Goal: Task Accomplishment & Management: Complete application form

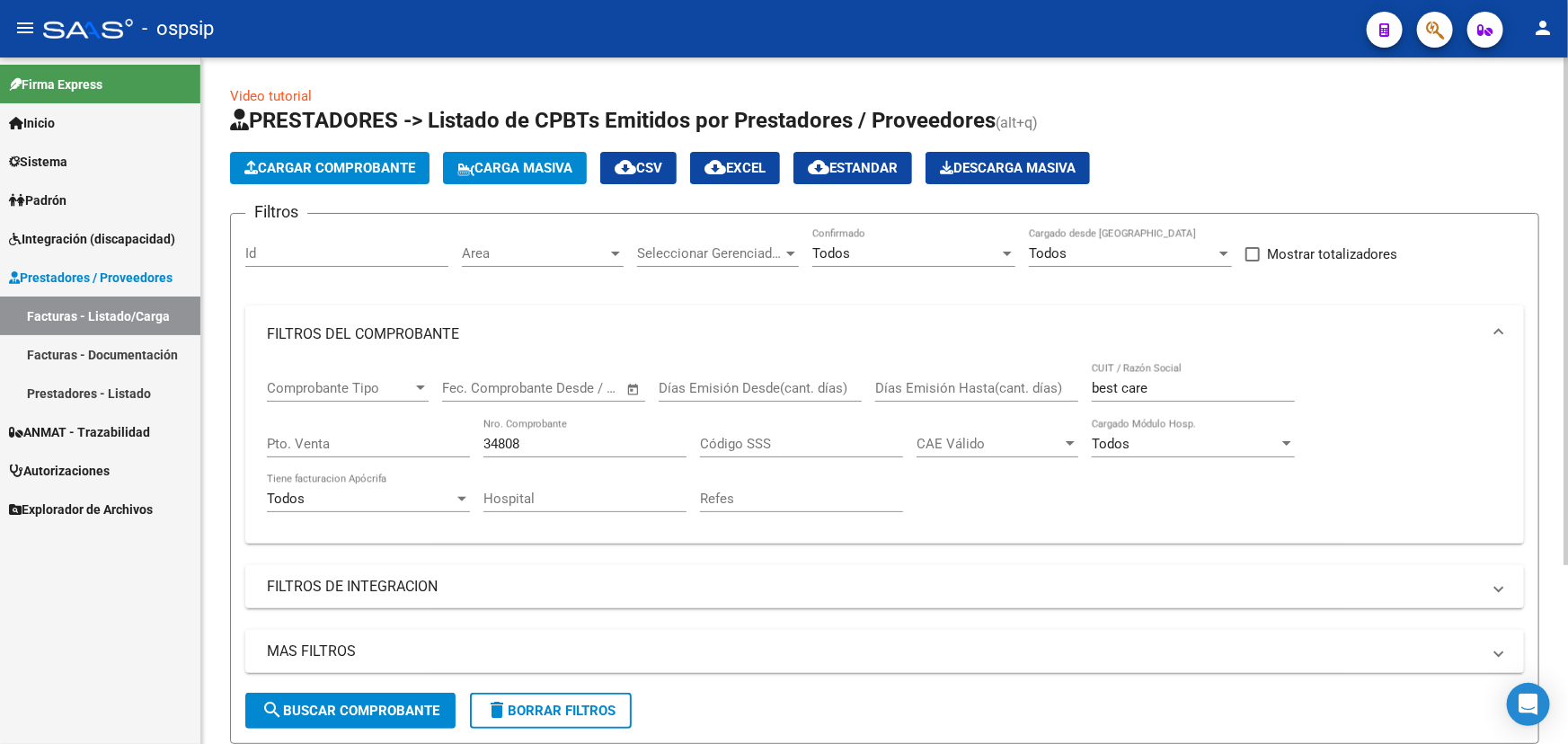
scroll to position [242, 0]
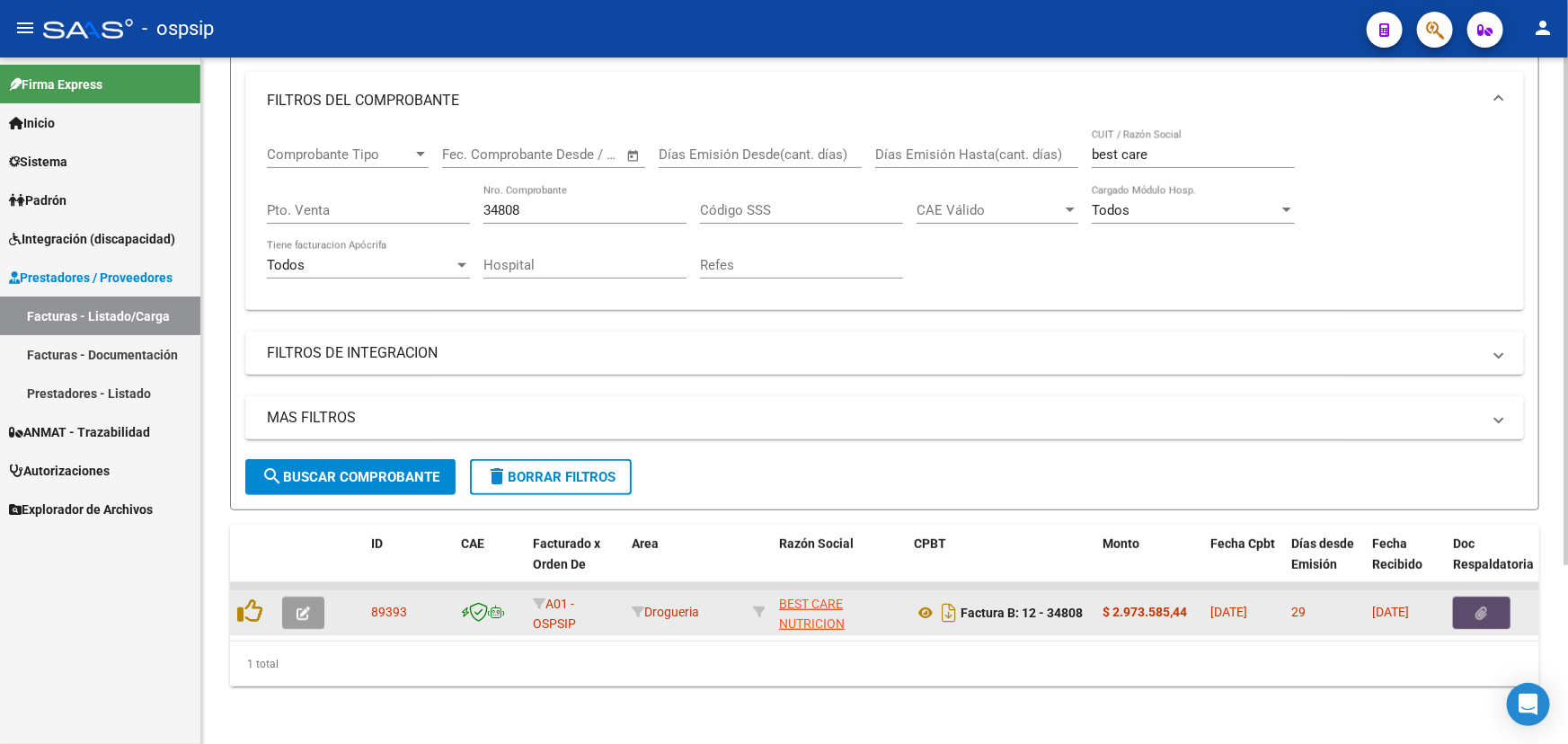
click at [1491, 596] on button "button" at bounding box center [1481, 612] width 57 height 32
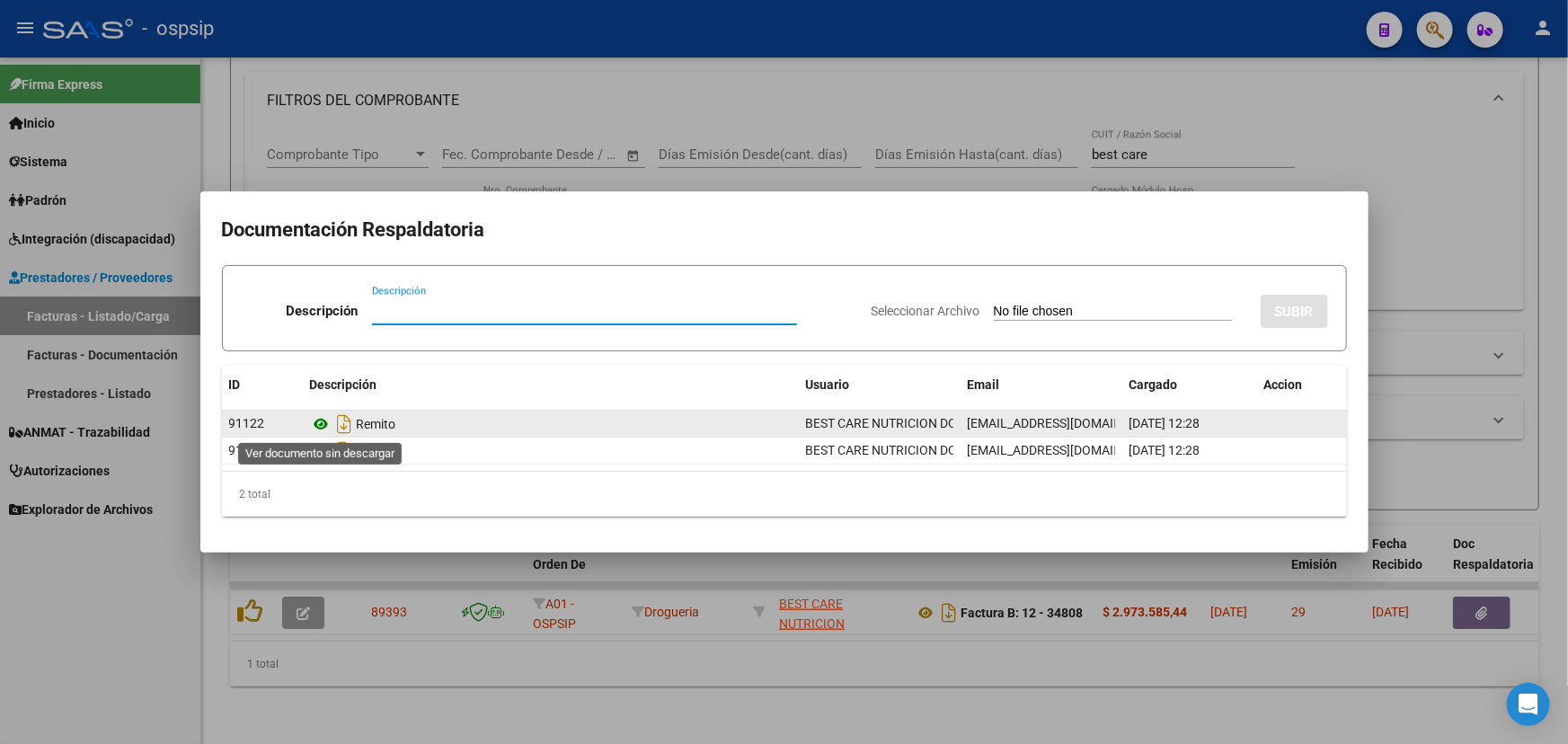
click at [323, 423] on icon at bounding box center [321, 423] width 23 height 21
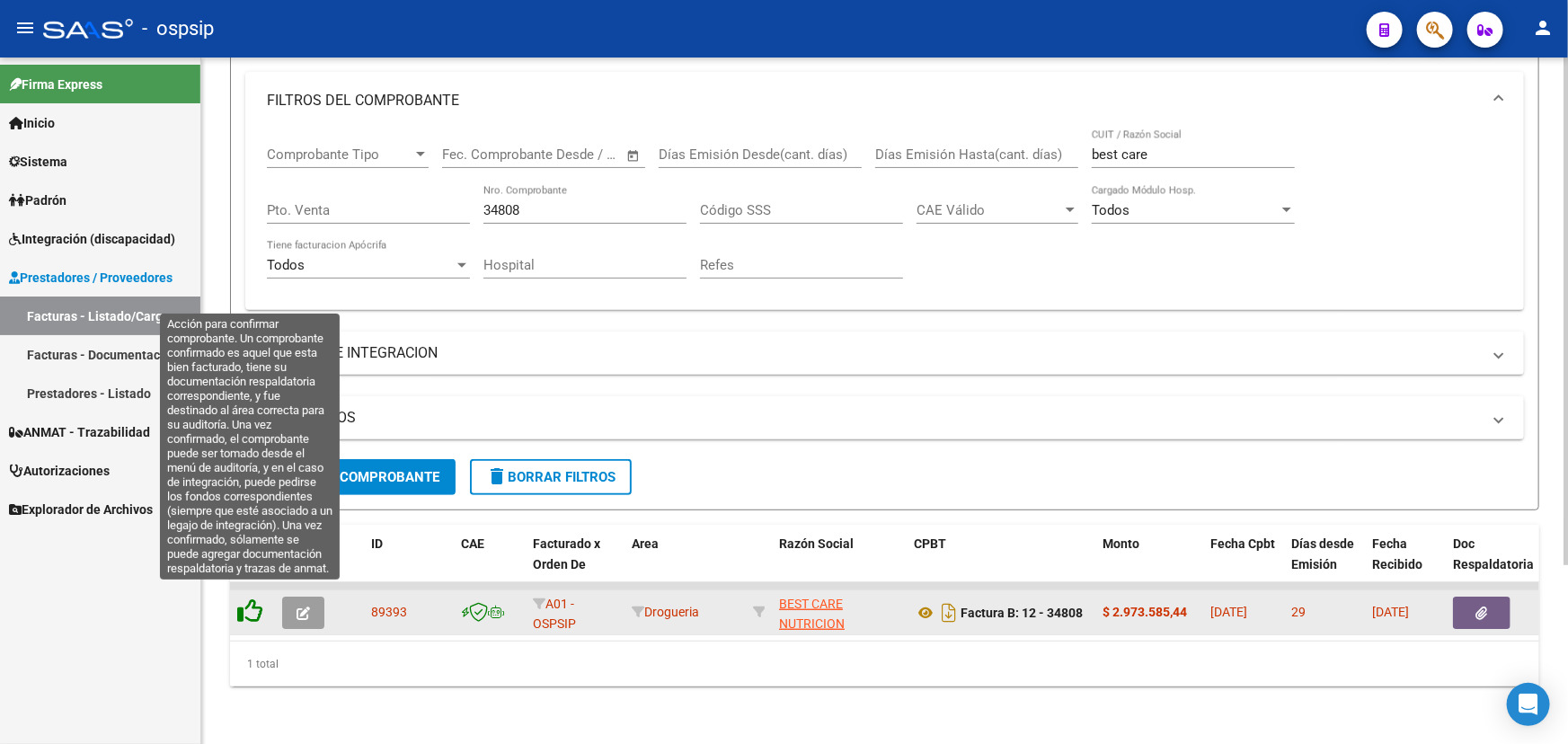
click at [252, 598] on icon at bounding box center [249, 610] width 25 height 25
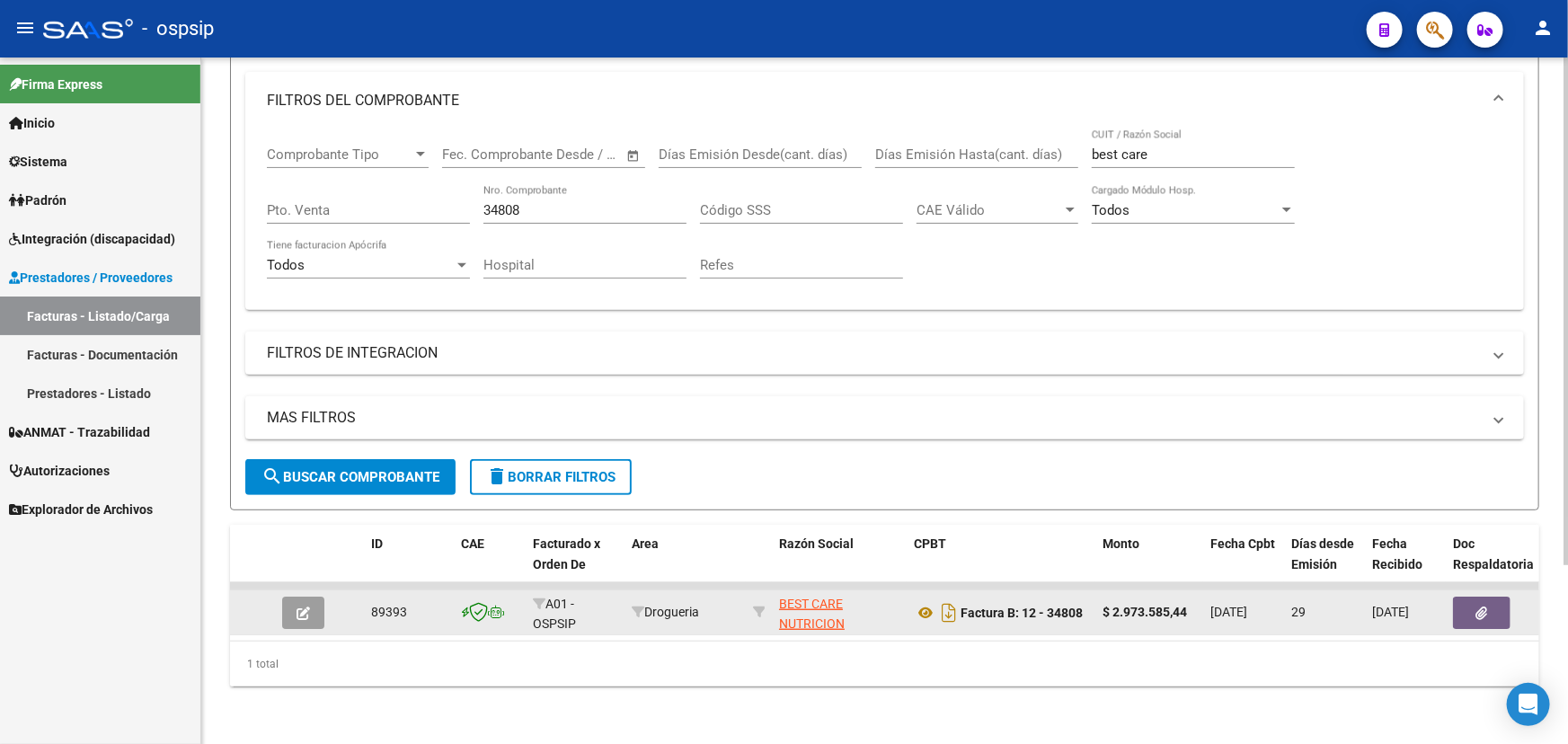
click at [489, 202] on input "34808" at bounding box center [585, 210] width 203 height 17
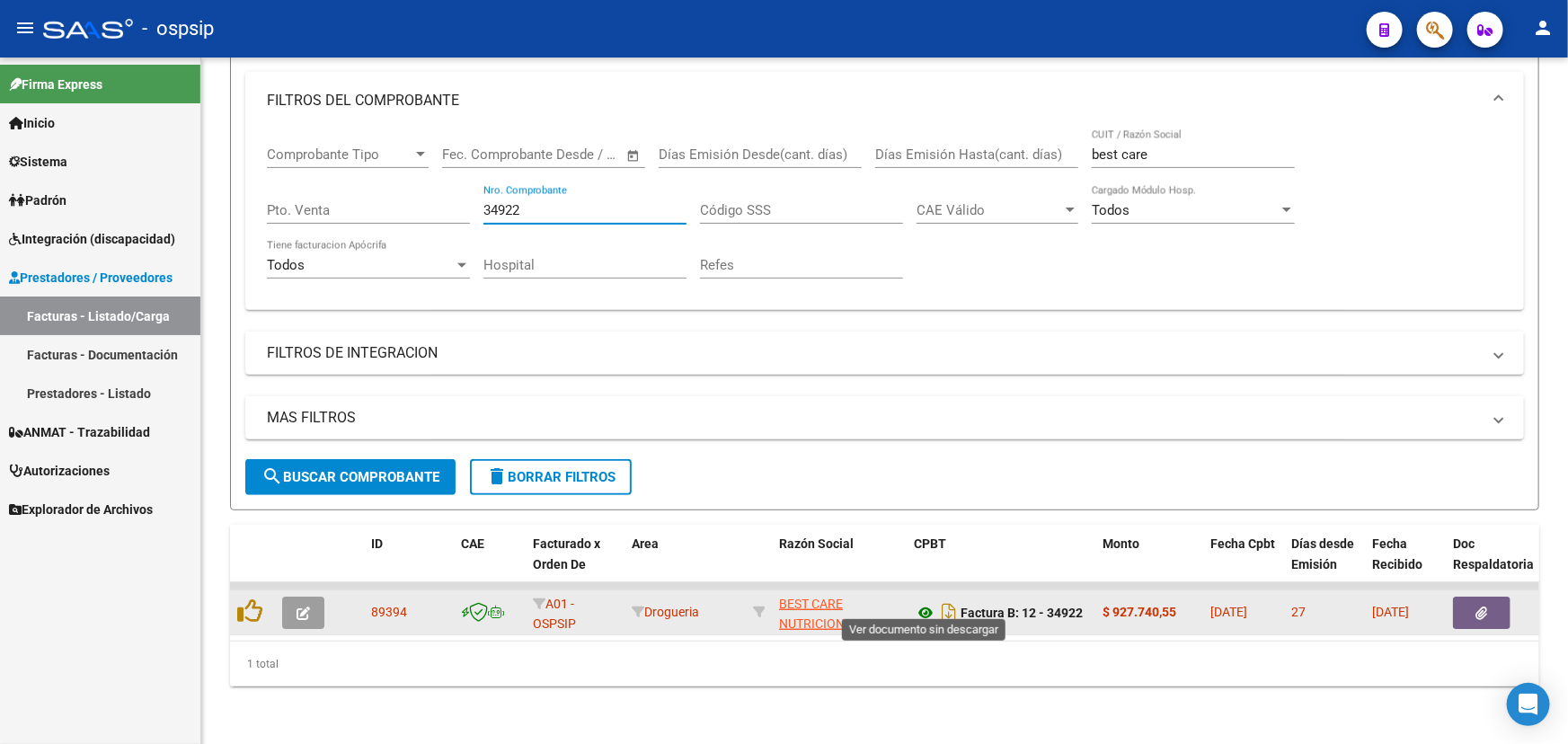
type input "34922"
click at [928, 602] on icon at bounding box center [925, 612] width 23 height 21
click at [1482, 605] on span "button" at bounding box center [1482, 613] width 12 height 17
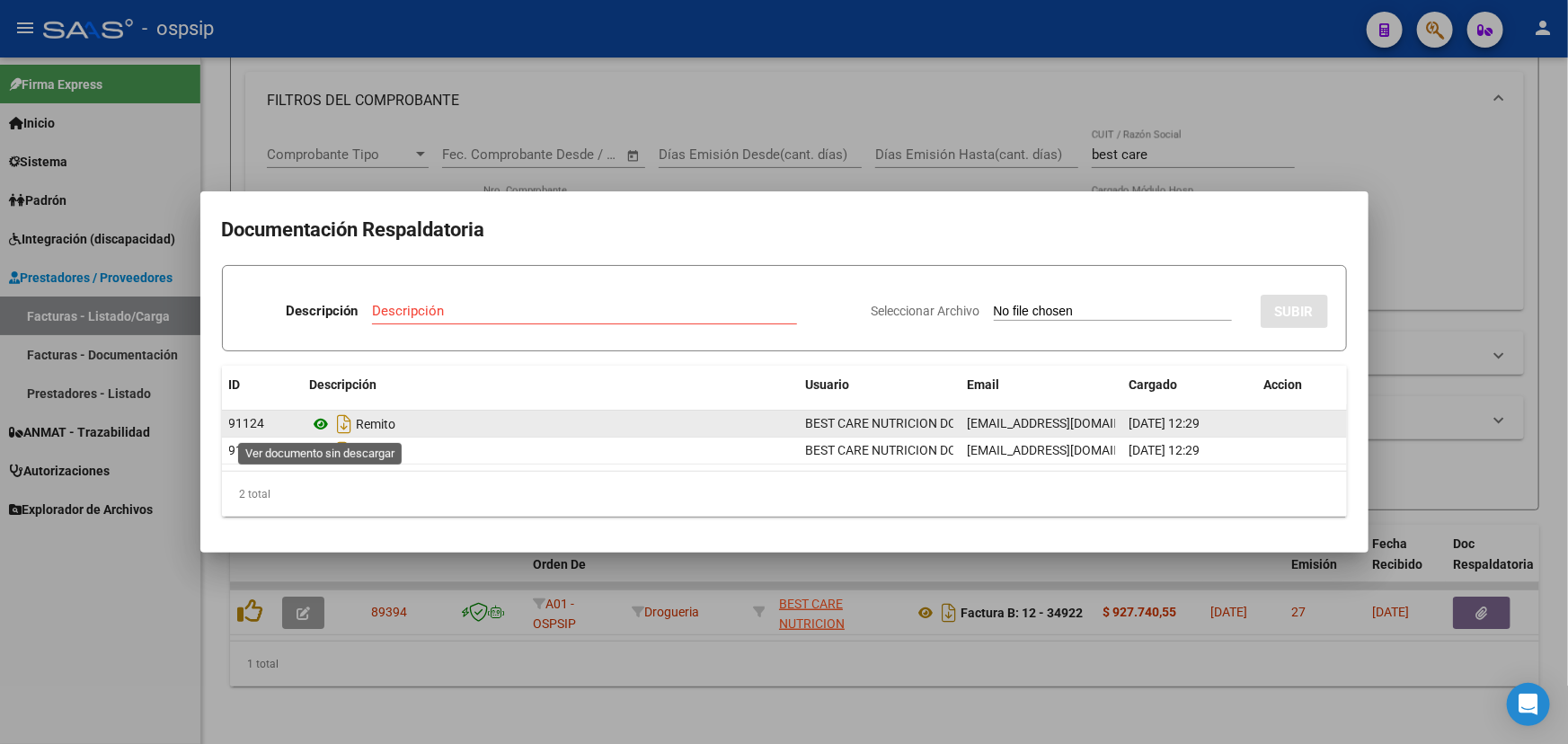
click at [321, 421] on icon at bounding box center [321, 423] width 23 height 21
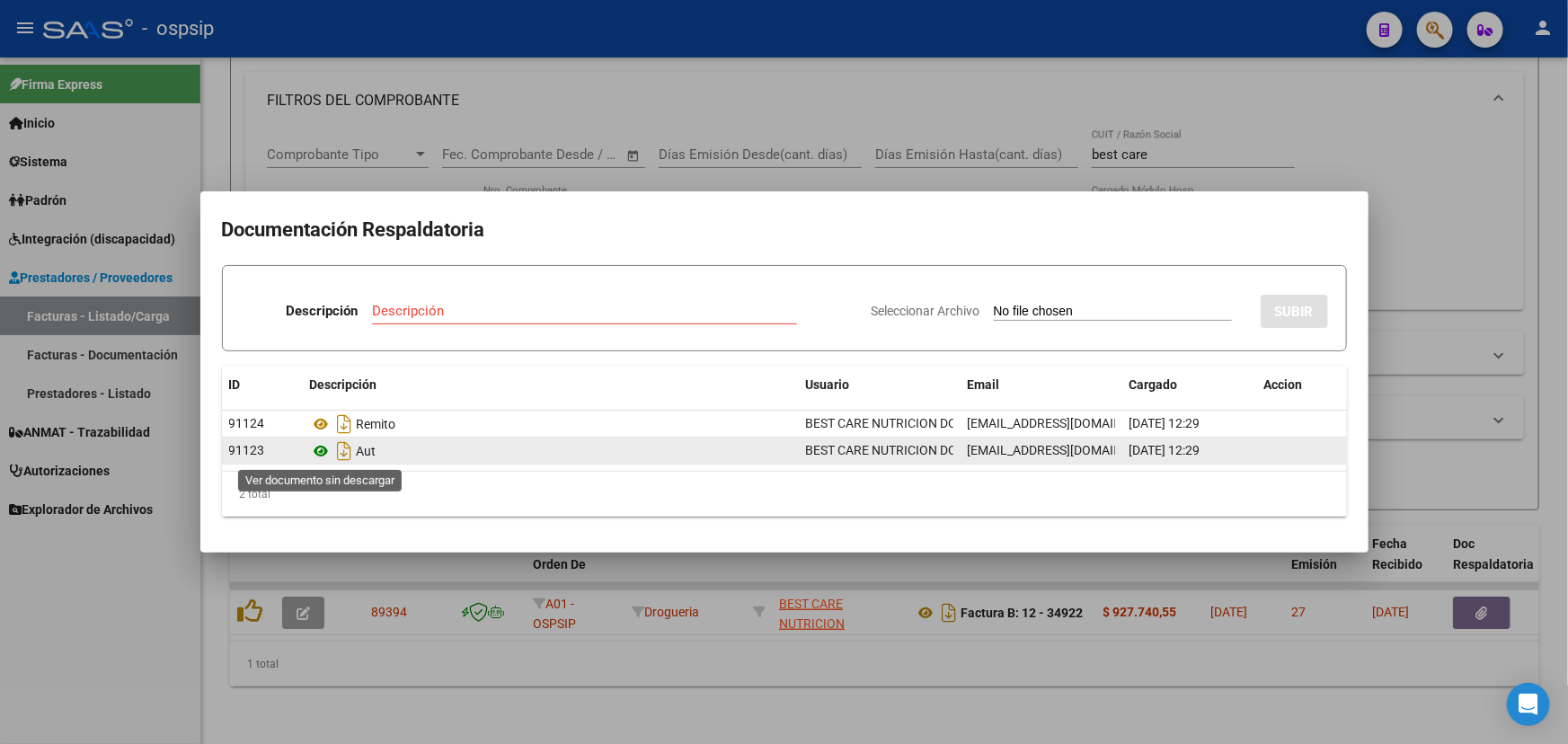
click at [315, 448] on icon at bounding box center [321, 450] width 23 height 21
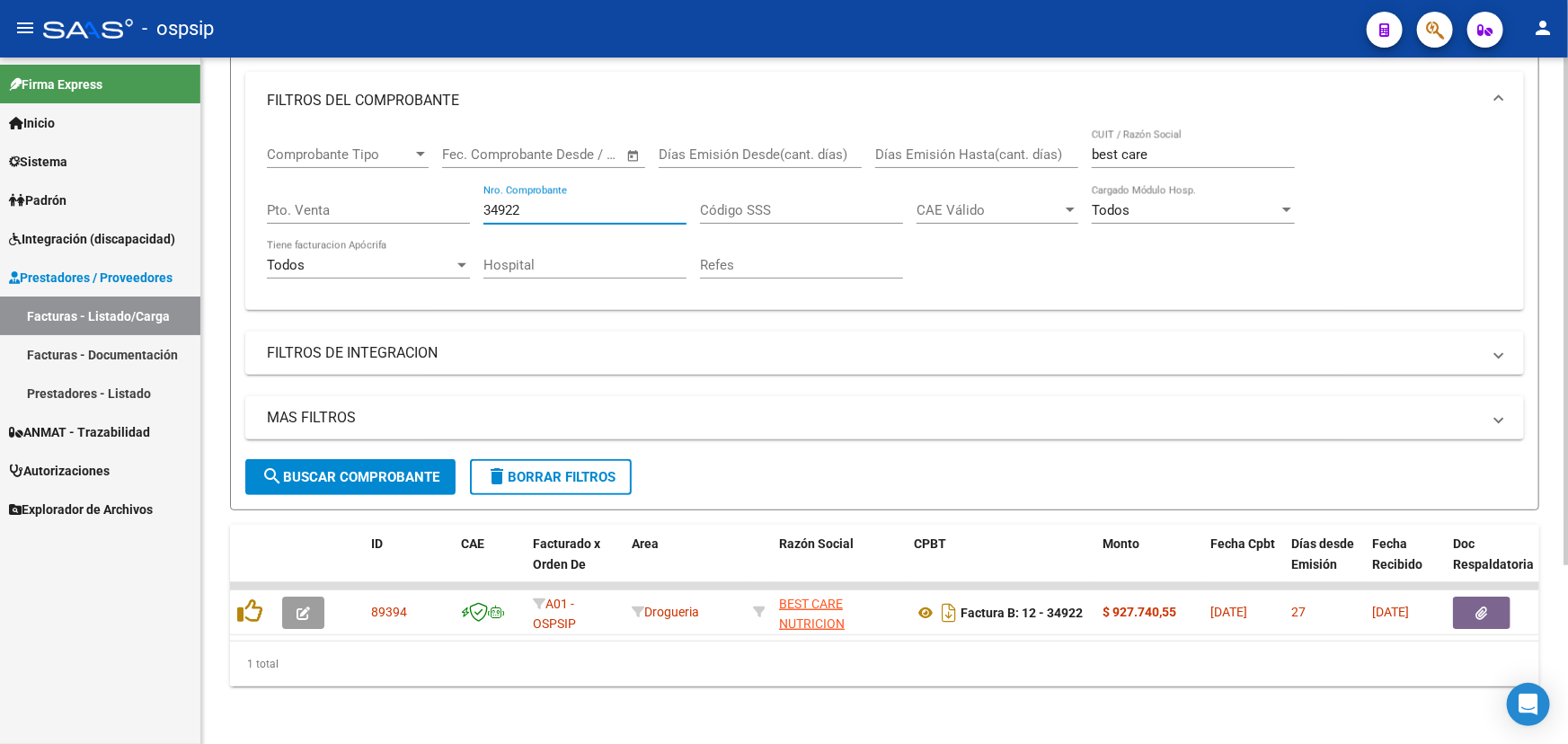
click at [498, 202] on input "34922" at bounding box center [585, 210] width 203 height 17
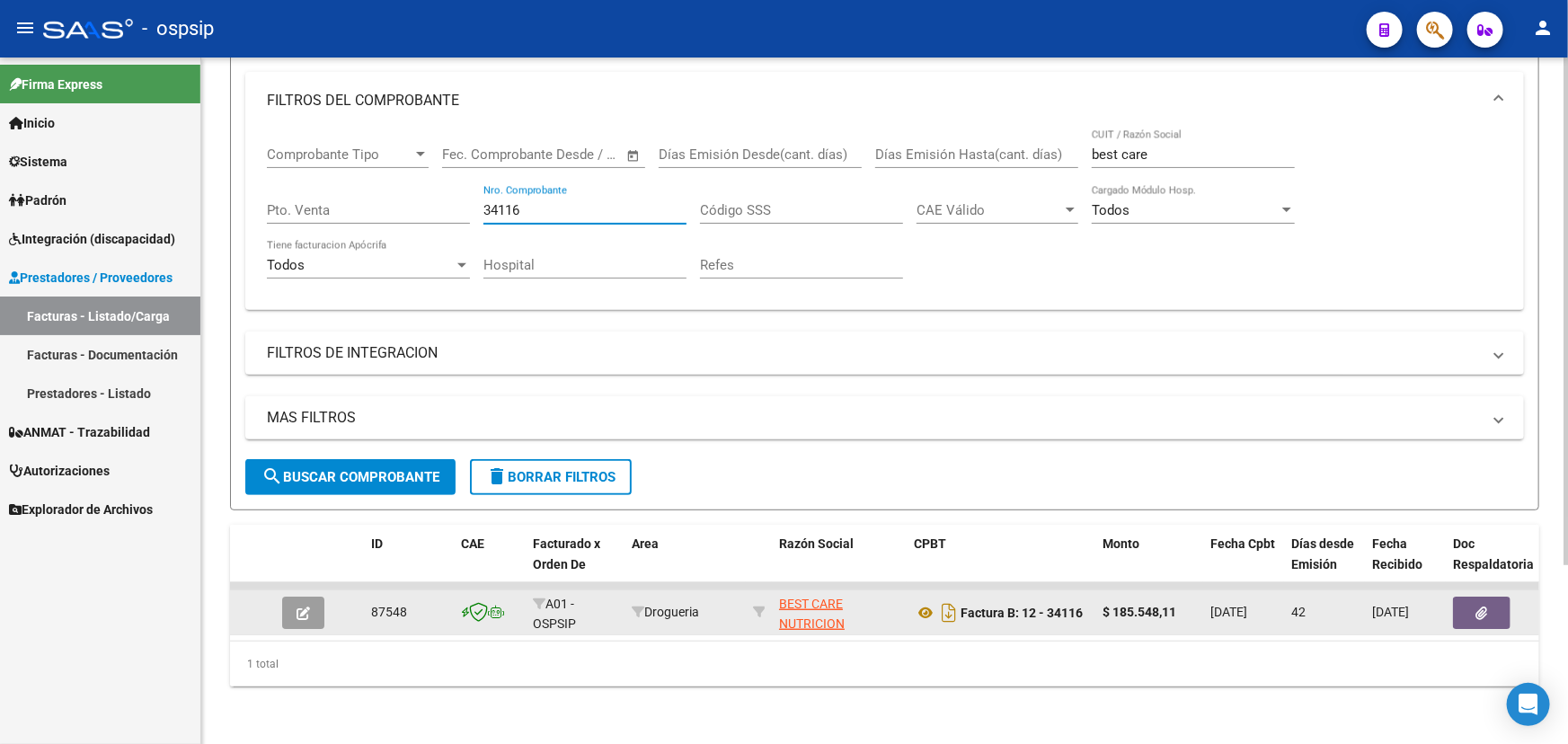
click at [1479, 607] on icon "button" at bounding box center [1482, 613] width 12 height 14
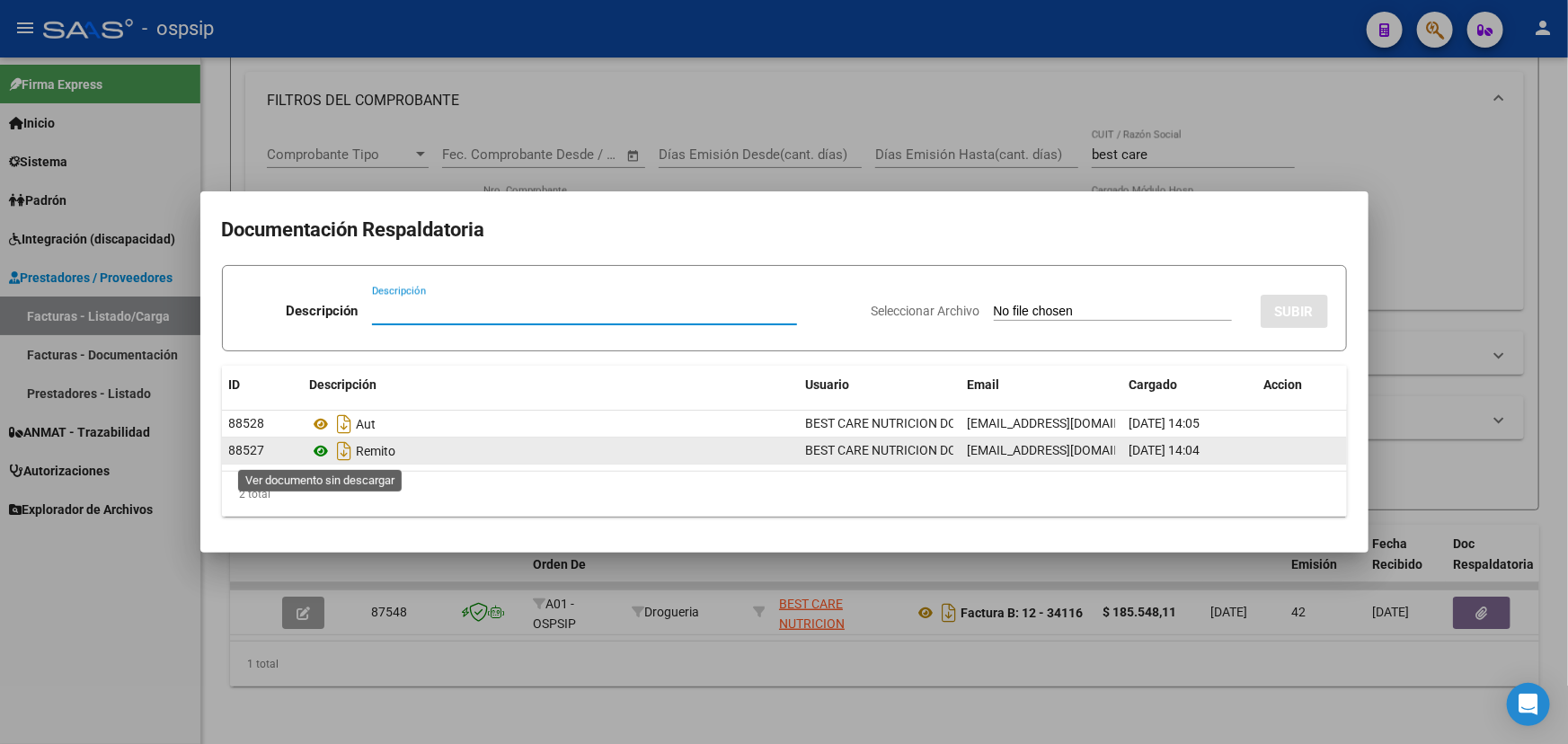
click at [320, 449] on icon at bounding box center [321, 450] width 23 height 21
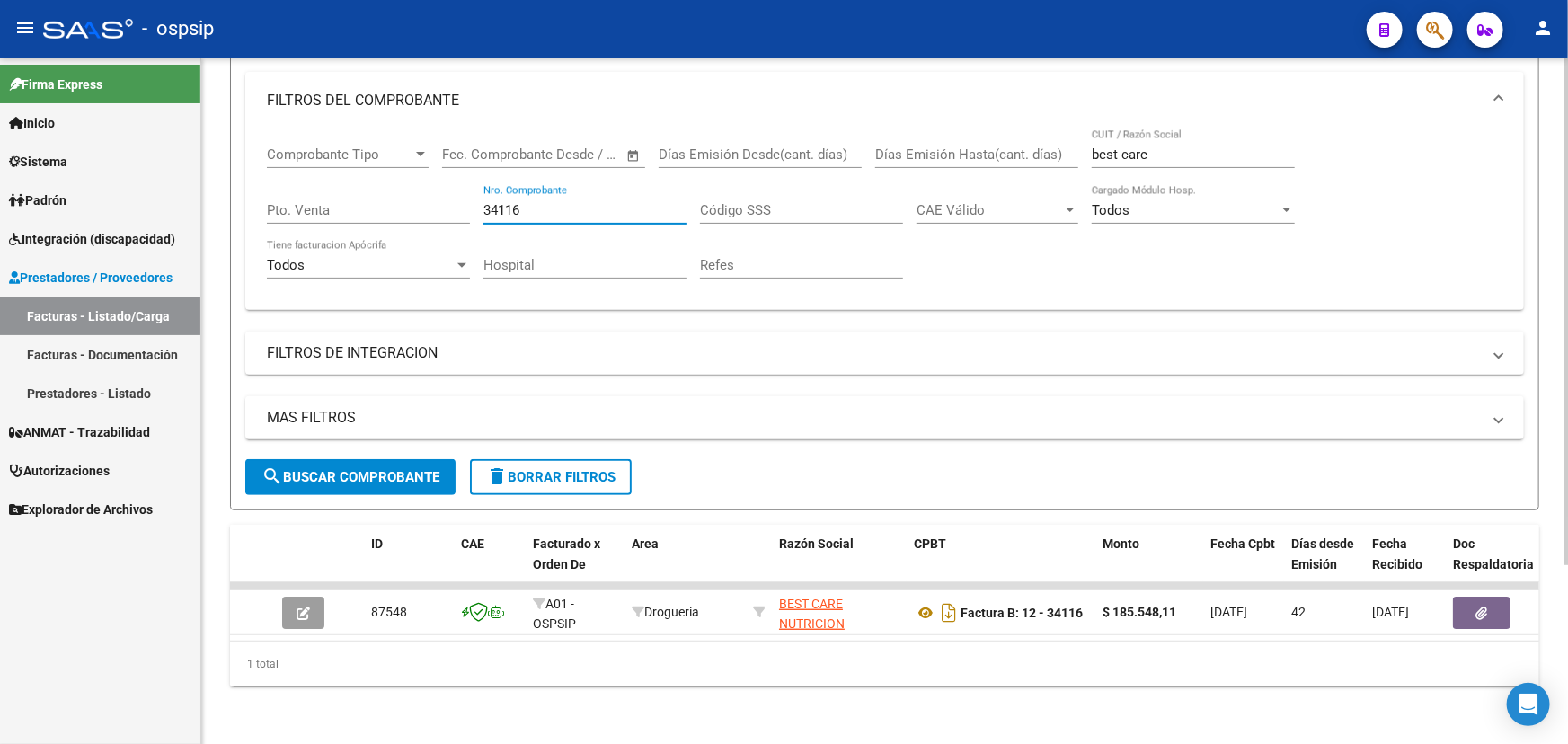
click at [509, 202] on input "34116" at bounding box center [585, 210] width 203 height 17
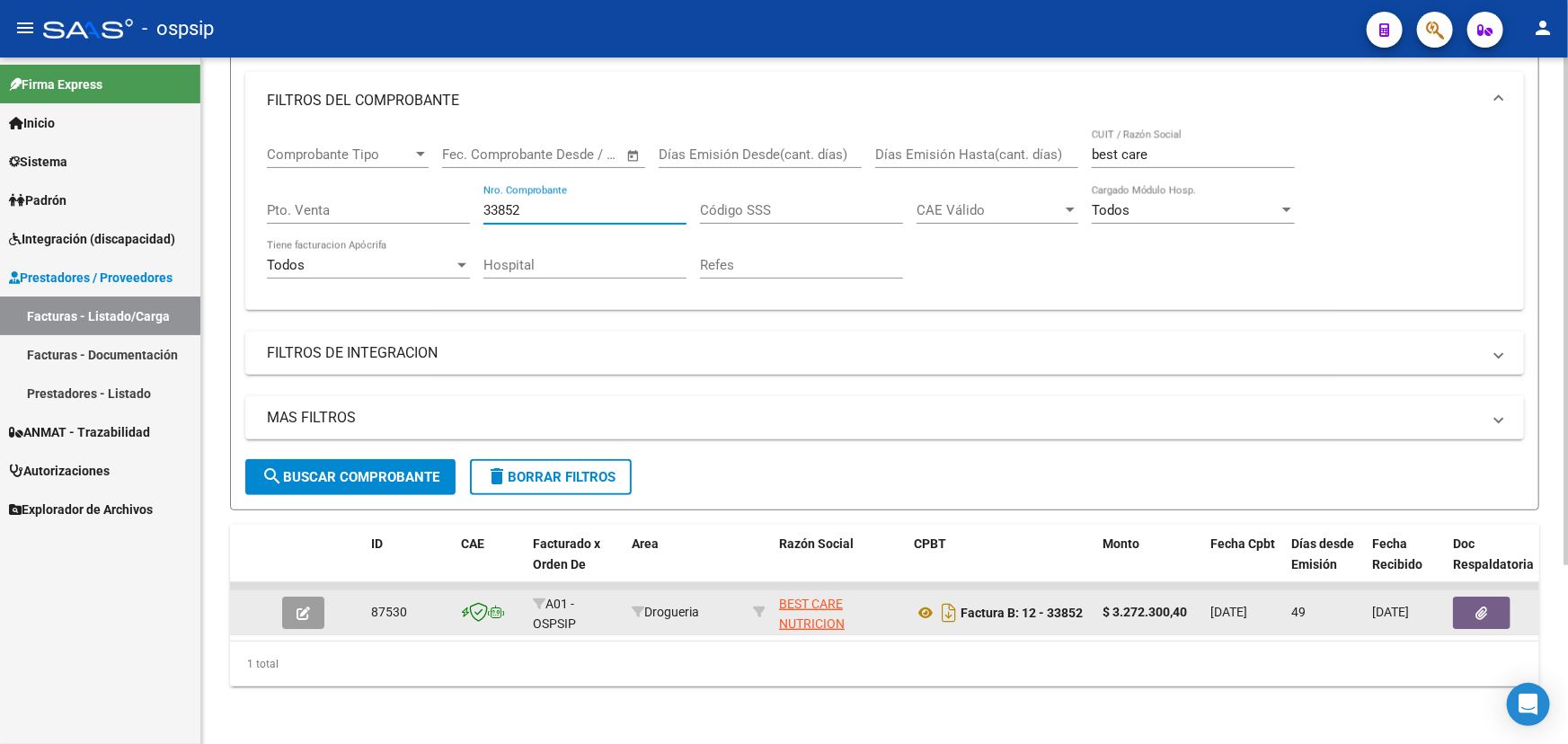
click at [1481, 607] on icon "button" at bounding box center [1482, 613] width 12 height 14
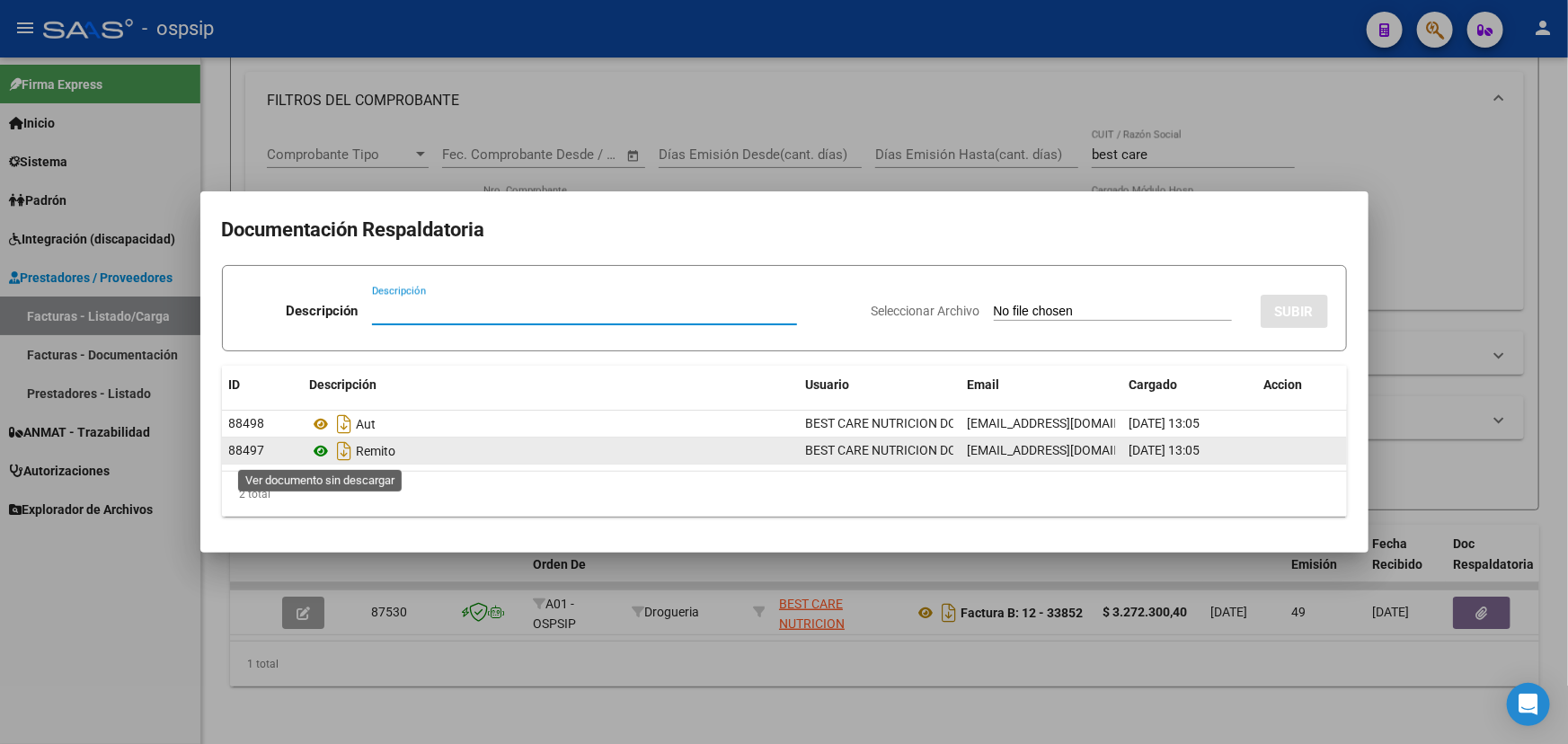
click at [322, 450] on icon at bounding box center [321, 450] width 23 height 21
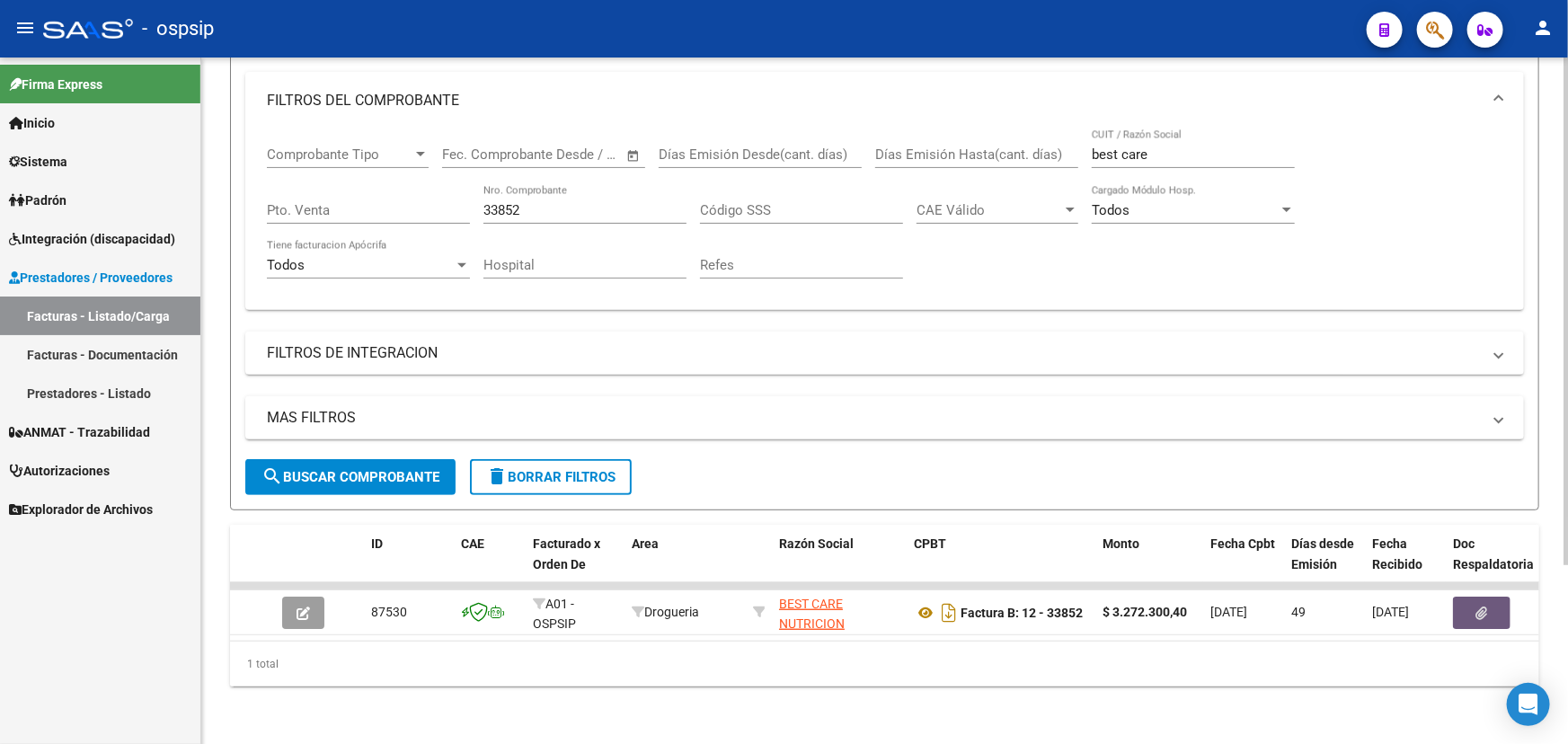
click at [505, 204] on input "33852" at bounding box center [585, 210] width 203 height 17
click at [505, 205] on input "33852" at bounding box center [585, 210] width 203 height 17
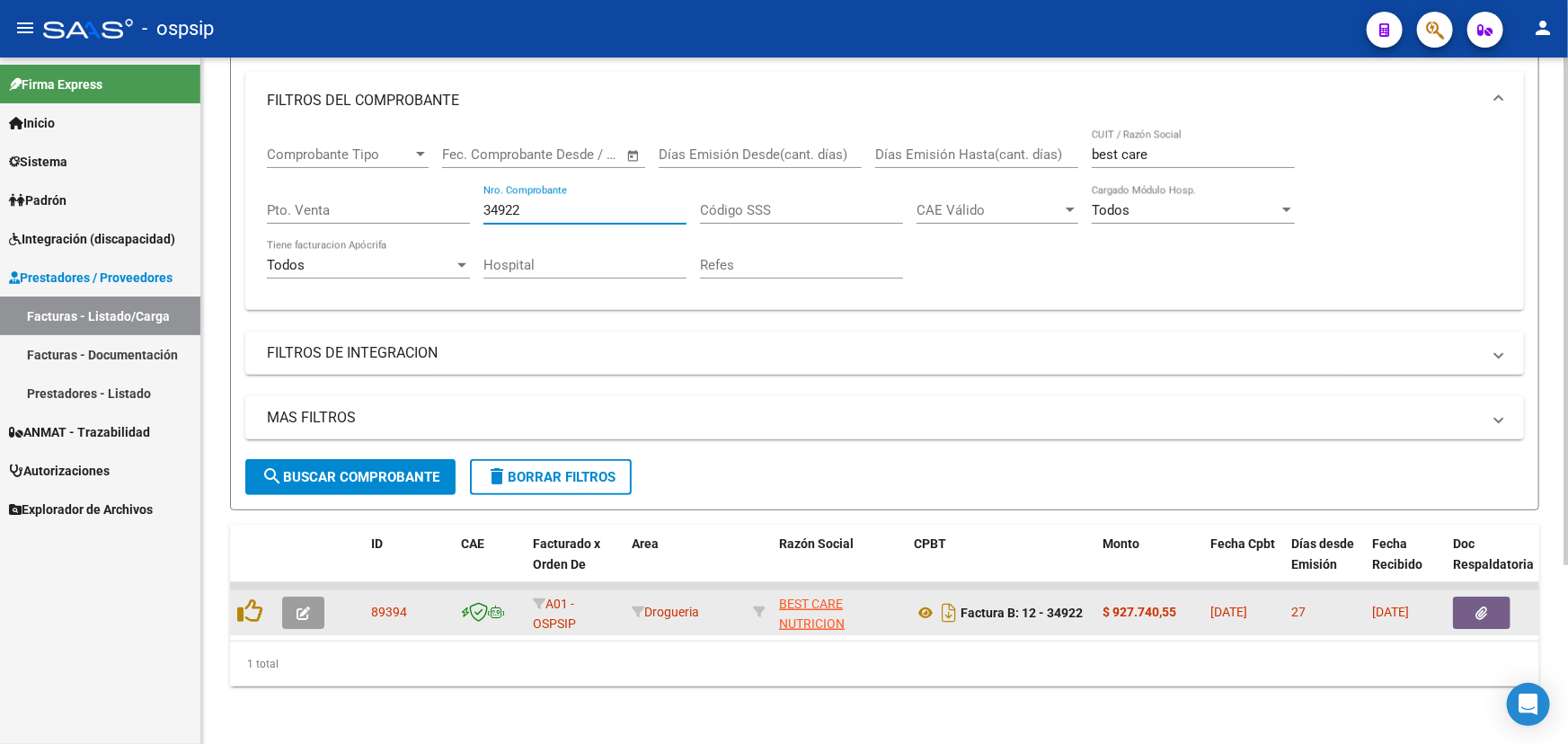
type input "34922"
click at [377, 607] on span "89394" at bounding box center [388, 612] width 36 height 15
copy span "89394"
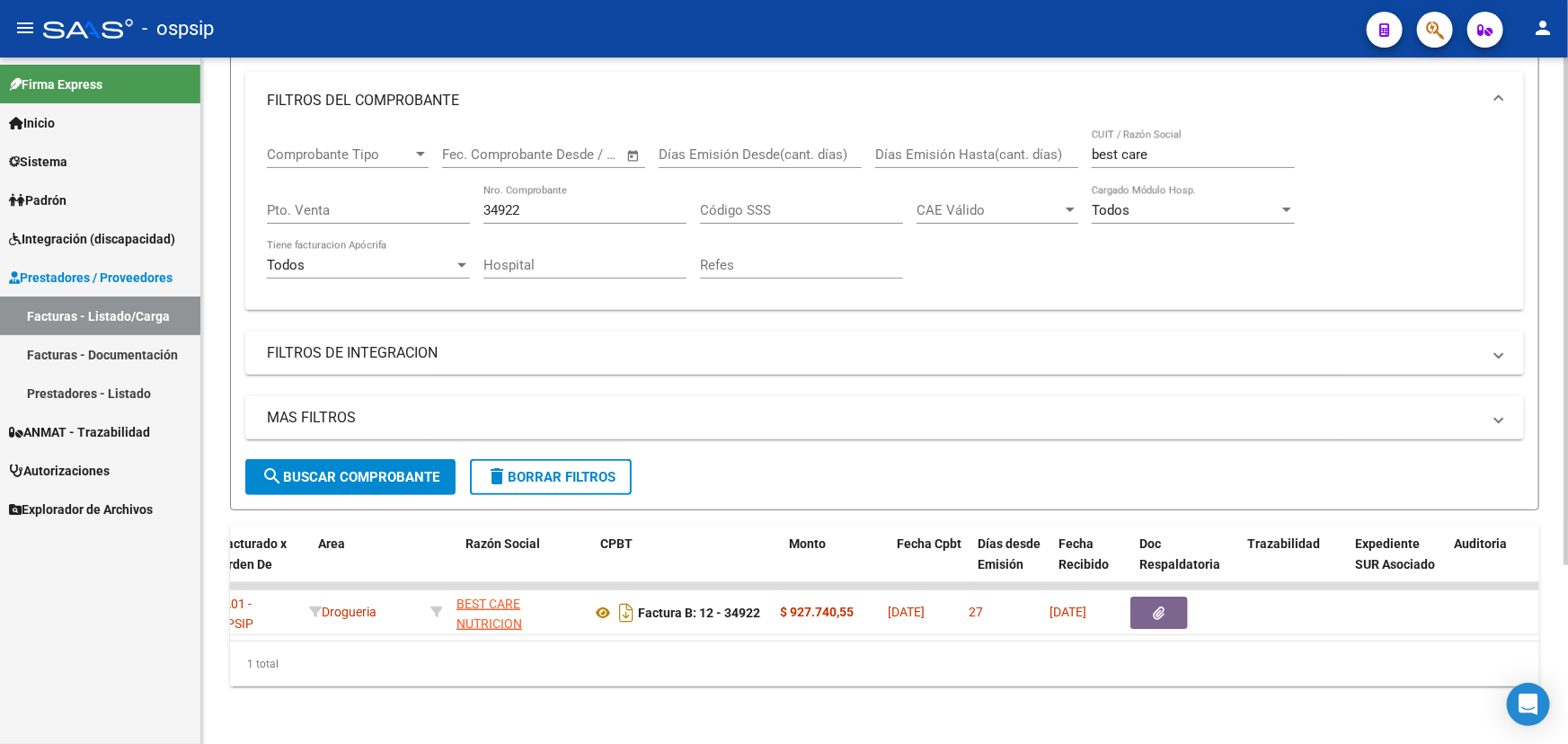
scroll to position [0, 0]
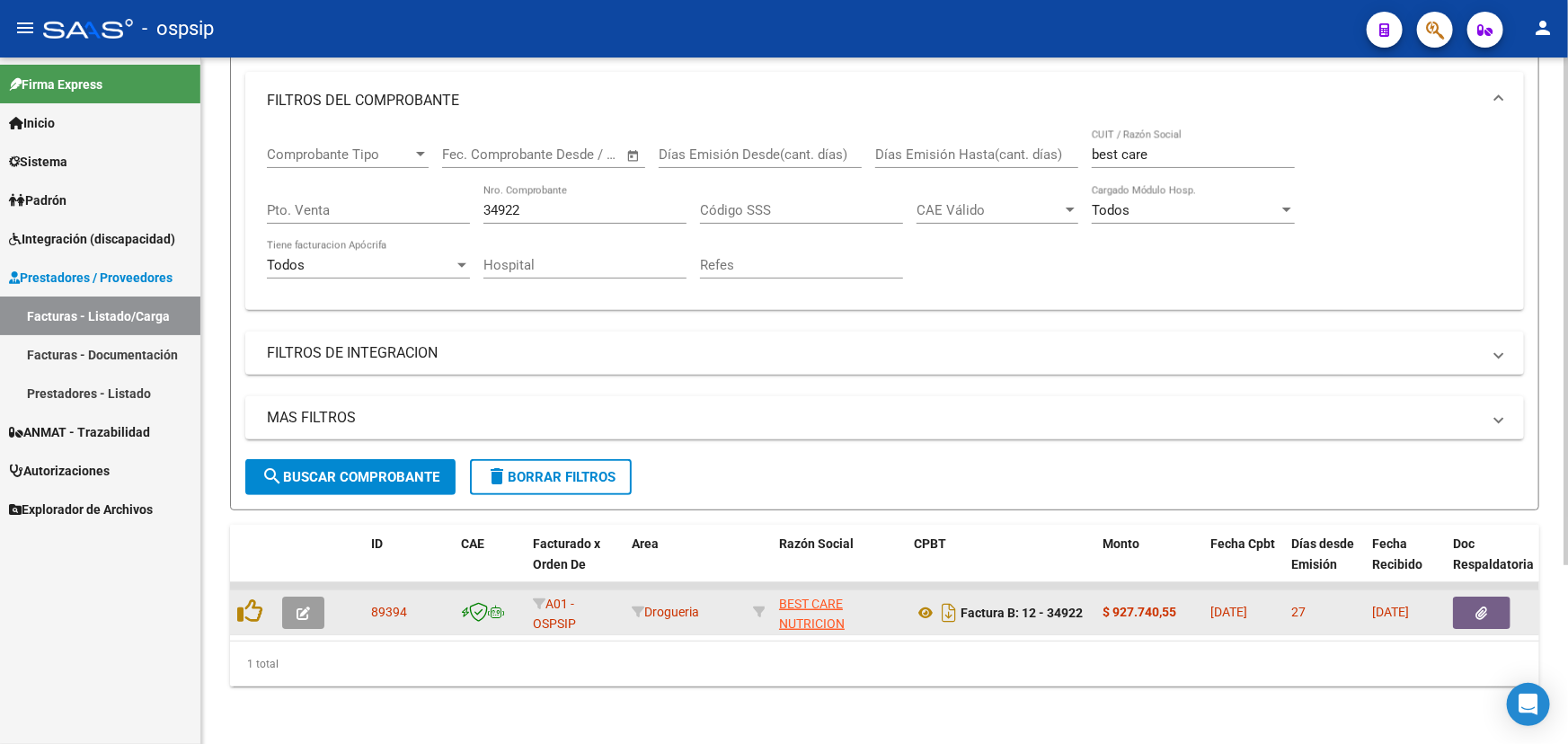
click at [415, 602] on div "89394" at bounding box center [409, 612] width 76 height 20
click at [395, 602] on div "89394" at bounding box center [409, 612] width 76 height 20
click at [306, 607] on icon "button" at bounding box center [303, 613] width 14 height 14
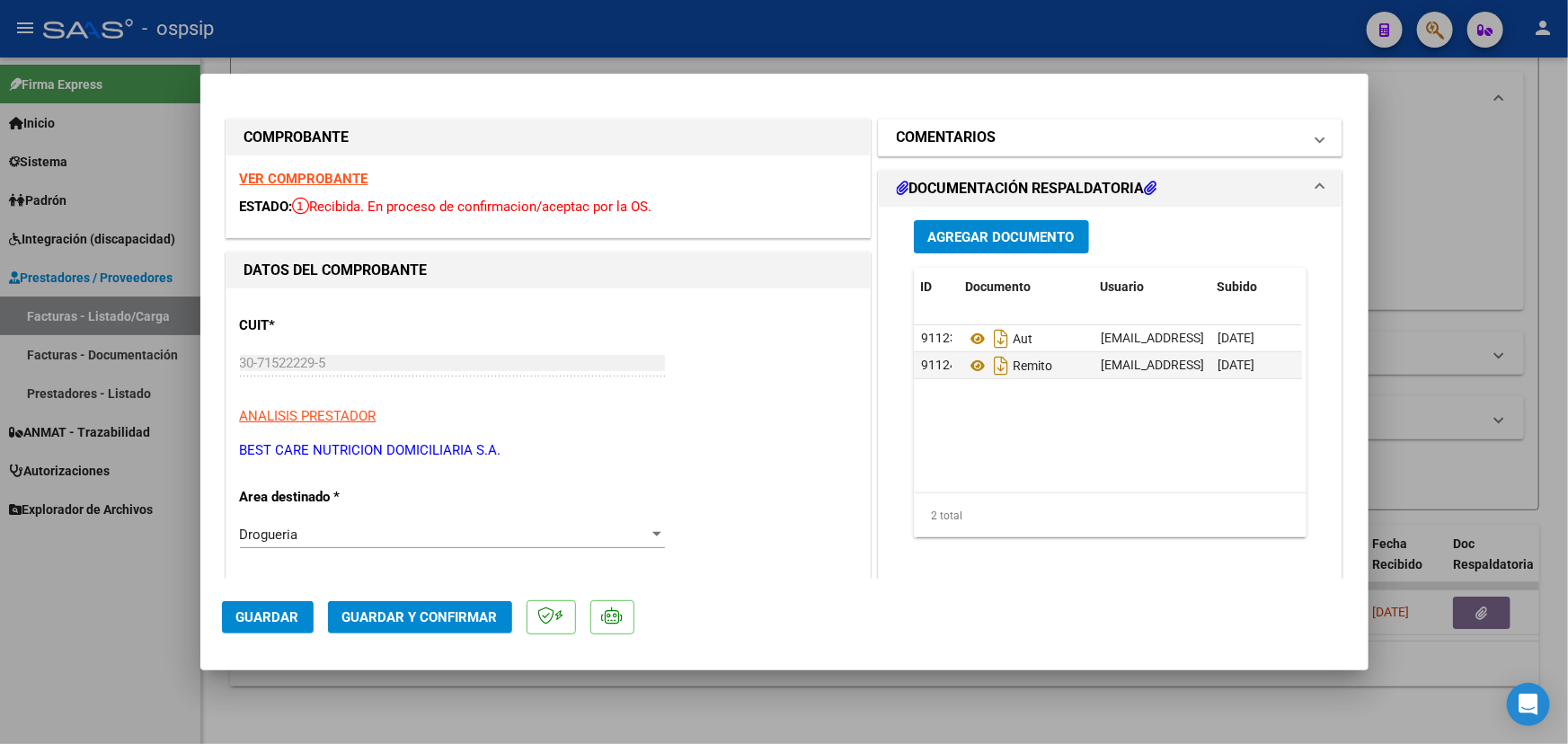
click at [998, 120] on mat-expansion-panel-header "COMENTARIOS" at bounding box center [1111, 137] width 464 height 36
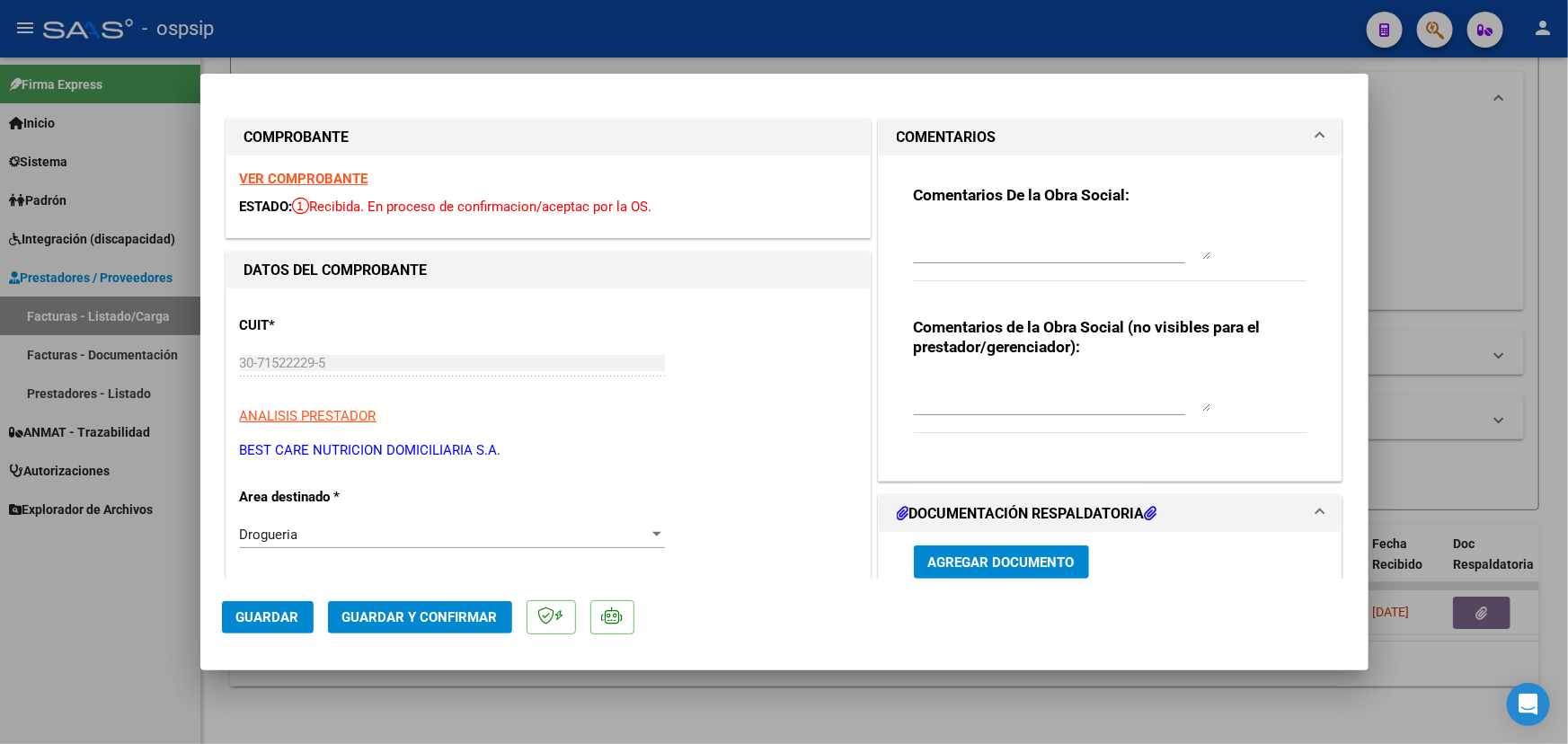
click at [992, 391] on textarea at bounding box center [1062, 393] width 296 height 36
click at [1016, 387] on textarea "Afiliado dado de alta de Clínica Bazterrica el 01/09/2025. Alimentación recepci…" at bounding box center [1062, 393] width 296 height 36
drag, startPoint x: 1016, startPoint y: 387, endPoint x: 1002, endPoint y: 394, distance: 15.7
click at [1002, 394] on textarea "Afiliado dado de alta de Clínica Bazterrica el 01/09/2025. Alimentación recepci…" at bounding box center [1062, 393] width 296 height 36
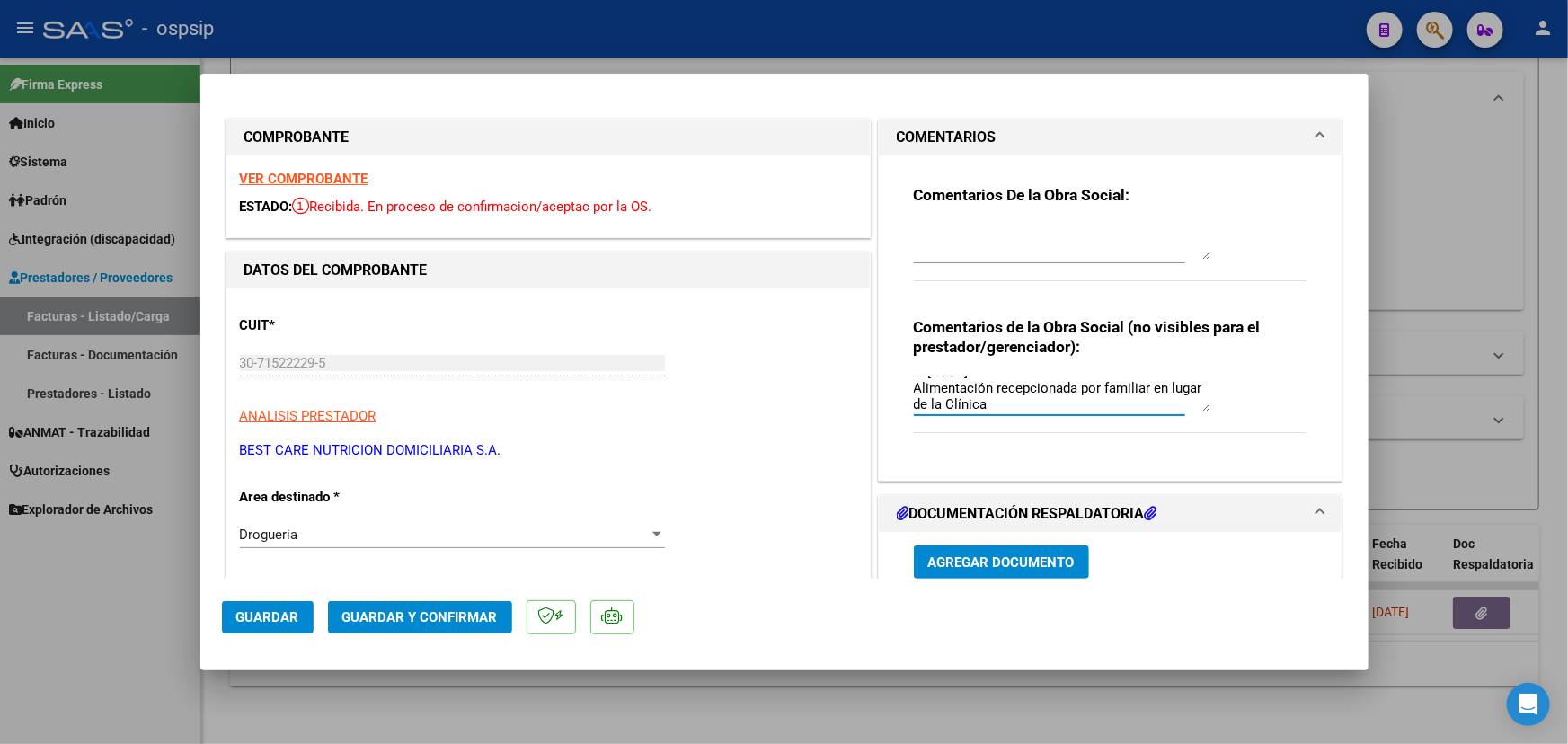
click at [1006, 385] on textarea "Afiliado dado de alta de Clínica Bazterrica el 01/09/2025. Alimentación recepci…" at bounding box center [1062, 393] width 296 height 36
click at [914, 388] on textarea "Afiliado dado de alta de Clínica Bazterrica el 01/09/2025. Alimentación recepci…" at bounding box center [1062, 393] width 296 height 36
click at [1005, 384] on textarea "Afiliado dado de alta de Clínica Bazterrica el 01/09/2025. La alimentación rece…" at bounding box center [1062, 393] width 296 height 36
click at [1060, 401] on textarea "Afiliado dado de alta de Clínica Bazterrica el 01/09/2025. La alimentación fue …" at bounding box center [1062, 393] width 296 height 36
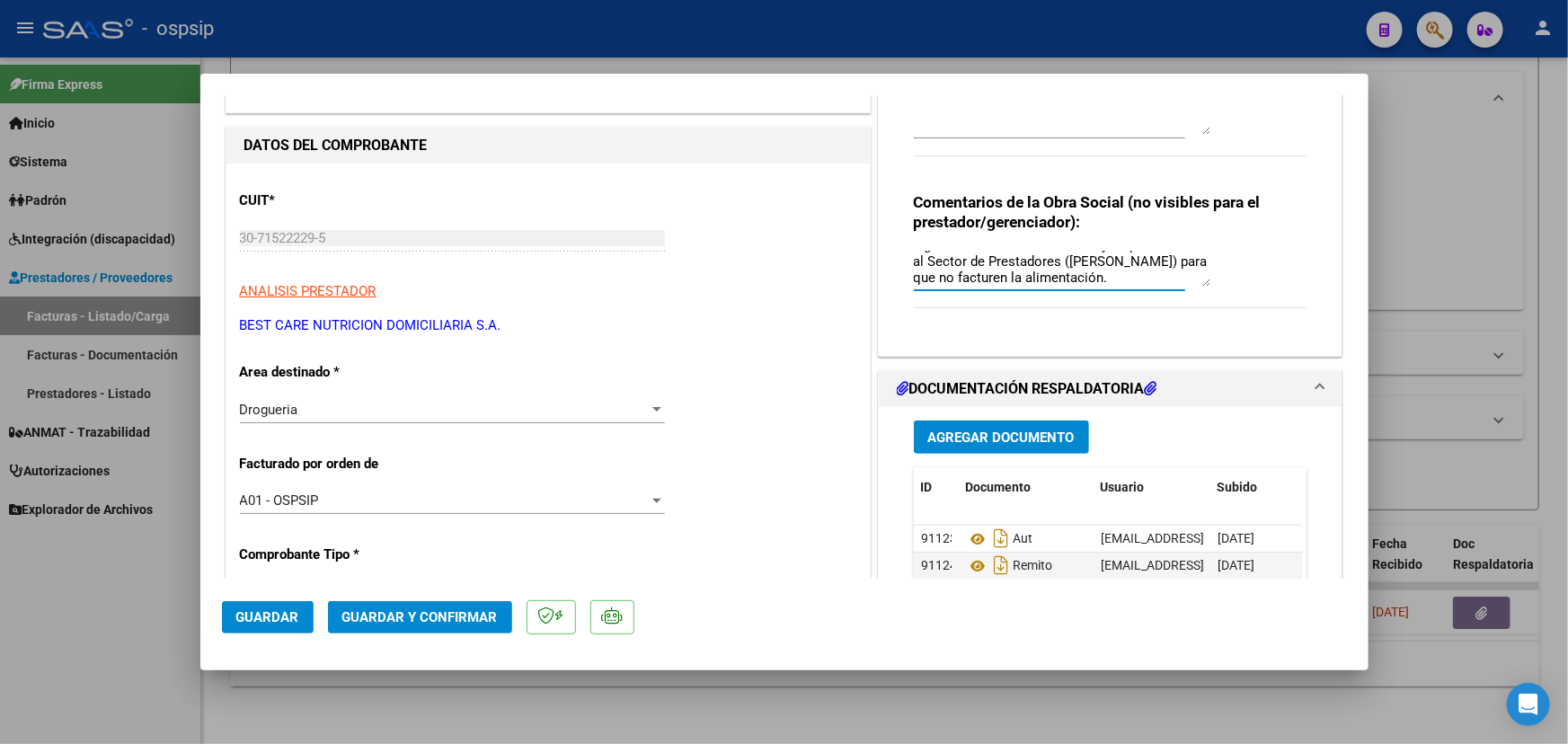
scroll to position [162, 0]
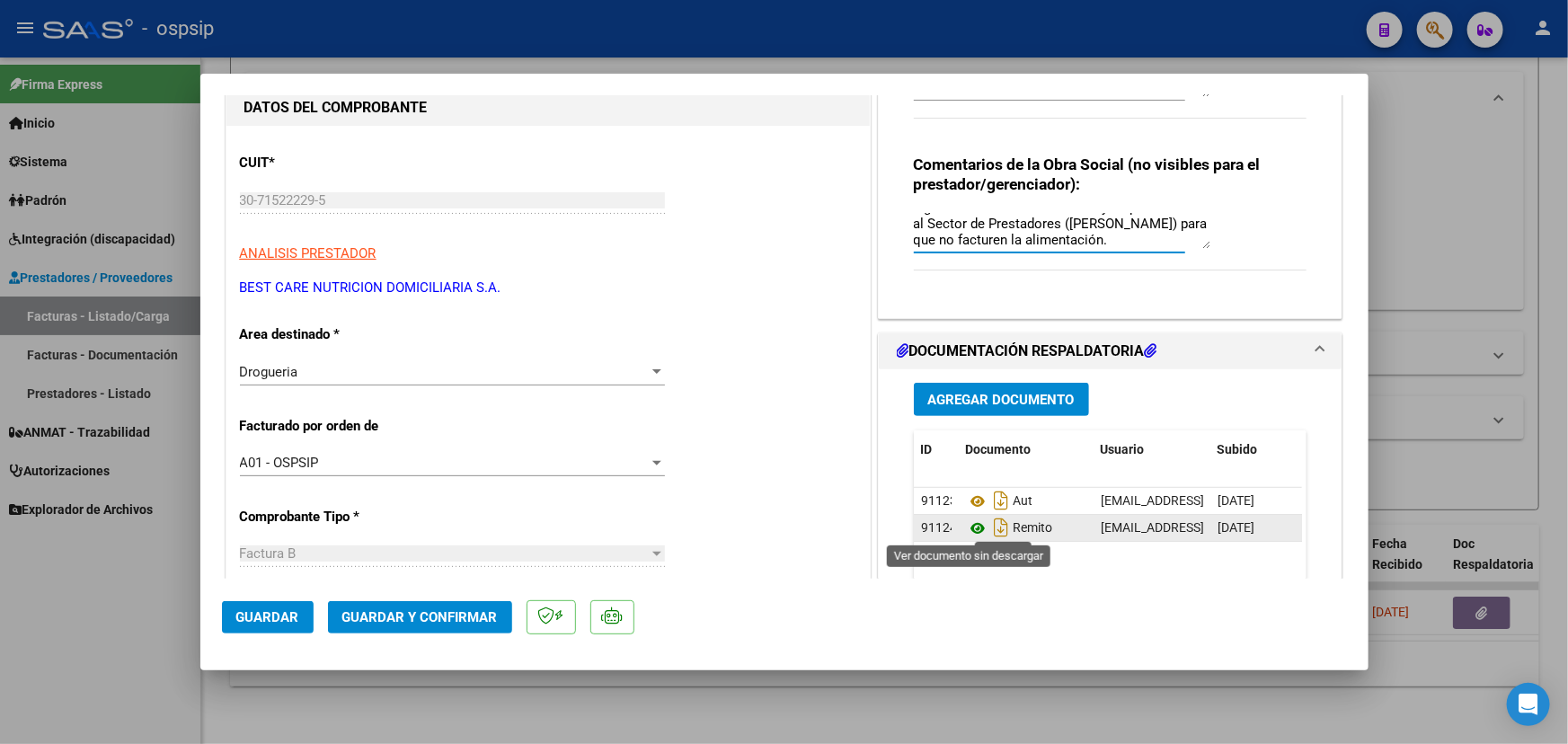
type textarea "Afiliado dado de alta de Clínica Bazterrica el 01/09/2025. La alimentación fue …"
click at [966, 524] on icon at bounding box center [977, 527] width 23 height 21
click at [386, 610] on span "Guardar y Confirmar" at bounding box center [420, 617] width 156 height 17
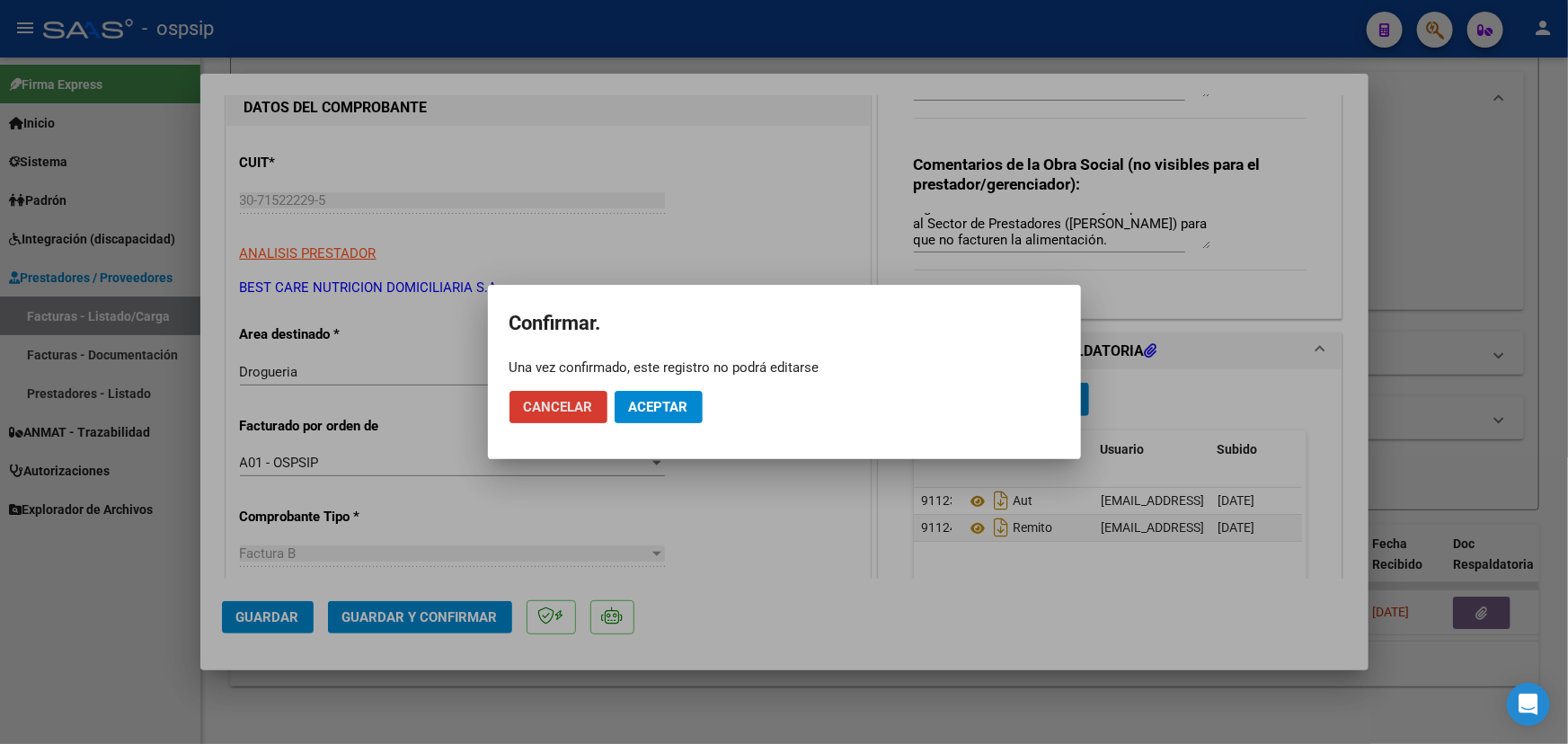
click at [652, 399] on span "Aceptar" at bounding box center [659, 407] width 59 height 17
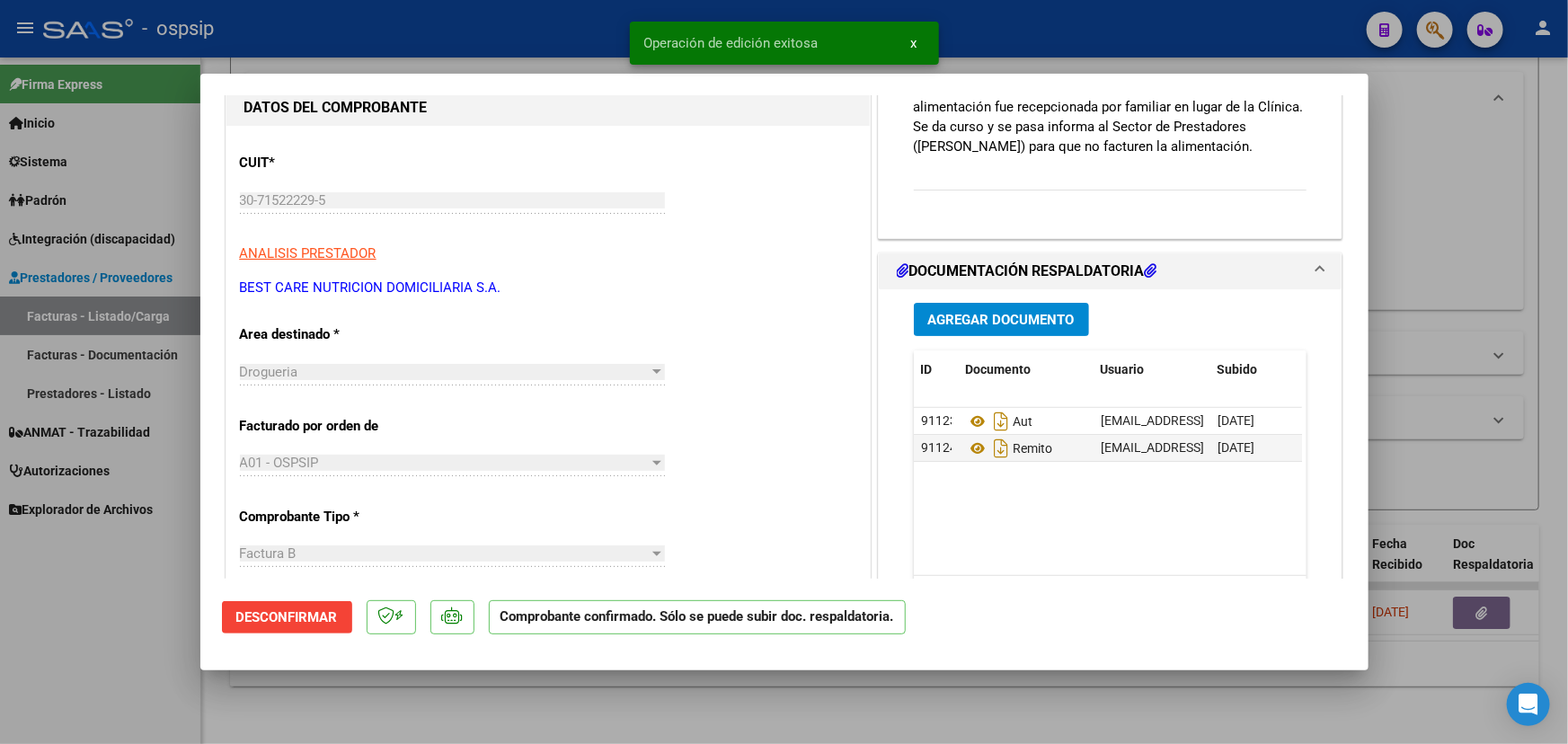
type input "$ 0,00"
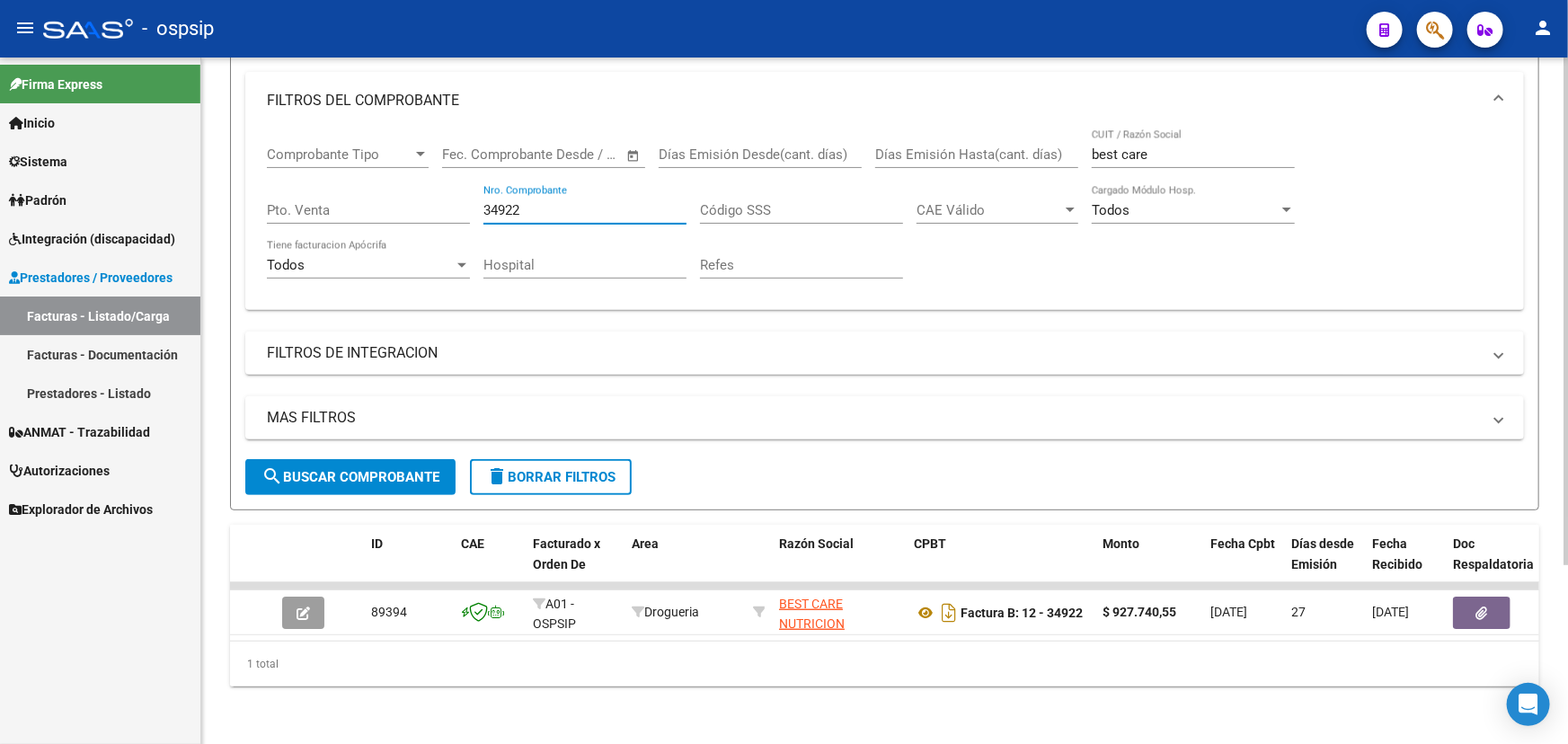
click at [501, 202] on input "34922" at bounding box center [585, 210] width 203 height 17
click at [502, 202] on input "34922" at bounding box center [585, 210] width 203 height 17
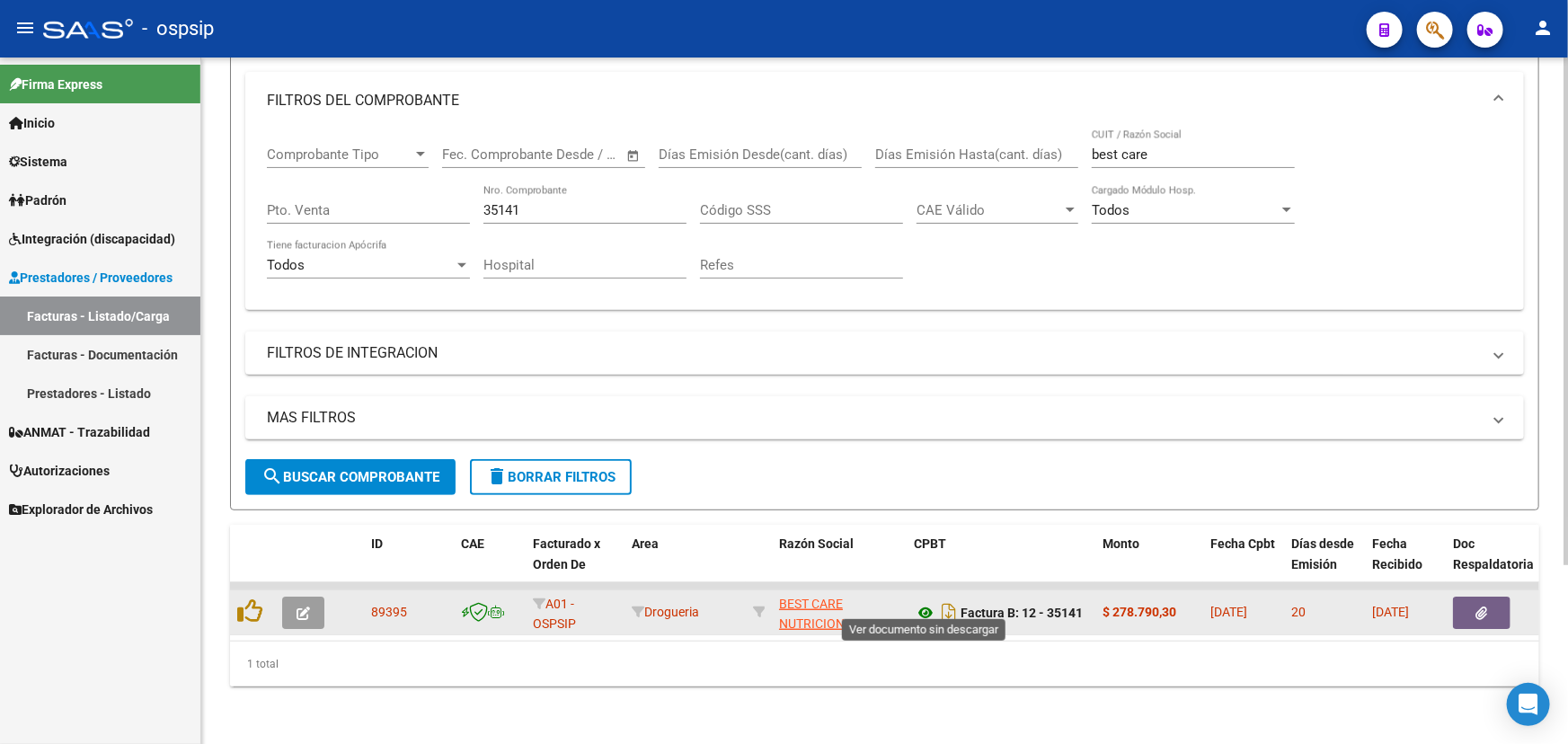
click at [926, 607] on icon at bounding box center [925, 612] width 23 height 21
click at [1488, 596] on button "button" at bounding box center [1481, 612] width 57 height 32
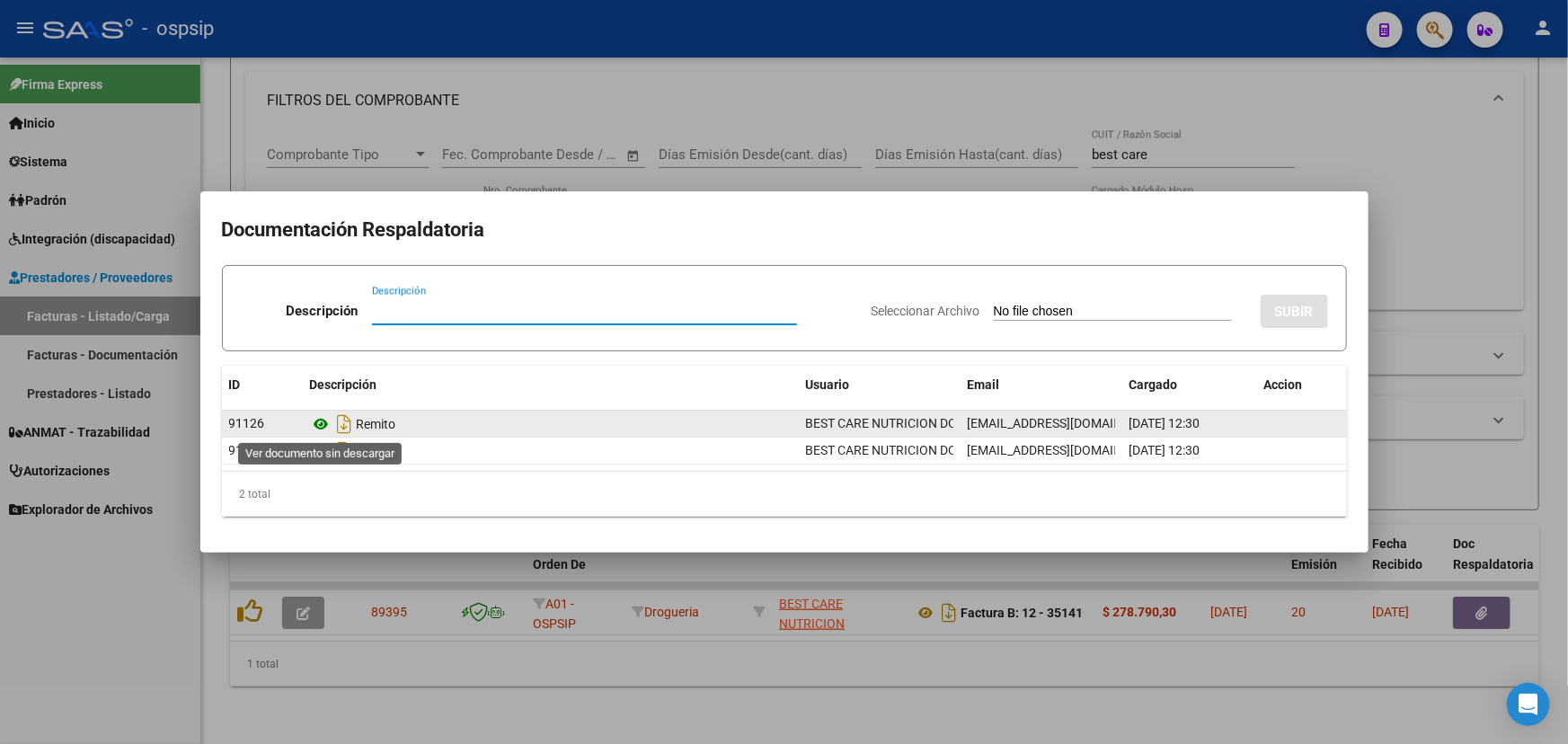
click at [320, 423] on icon at bounding box center [321, 423] width 23 height 21
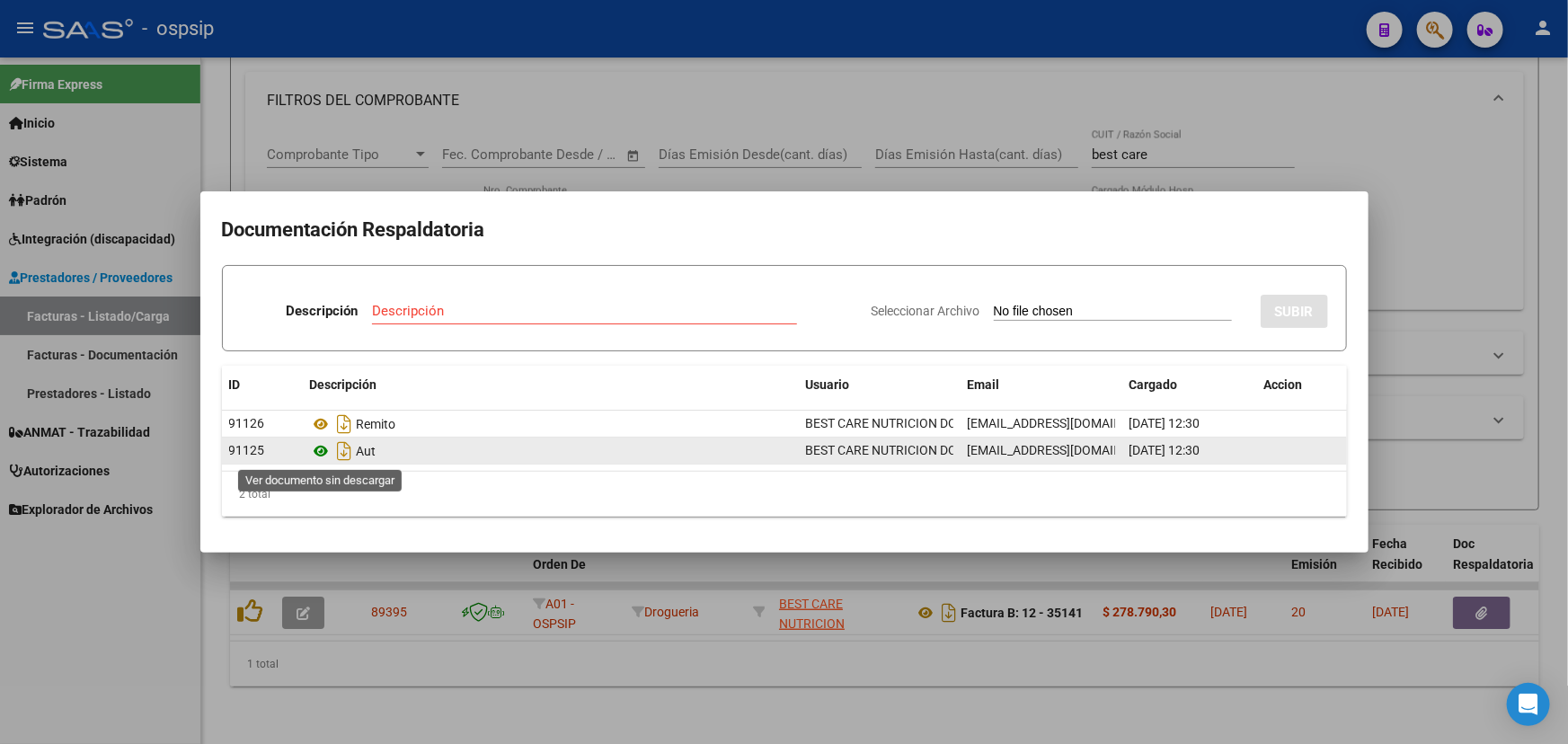
click at [320, 448] on icon at bounding box center [321, 450] width 23 height 21
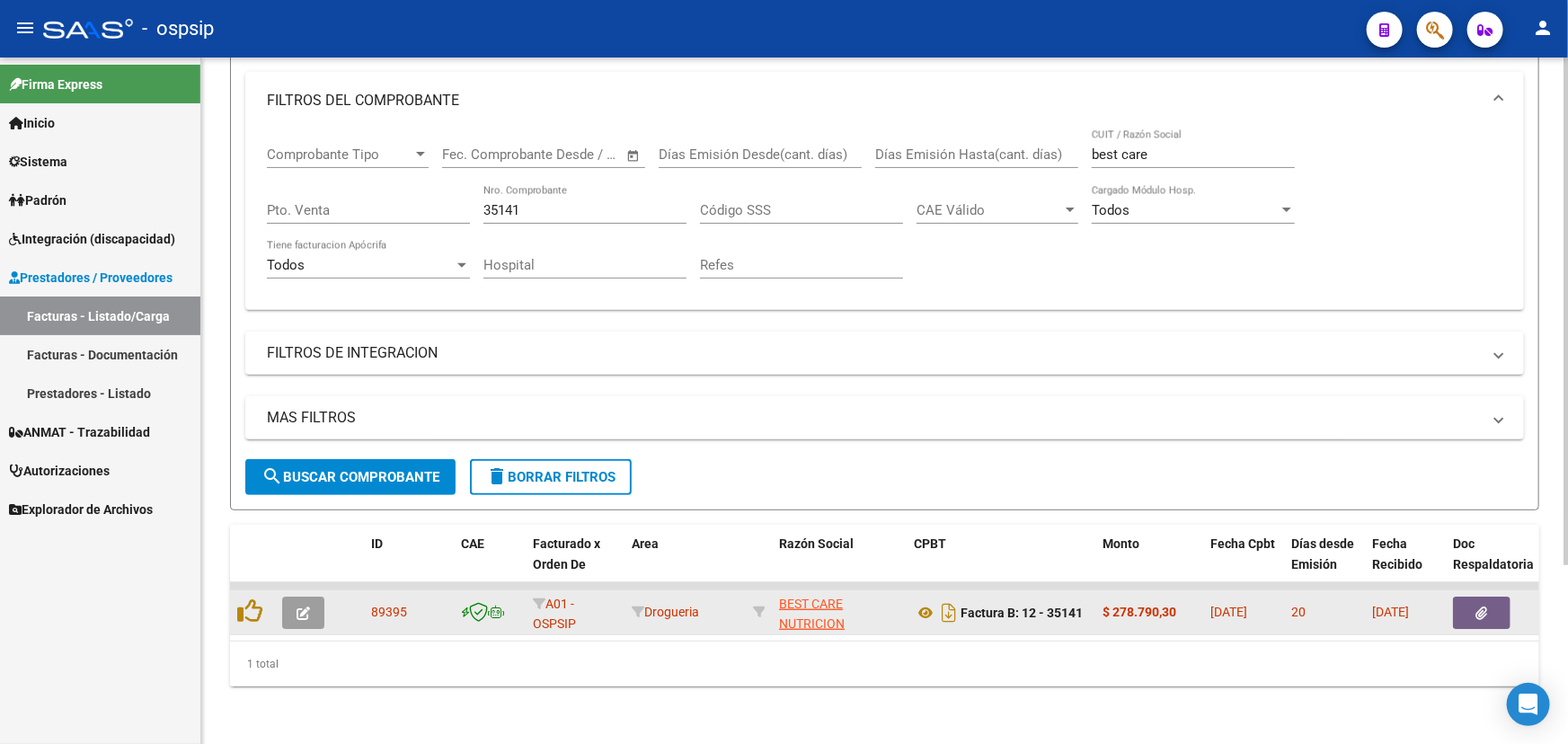
click at [379, 605] on span "89395" at bounding box center [388, 612] width 36 height 15
copy span "89395"
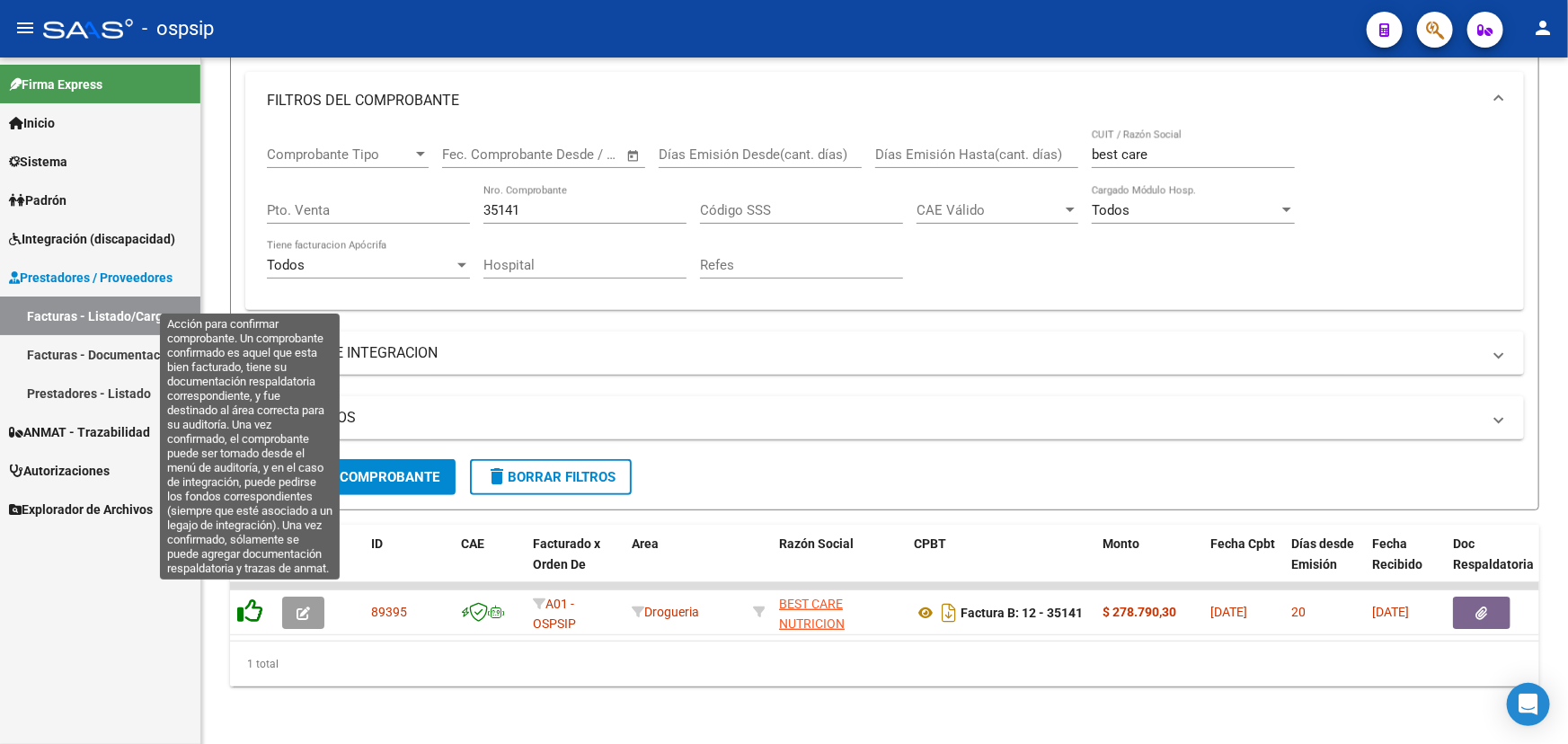
click at [255, 600] on icon at bounding box center [249, 610] width 25 height 25
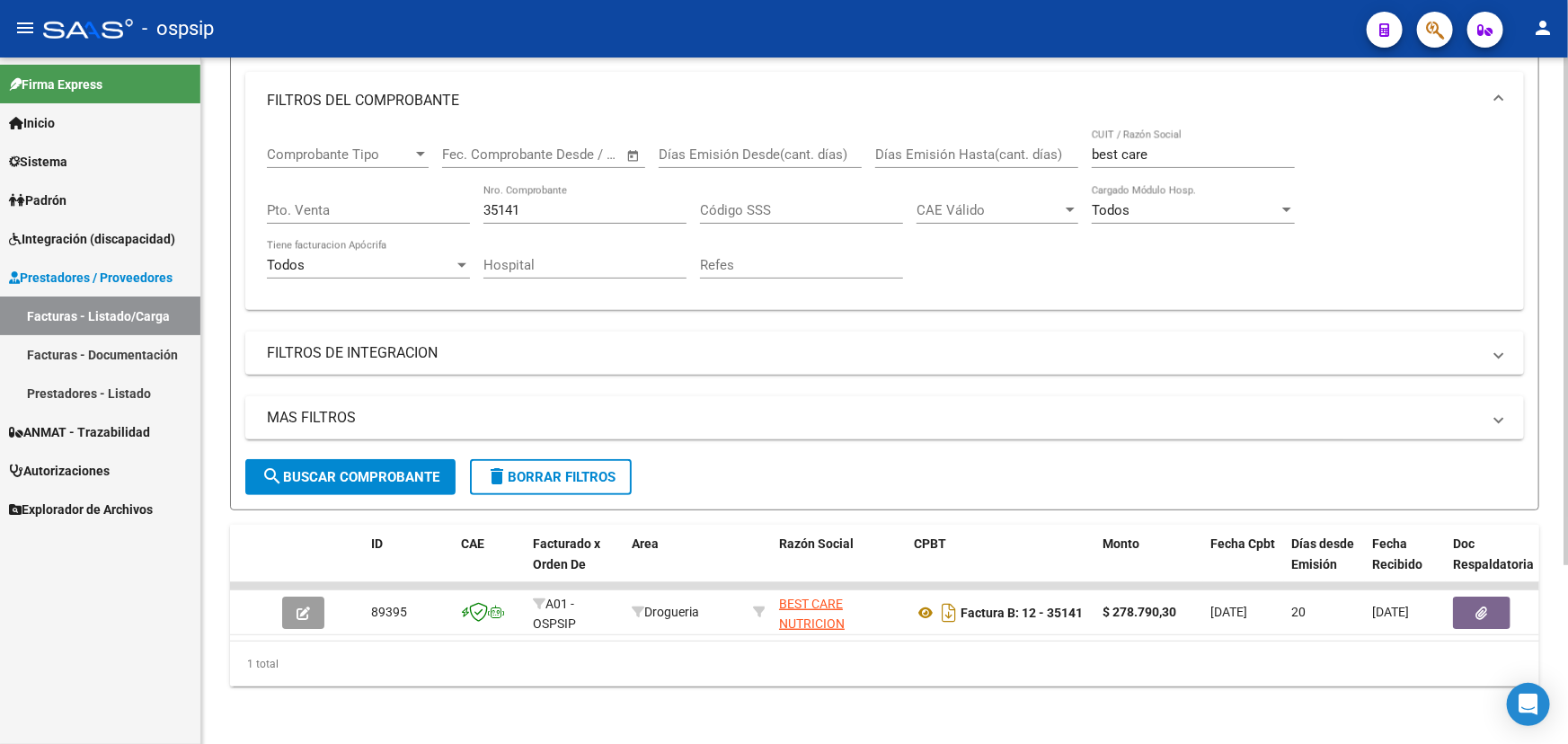
click at [507, 202] on input "35141" at bounding box center [585, 210] width 203 height 17
drag, startPoint x: 507, startPoint y: 197, endPoint x: 572, endPoint y: 163, distance: 73.4
click at [508, 202] on input "35141" at bounding box center [585, 210] width 203 height 17
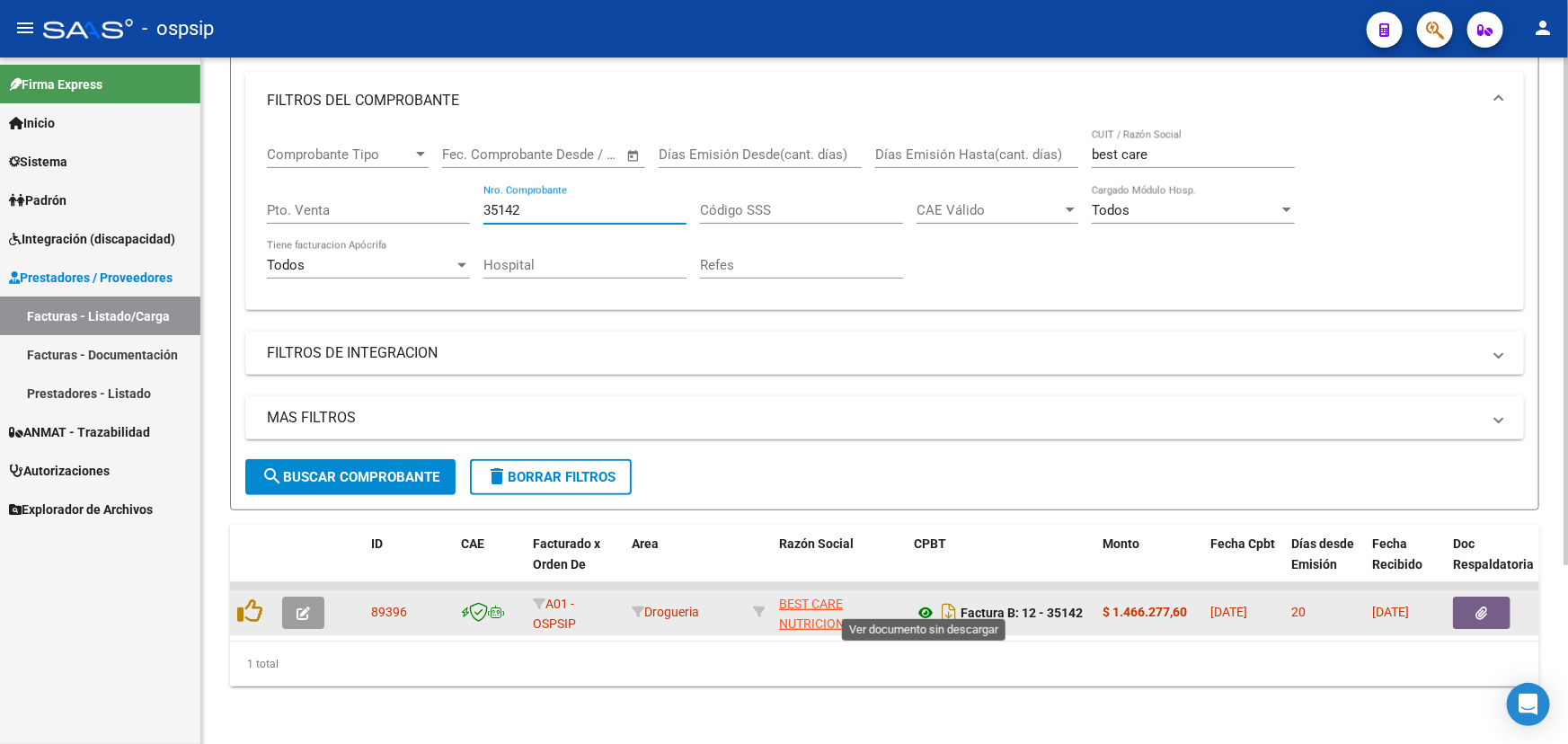
click at [928, 602] on icon at bounding box center [925, 612] width 23 height 21
click at [1472, 600] on button "button" at bounding box center [1481, 612] width 57 height 32
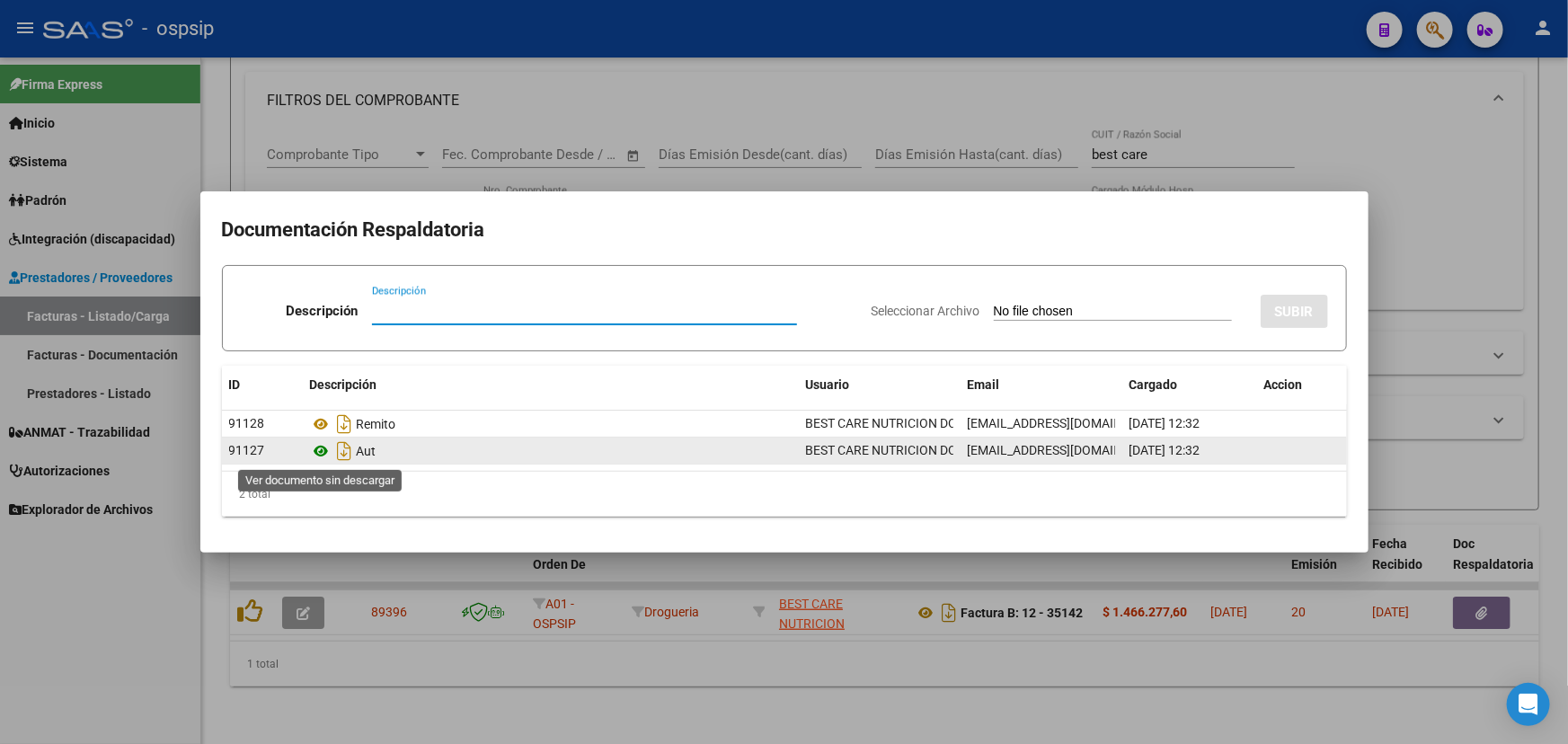
click at [320, 448] on icon at bounding box center [321, 450] width 23 height 21
click at [324, 447] on icon at bounding box center [321, 450] width 23 height 21
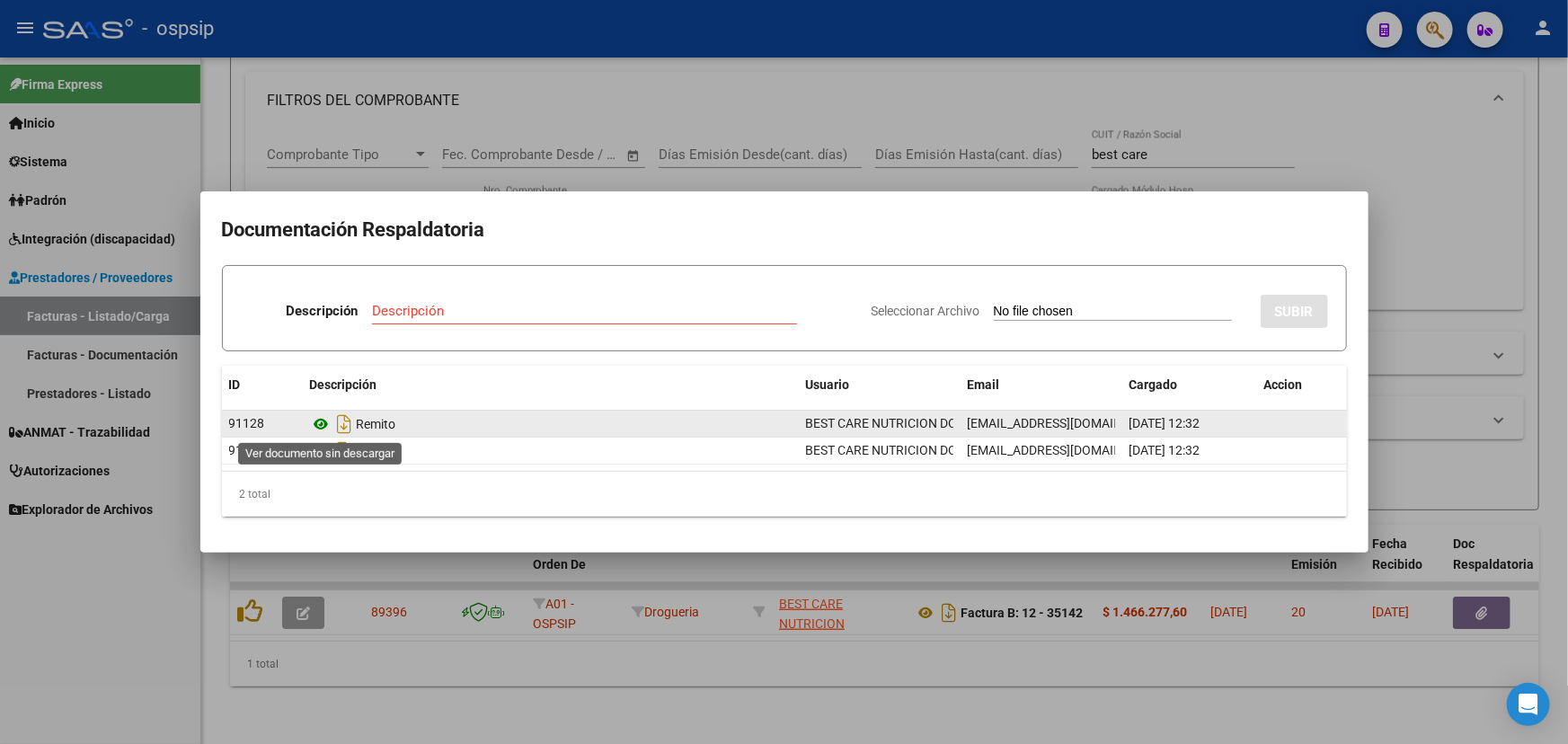
click at [323, 421] on icon at bounding box center [321, 423] width 23 height 21
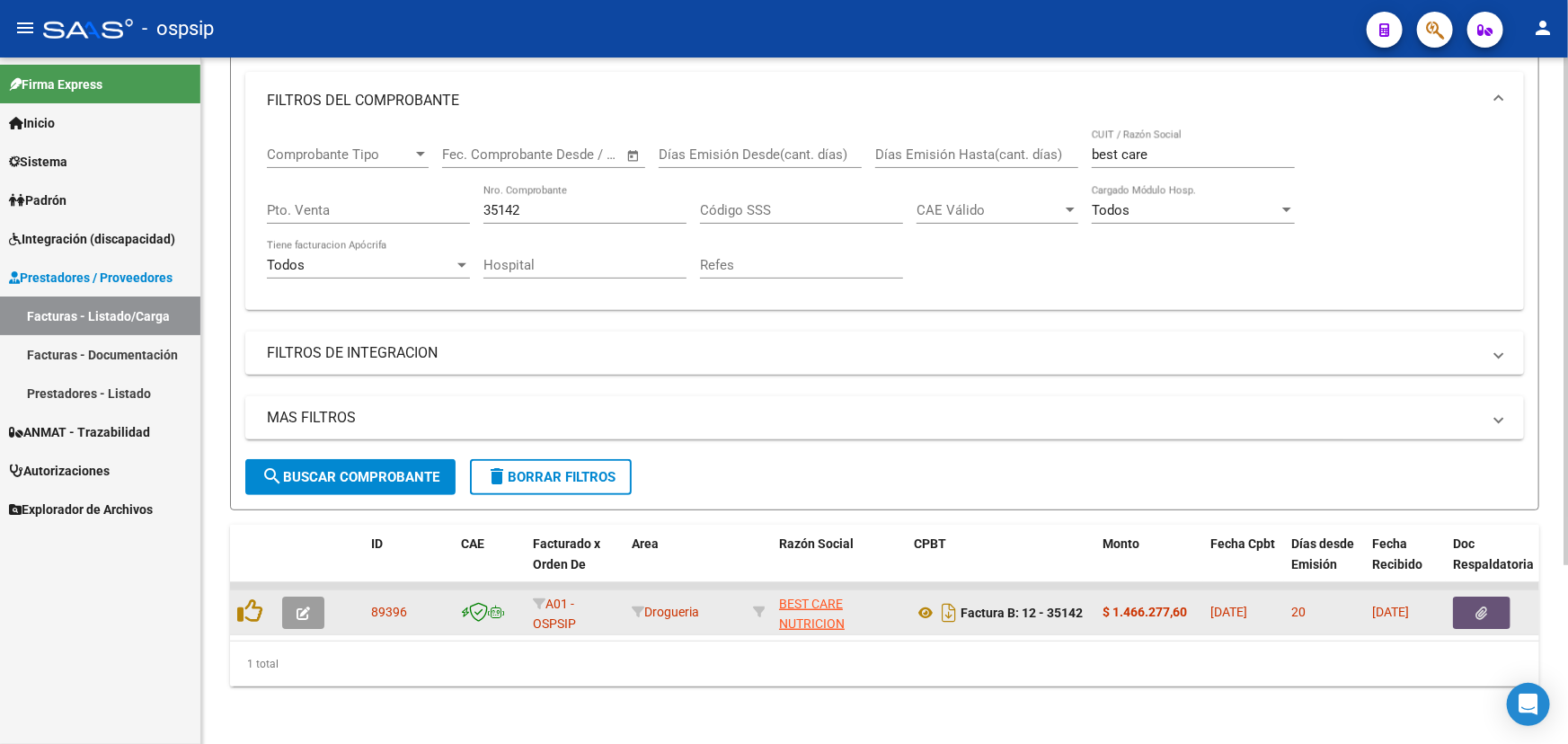
click at [376, 605] on span "89396" at bounding box center [388, 612] width 36 height 15
copy span "89396"
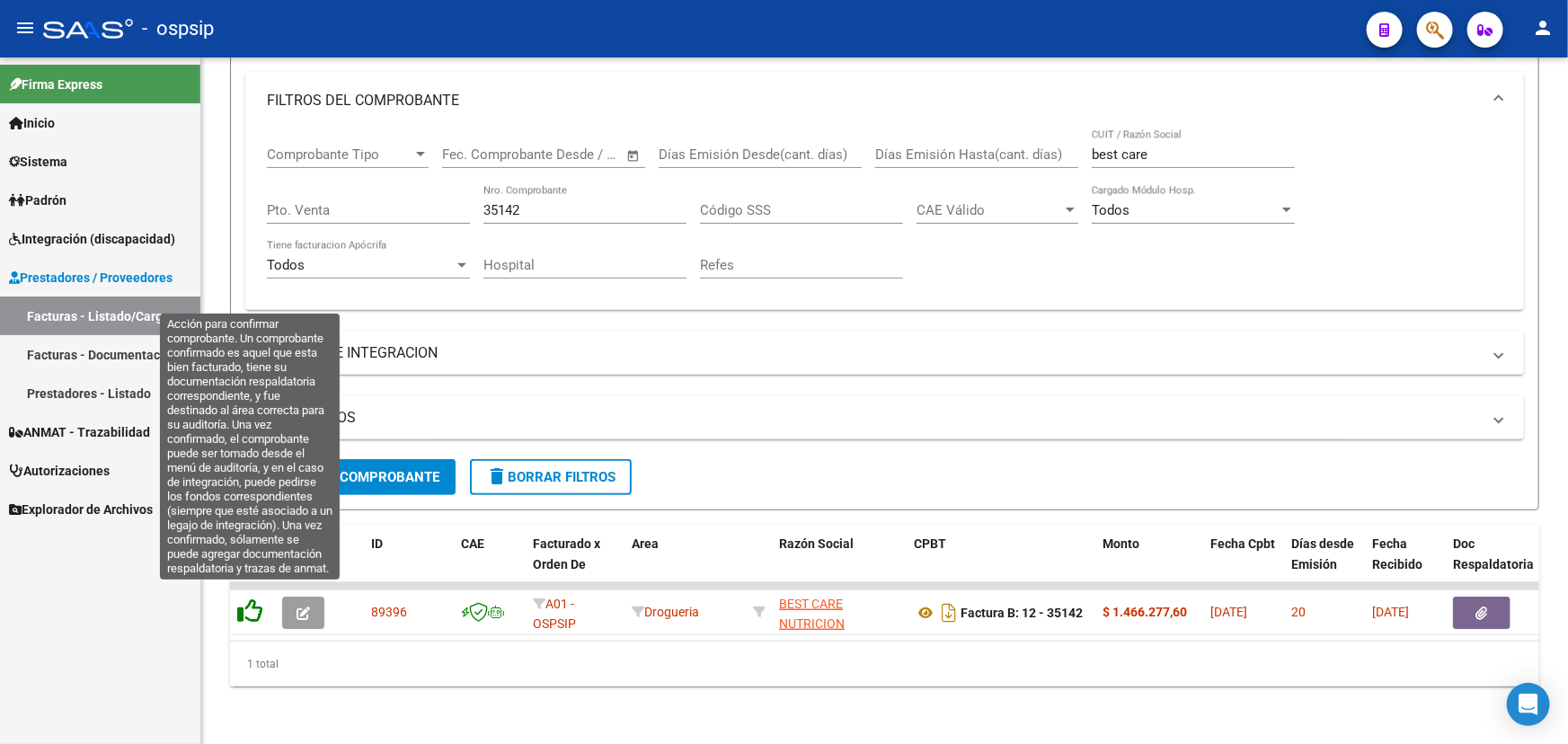
click at [250, 599] on icon at bounding box center [249, 610] width 25 height 25
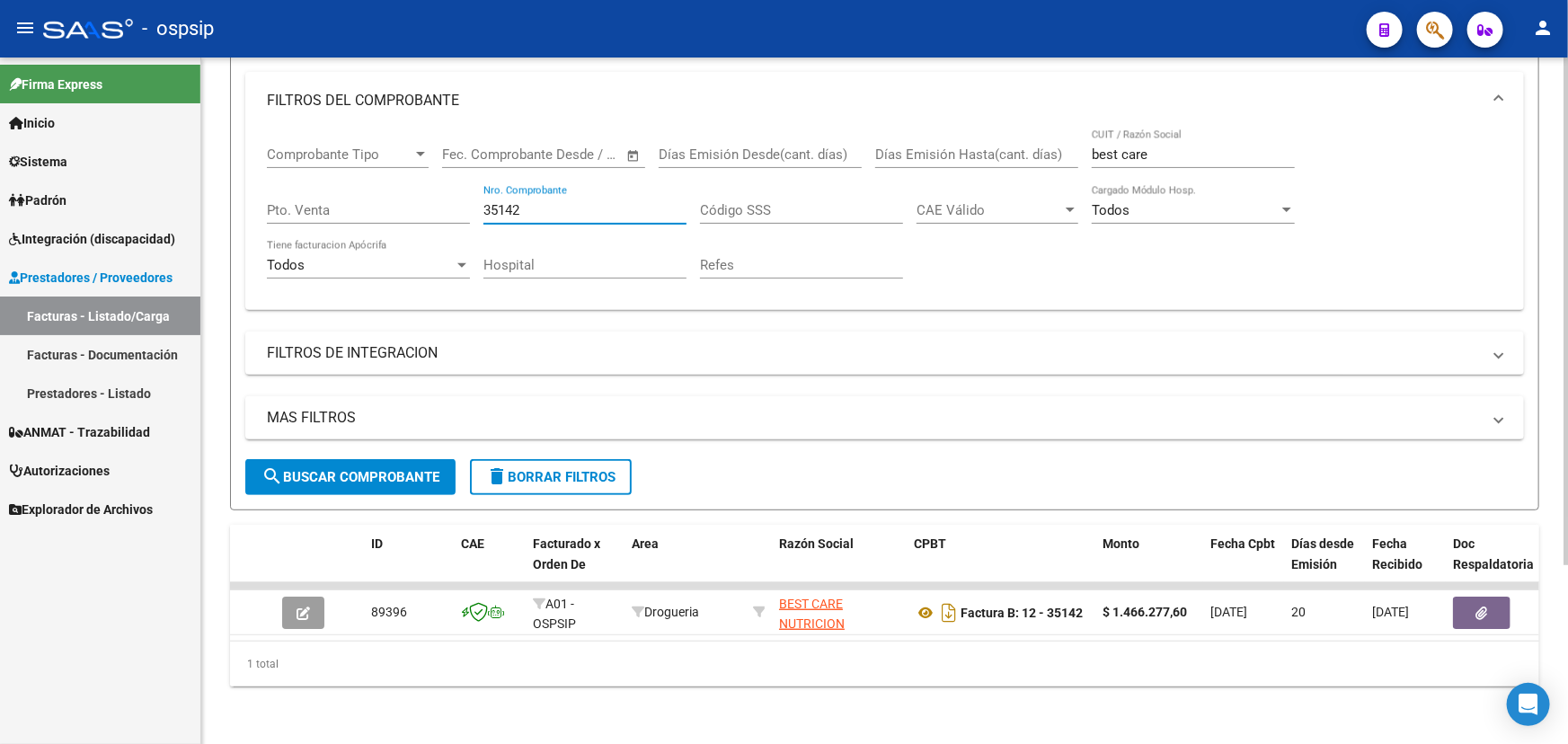
click at [506, 204] on input "35142" at bounding box center [585, 210] width 203 height 17
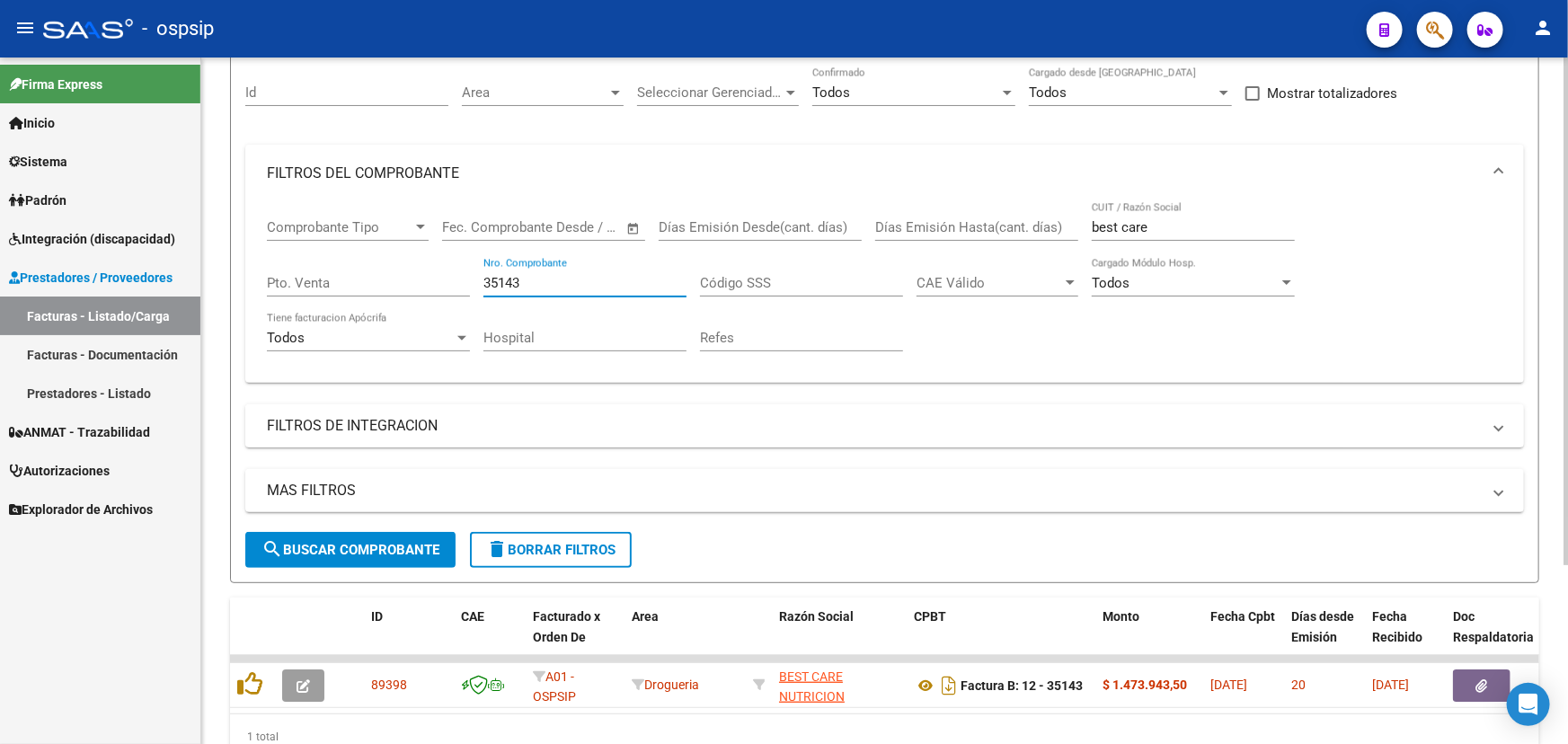
scroll to position [242, 0]
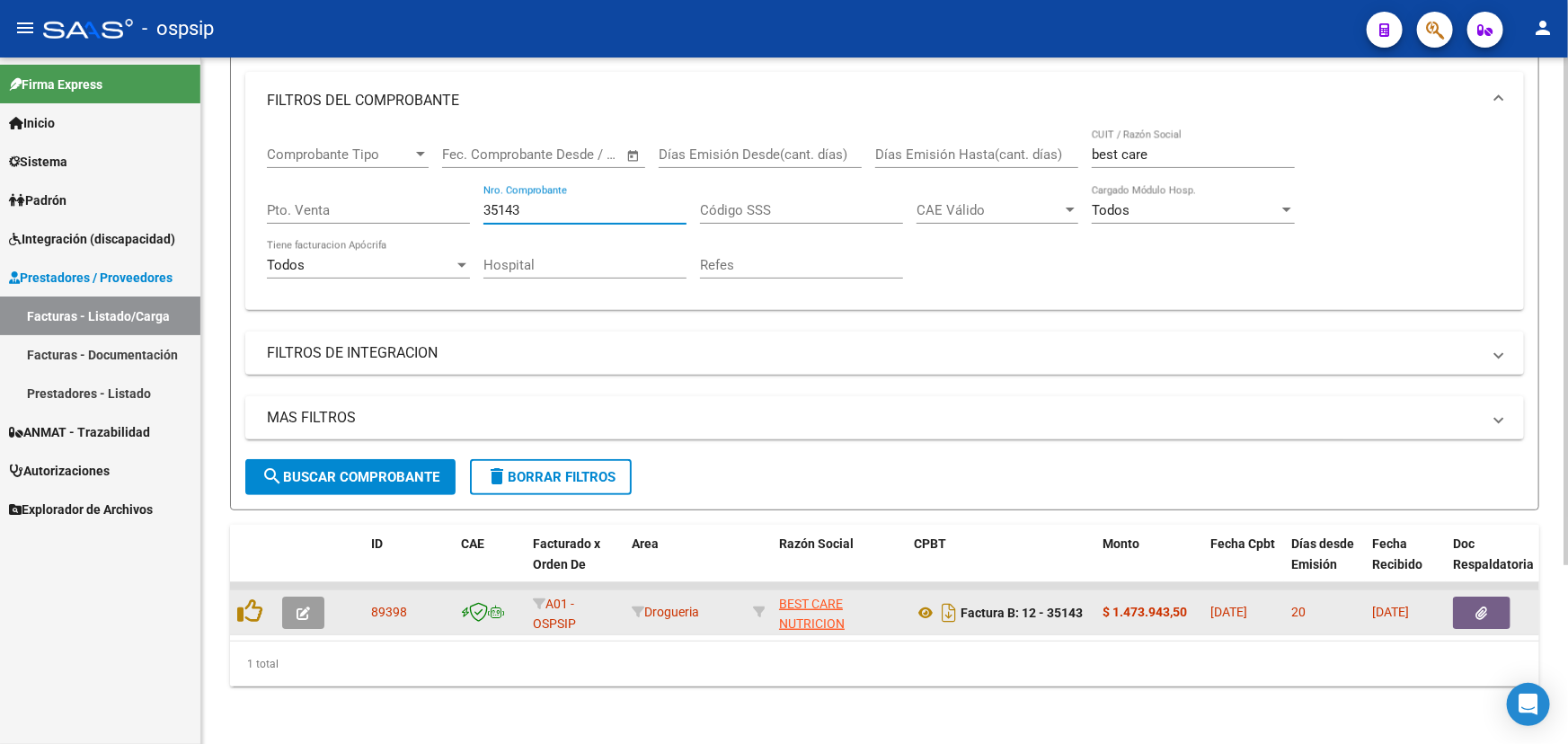
type input "35143"
click at [376, 605] on span "89398" at bounding box center [388, 612] width 36 height 15
click at [377, 605] on span "89398" at bounding box center [388, 612] width 36 height 15
copy span "89398"
click at [924, 602] on icon at bounding box center [925, 612] width 23 height 21
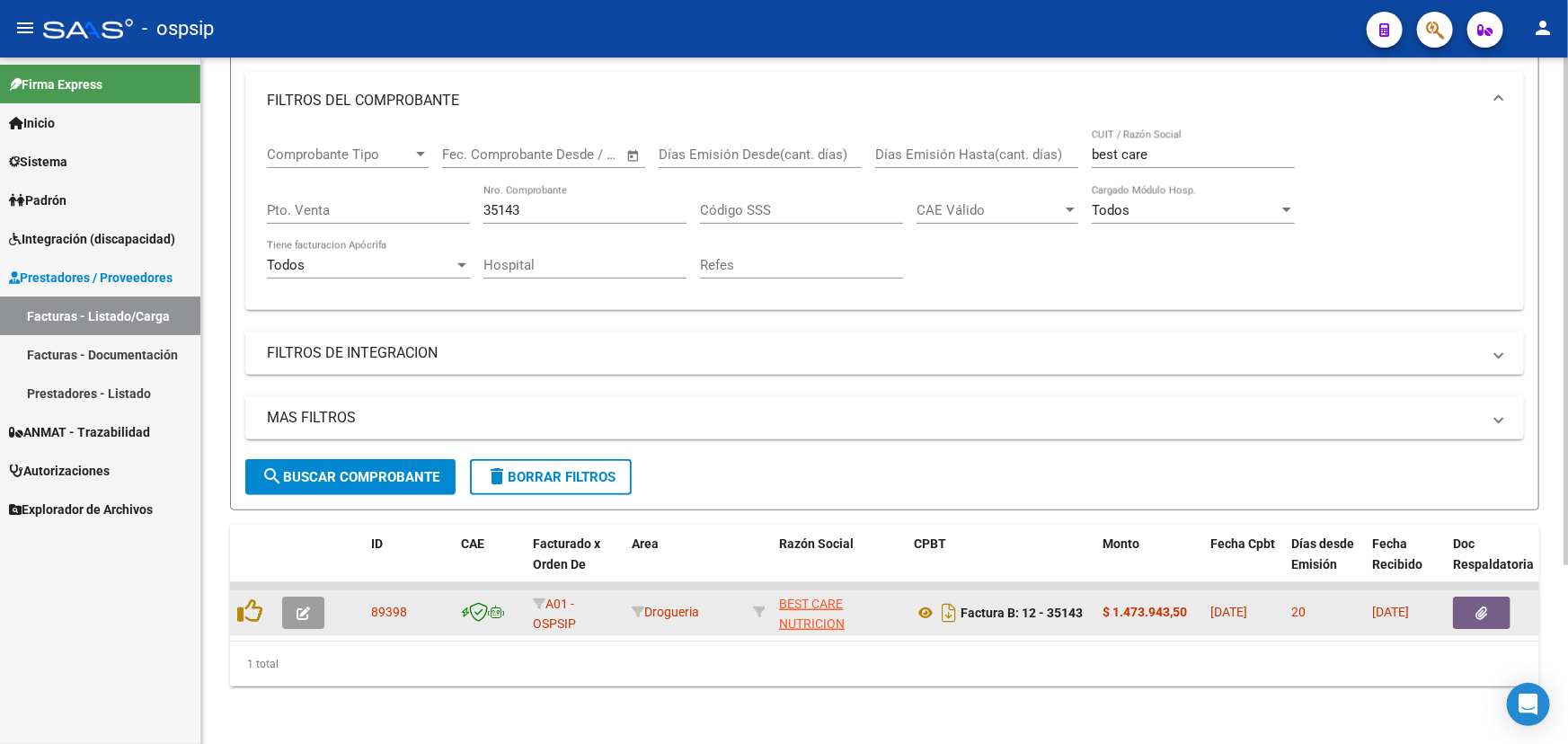
click at [1467, 596] on button "button" at bounding box center [1481, 612] width 57 height 32
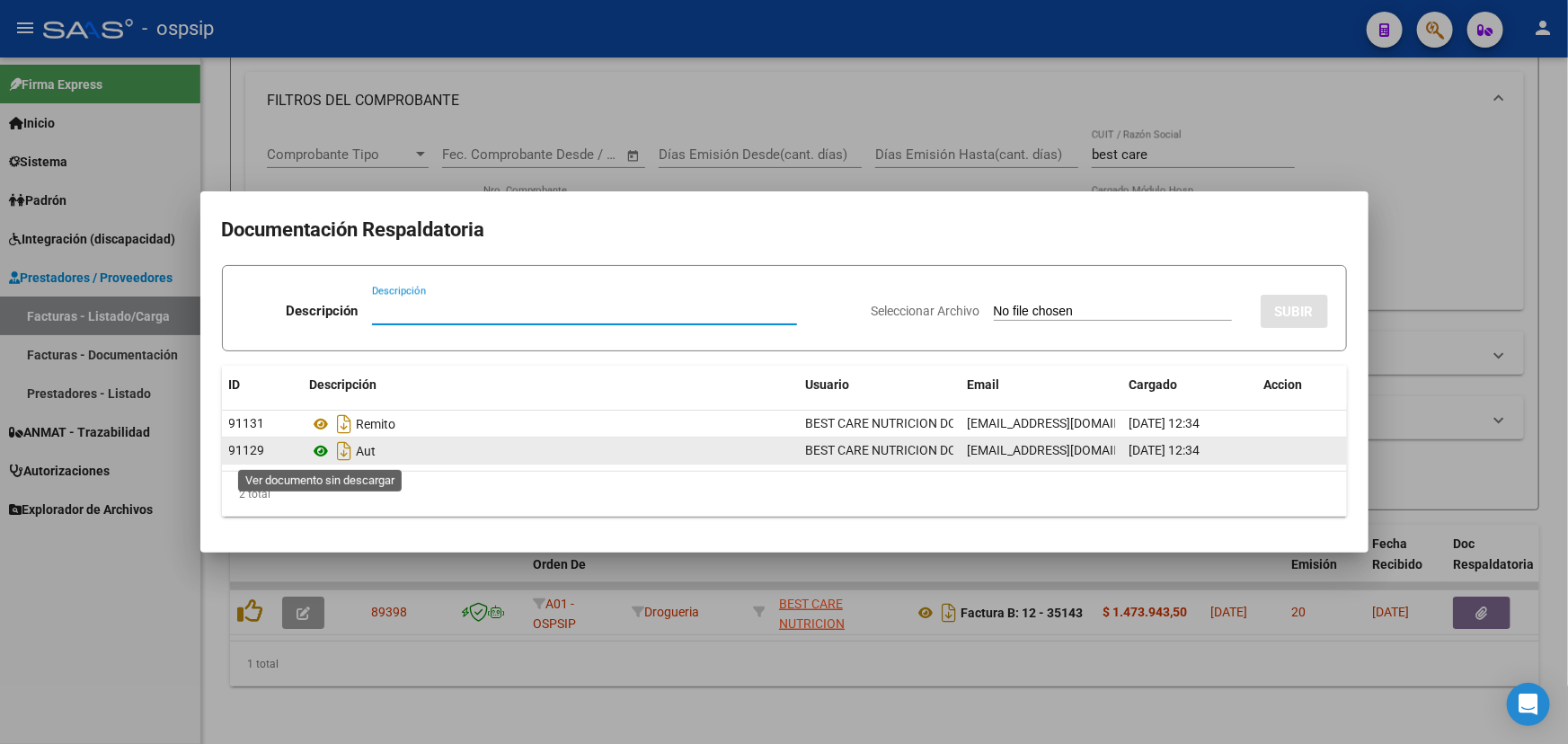
click at [324, 454] on icon at bounding box center [321, 450] width 23 height 21
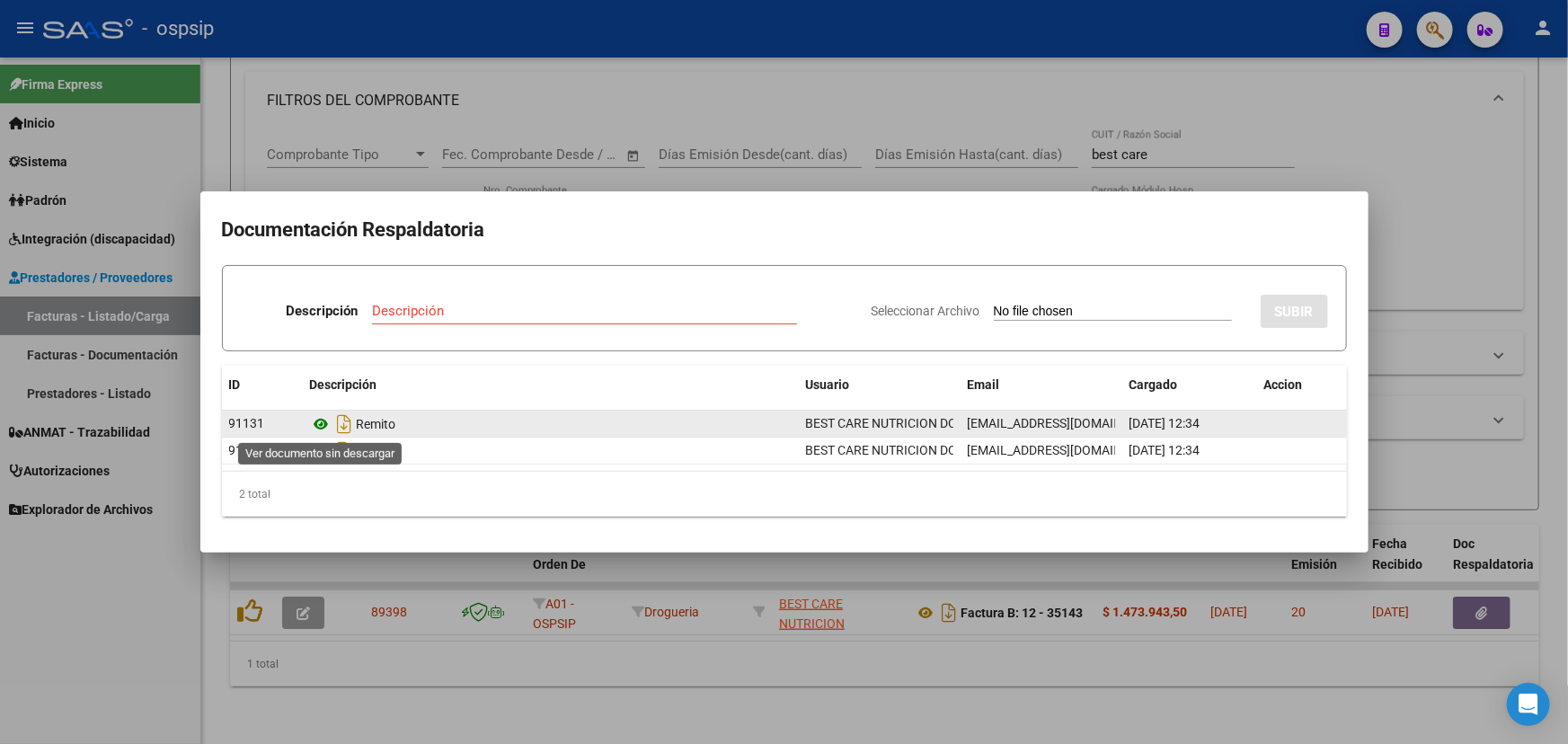
click at [323, 426] on icon at bounding box center [321, 423] width 23 height 21
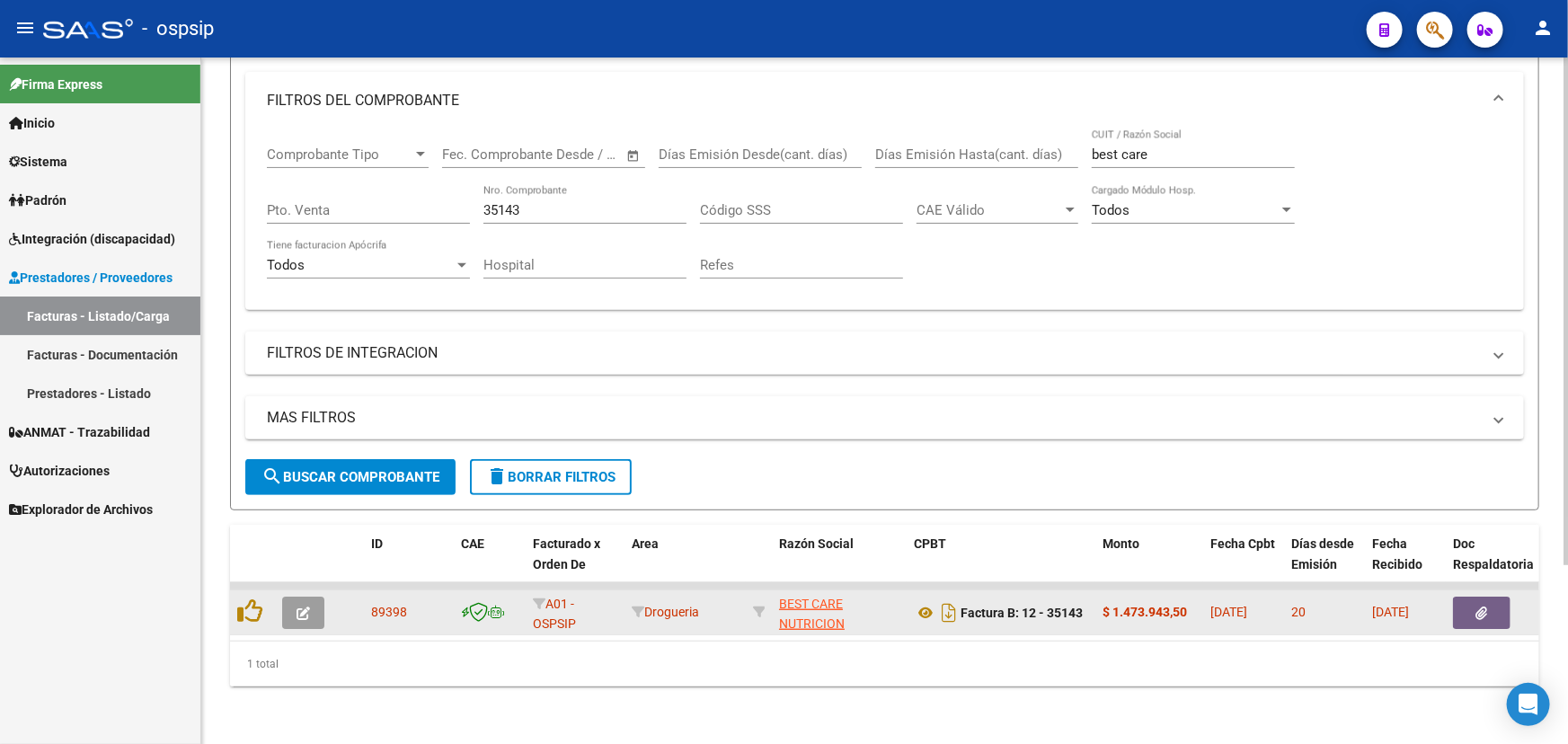
click at [1007, 616] on datatable-body-cell "Factura B: 12 - 35143" at bounding box center [1001, 612] width 189 height 44
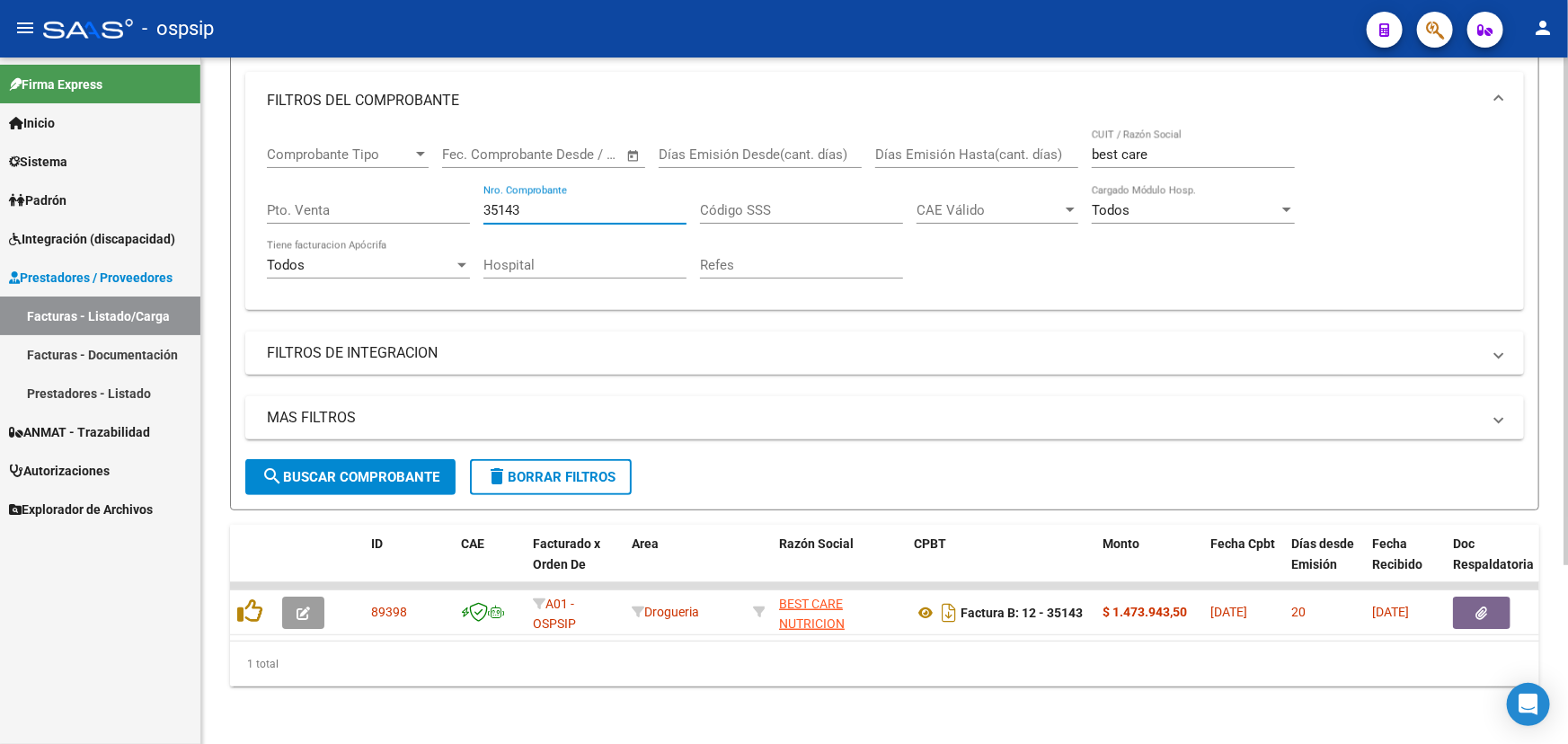
click at [508, 202] on input "35143" at bounding box center [585, 210] width 203 height 17
click at [517, 202] on input "35143" at bounding box center [585, 210] width 203 height 17
click at [504, 202] on input "35143" at bounding box center [585, 210] width 203 height 17
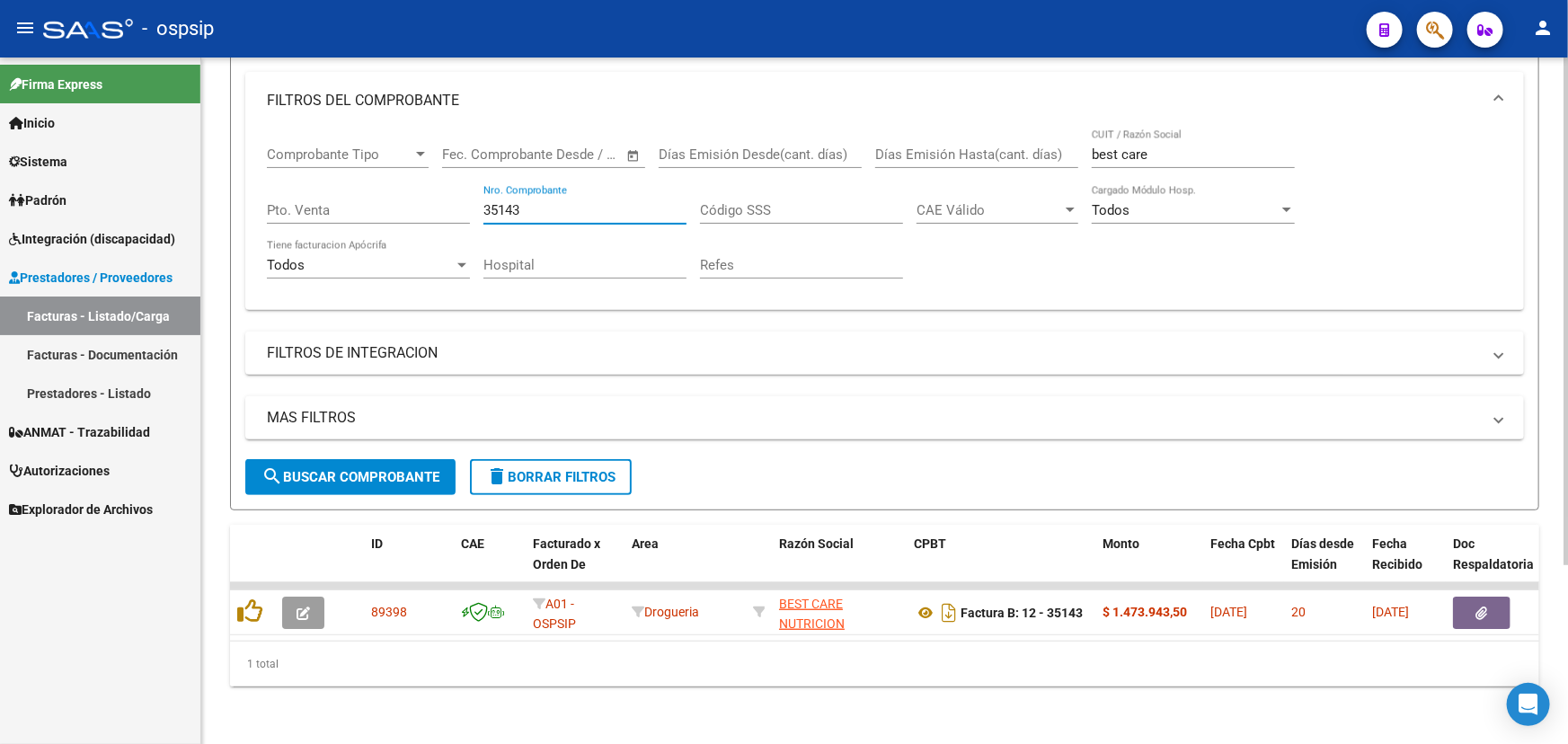
click at [504, 202] on input "35143" at bounding box center [585, 210] width 203 height 17
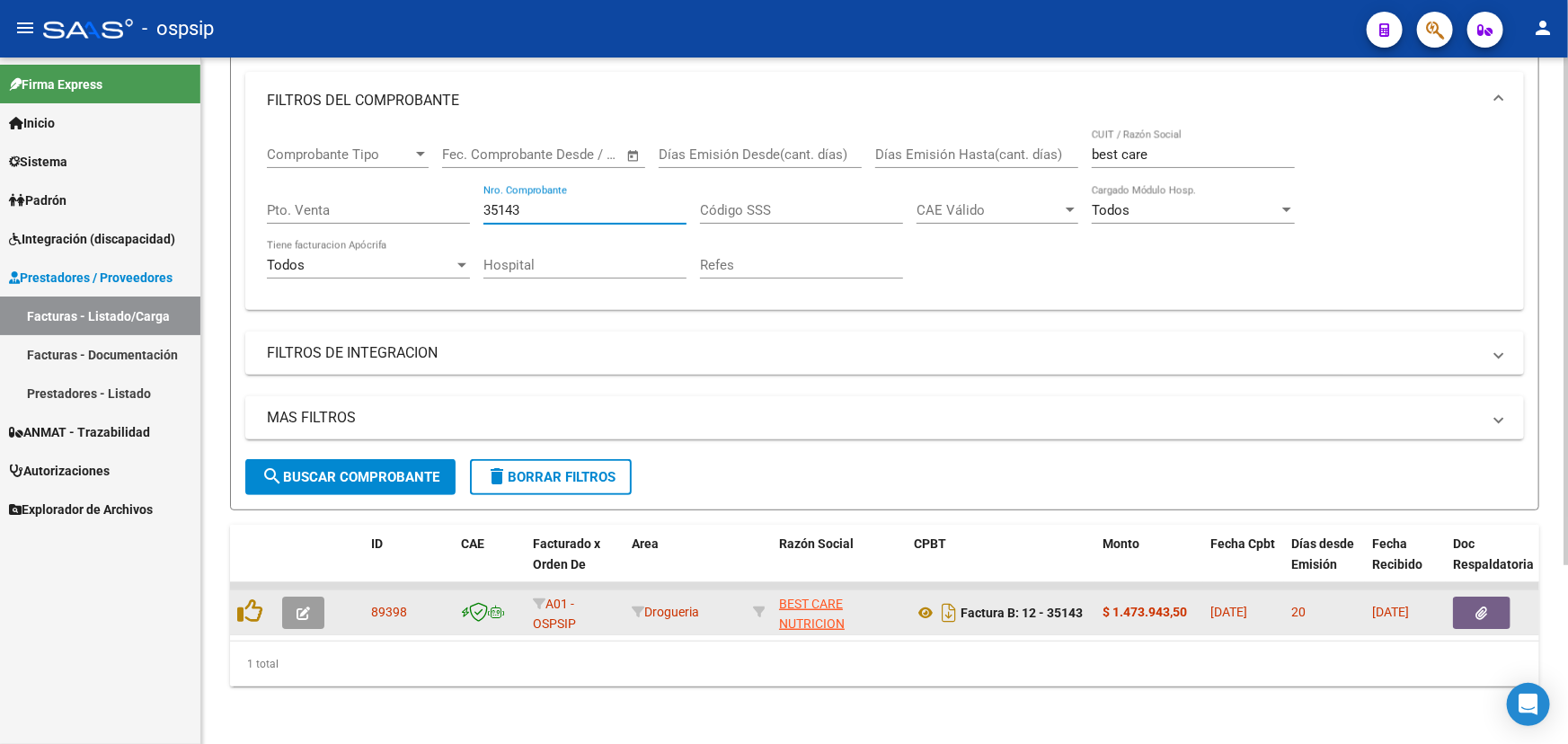
click at [306, 596] on button "button" at bounding box center [303, 612] width 42 height 32
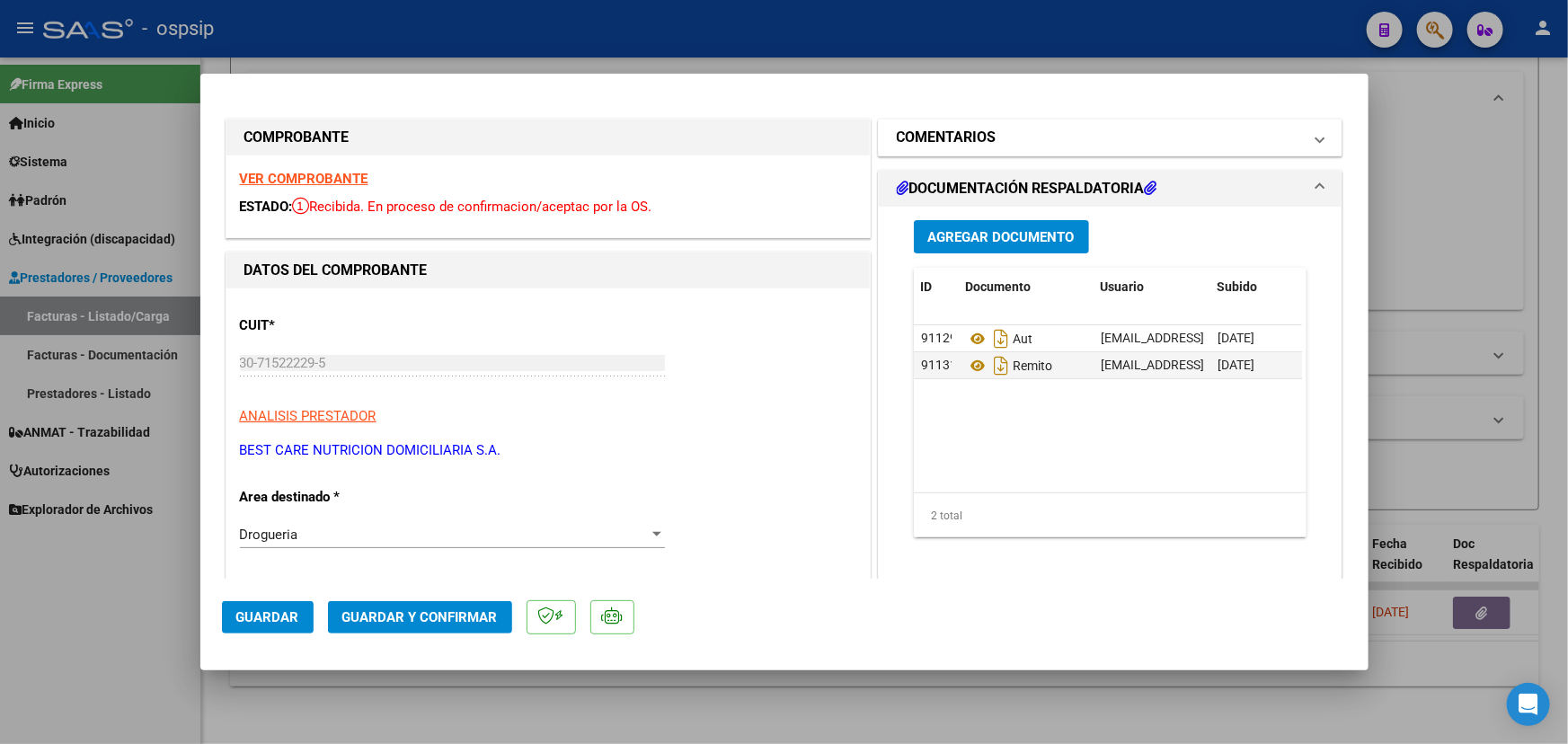
click at [991, 127] on mat-panel-title "COMENTARIOS" at bounding box center [1099, 136] width 406 height 21
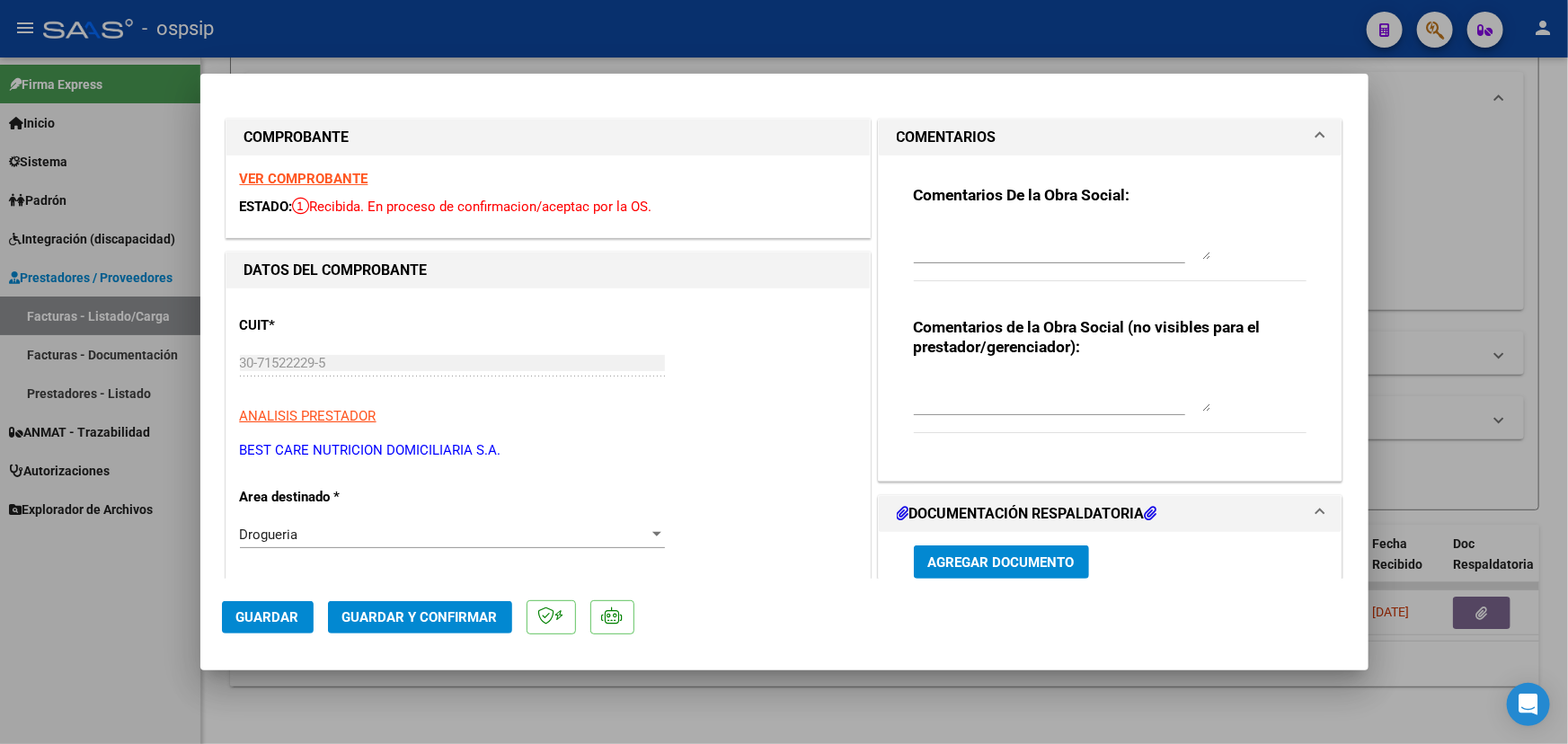
click at [995, 223] on div at bounding box center [1062, 242] width 296 height 43
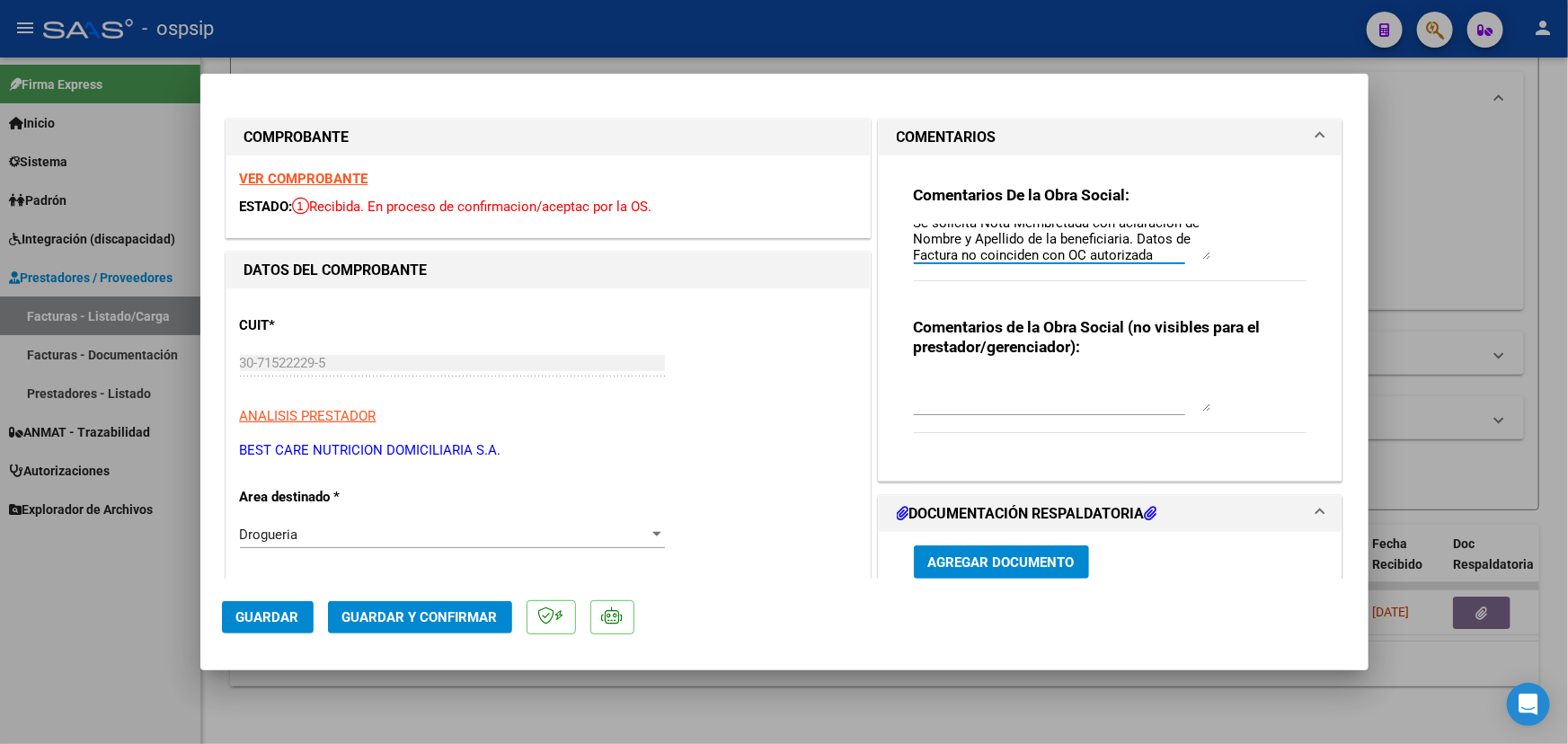
scroll to position [17, 0]
drag, startPoint x: 1127, startPoint y: 234, endPoint x: 1159, endPoint y: 254, distance: 37.7
click at [1159, 254] on textarea "Se solicita Nota Membretada con aclaración de Nombre y Apellido de la beneficia…" at bounding box center [1062, 242] width 296 height 36
click at [914, 232] on textarea "Se solicita Nota Membretada con aclaración de Nombre y Apellido de la beneficia…" at bounding box center [1062, 242] width 296 height 36
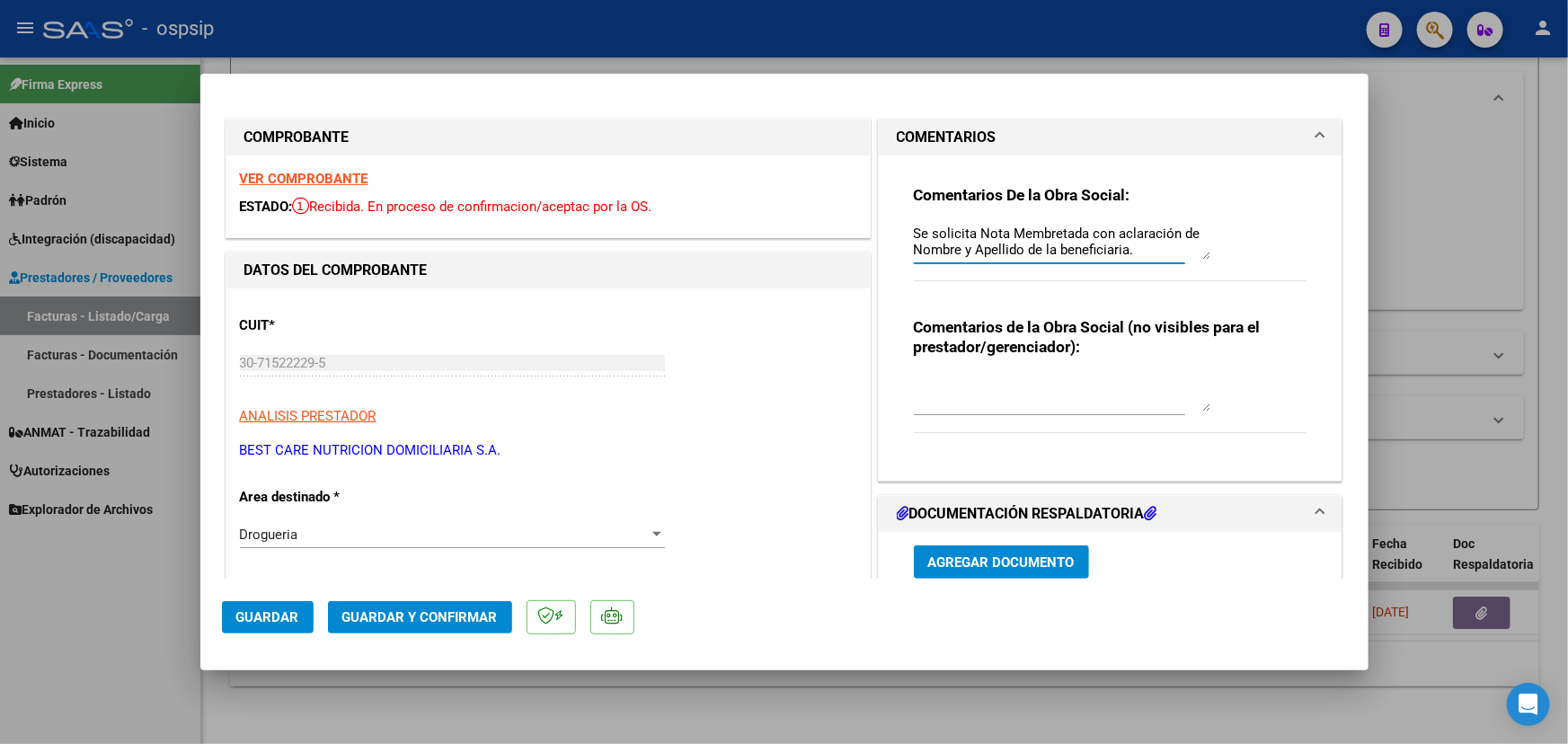
paste textarea "Datos de Factura no coinciden con OC autorizada"
drag, startPoint x: 1080, startPoint y: 234, endPoint x: 1091, endPoint y: 253, distance: 22.0
click at [1091, 253] on textarea "Datos de Factura no coinciden con OC autorizada. Se envía por mail solicitud de…" at bounding box center [1062, 242] width 296 height 36
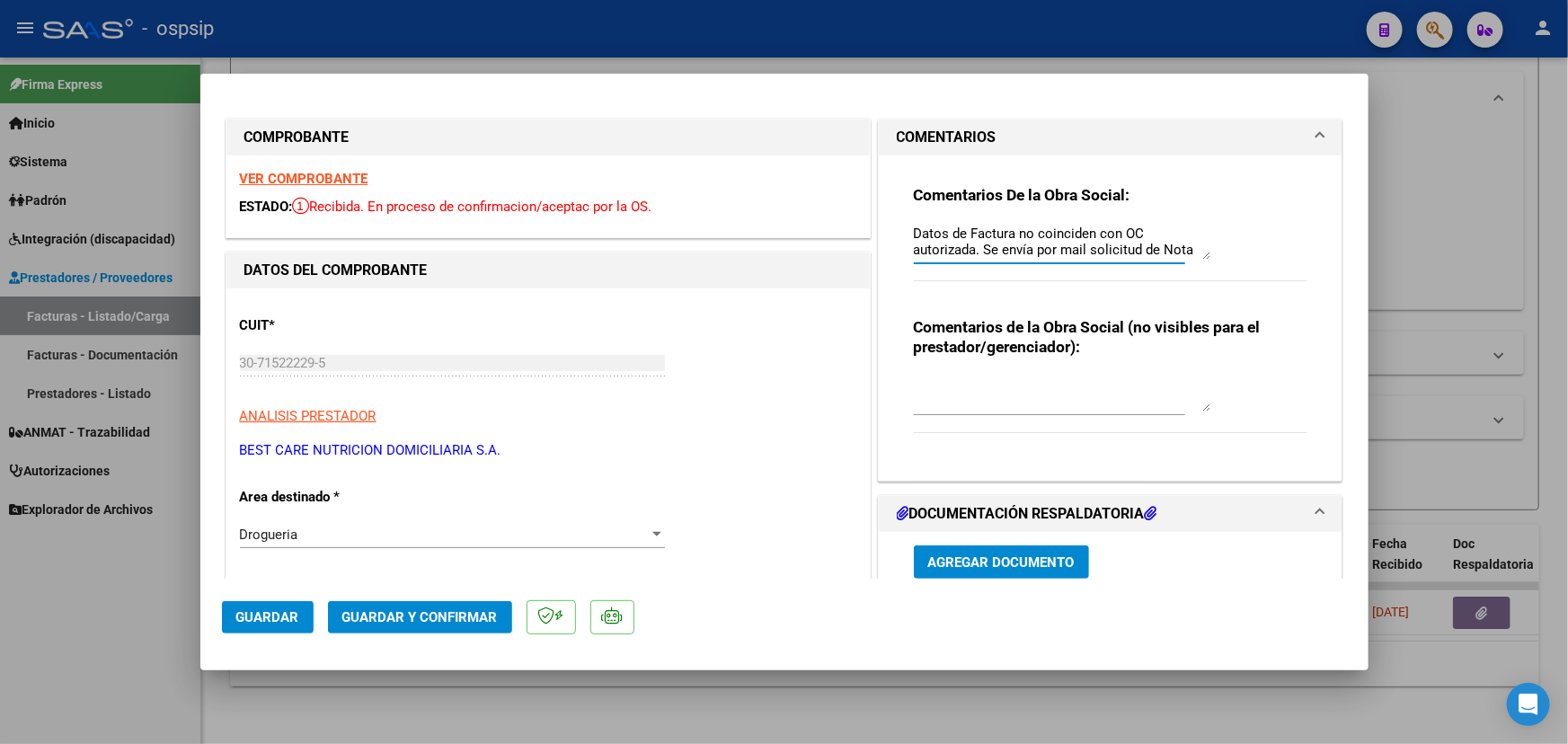
click at [945, 232] on textarea "Datos de Factura no coinciden con OC autorizada. Se envía por mail solicitud de…" at bounding box center [1062, 242] width 296 height 36
click at [1089, 247] on textarea "Datos de la beneficiaria en Factura no coinciden con OC autorizada. Se envía po…" at bounding box center [1062, 242] width 296 height 36
click at [1087, 247] on textarea "Datos de la beneficiaria en Factura no coinciden con OC autorizada. Se envía po…" at bounding box center [1062, 242] width 296 height 36
type textarea "Datos de la beneficiaria en Factura no coinciden con OC autorizada. Se envía po…"
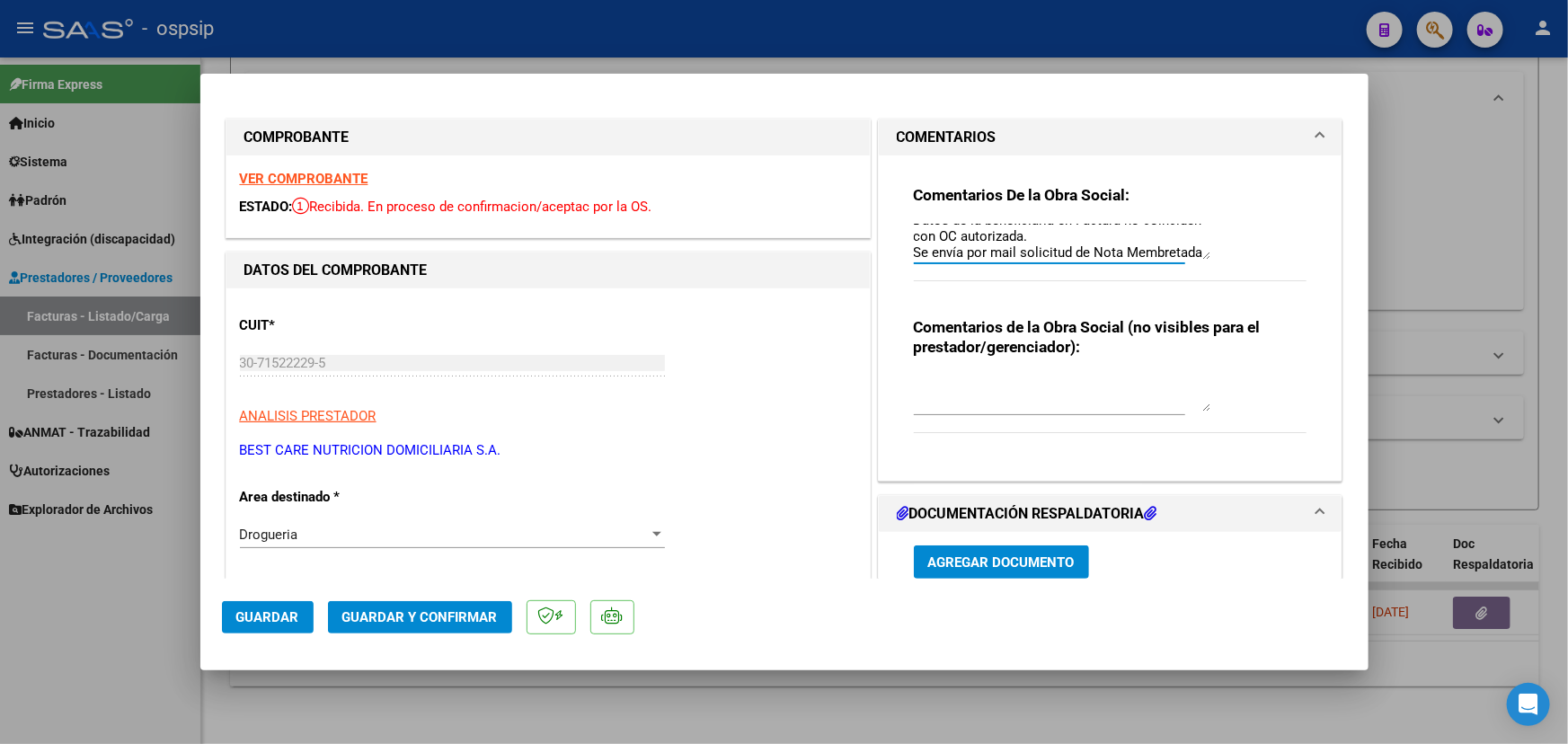
click at [273, 608] on span "Guardar" at bounding box center [267, 617] width 63 height 17
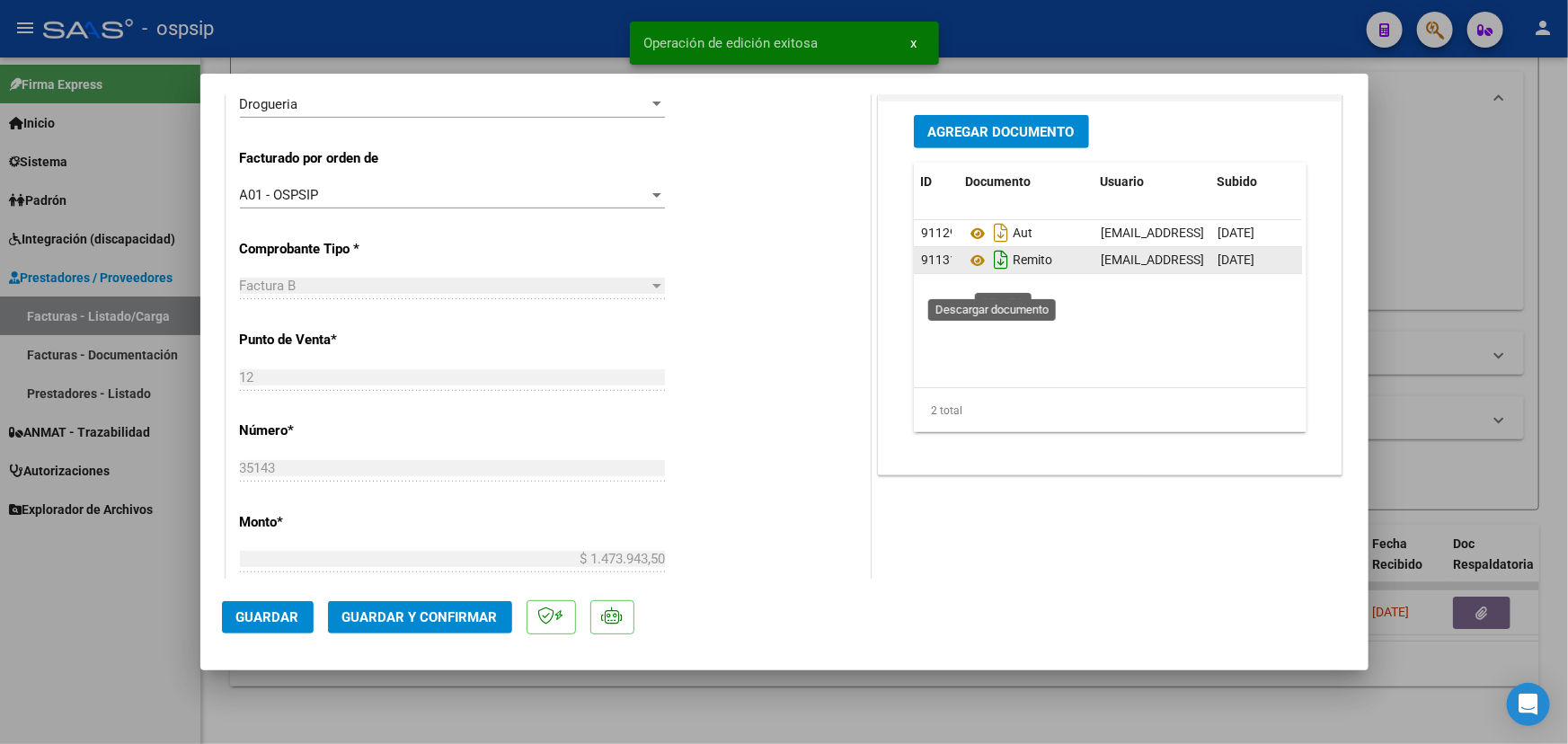
scroll to position [407, 0]
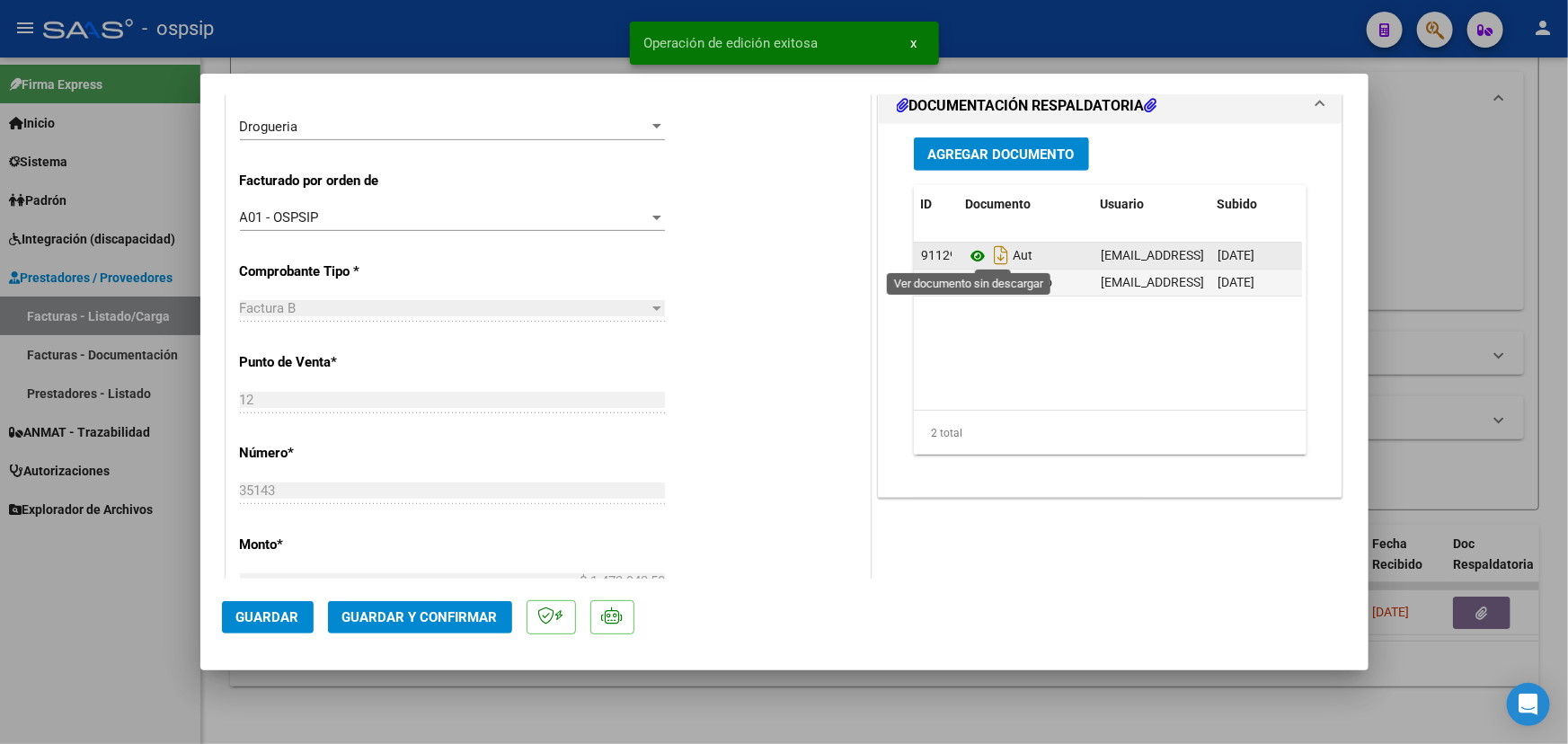
click at [971, 252] on icon at bounding box center [977, 255] width 23 height 21
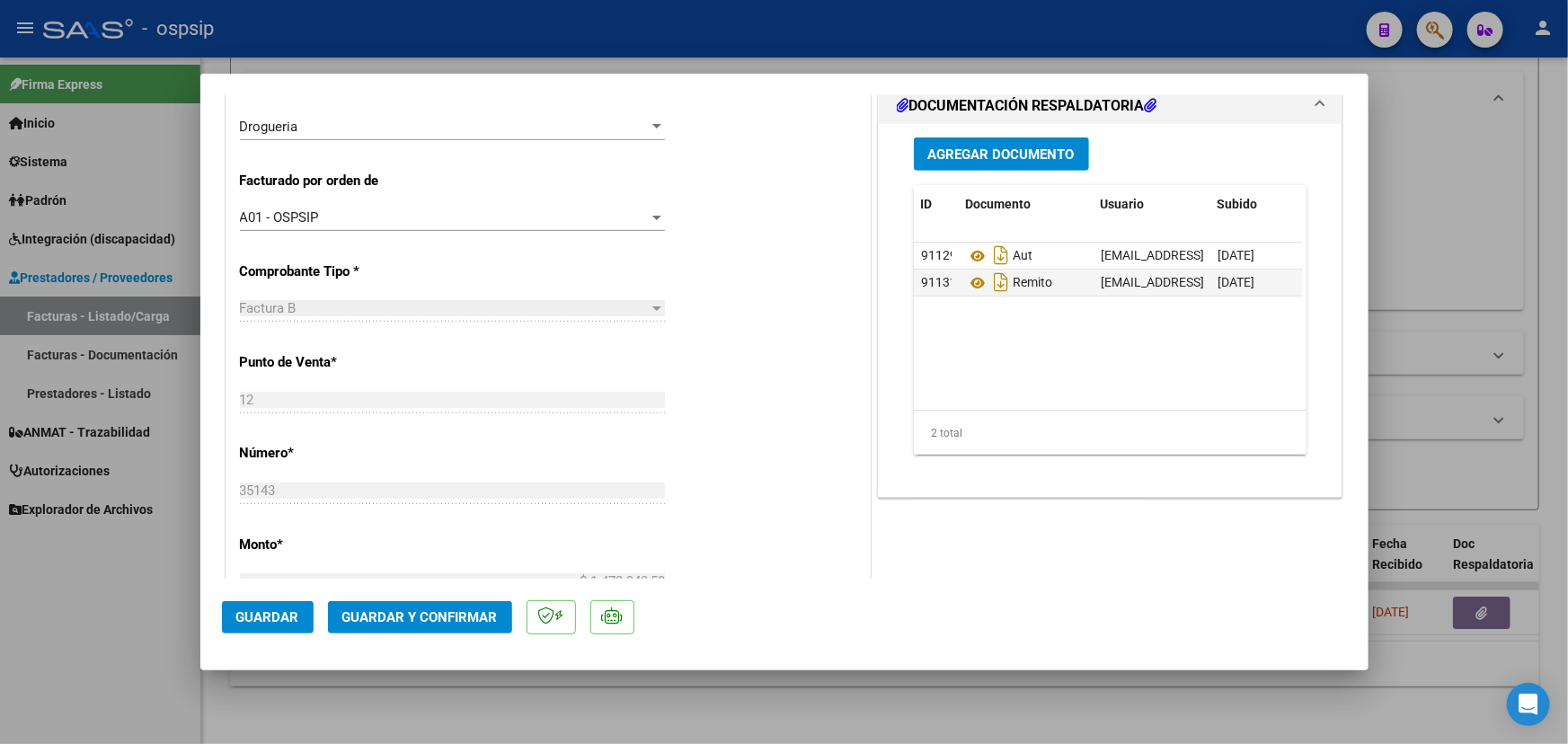
type input "$ 0,00"
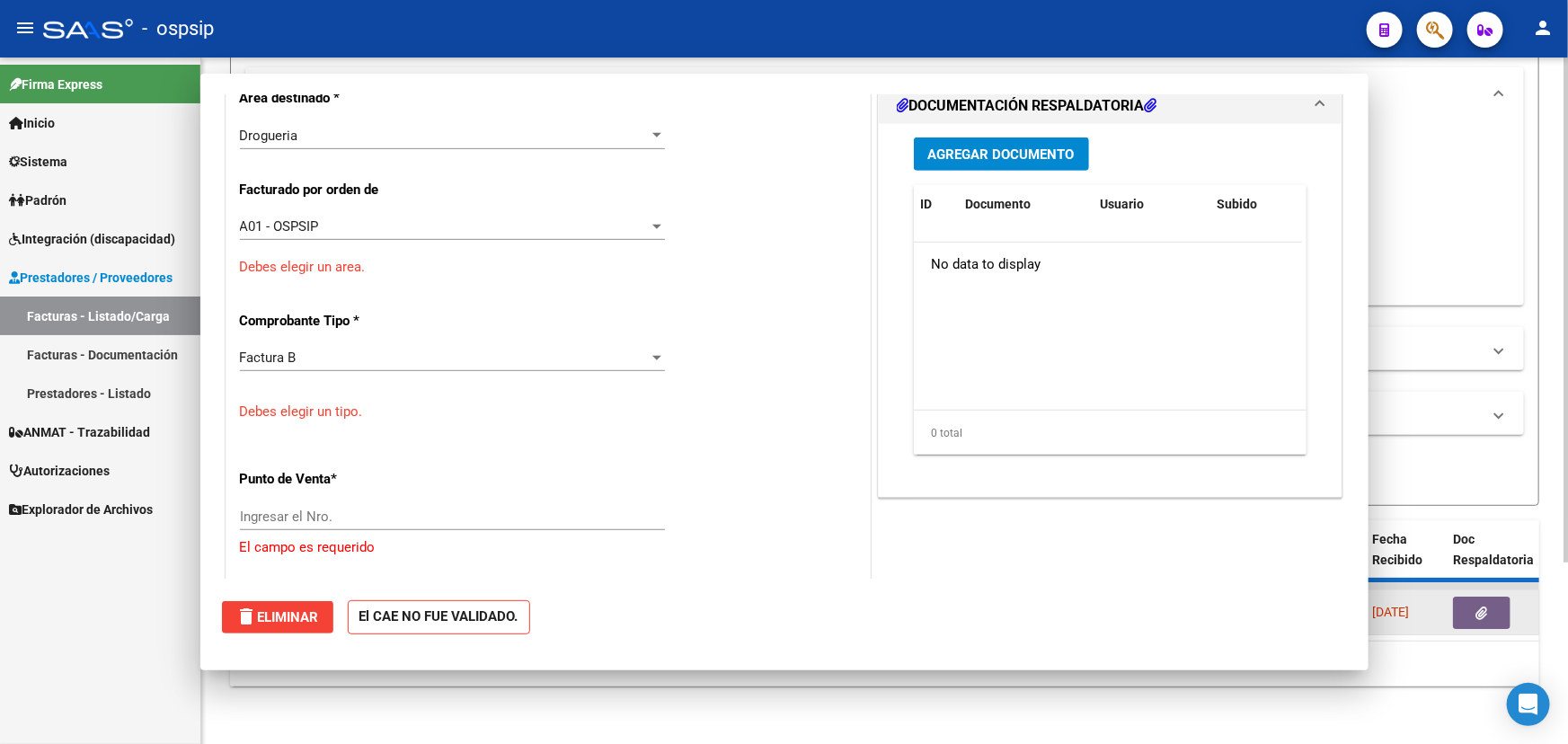
scroll to position [439, 0]
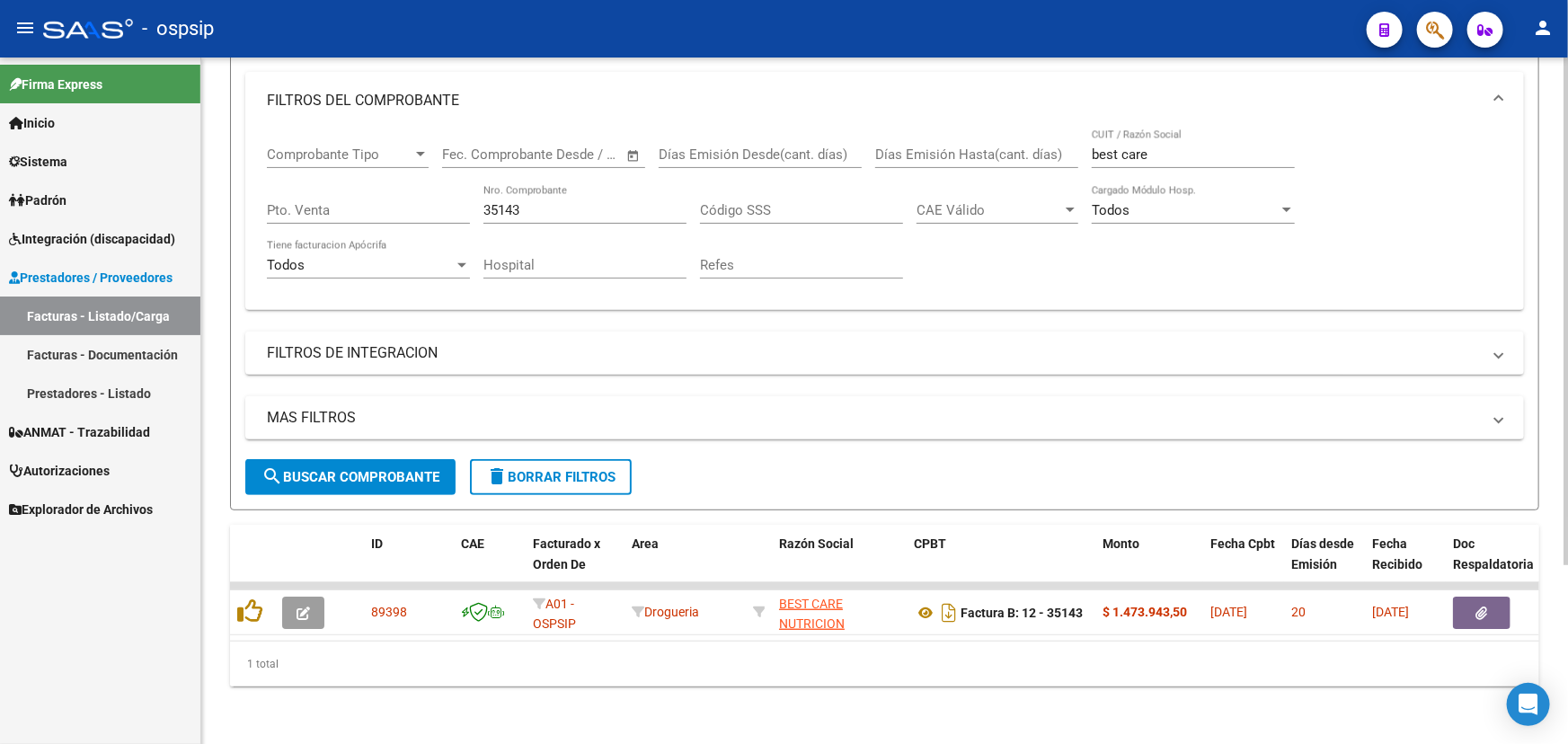
click at [512, 202] on input "35143" at bounding box center [585, 210] width 203 height 17
click at [513, 202] on input "35143" at bounding box center [585, 210] width 203 height 17
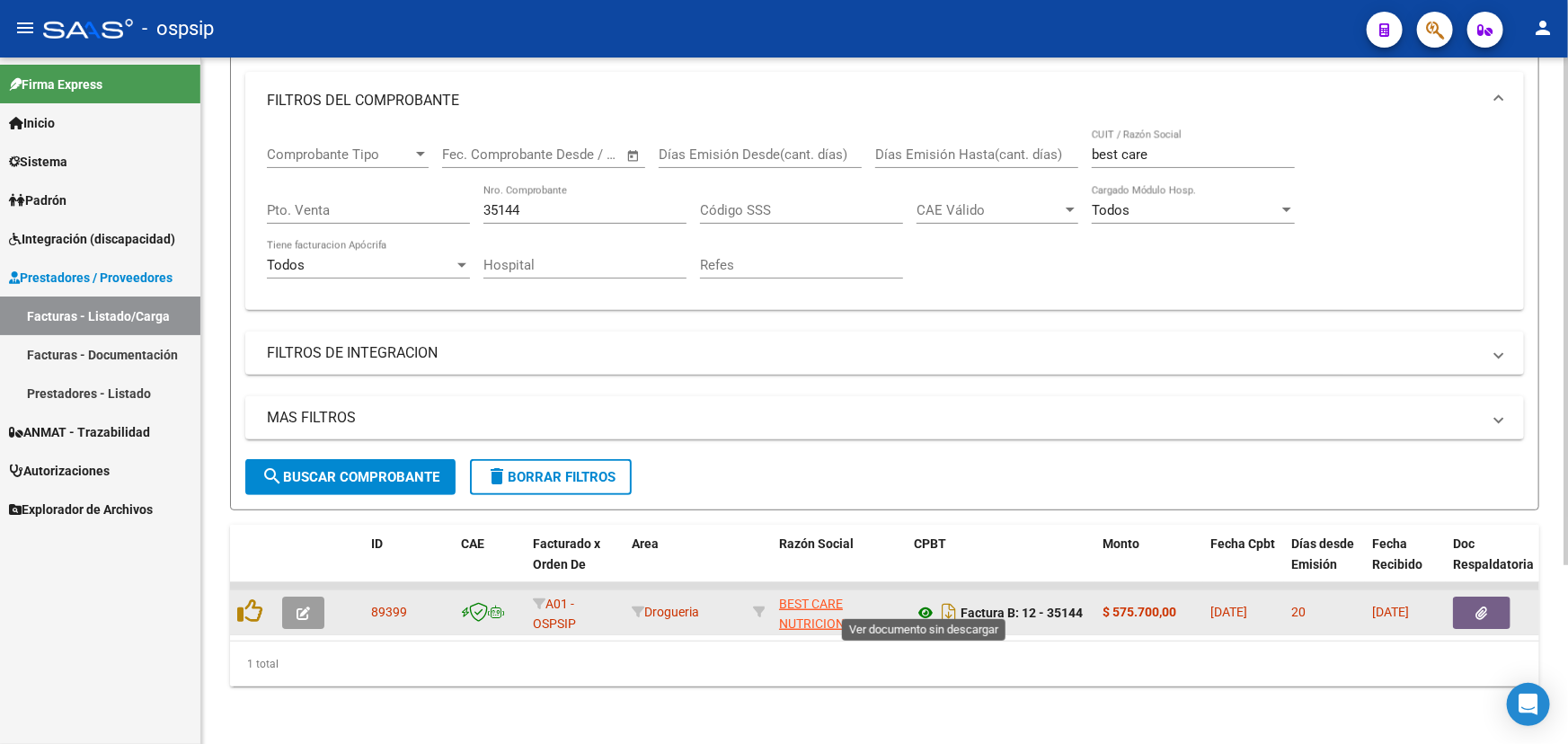
click at [919, 602] on icon at bounding box center [925, 612] width 23 height 21
click at [395, 605] on span "89399" at bounding box center [388, 612] width 36 height 15
copy span "89399"
click at [1491, 596] on button "button" at bounding box center [1481, 612] width 57 height 32
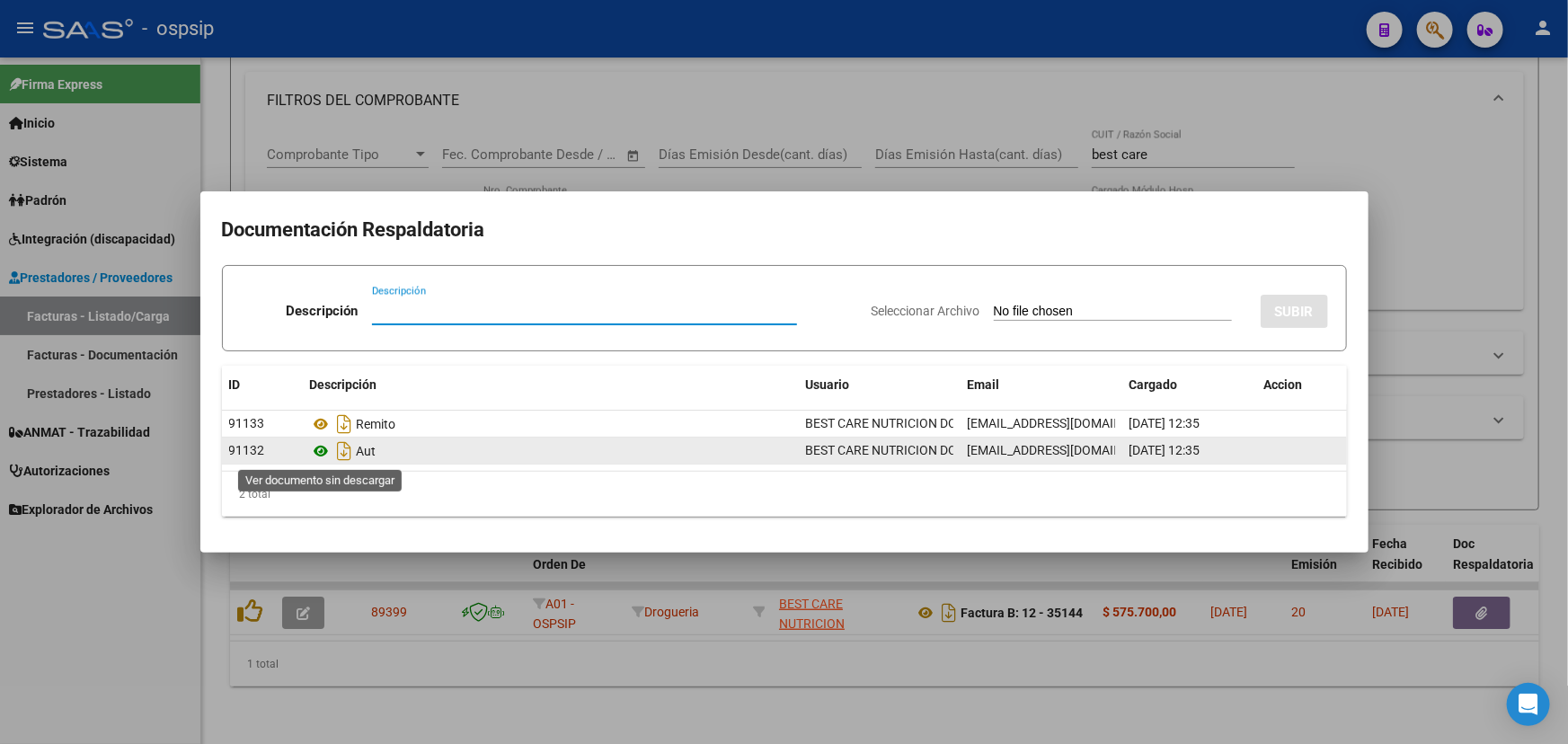
click at [315, 448] on icon at bounding box center [321, 450] width 23 height 21
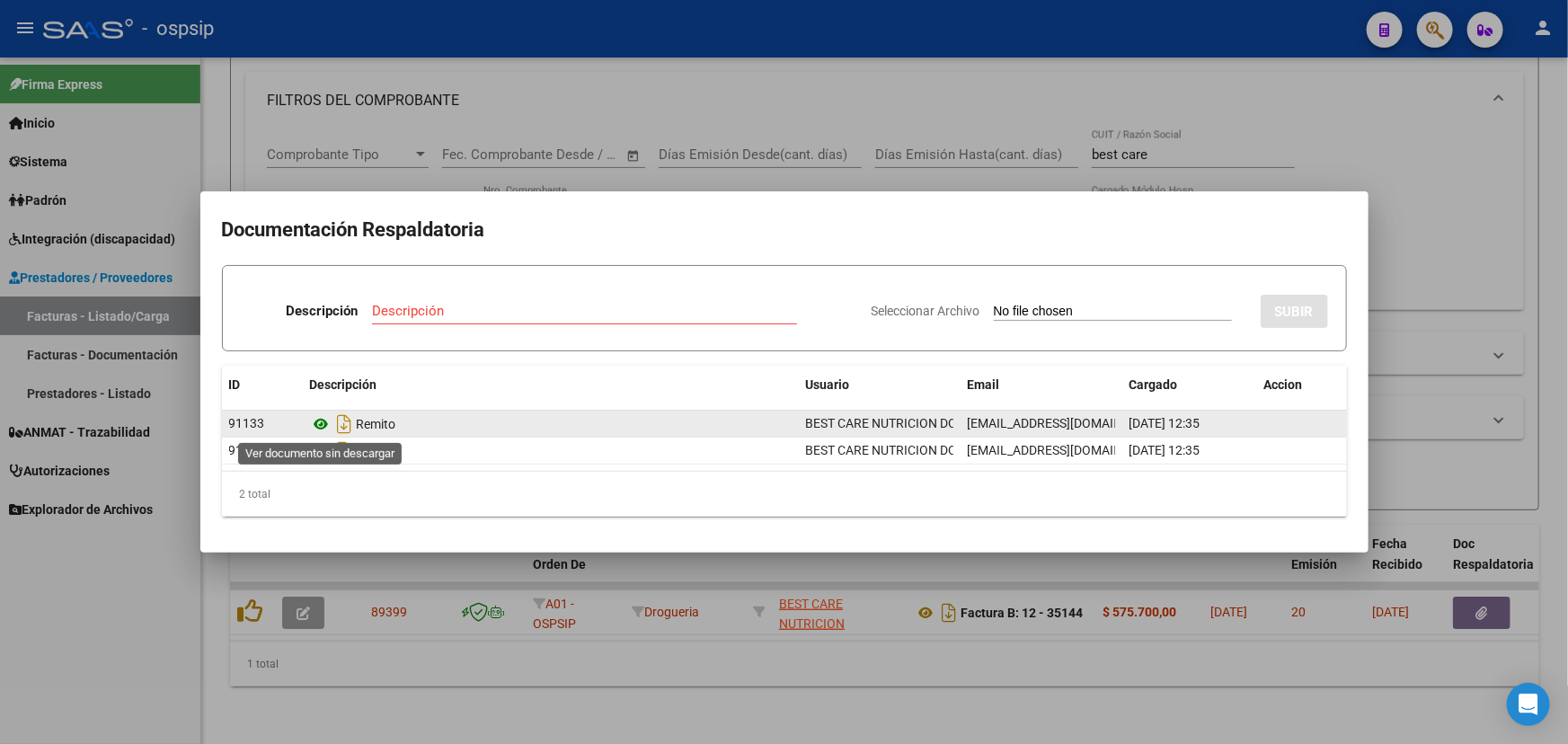
click at [320, 425] on icon at bounding box center [321, 423] width 23 height 21
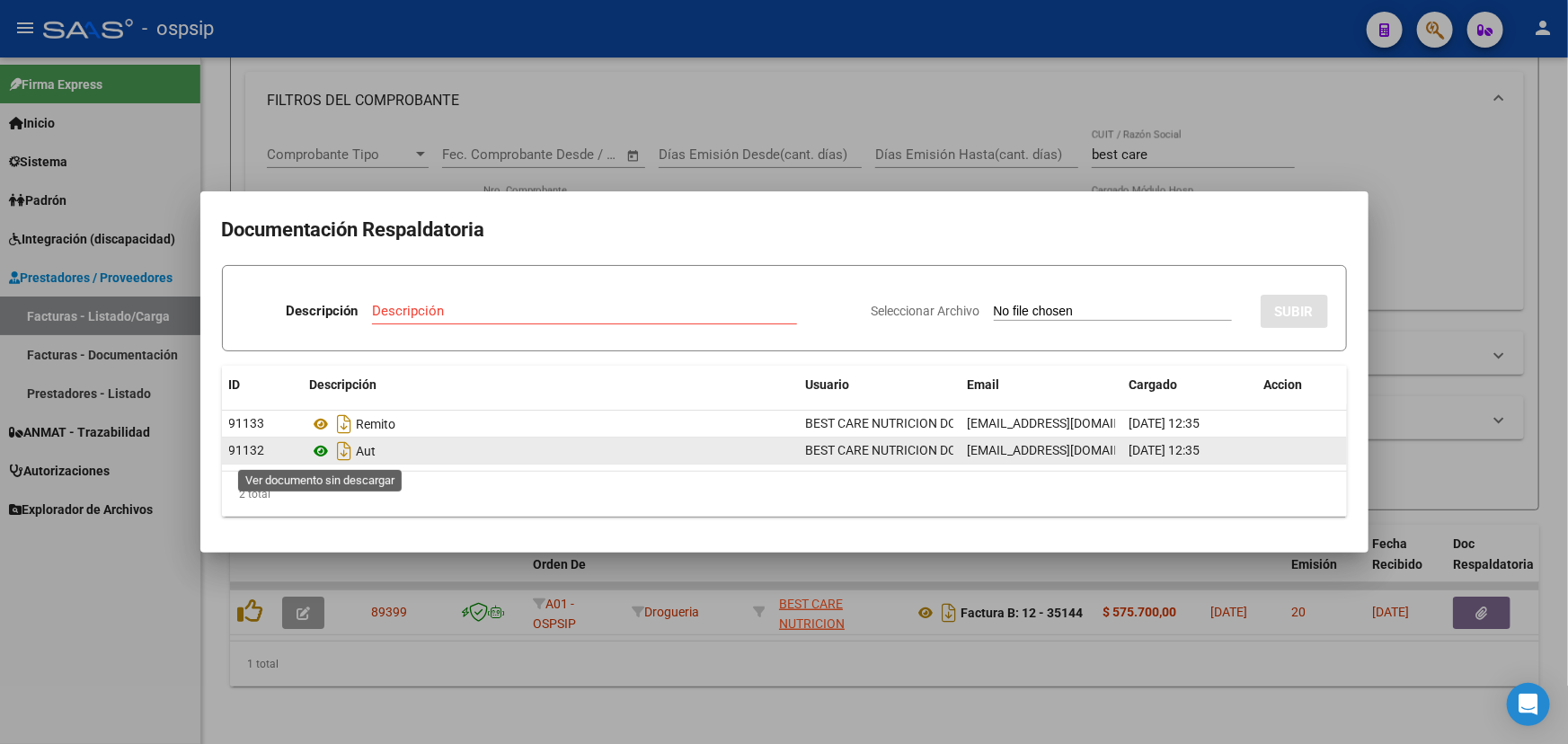
click at [322, 454] on icon at bounding box center [321, 450] width 23 height 21
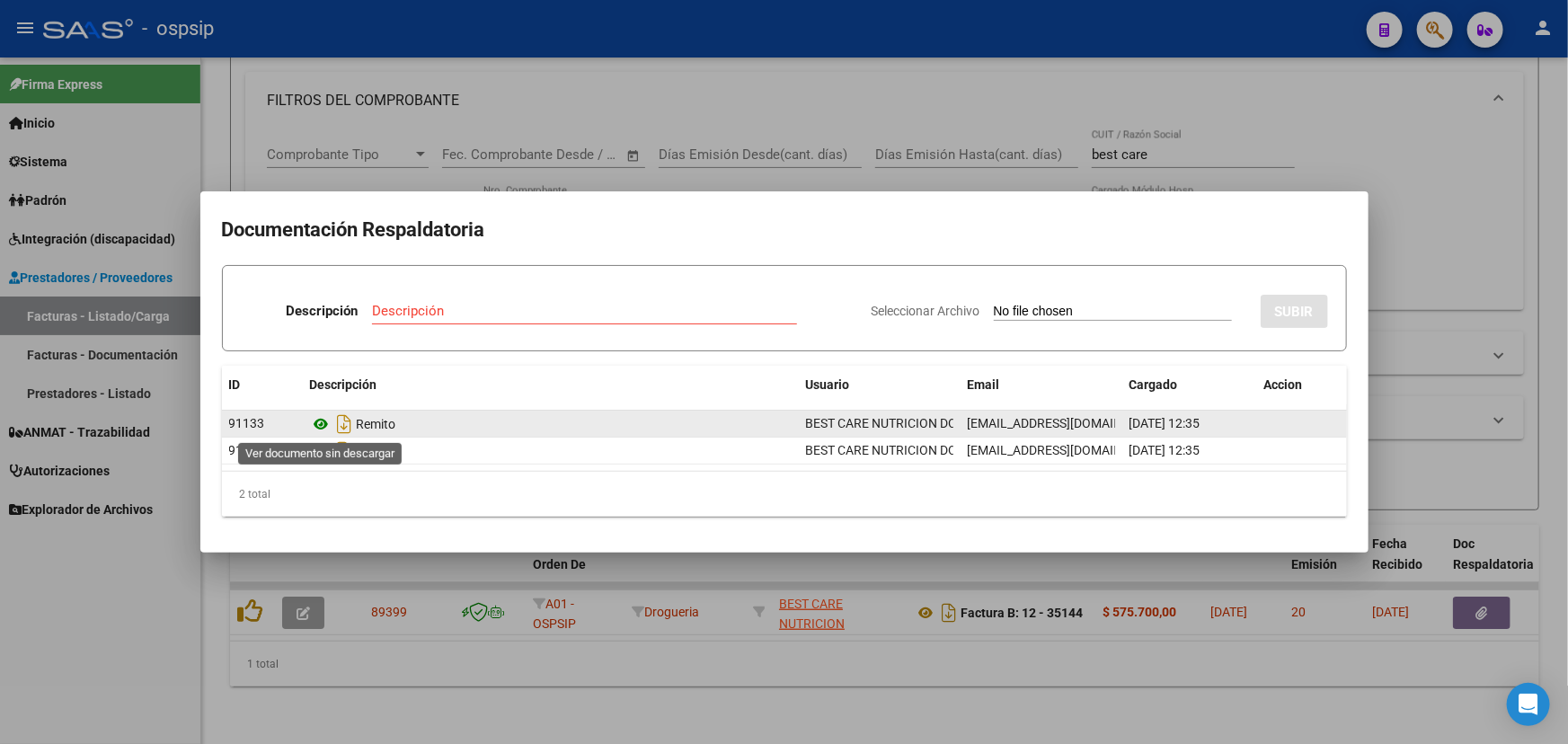
click at [325, 416] on icon at bounding box center [321, 423] width 23 height 21
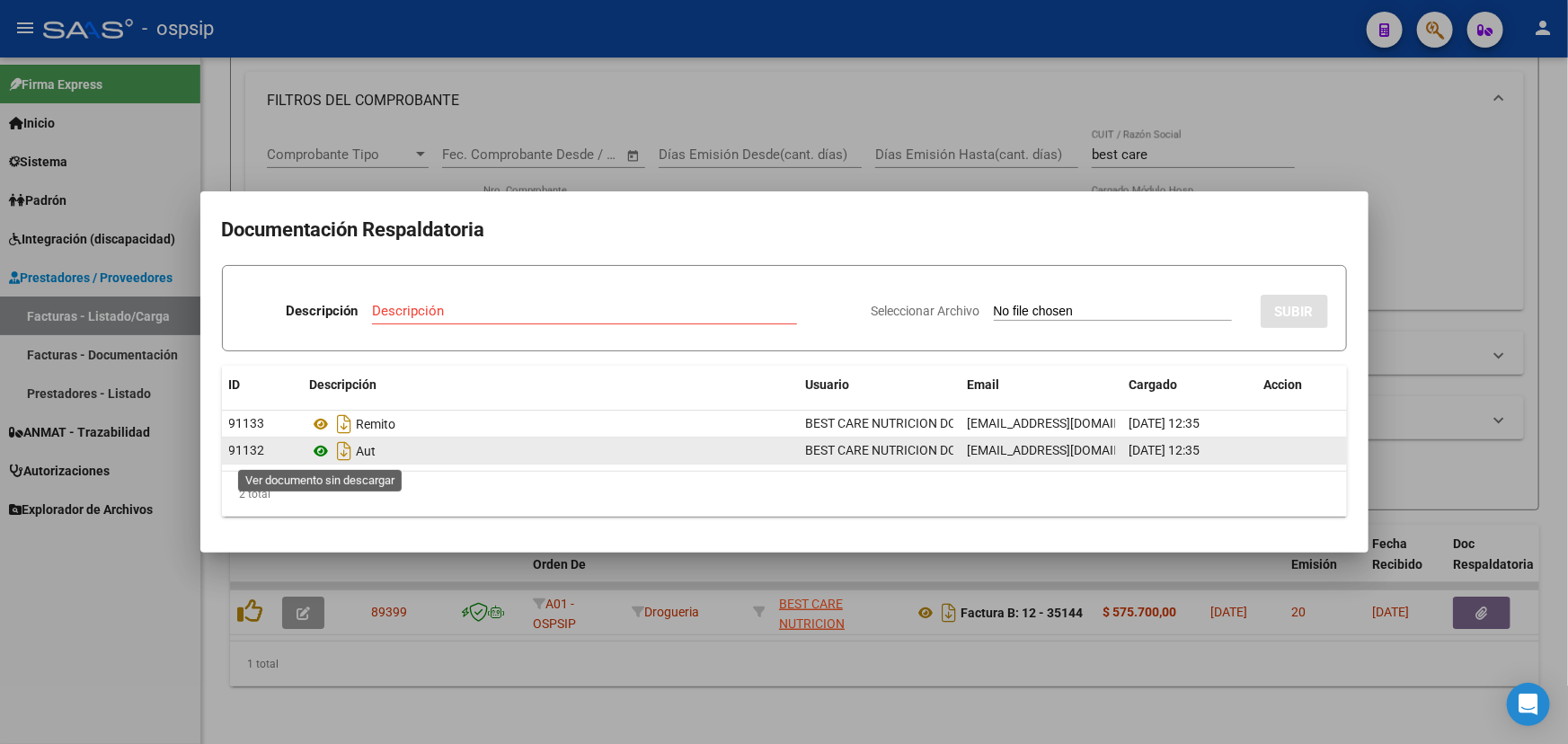
click at [322, 452] on icon at bounding box center [321, 450] width 23 height 21
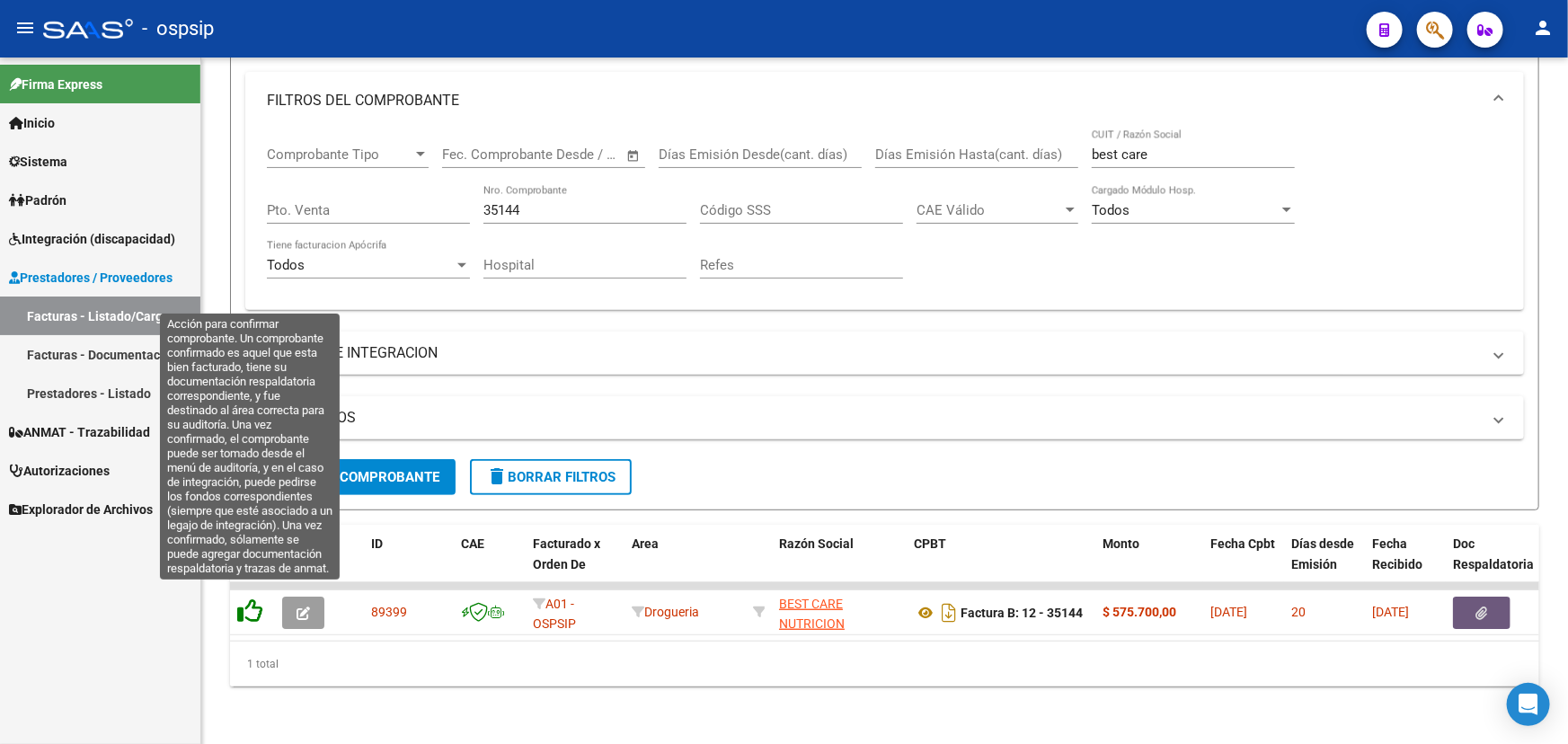
click at [251, 602] on icon at bounding box center [249, 610] width 25 height 25
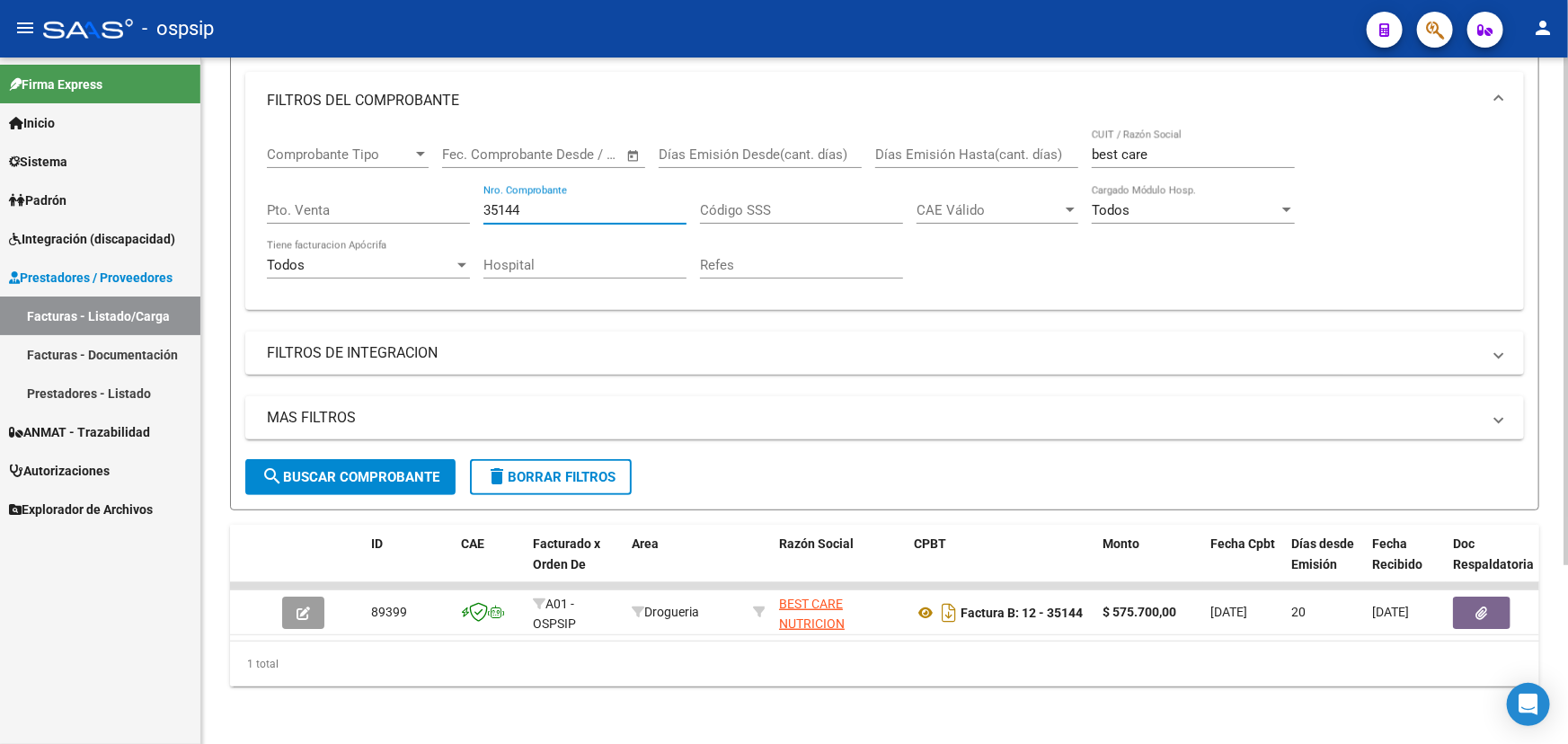
click at [505, 202] on input "35144" at bounding box center [585, 210] width 203 height 17
click at [508, 202] on input "35144" at bounding box center [585, 210] width 203 height 17
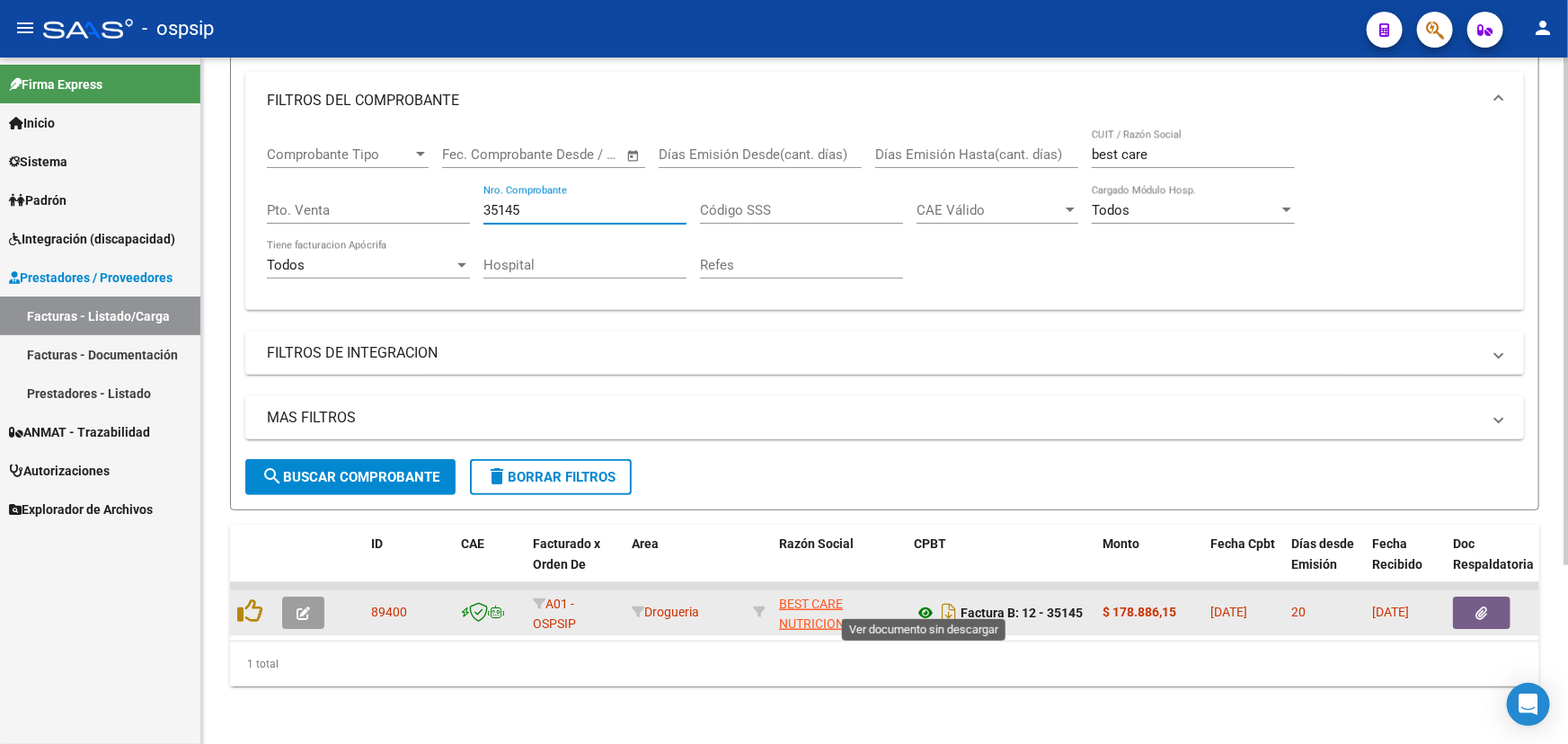
click at [921, 602] on icon at bounding box center [925, 612] width 23 height 21
click at [377, 605] on span "89400" at bounding box center [388, 612] width 36 height 15
click at [378, 605] on span "89400" at bounding box center [388, 612] width 36 height 15
copy span "89400"
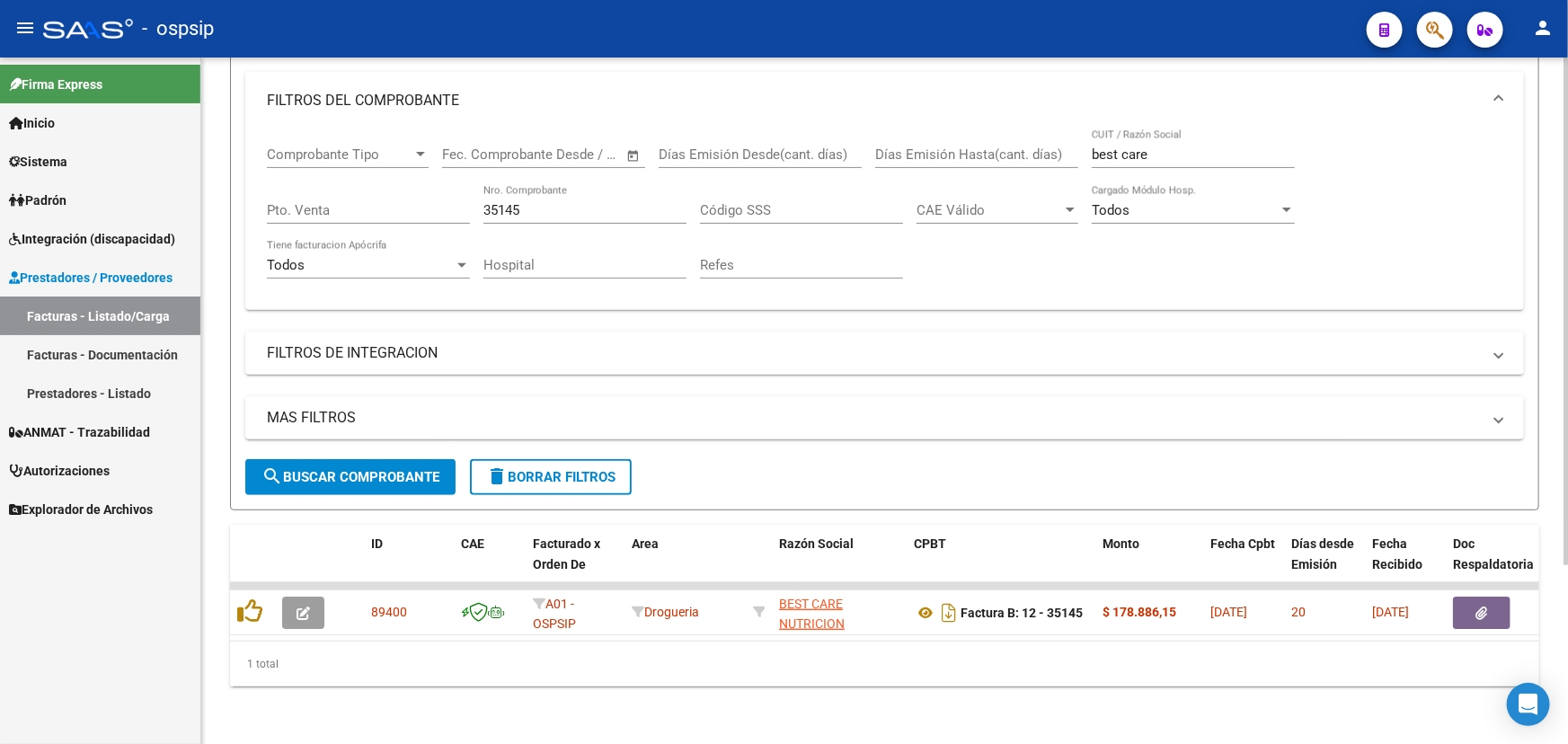
click at [1110, 148] on input "best care" at bounding box center [1194, 155] width 203 height 17
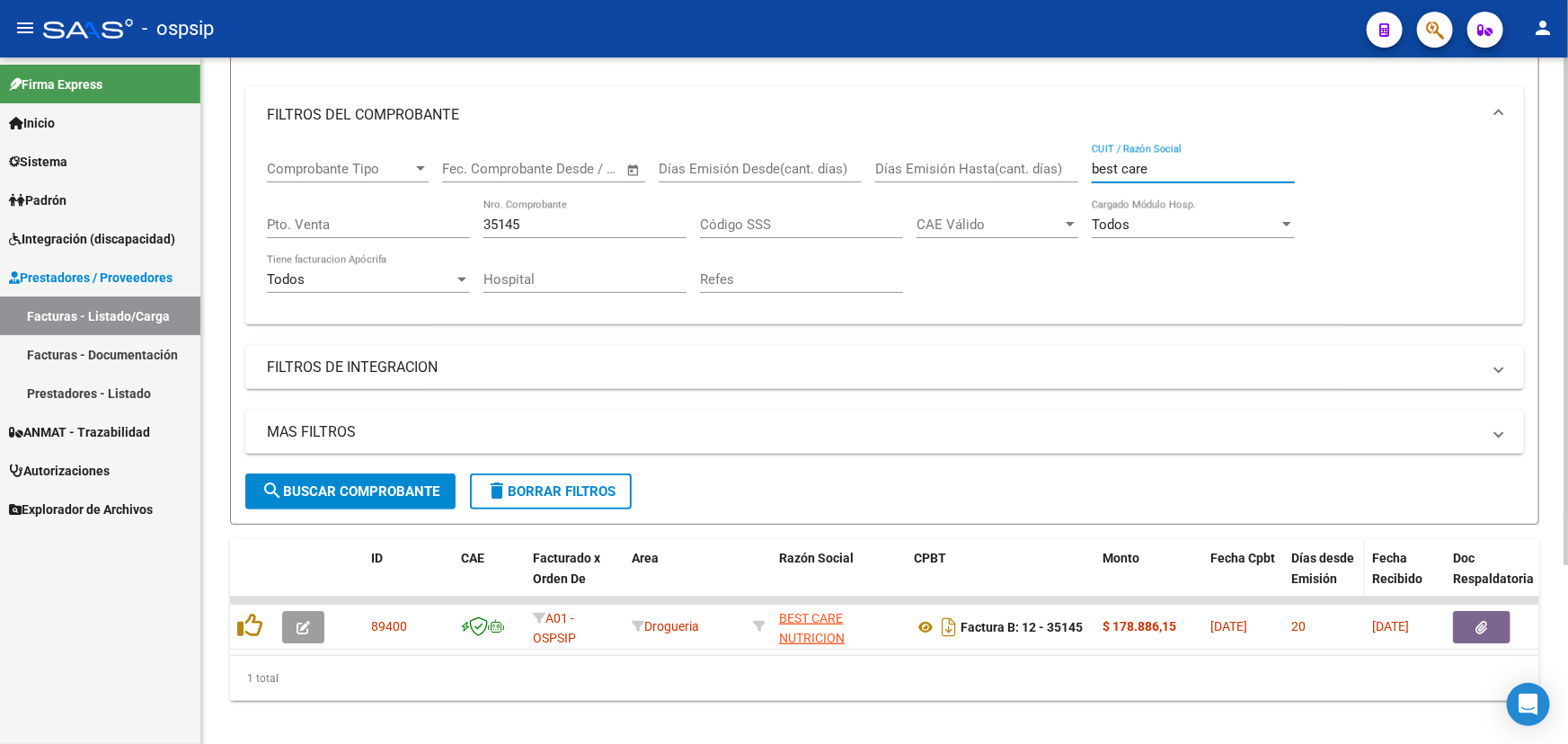
scroll to position [242, 0]
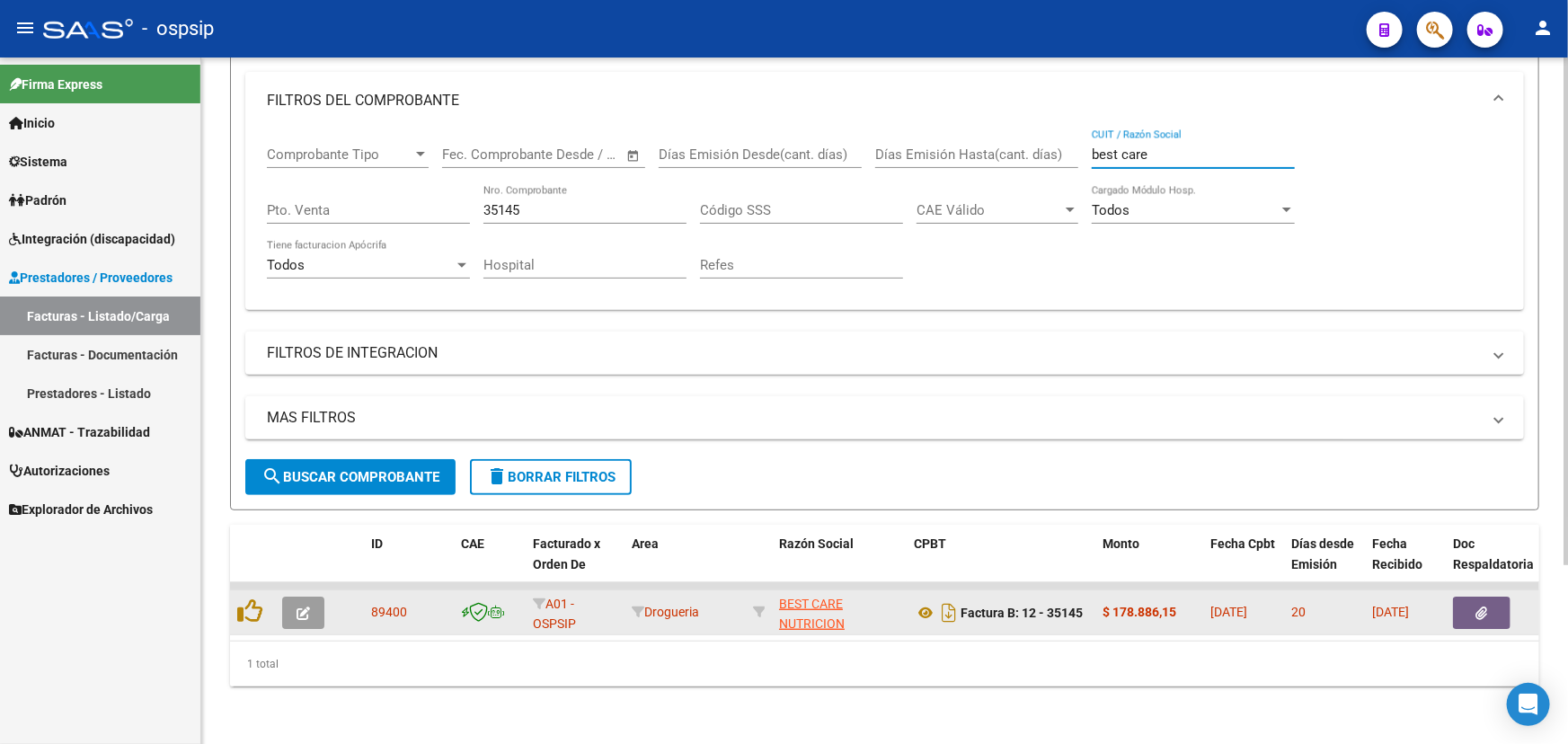
click at [1491, 596] on button "button" at bounding box center [1481, 612] width 57 height 32
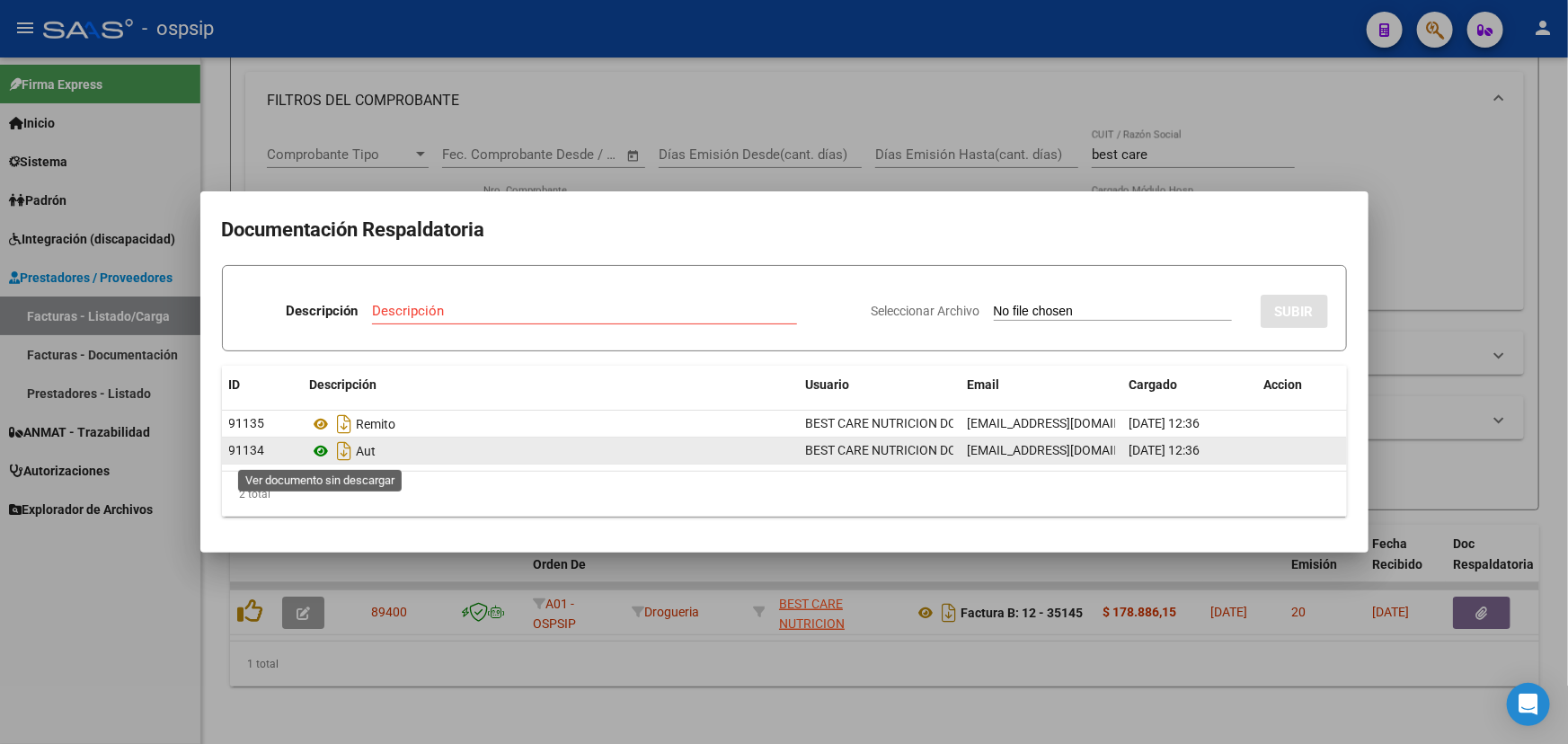
click at [319, 448] on icon at bounding box center [321, 450] width 23 height 21
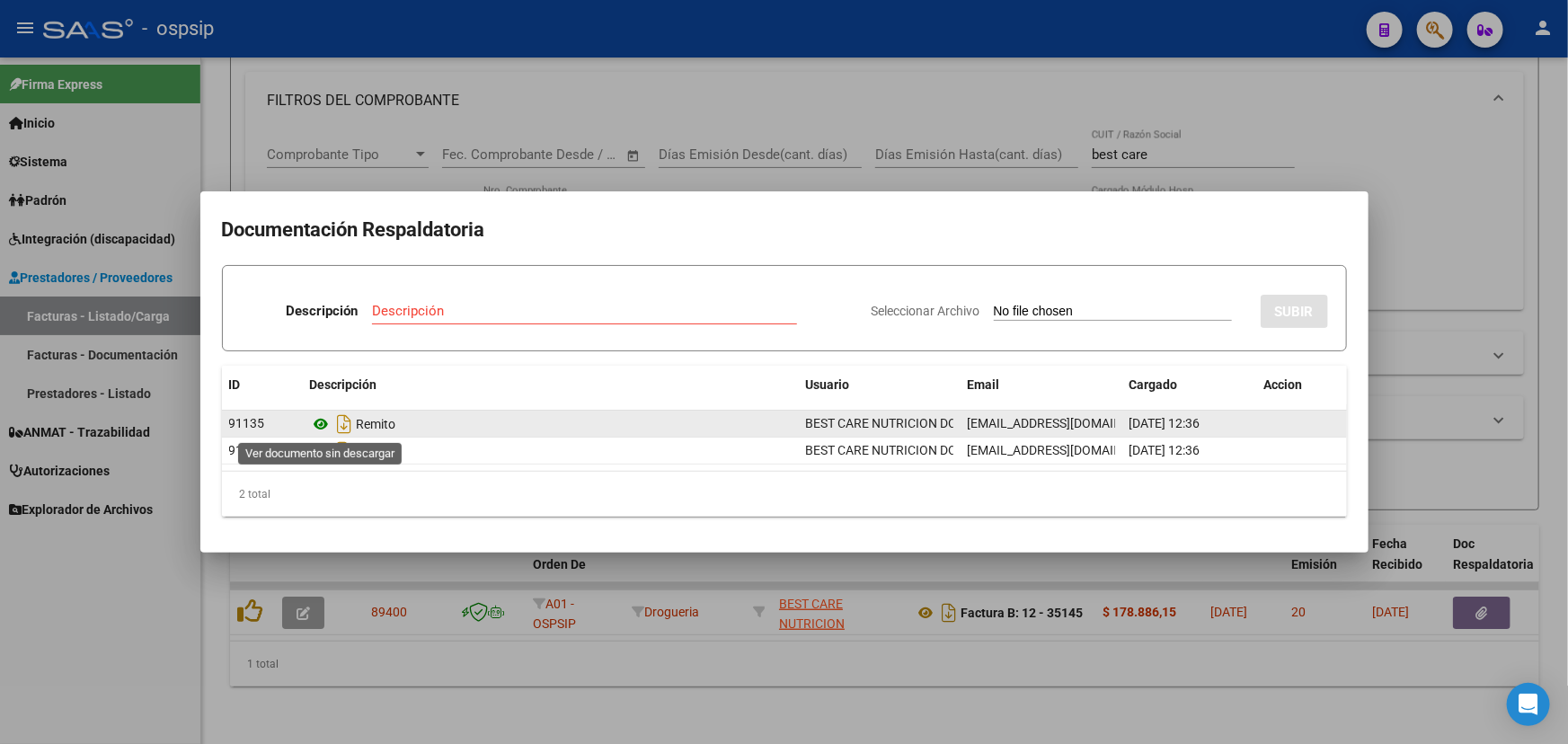
click at [315, 421] on icon at bounding box center [321, 423] width 23 height 21
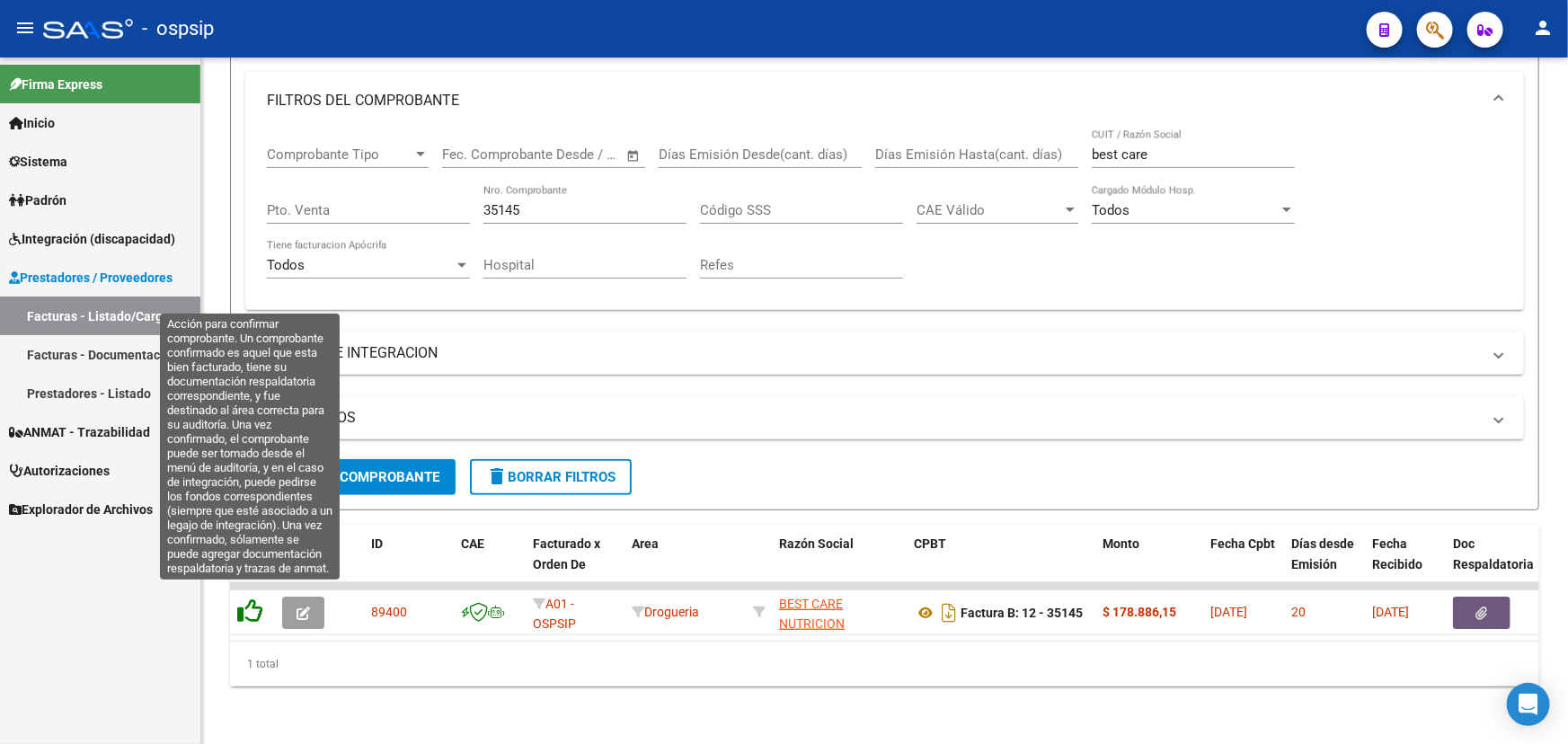
click at [248, 602] on icon at bounding box center [249, 610] width 25 height 25
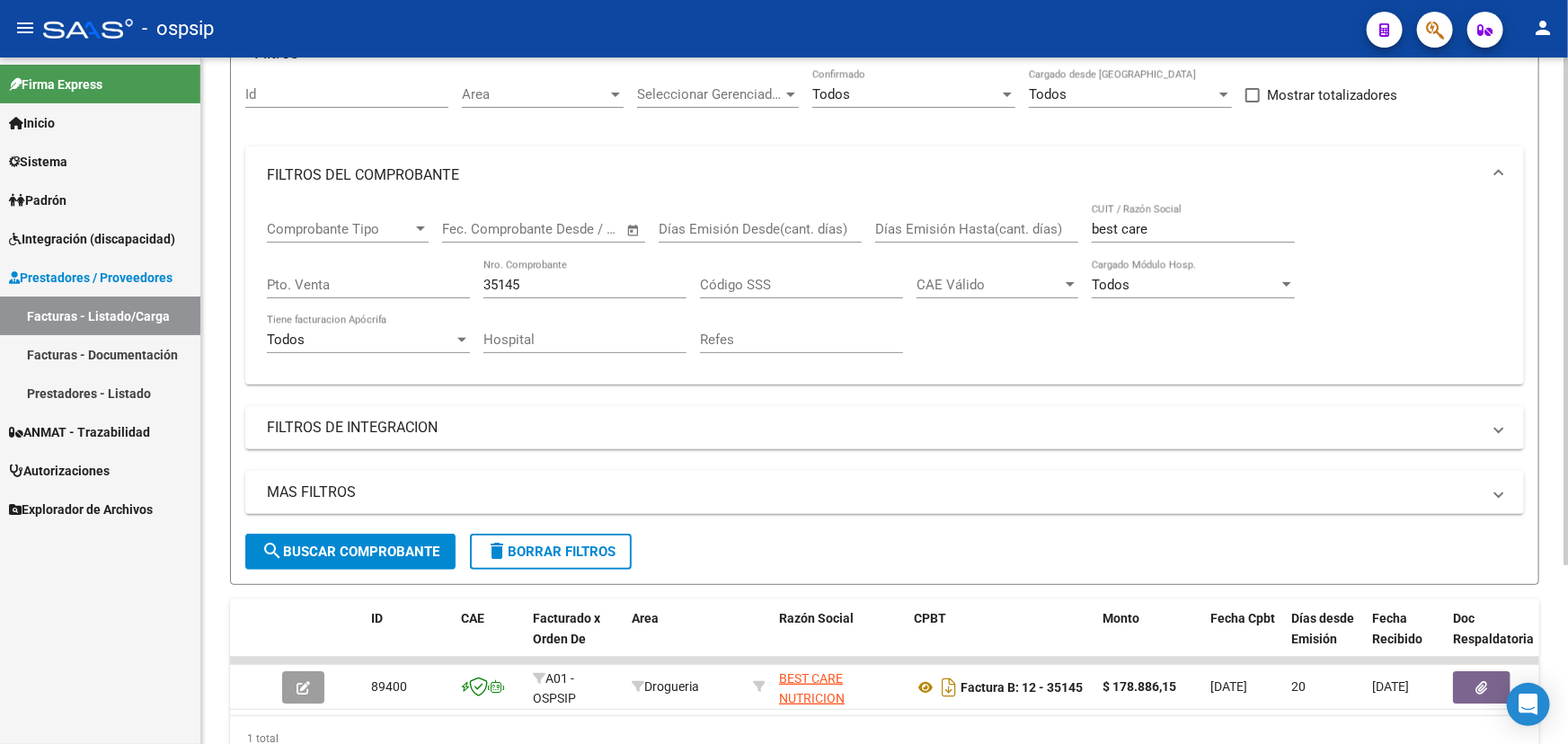
scroll to position [0, 0]
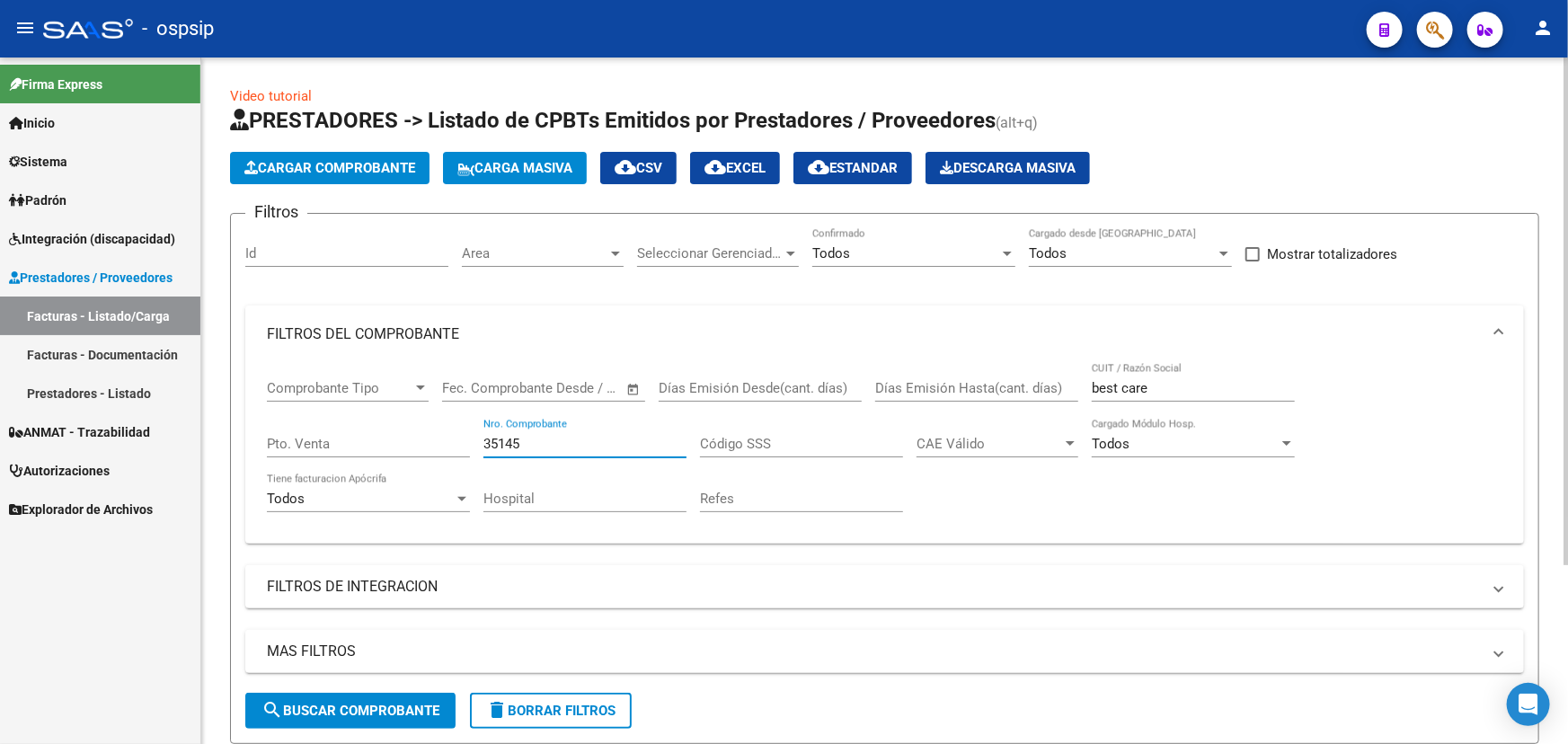
click at [511, 439] on input "35145" at bounding box center [585, 443] width 203 height 17
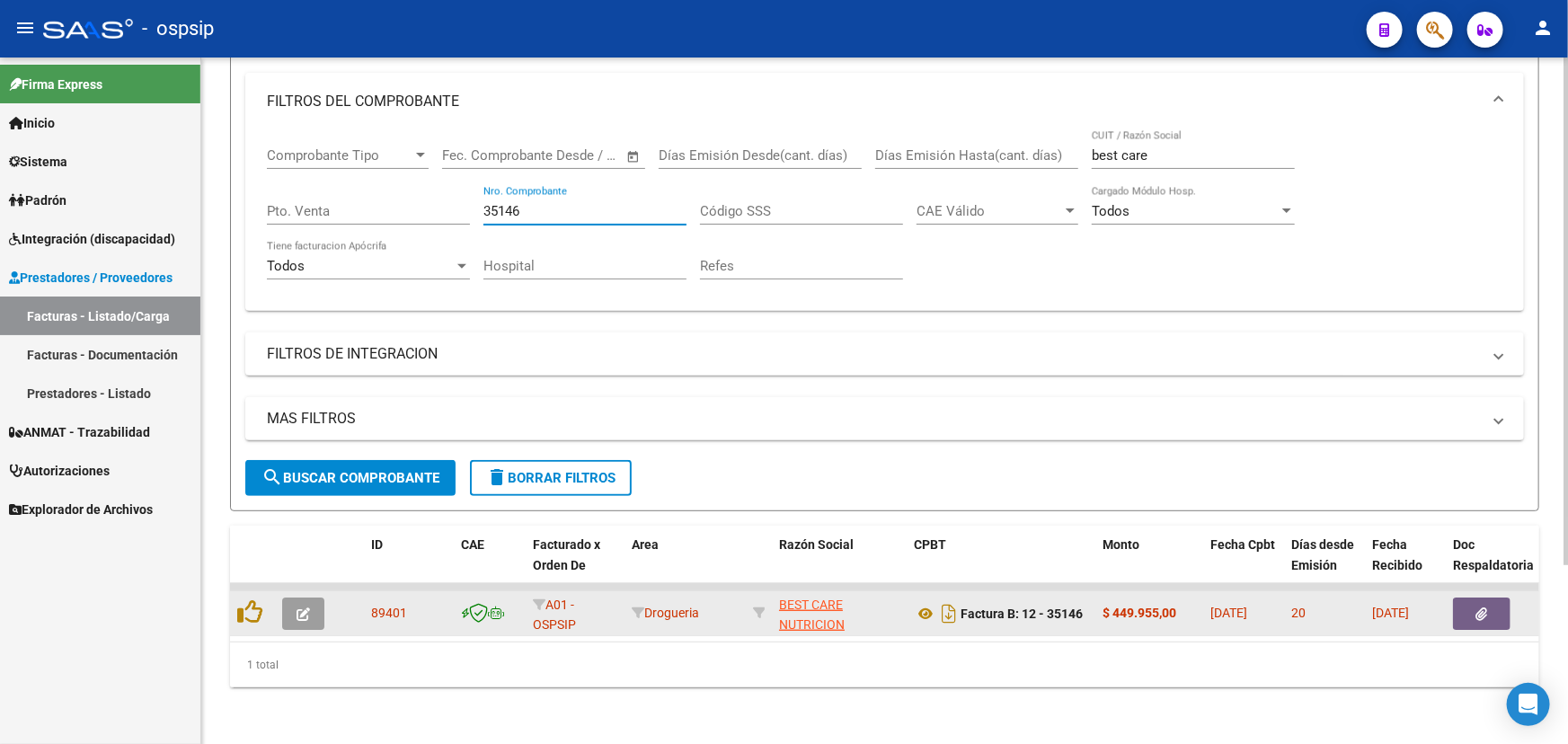
scroll to position [242, 0]
click at [925, 605] on icon at bounding box center [925, 612] width 23 height 21
click at [1469, 596] on button "button" at bounding box center [1481, 612] width 57 height 32
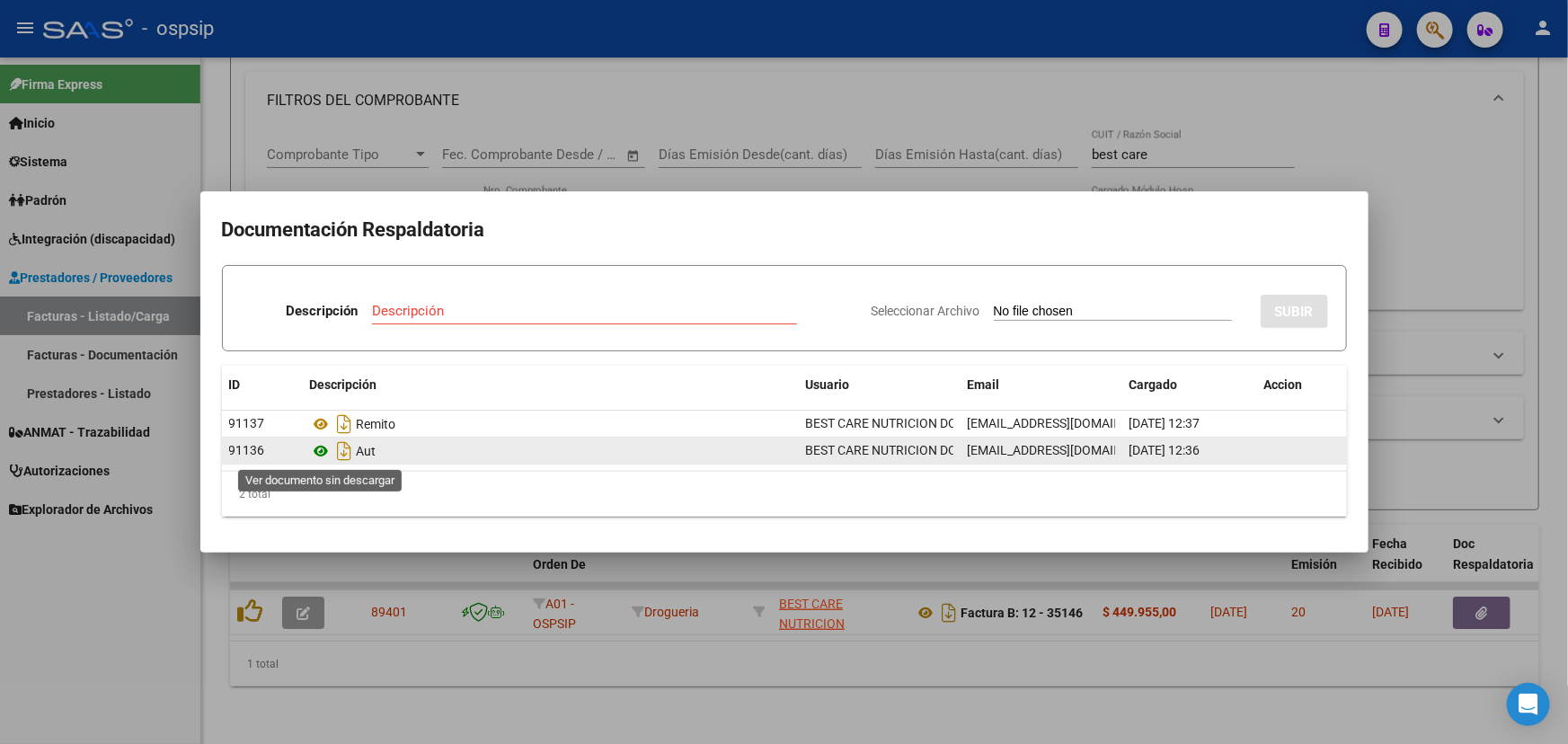
click at [326, 457] on icon at bounding box center [321, 450] width 23 height 21
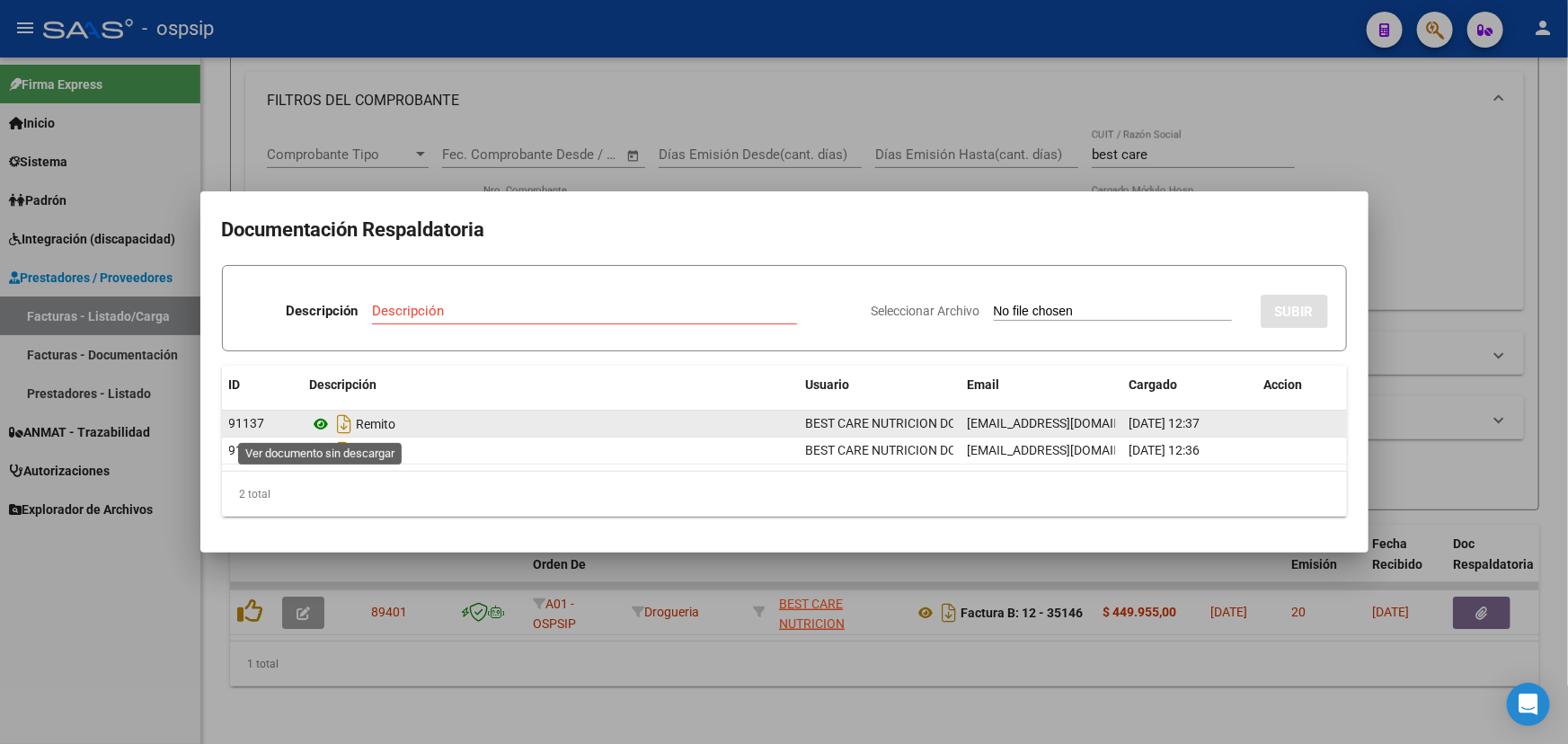
click at [320, 419] on icon at bounding box center [321, 423] width 23 height 21
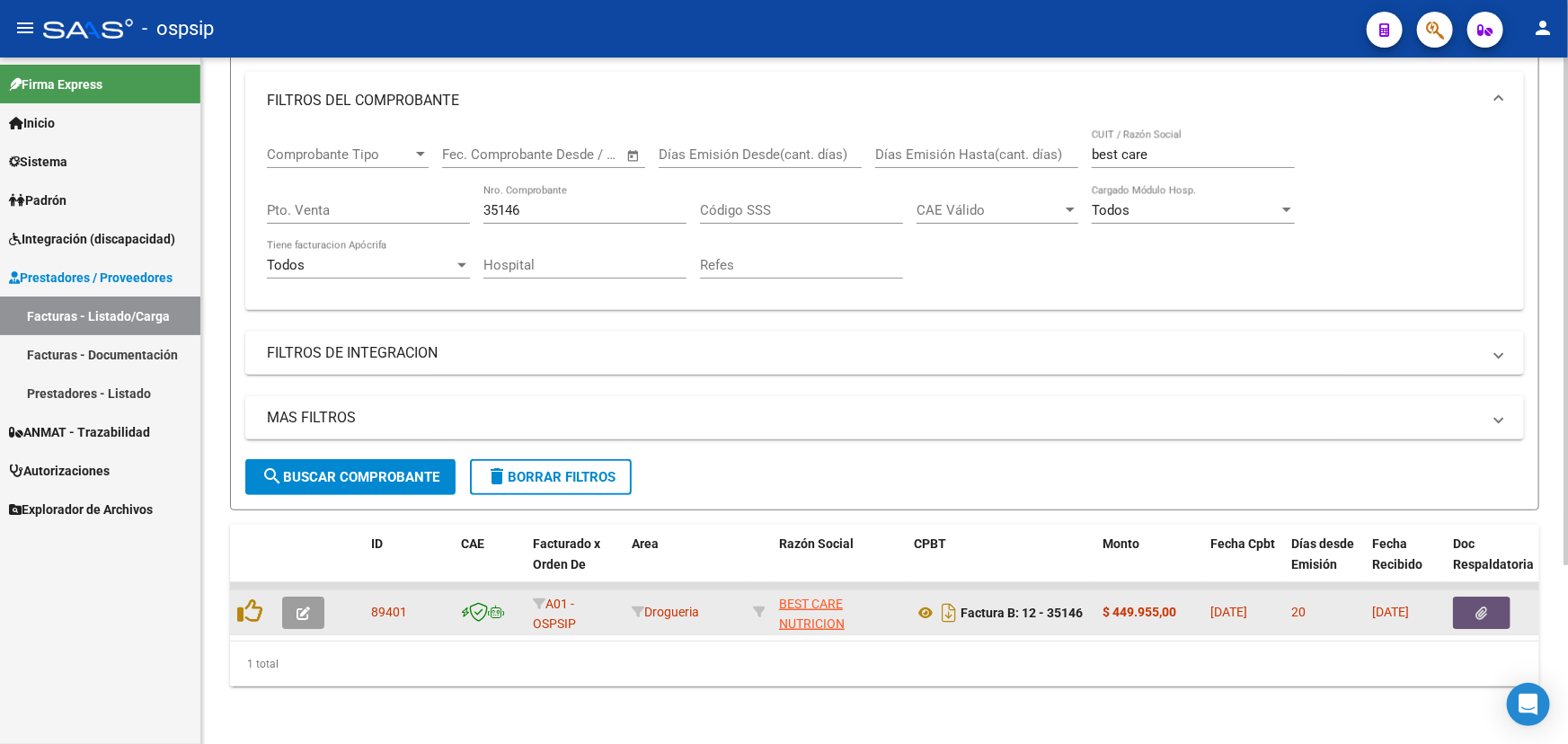
click at [388, 605] on span "89401" at bounding box center [388, 612] width 36 height 15
click at [387, 605] on span "89401" at bounding box center [388, 612] width 36 height 15
copy span "89401"
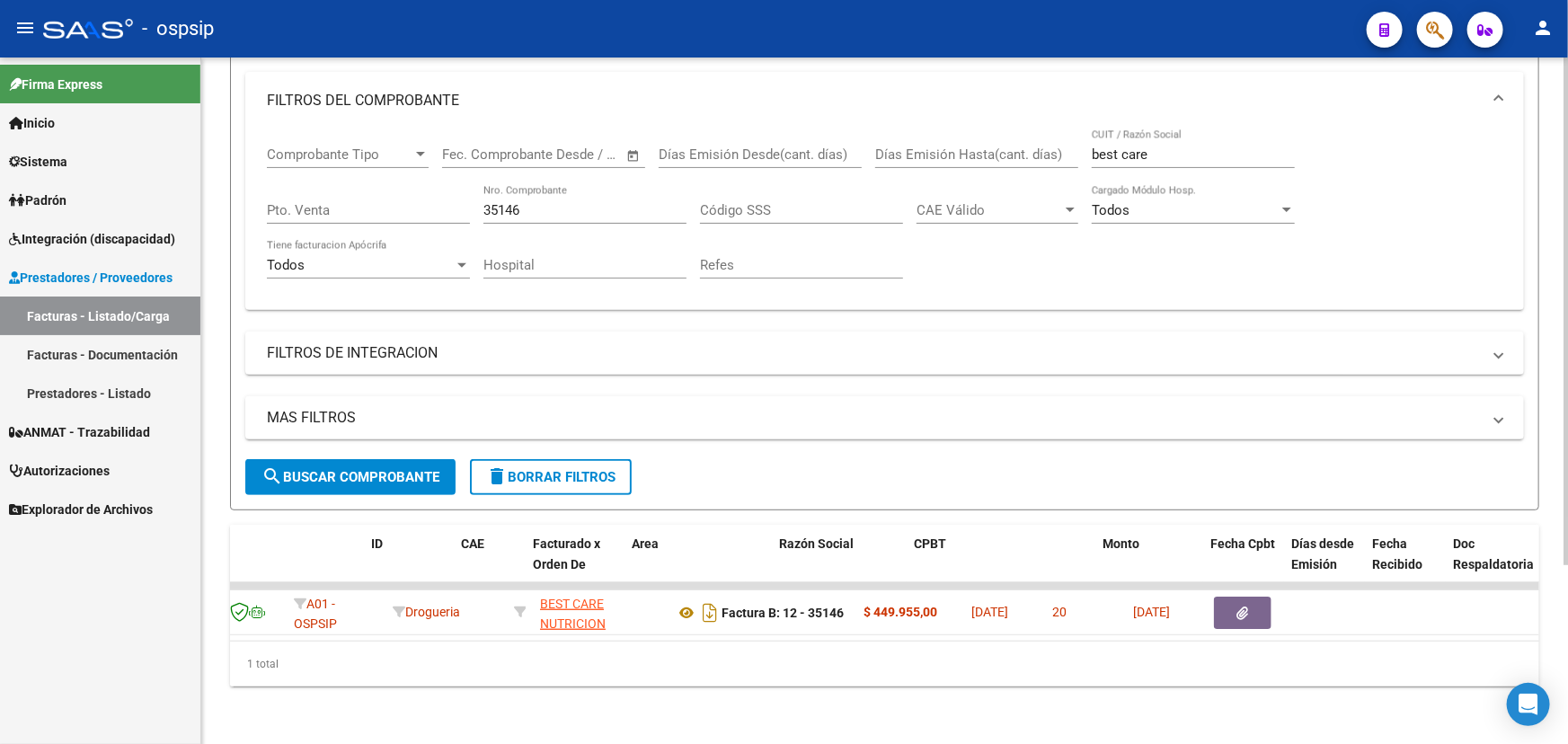
scroll to position [0, 0]
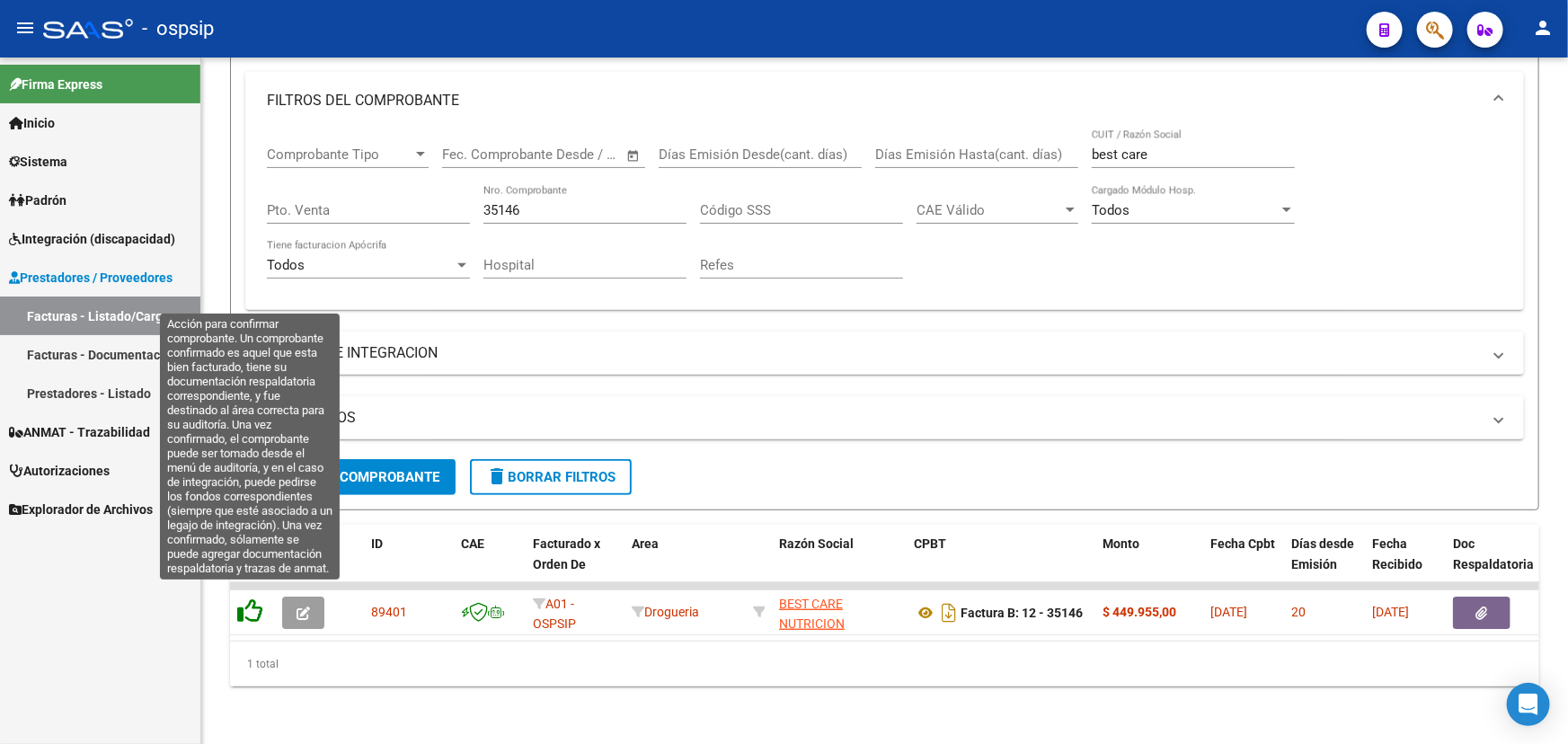
click at [255, 598] on icon at bounding box center [249, 610] width 25 height 25
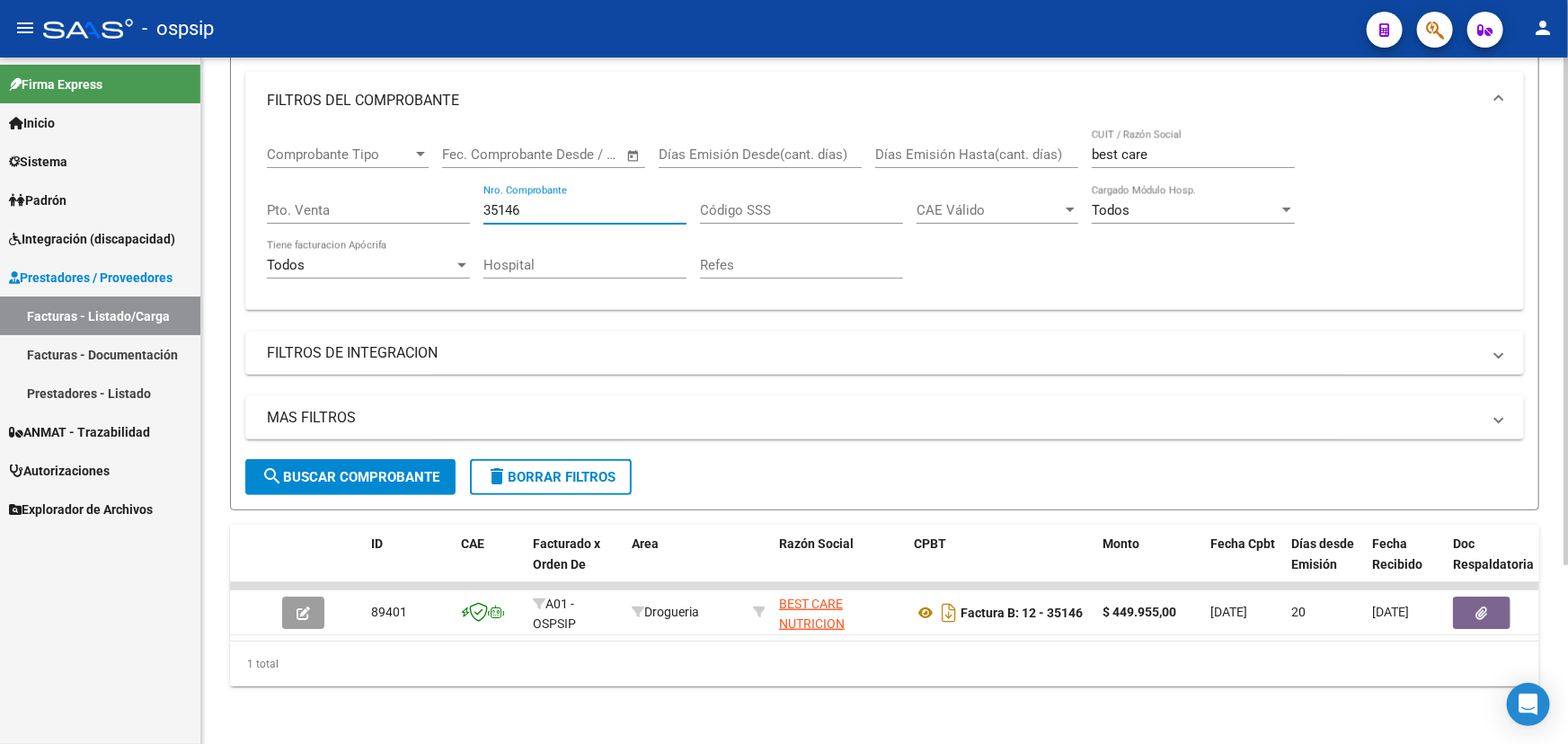
click at [505, 203] on input "35146" at bounding box center [585, 210] width 203 height 17
click at [509, 202] on input "35146" at bounding box center [585, 210] width 203 height 17
type input "35147"
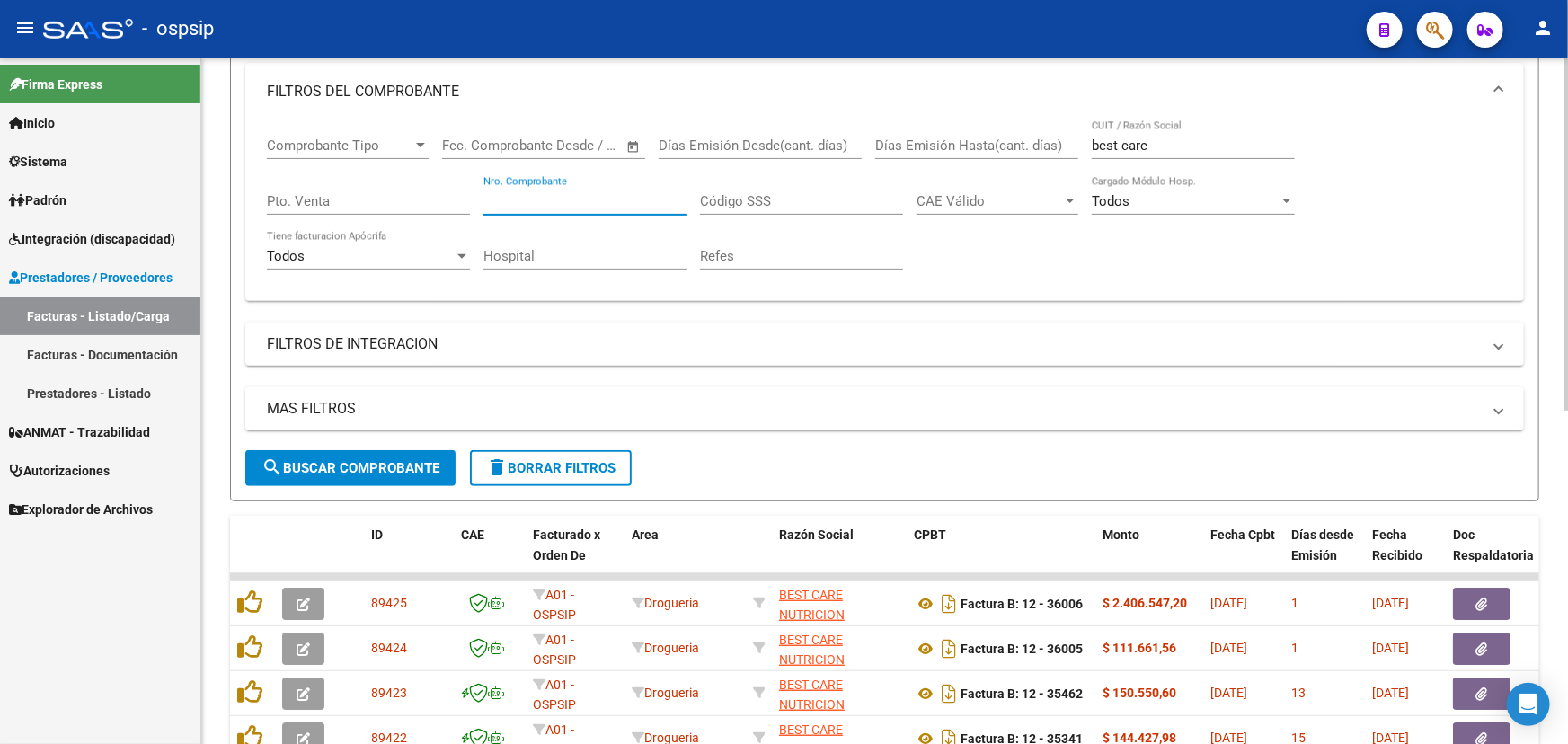
click at [568, 200] on input "Nro. Comprobante" at bounding box center [585, 201] width 203 height 17
type input "1"
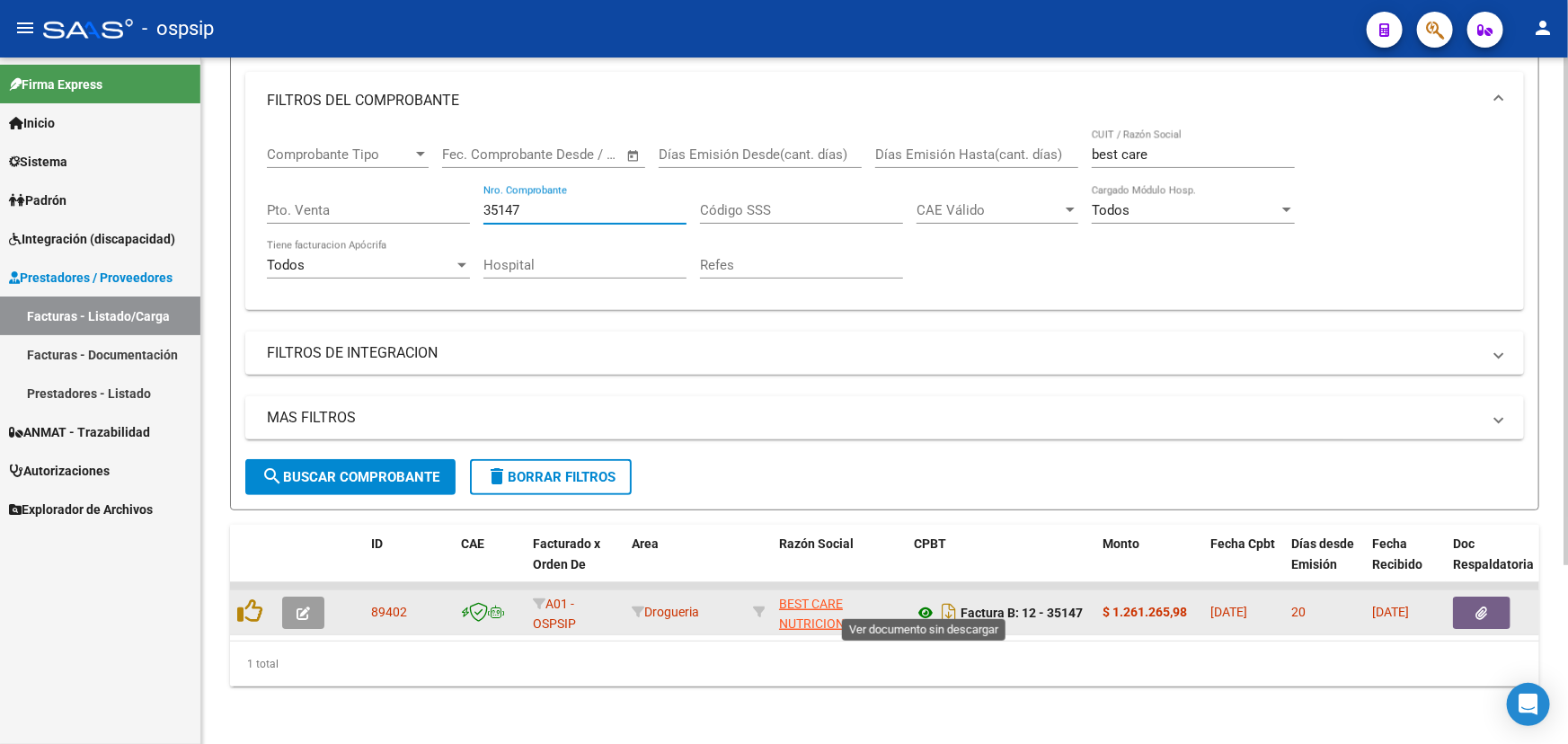
click at [921, 602] on icon at bounding box center [925, 612] width 23 height 21
click at [1512, 596] on div at bounding box center [1499, 612] width 93 height 32
click at [1490, 600] on button "button" at bounding box center [1481, 612] width 57 height 32
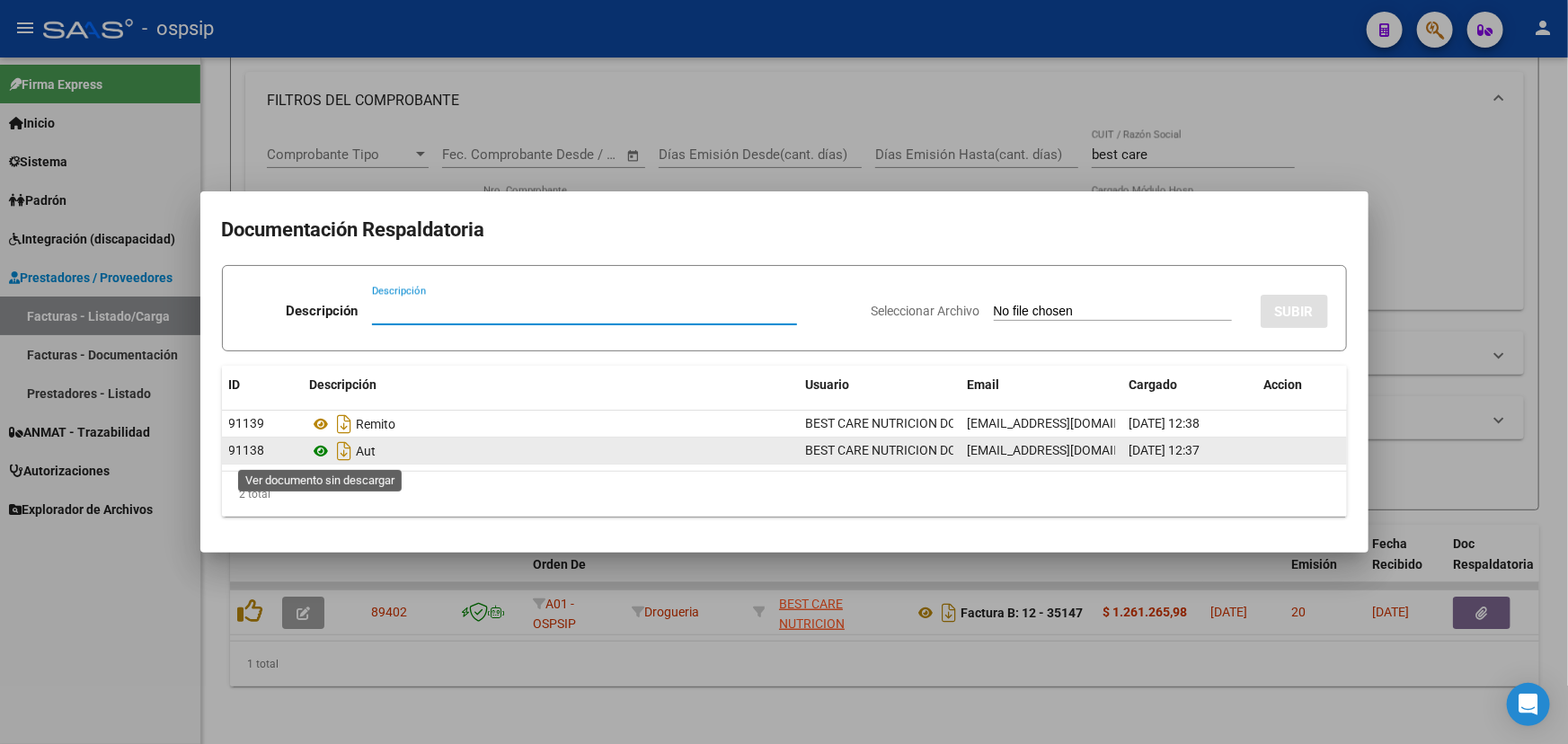
click at [321, 447] on icon at bounding box center [321, 450] width 23 height 21
click at [318, 450] on icon at bounding box center [321, 450] width 23 height 21
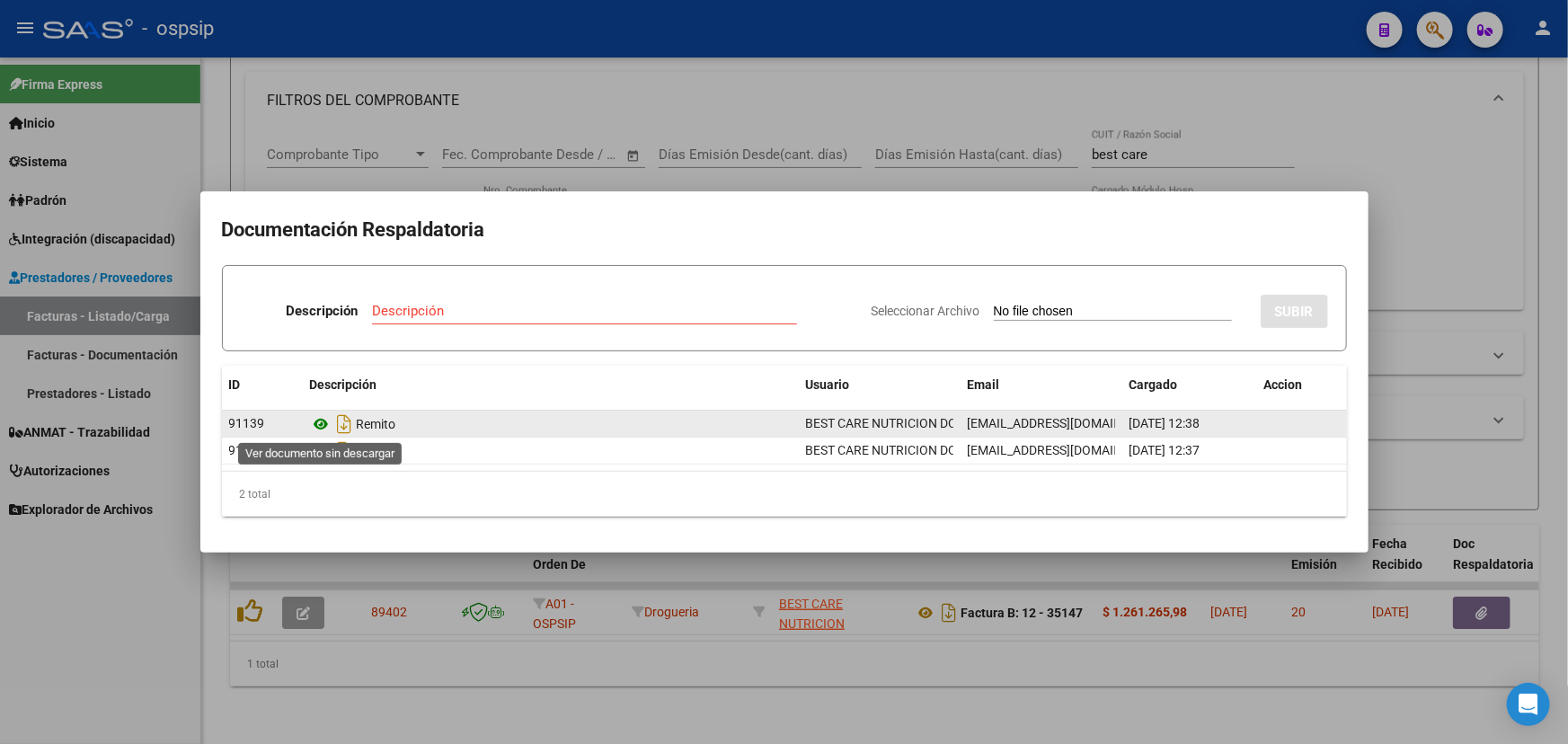
click at [321, 418] on icon at bounding box center [321, 423] width 23 height 21
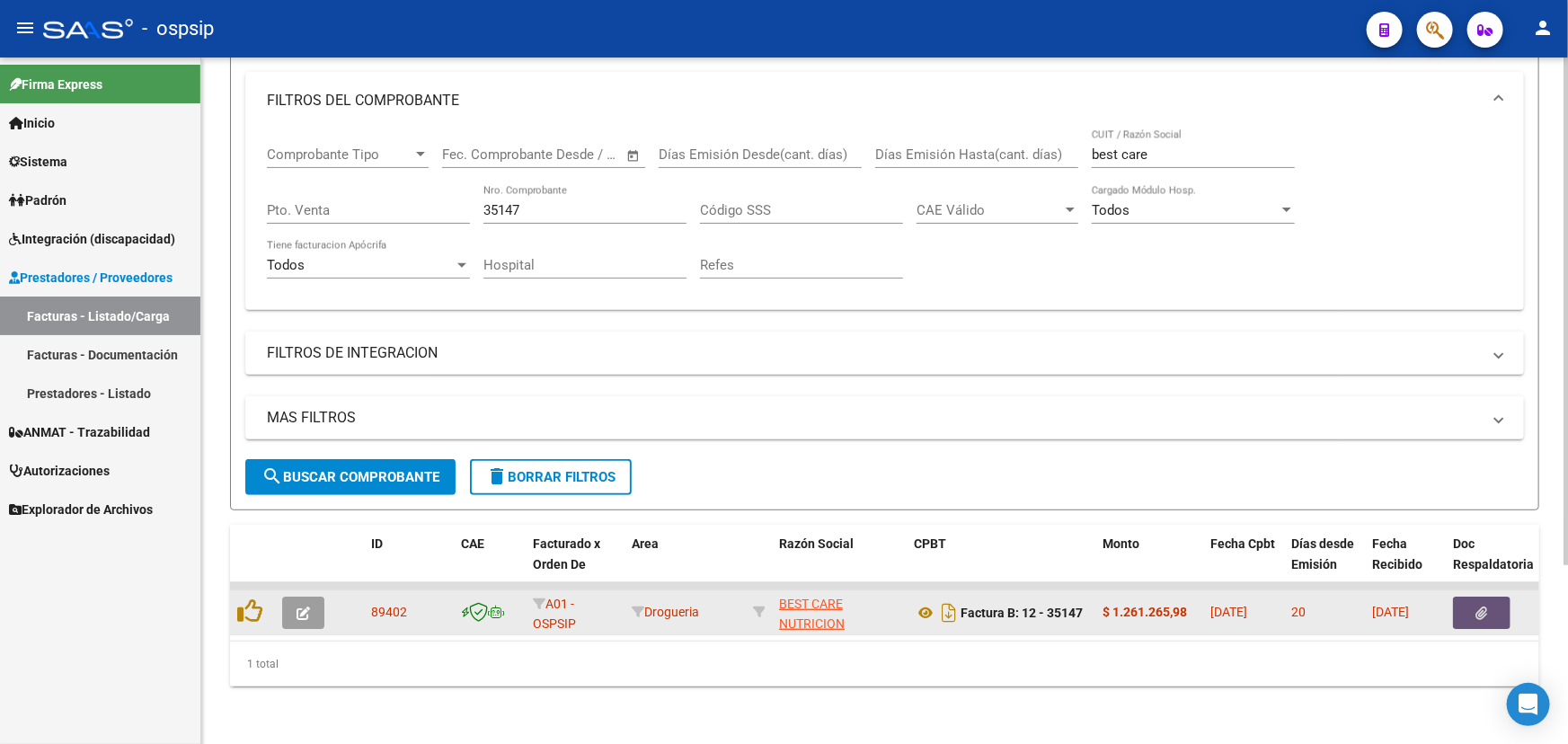
click at [390, 605] on span "89402" at bounding box center [388, 612] width 36 height 15
copy span "89402"
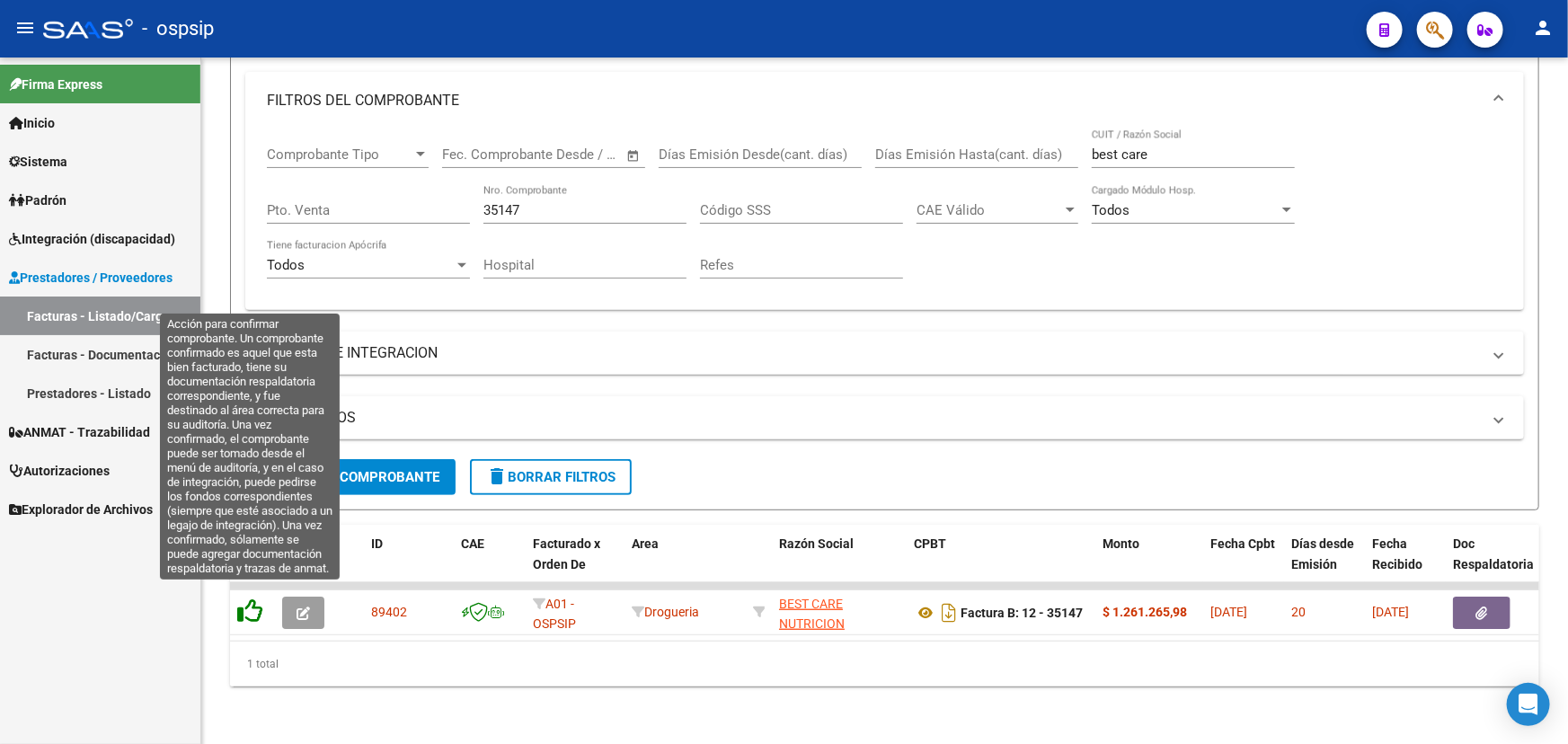
click at [259, 600] on icon at bounding box center [249, 610] width 25 height 25
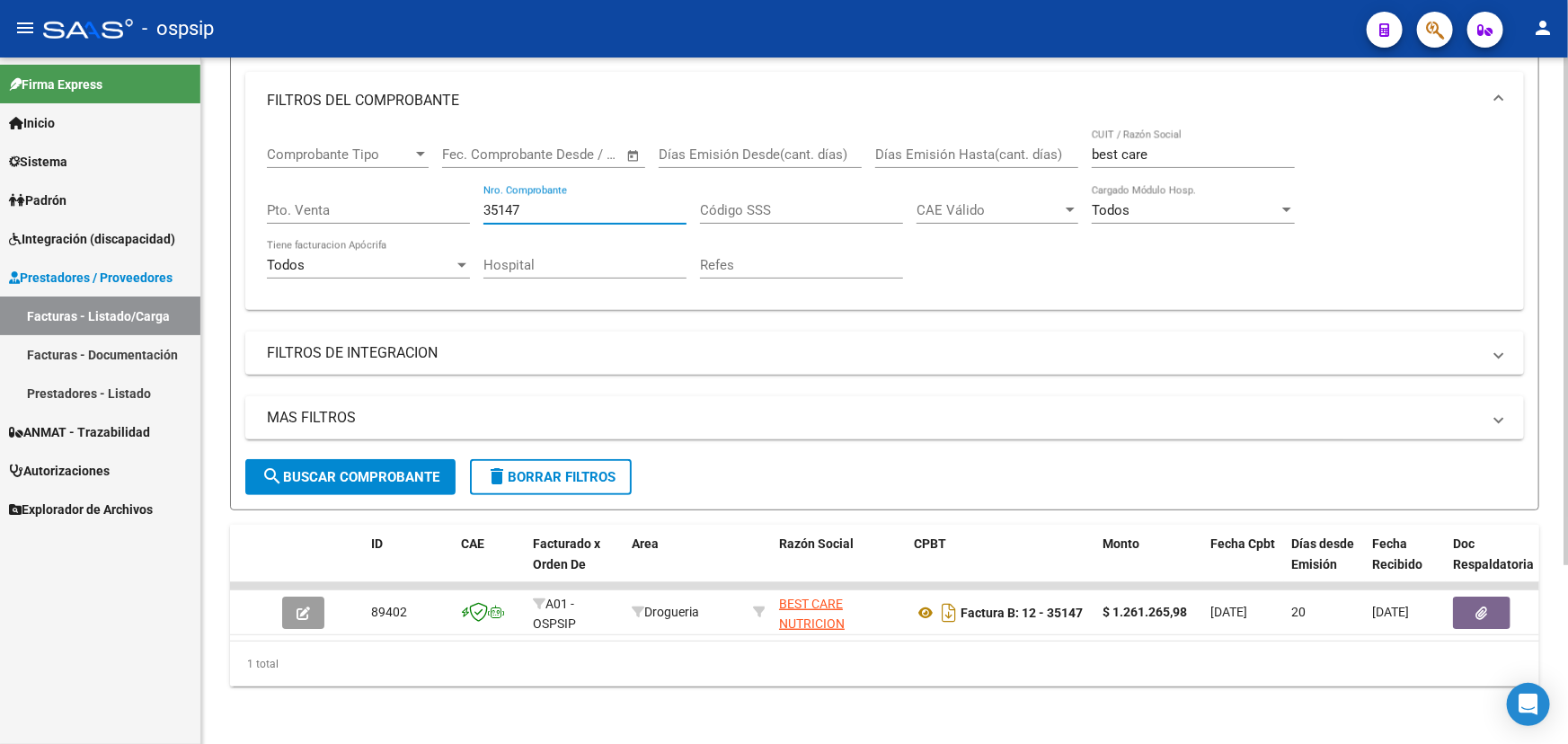
click at [509, 202] on input "35147" at bounding box center [585, 210] width 203 height 17
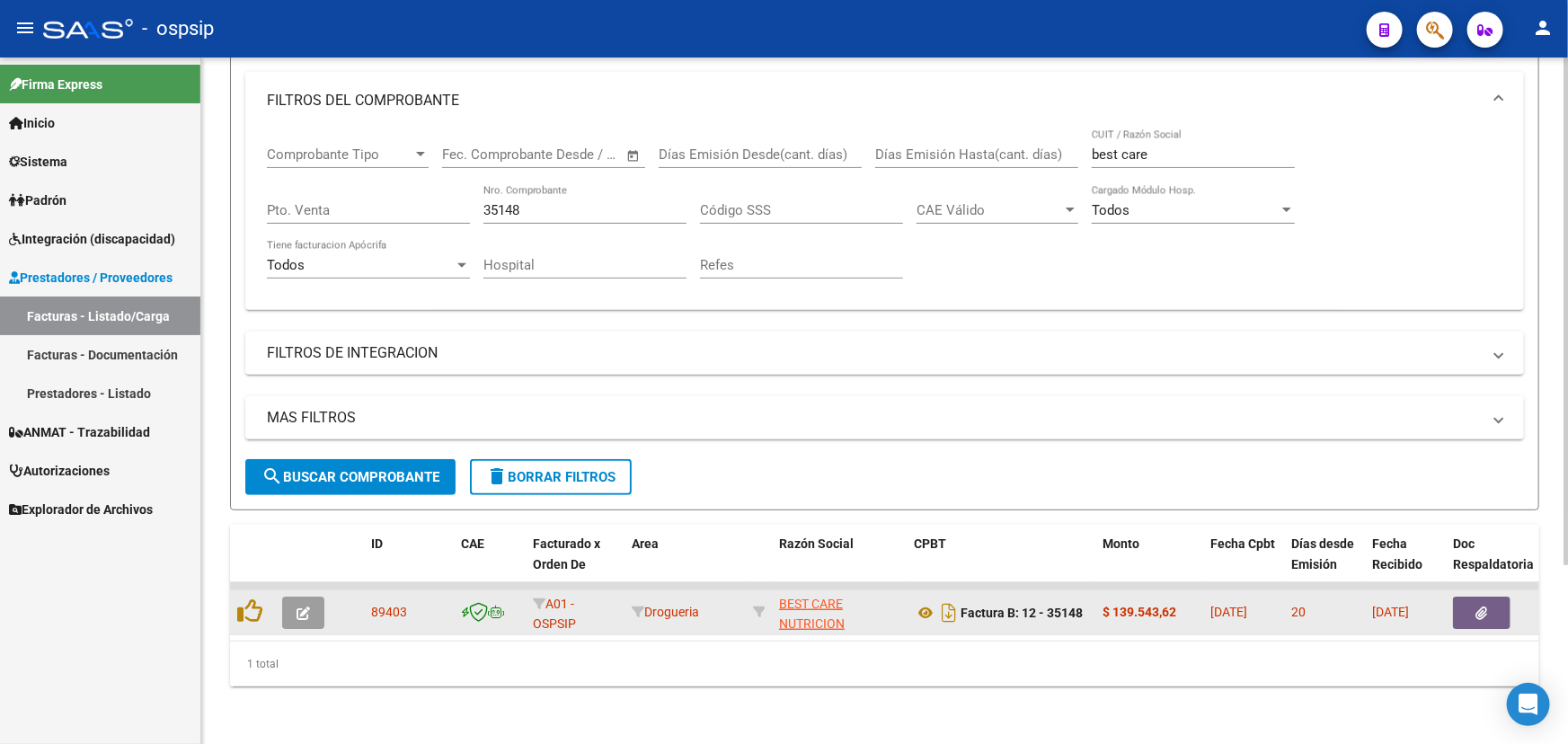
click at [389, 605] on span "89403" at bounding box center [388, 612] width 36 height 15
copy span "89403"
click at [927, 602] on icon at bounding box center [925, 612] width 23 height 21
click at [1486, 607] on icon "button" at bounding box center [1482, 613] width 12 height 14
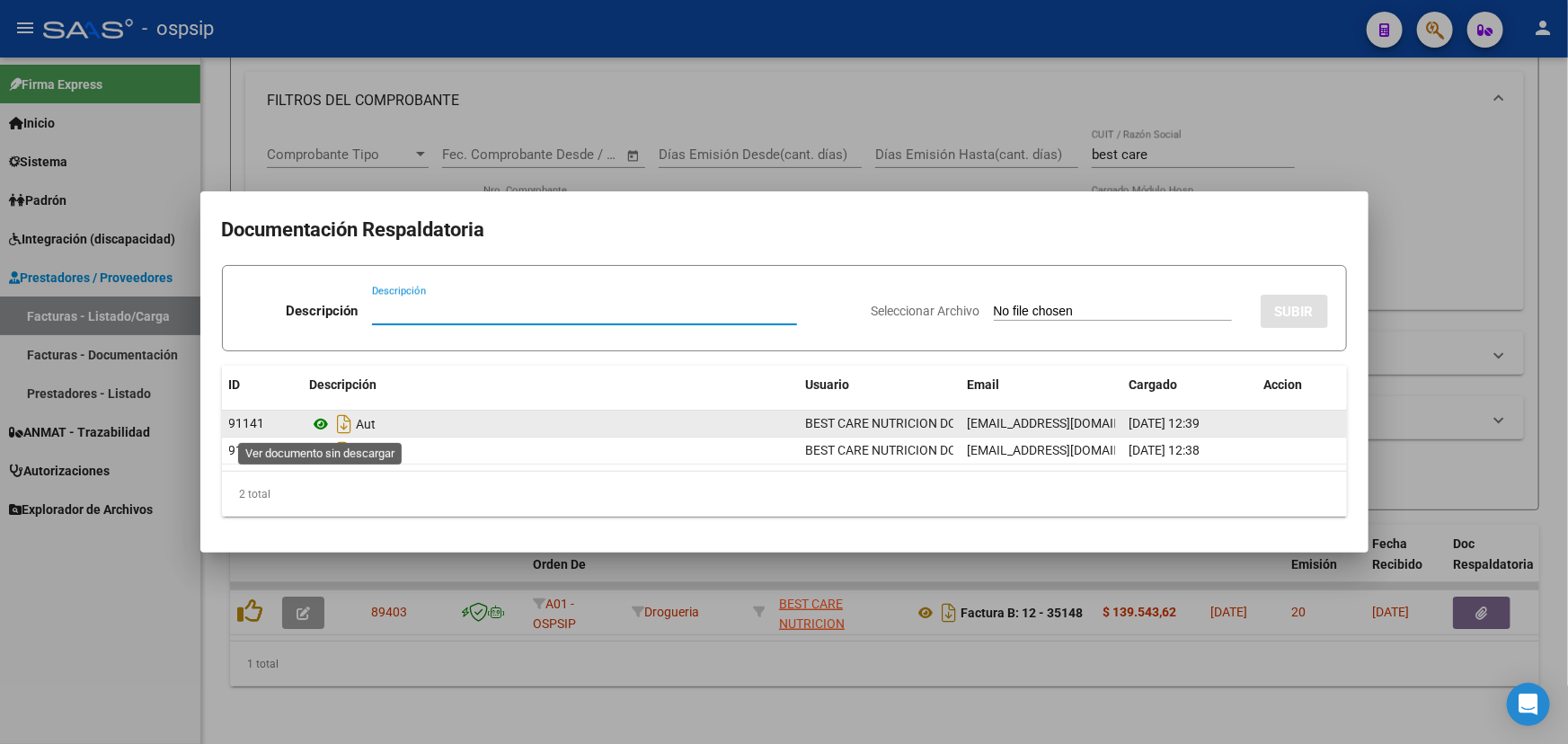
click at [324, 425] on icon at bounding box center [321, 423] width 23 height 21
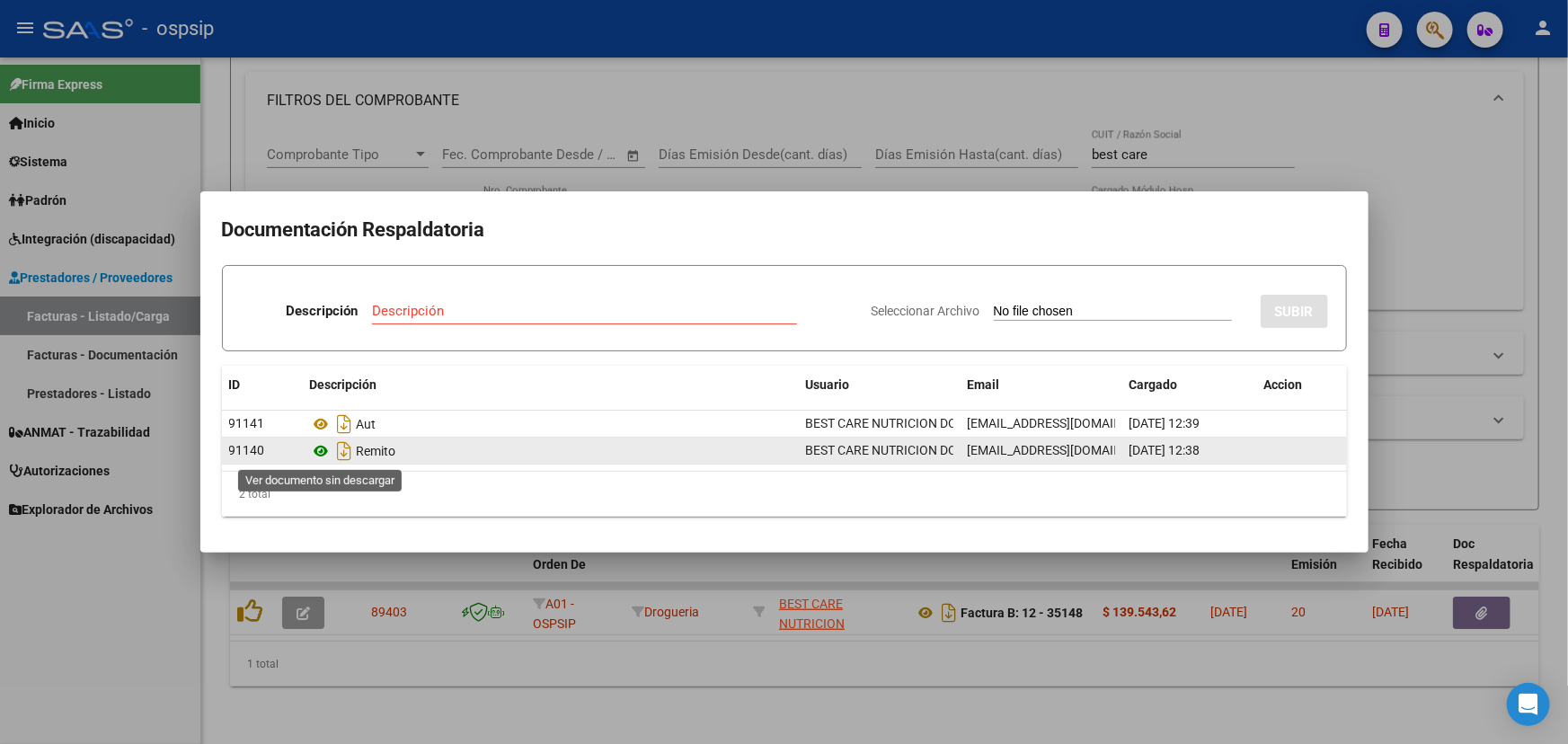
click at [324, 447] on icon at bounding box center [321, 450] width 23 height 21
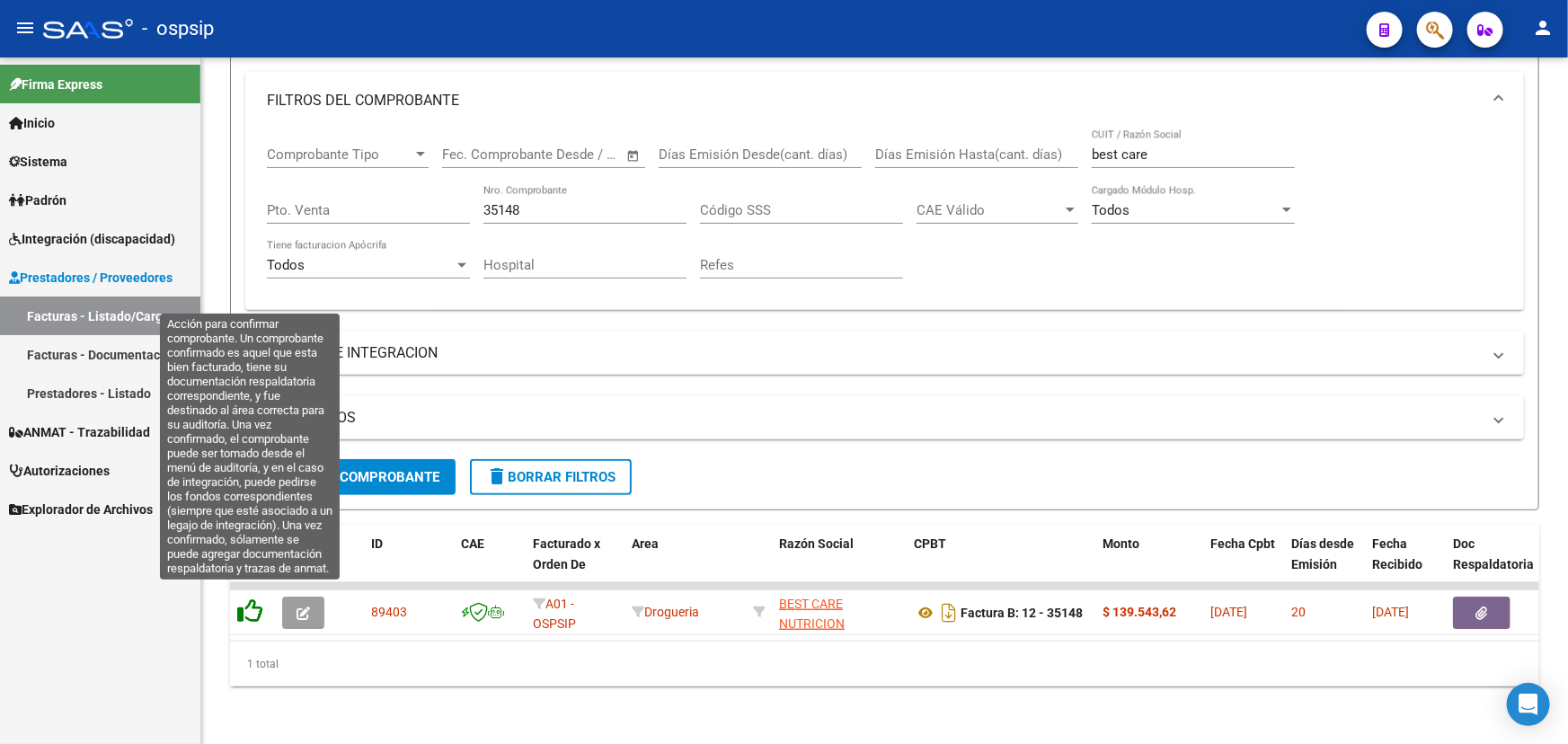
click at [257, 598] on icon at bounding box center [249, 610] width 25 height 25
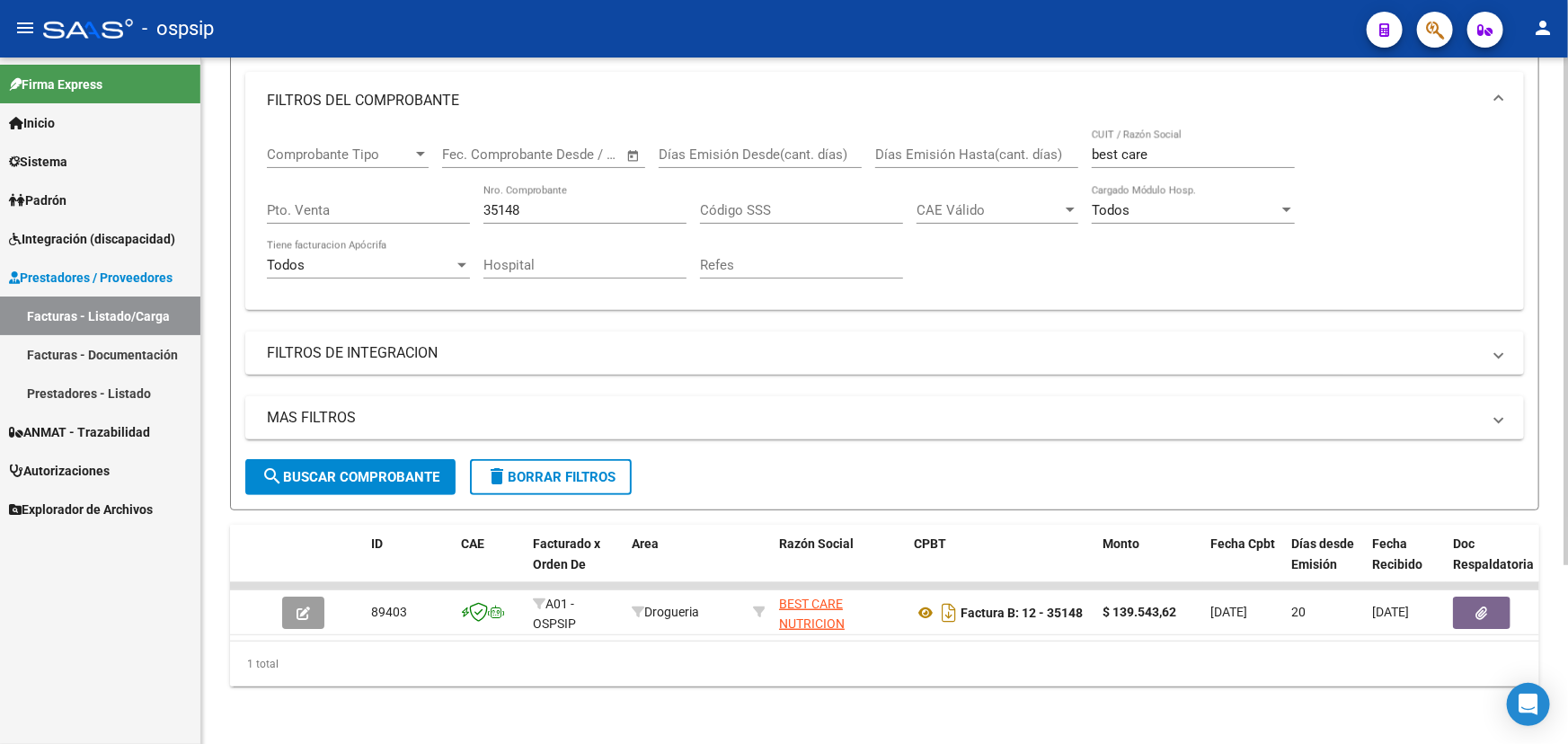
click at [494, 202] on input "35148" at bounding box center [585, 210] width 203 height 17
click at [490, 202] on input "35148" at bounding box center [585, 210] width 203 height 17
click at [510, 202] on input "35148" at bounding box center [585, 210] width 203 height 17
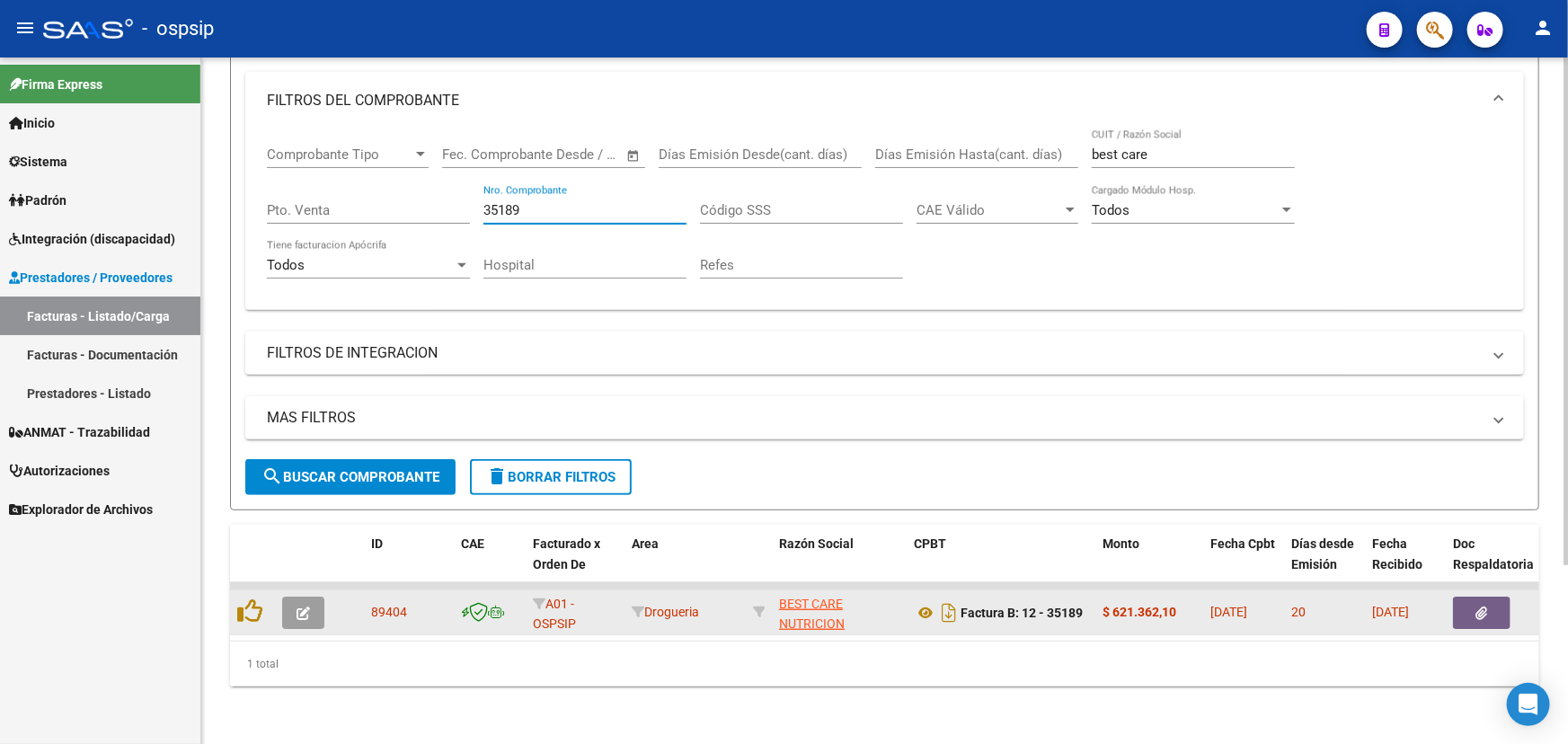
type input "35189"
click at [374, 605] on span "89404" at bounding box center [388, 612] width 36 height 15
copy span "89404"
click at [930, 602] on icon at bounding box center [925, 612] width 23 height 21
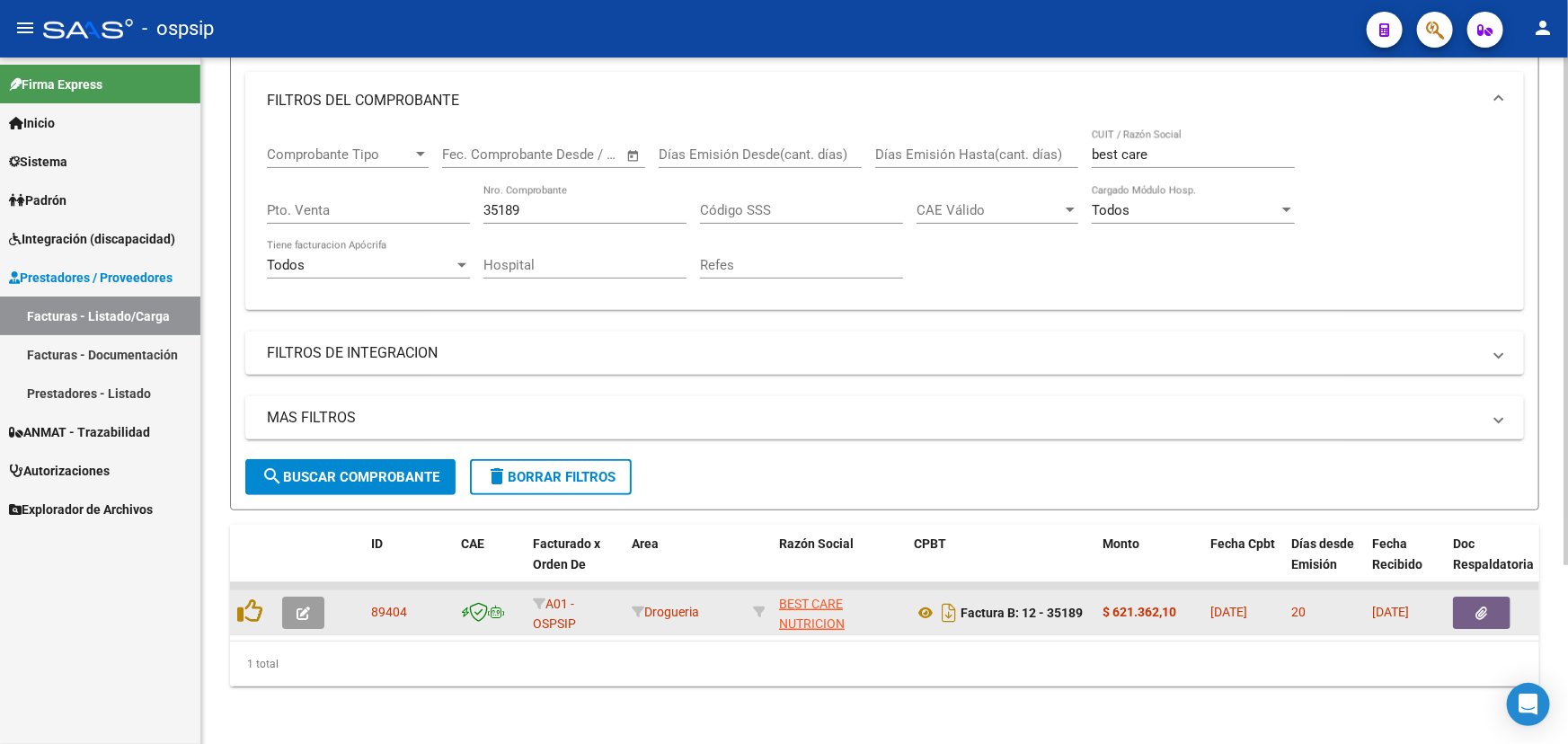
click at [1471, 599] on button "button" at bounding box center [1481, 612] width 57 height 32
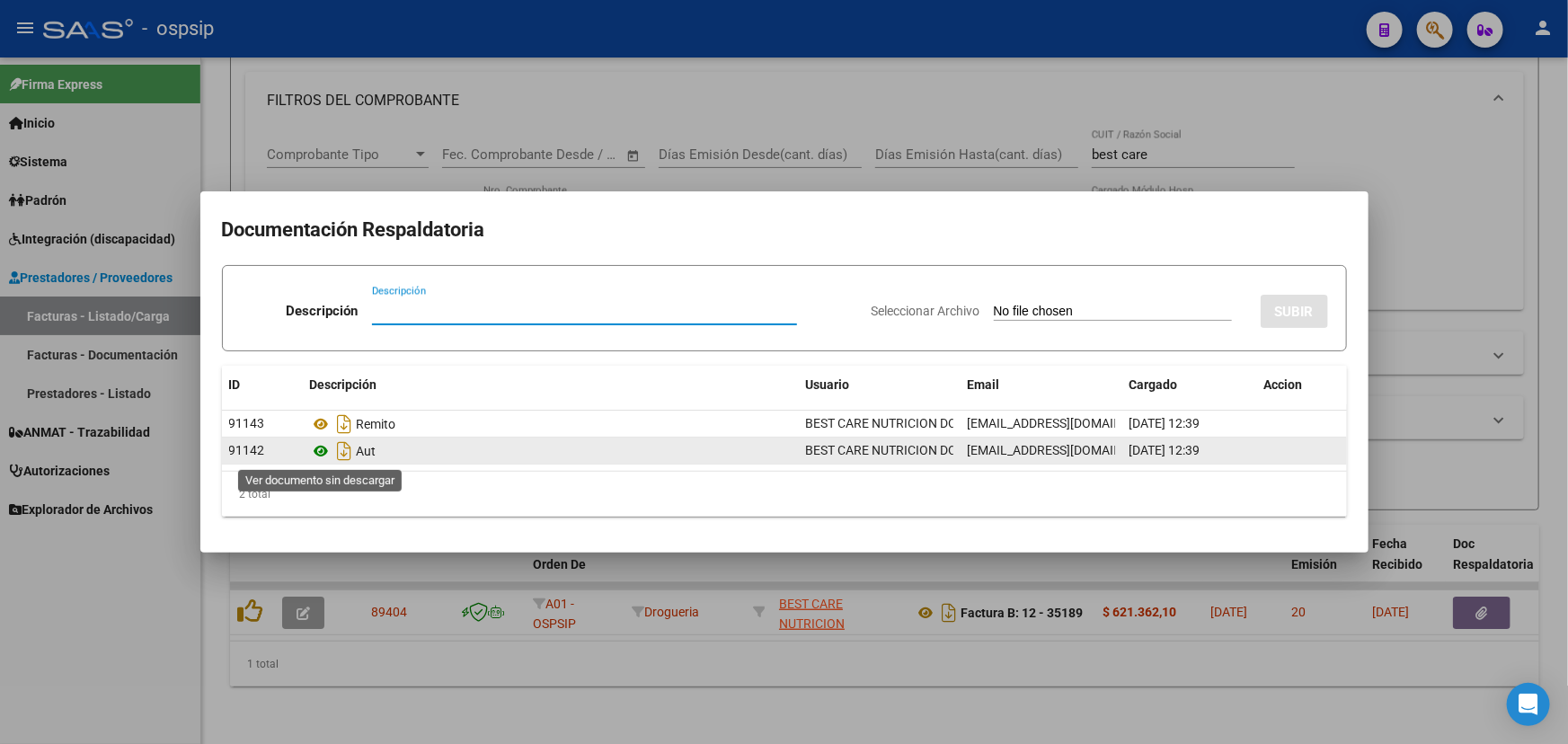
click at [315, 451] on icon at bounding box center [321, 450] width 23 height 21
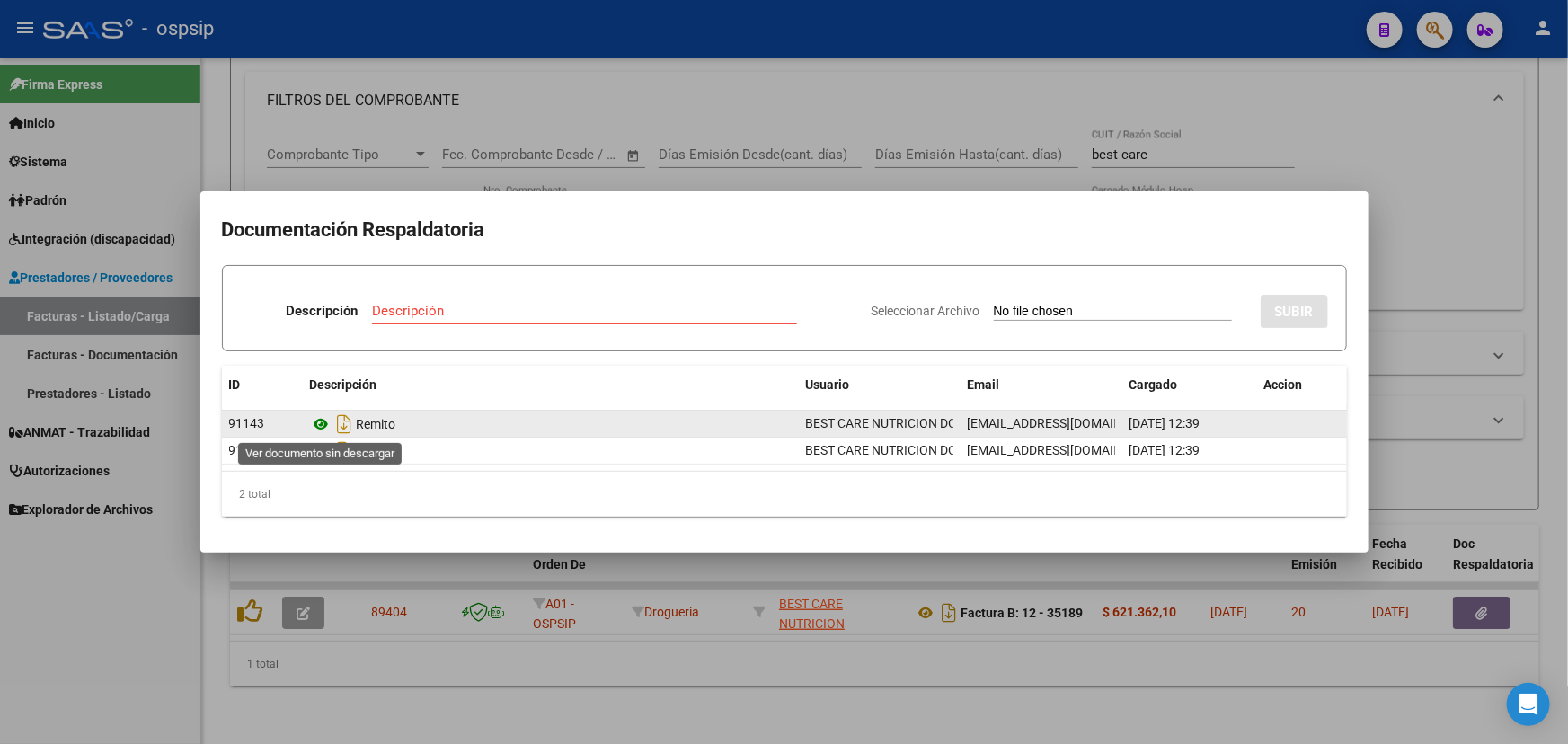
click at [324, 421] on icon at bounding box center [321, 423] width 23 height 21
click at [318, 421] on icon at bounding box center [321, 423] width 23 height 21
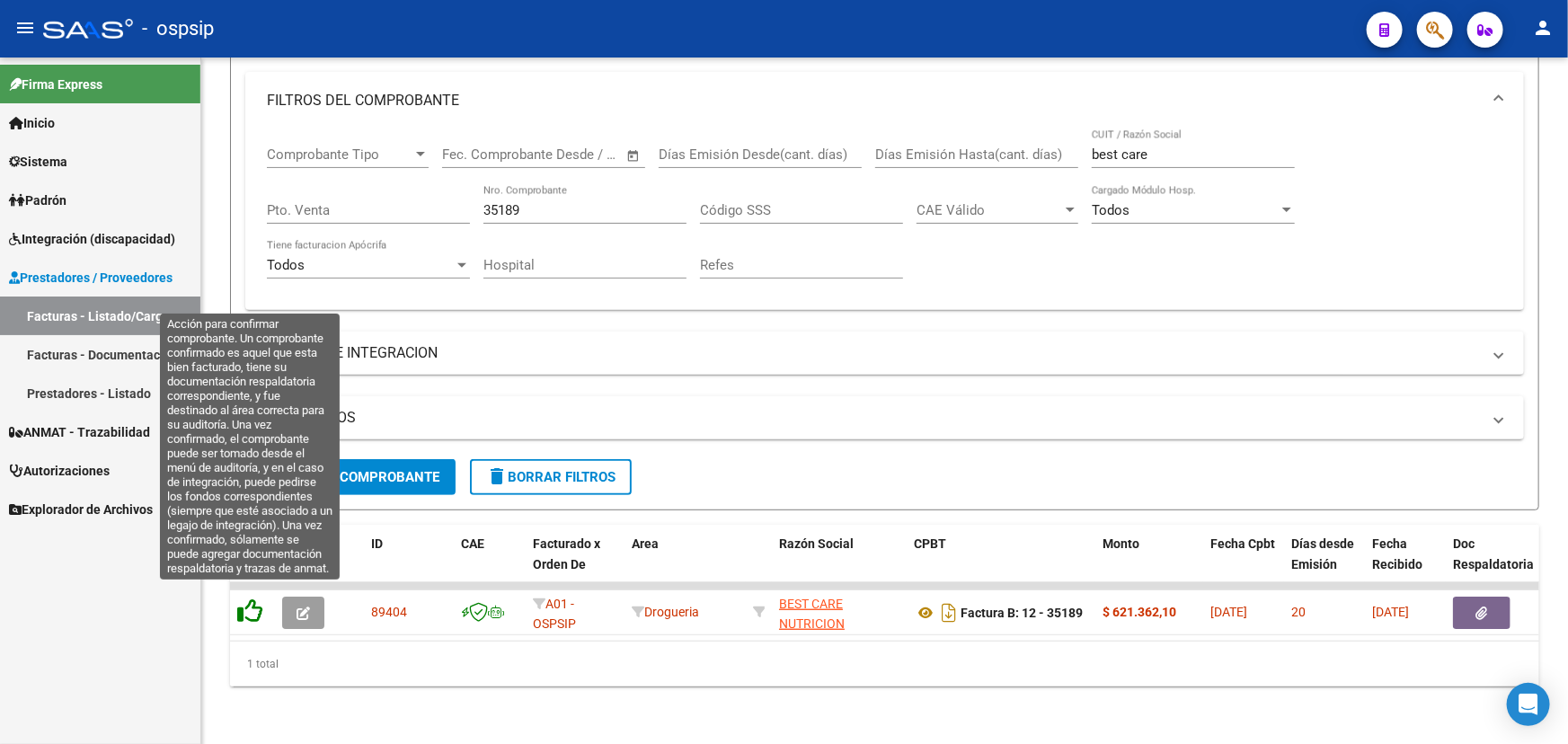
click at [253, 602] on icon at bounding box center [249, 610] width 25 height 25
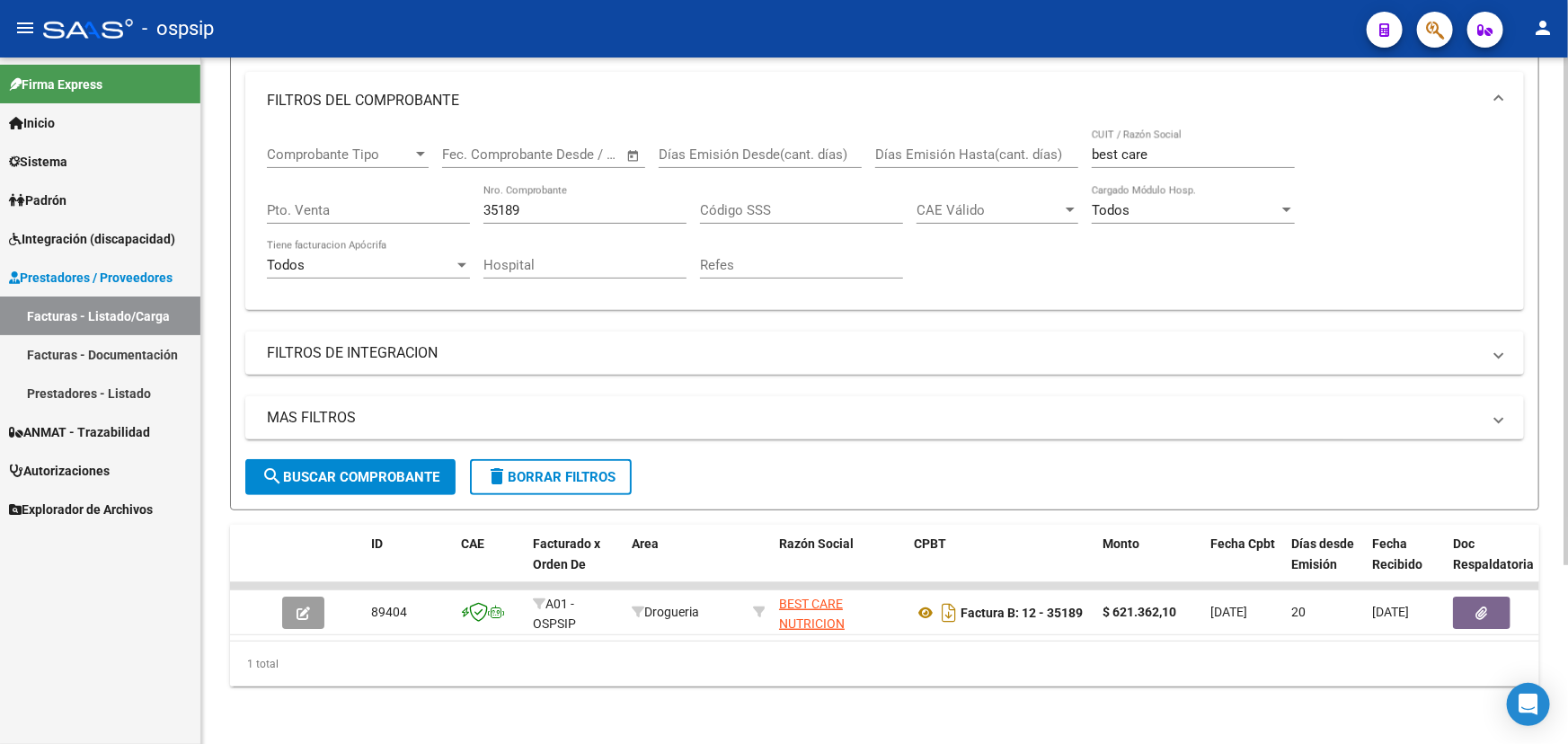
click at [510, 185] on div "35189 Nro. Comprobante" at bounding box center [585, 205] width 203 height 39
click at [501, 202] on input "35189" at bounding box center [585, 210] width 203 height 17
drag, startPoint x: 1160, startPoint y: 144, endPoint x: 1035, endPoint y: 133, distance: 125.5
click at [1036, 134] on div "Comprobante Tipo Comprobante Tipo Fecha inicio – Fecha fin Fec. Comprobante Des…" at bounding box center [884, 212] width 1235 height 166
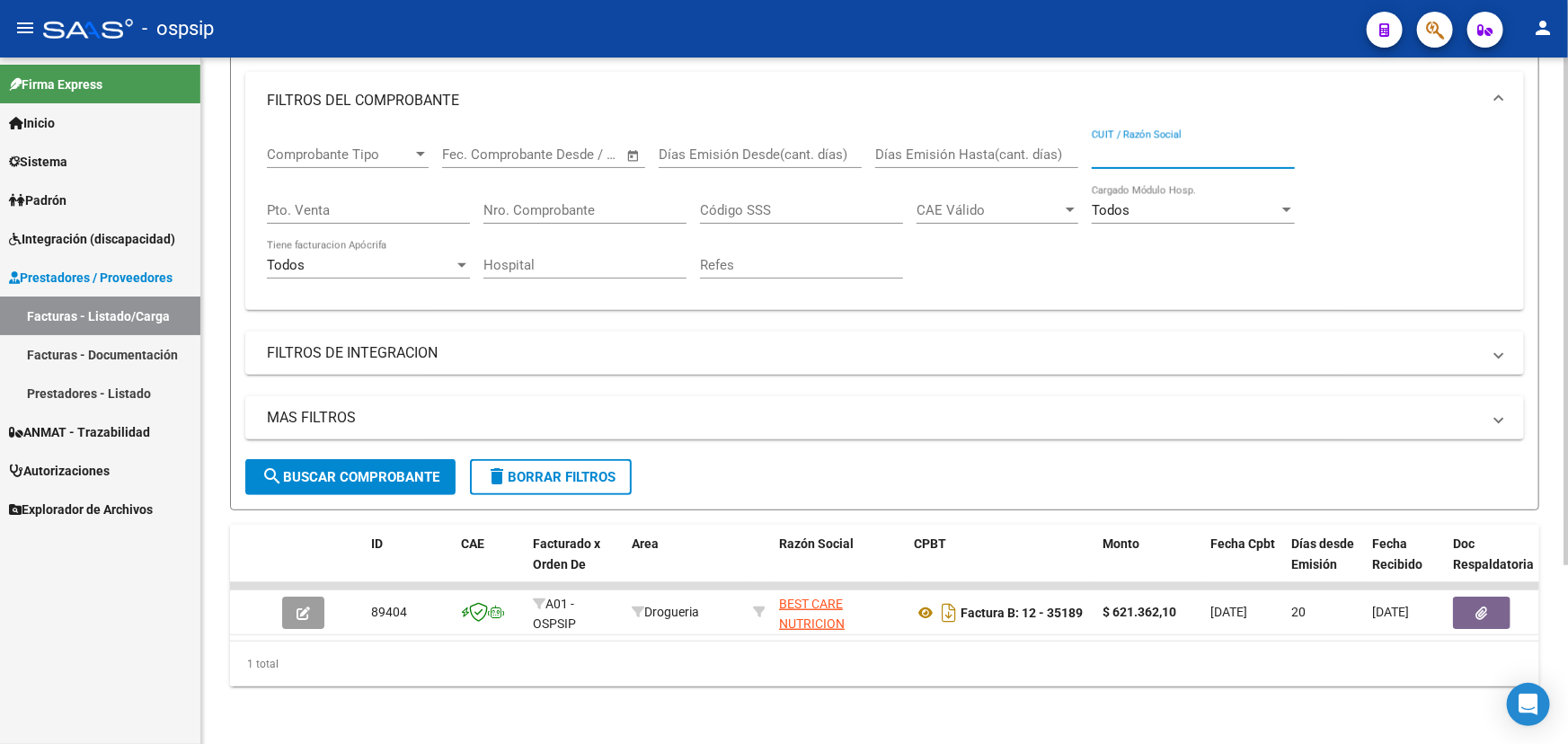
type input "3"
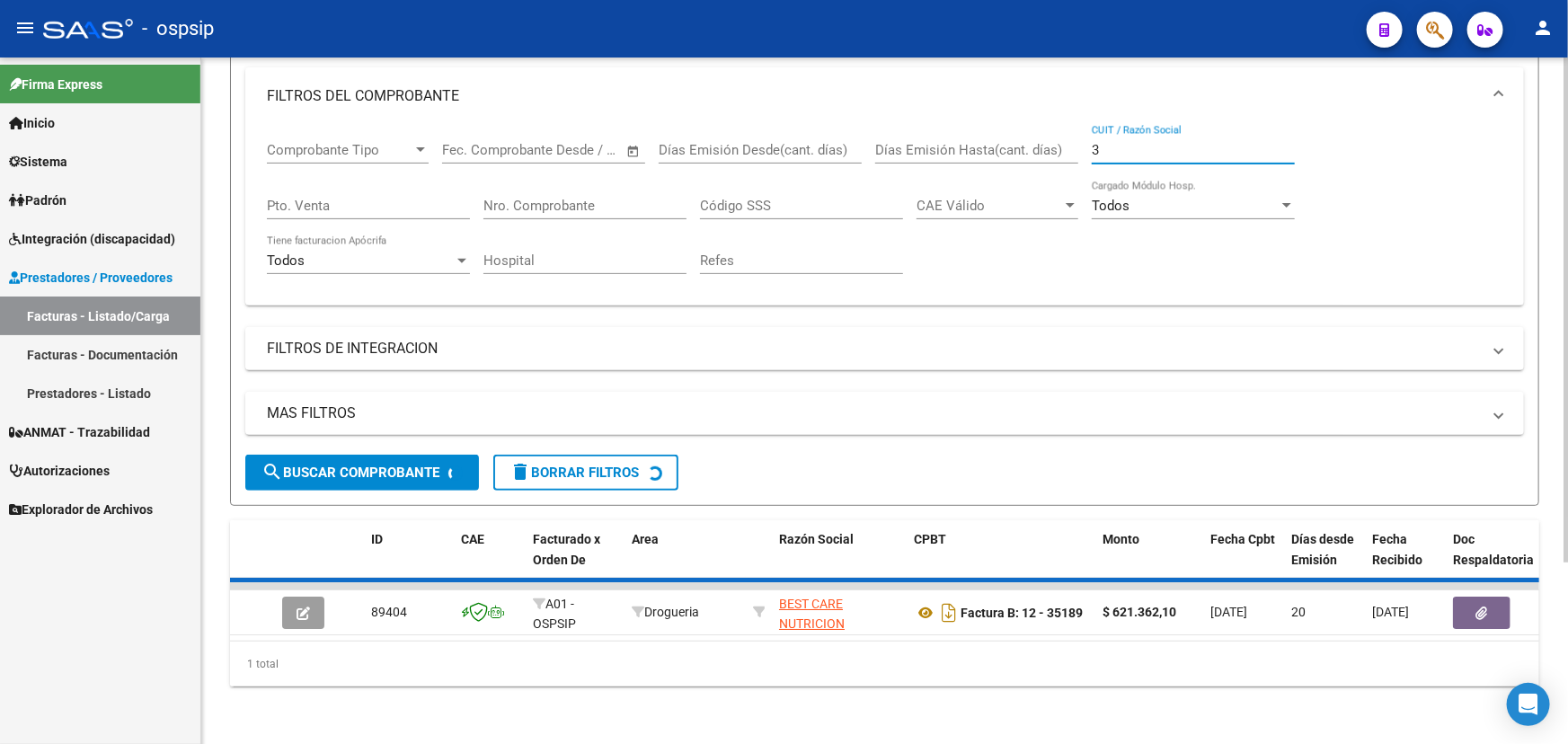
drag, startPoint x: 1114, startPoint y: 139, endPoint x: 1074, endPoint y: 135, distance: 40.2
click at [1075, 135] on div "Comprobante Tipo Comprobante Tipo Fecha inicio – Fecha fin Fec. Comprobante Des…" at bounding box center [884, 207] width 1235 height 166
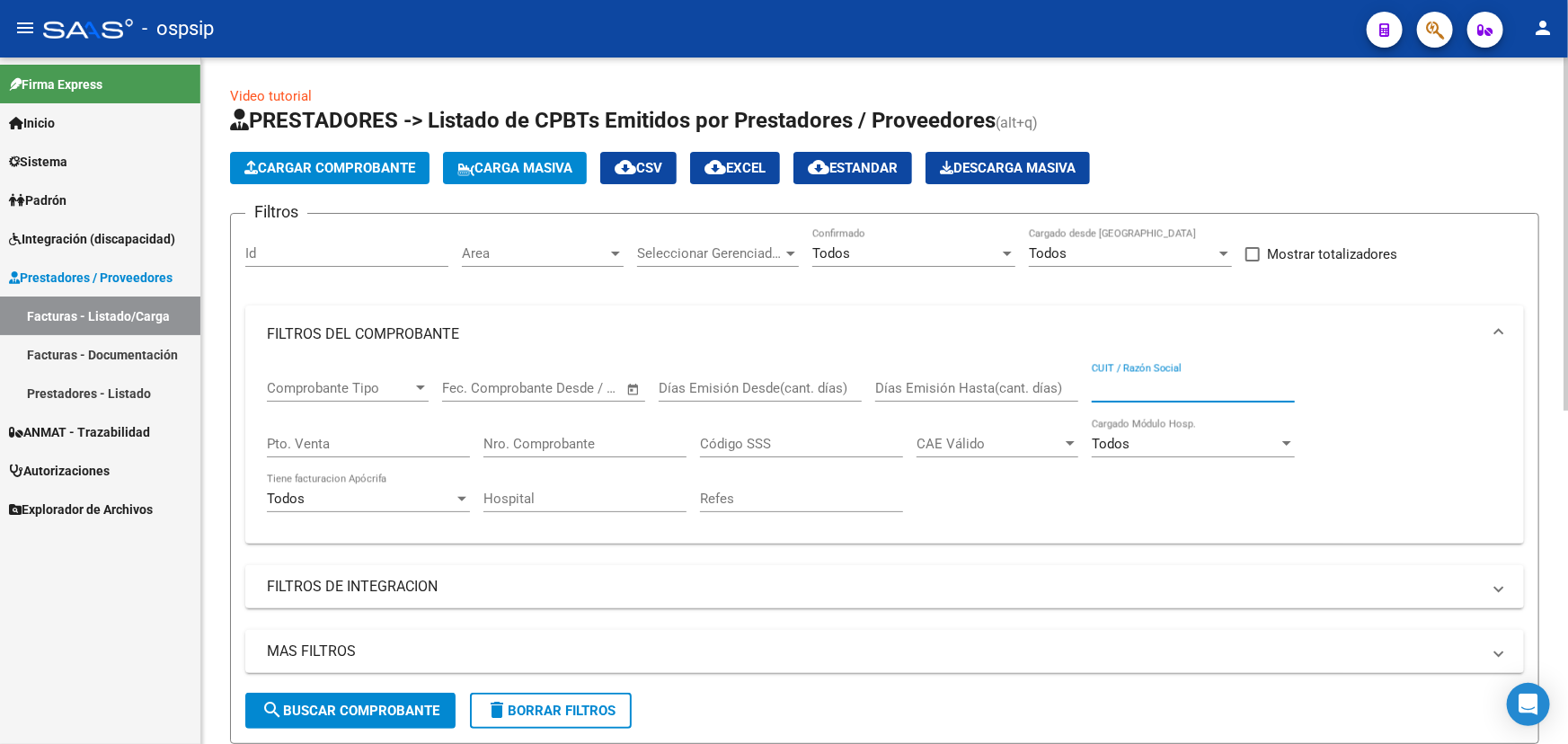
click at [478, 247] on span "Area" at bounding box center [535, 254] width 146 height 17
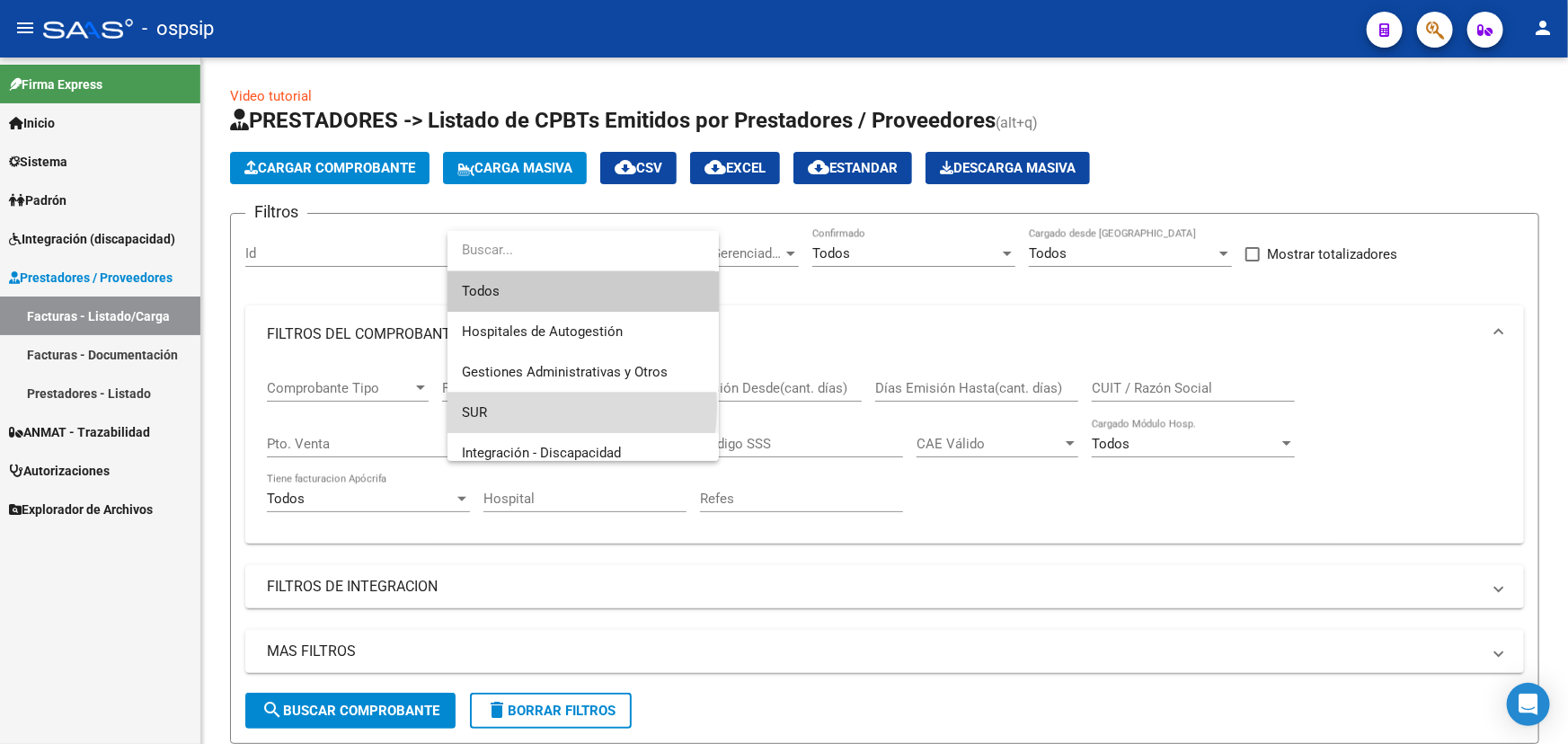
click at [517, 406] on span "SUR" at bounding box center [583, 413] width 243 height 41
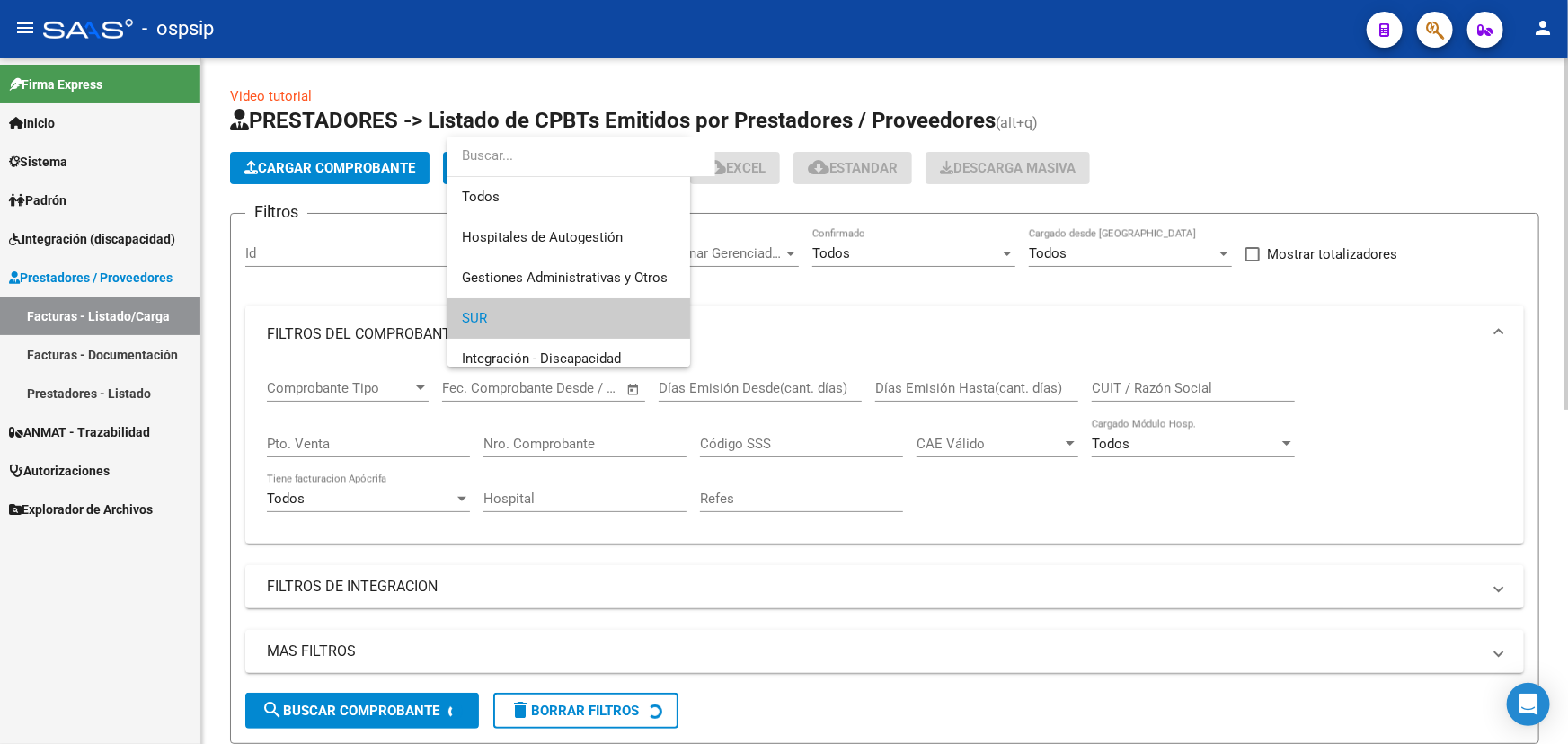
scroll to position [66, 0]
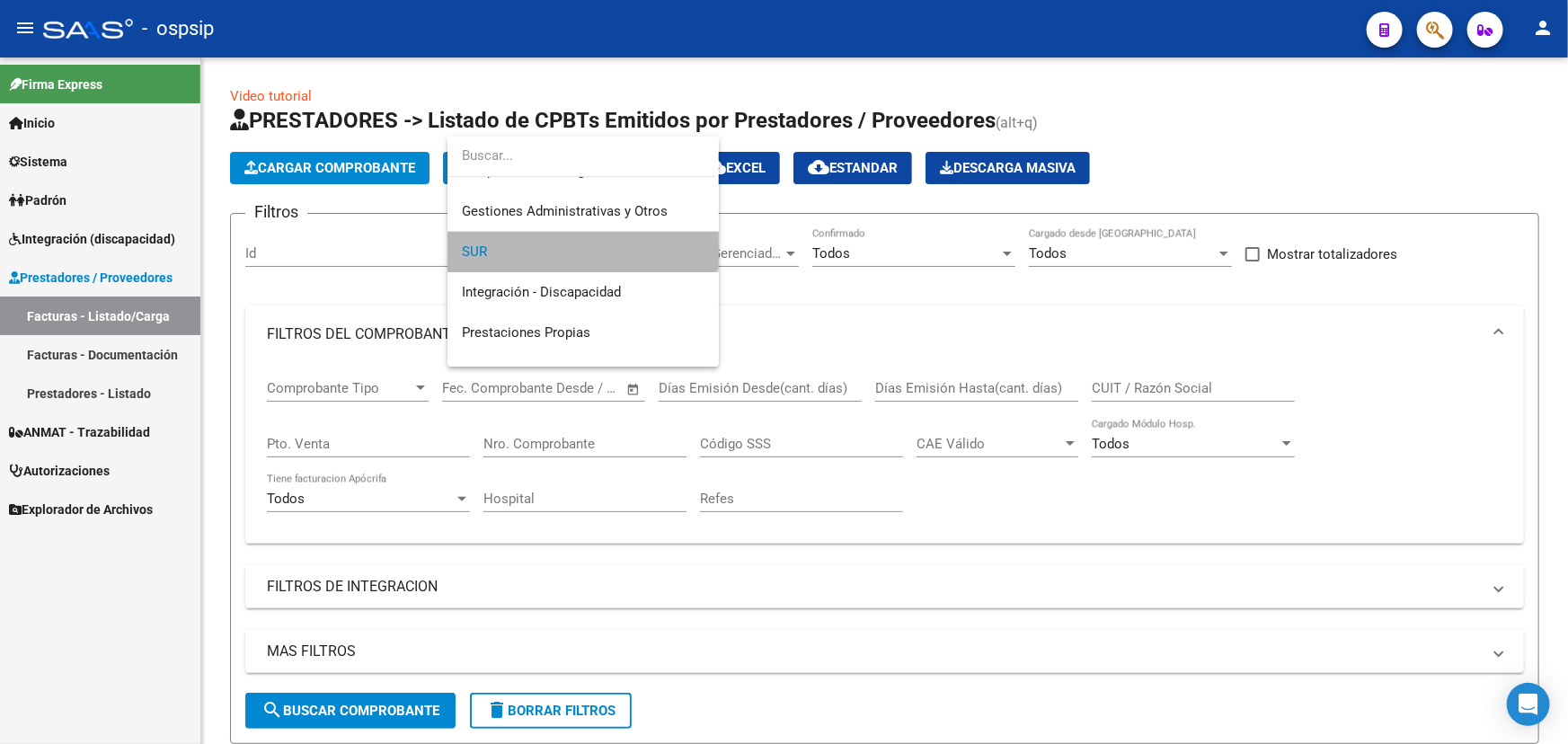
click at [457, 247] on mat-option "SUR" at bounding box center [583, 252] width 271 height 41
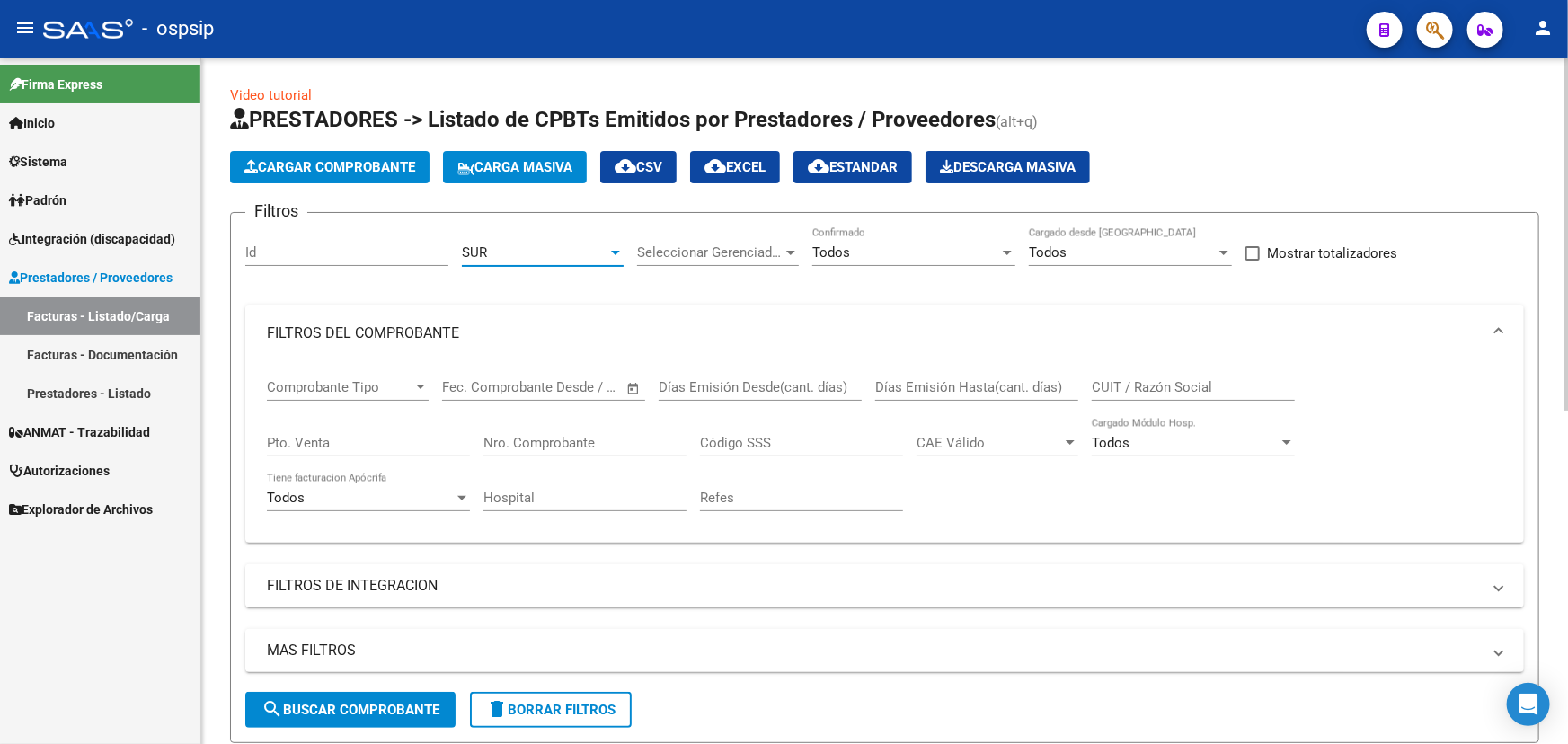
scroll to position [0, 0]
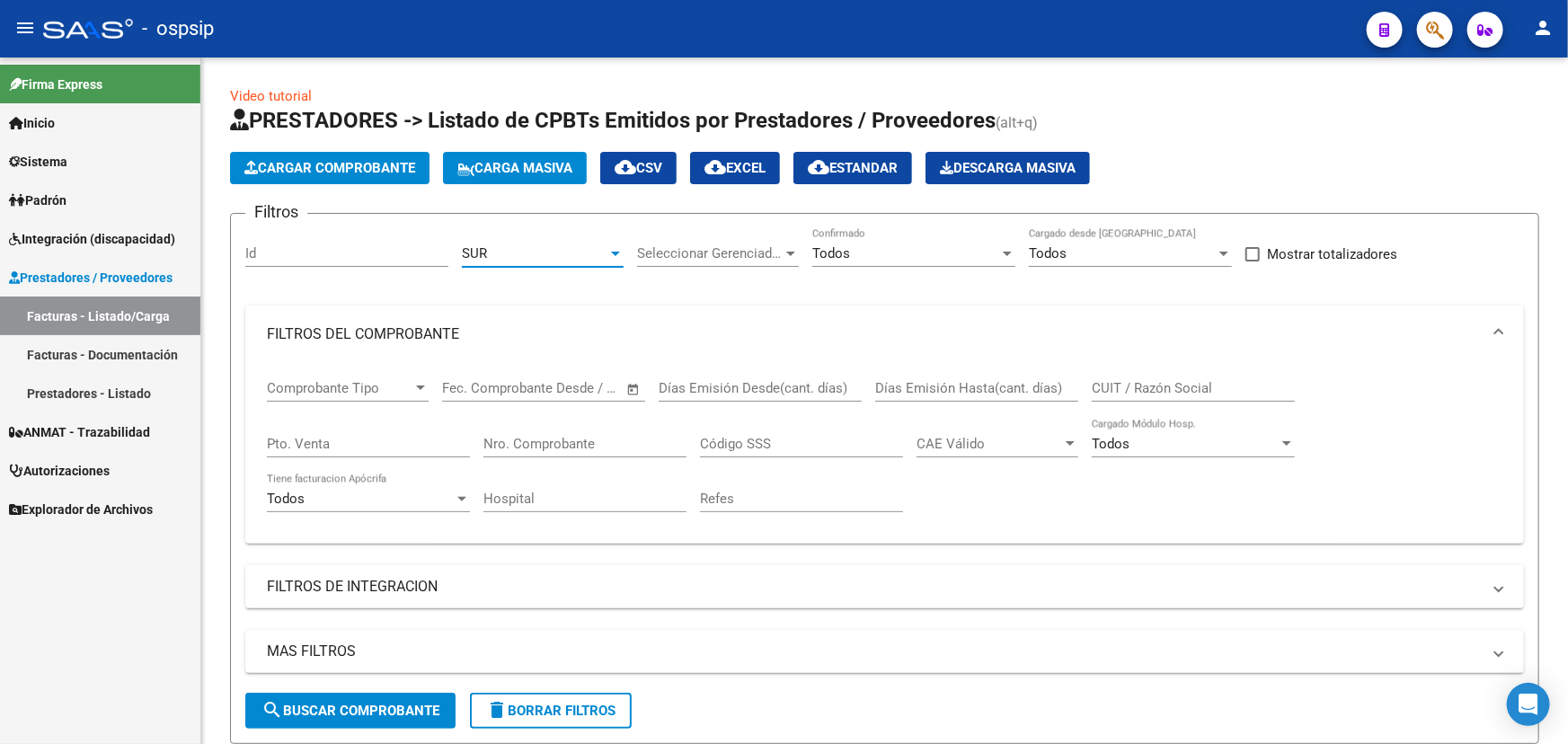
click at [1544, 19] on mat-icon "person" at bounding box center [1542, 28] width 21 height 21
click at [1531, 125] on button "exit_to_app Salir" at bounding box center [1505, 118] width 110 height 43
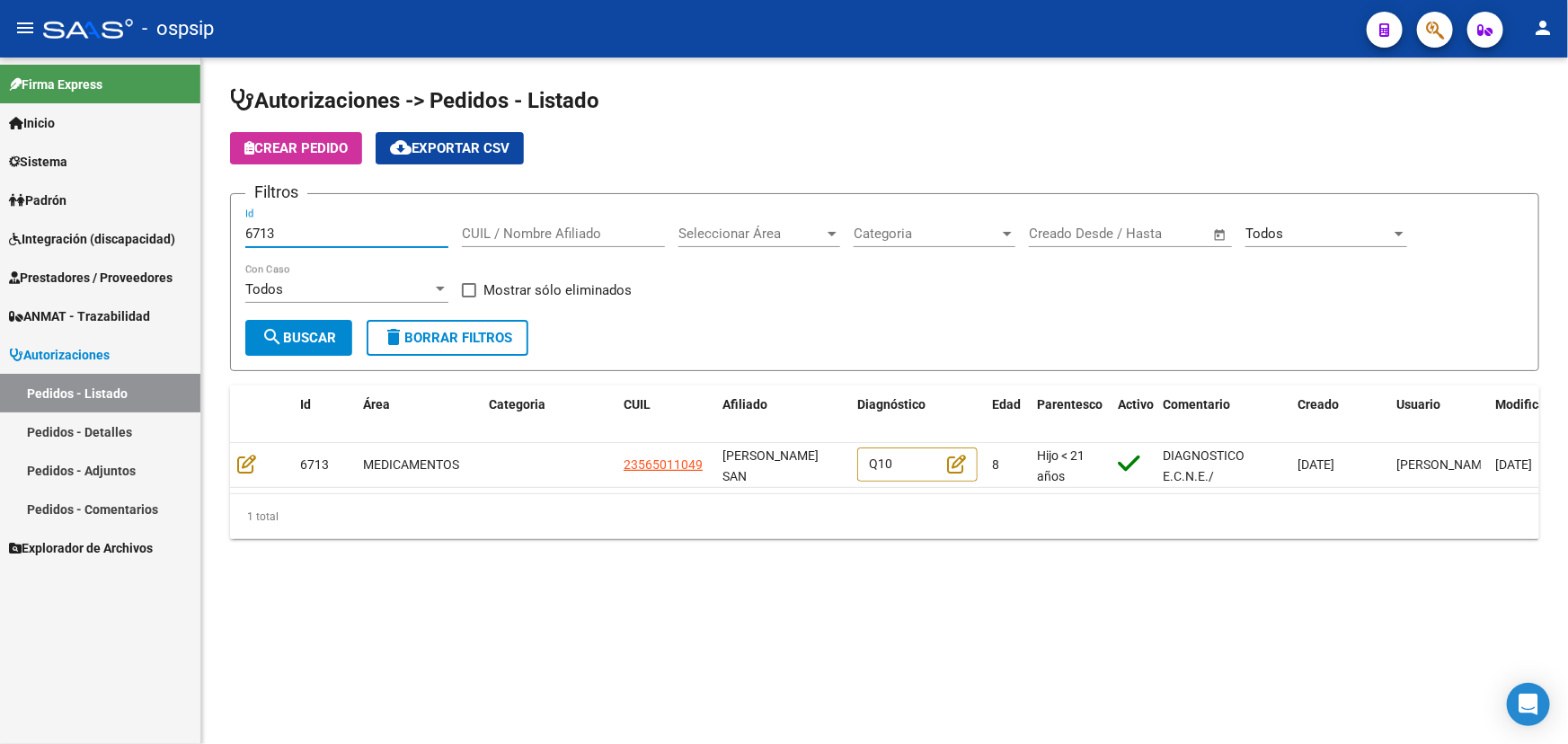
click at [258, 226] on input "6713" at bounding box center [347, 234] width 203 height 17
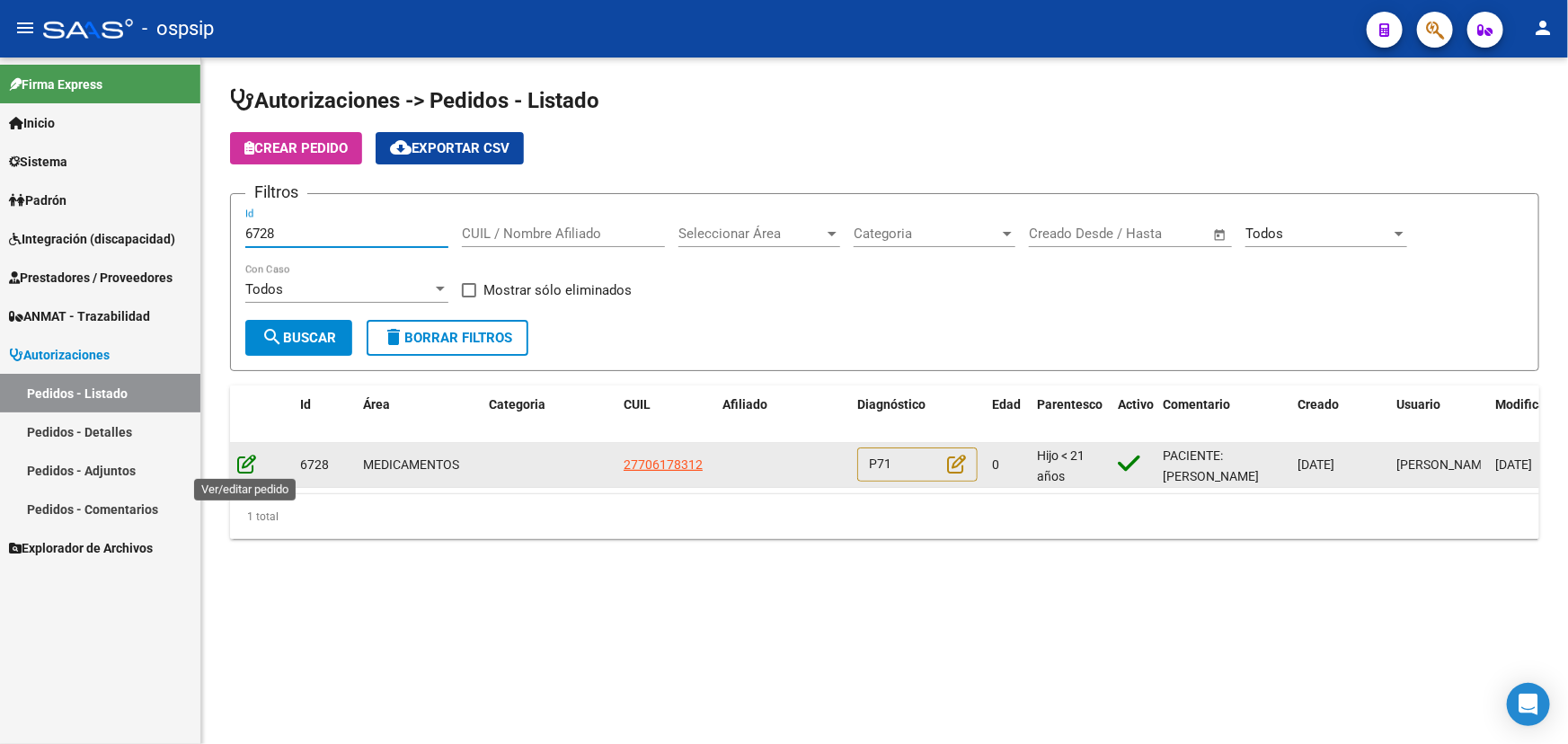
type input "6728"
click at [251, 459] on icon at bounding box center [246, 463] width 18 height 19
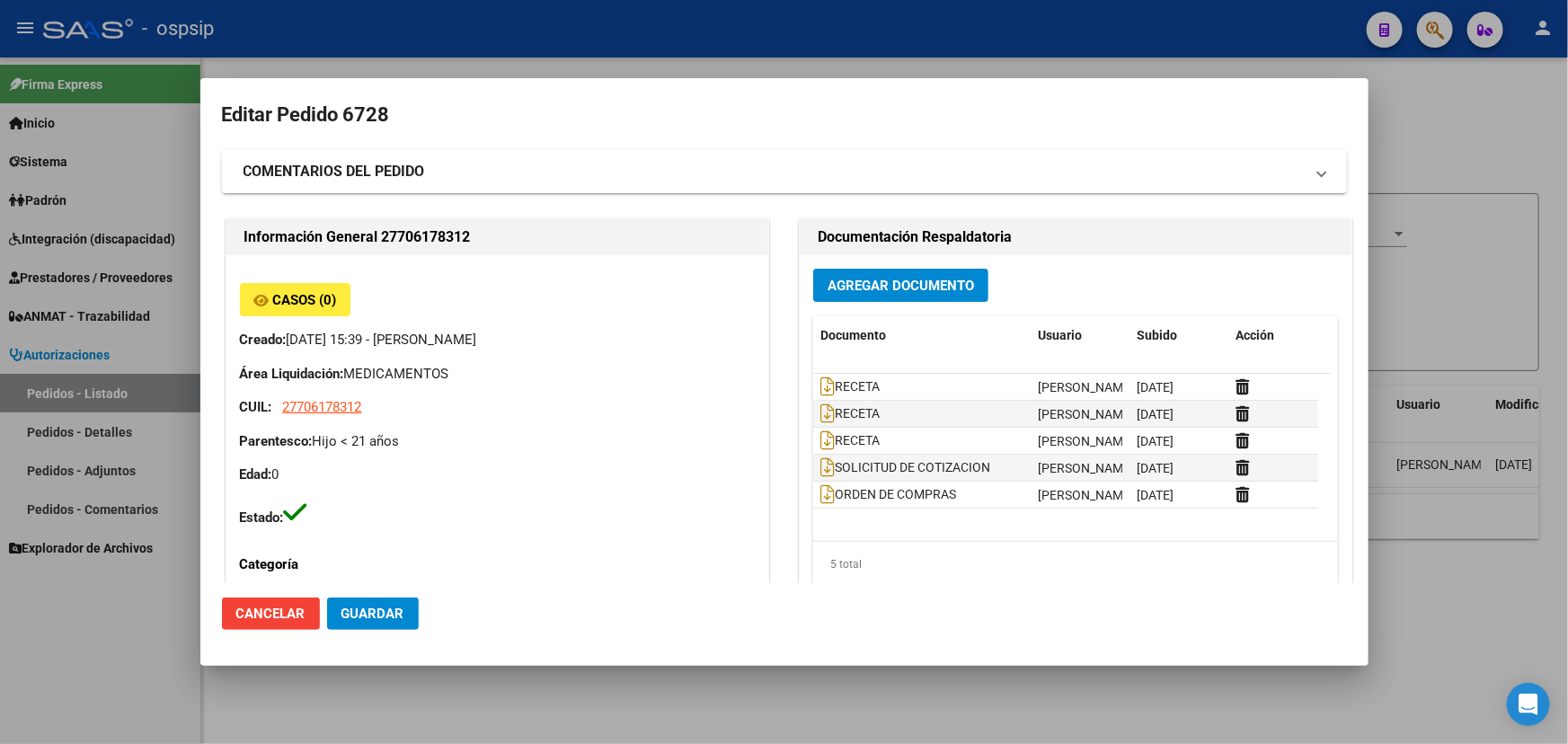
type input "[PERSON_NAME]"
type input "Neuquen, [GEOGRAPHIC_DATA], [GEOGRAPHIC_DATA] 545"
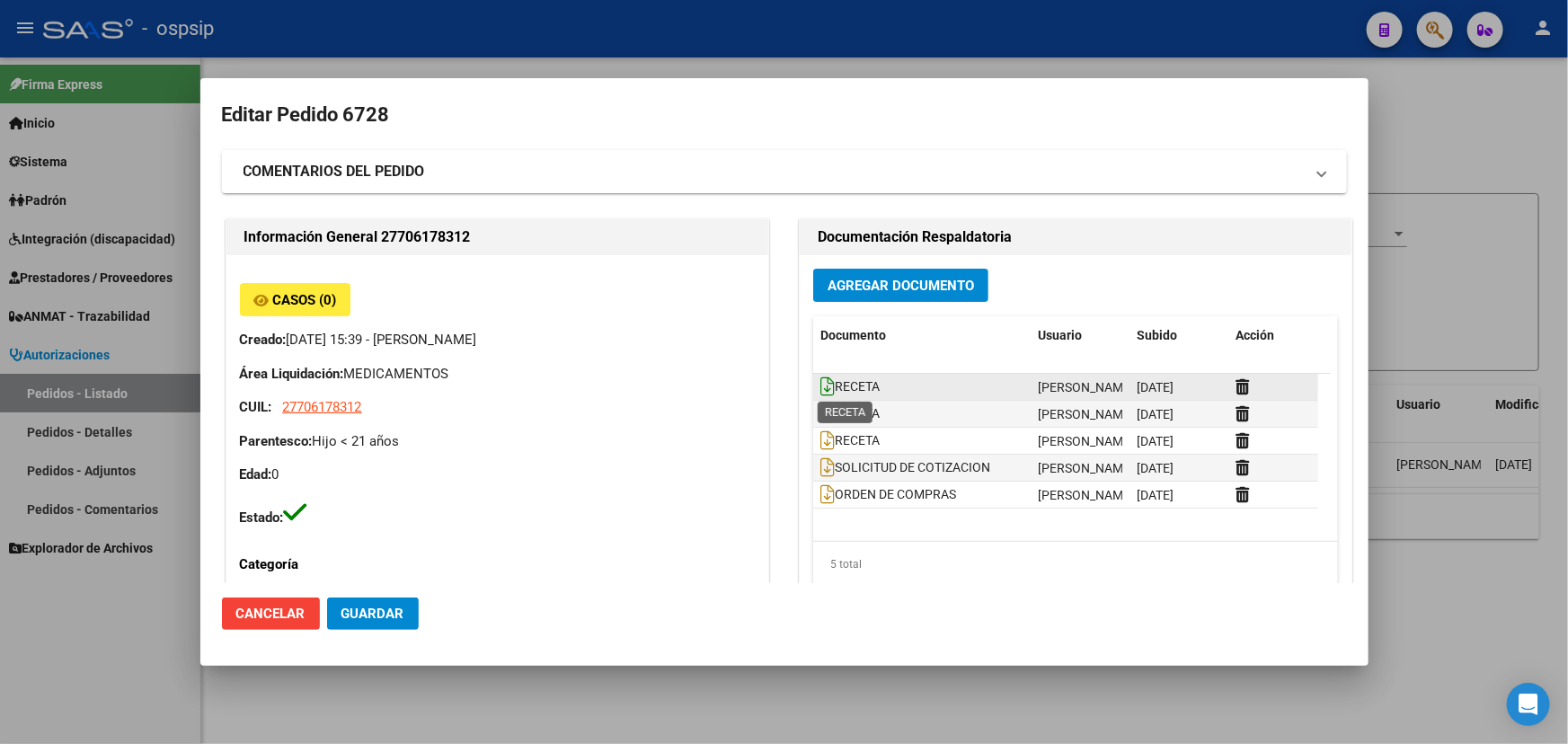
click at [821, 381] on icon at bounding box center [827, 385] width 15 height 19
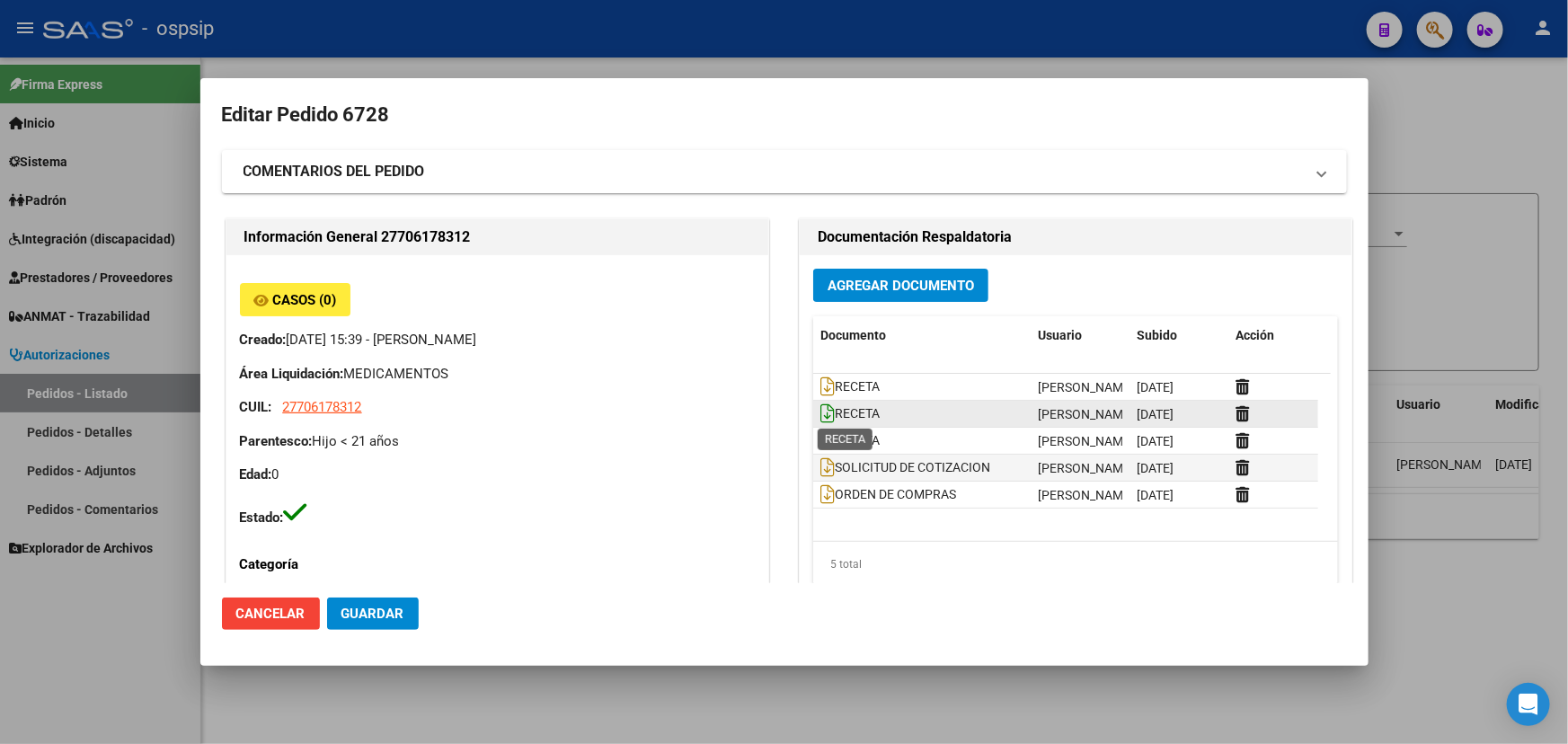
click at [820, 409] on icon at bounding box center [827, 412] width 15 height 19
click at [825, 439] on icon at bounding box center [827, 440] width 15 height 19
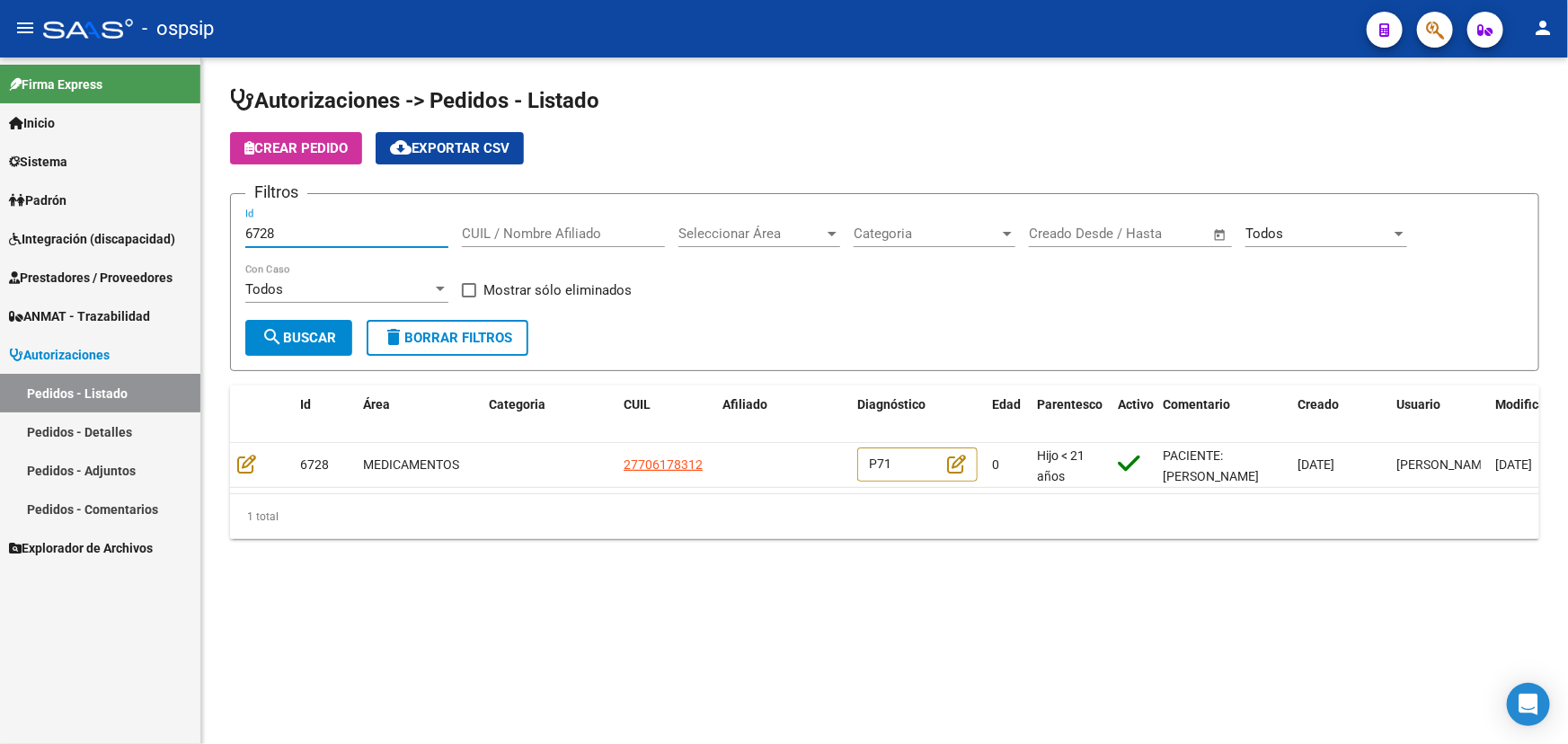
click at [258, 231] on input "6728" at bounding box center [347, 234] width 203 height 17
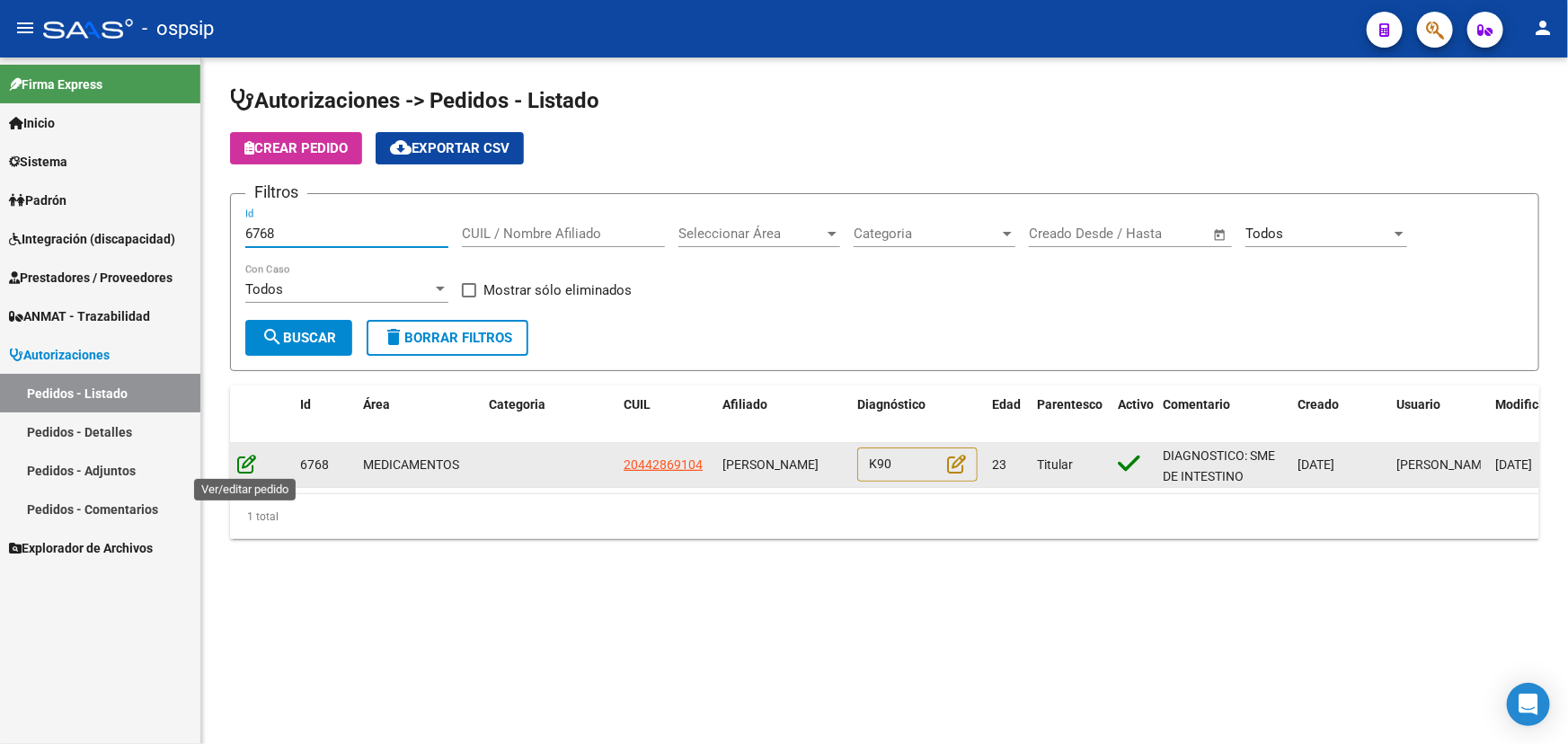
type input "6768"
click at [241, 457] on icon at bounding box center [246, 463] width 18 height 19
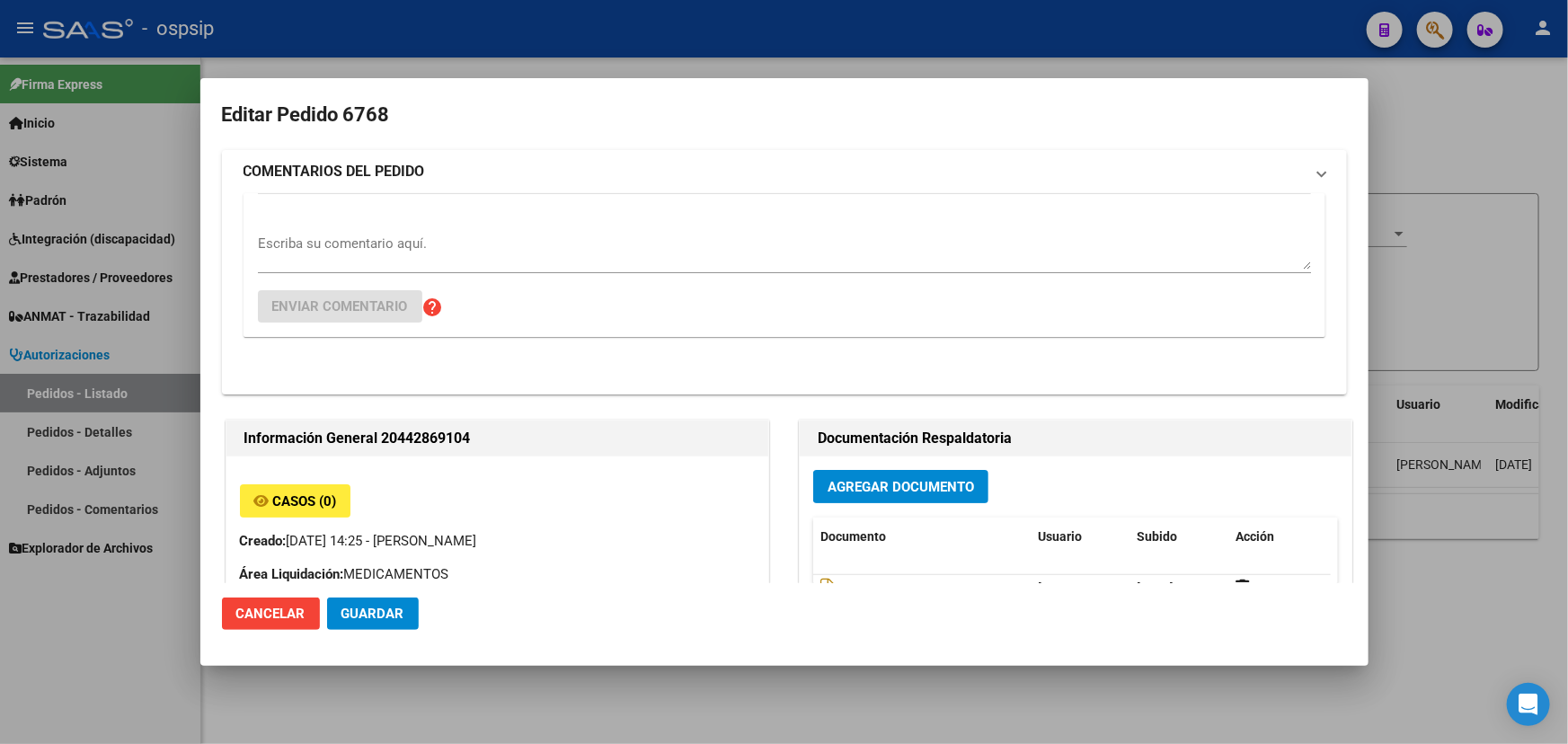
type input "[GEOGRAPHIC_DATA], [PERSON_NAME], [PERSON_NAME] 3502"
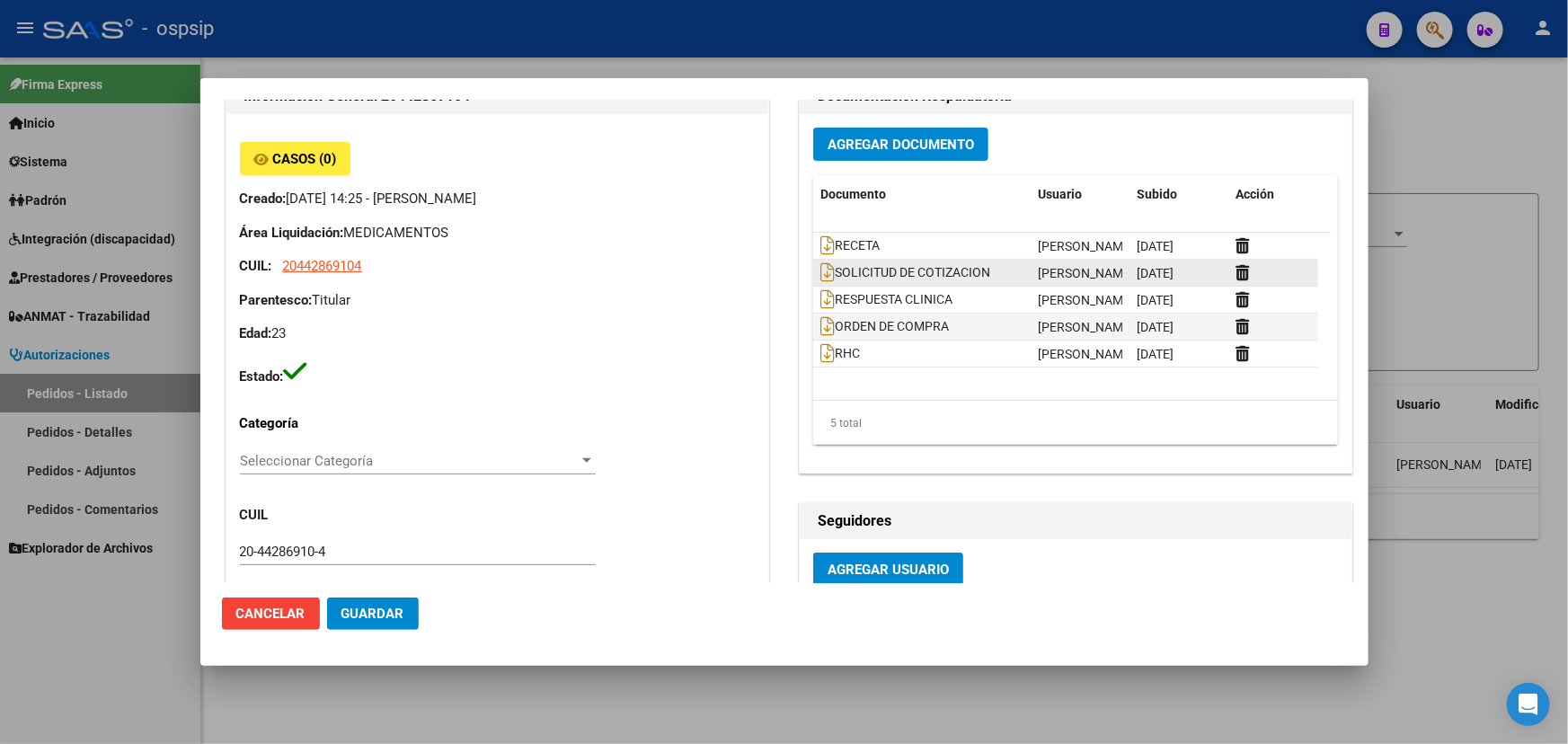
scroll to position [81, 0]
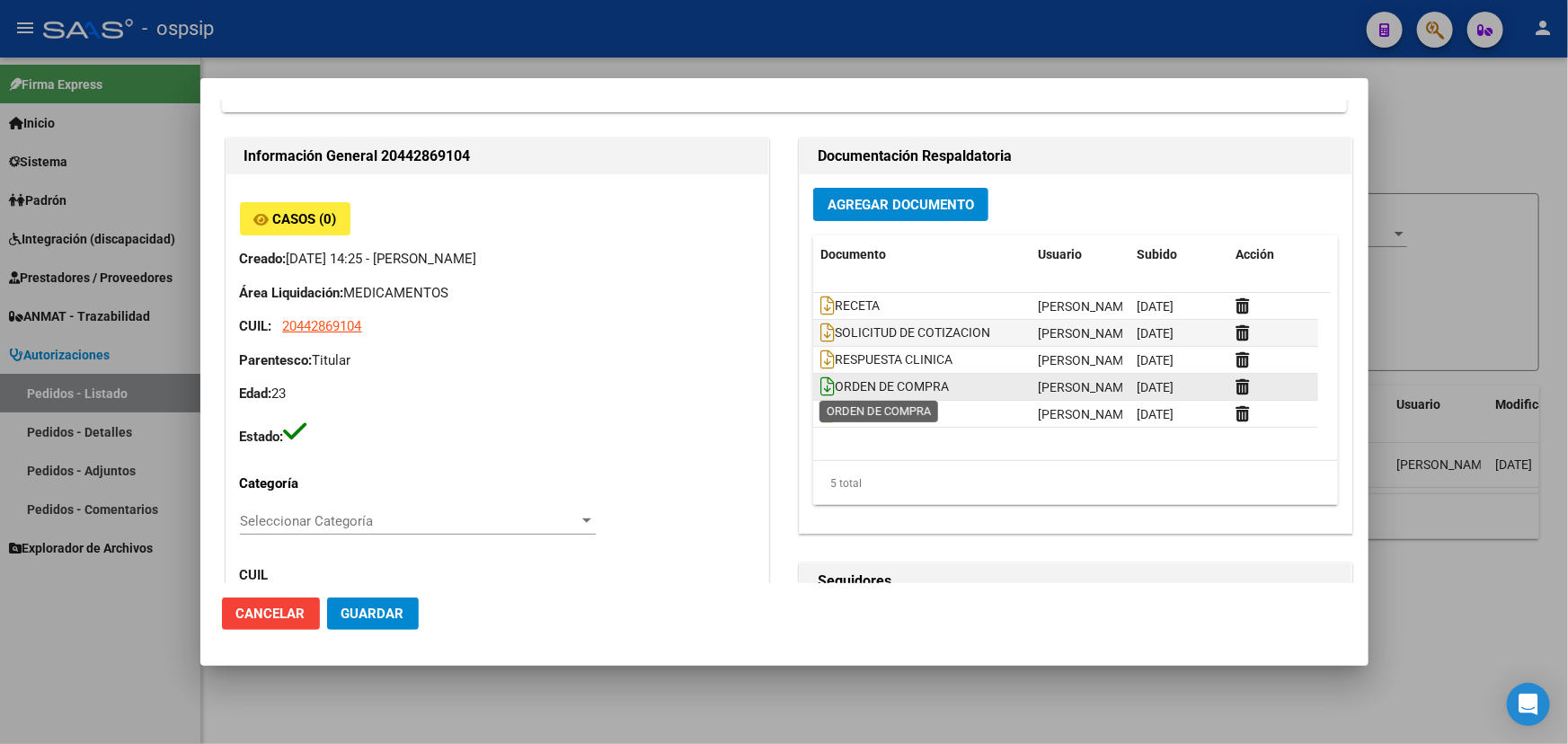
click at [820, 384] on icon at bounding box center [827, 385] width 15 height 19
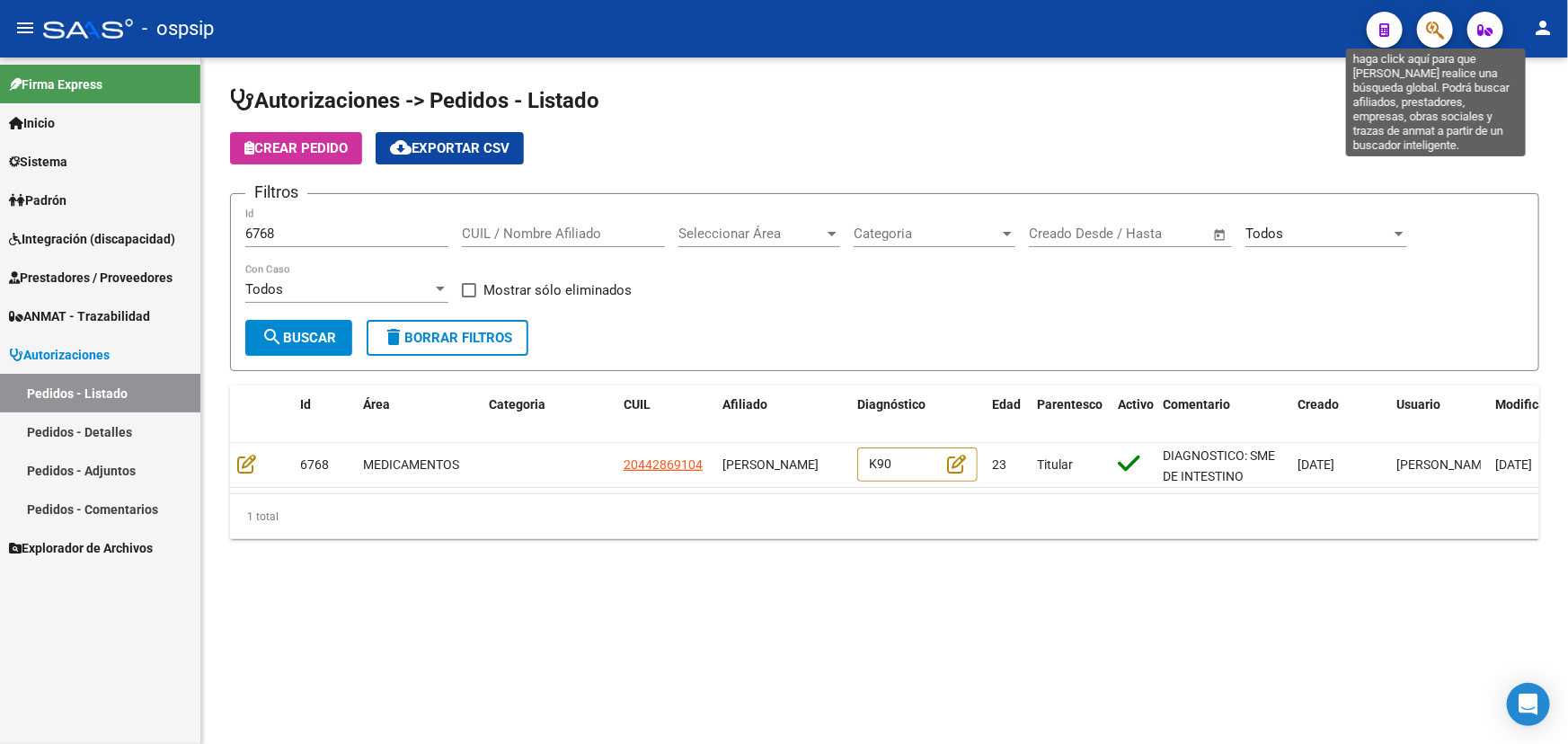
click at [1435, 31] on icon "button" at bounding box center [1434, 30] width 18 height 20
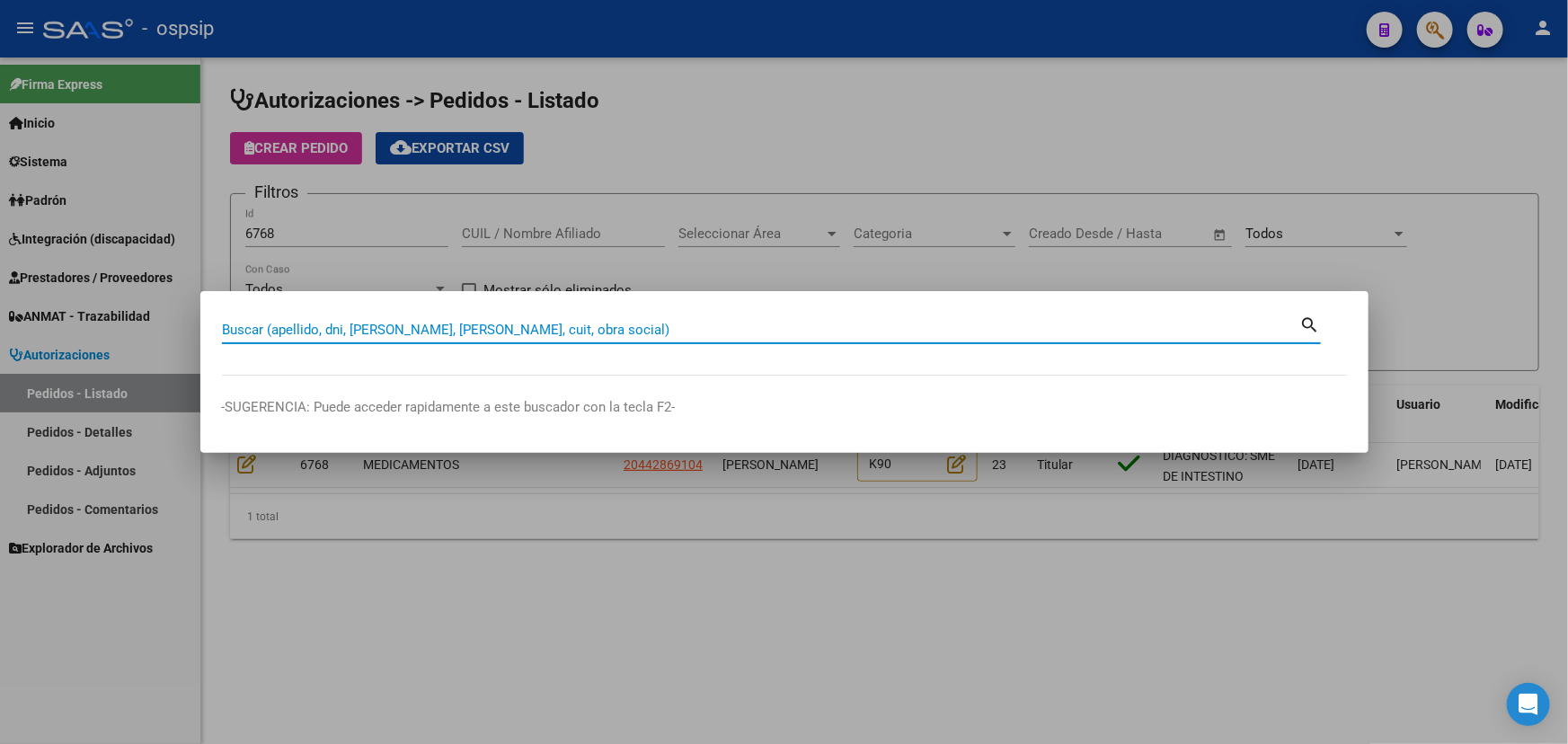
paste input "27448949759"
type input "27448949759"
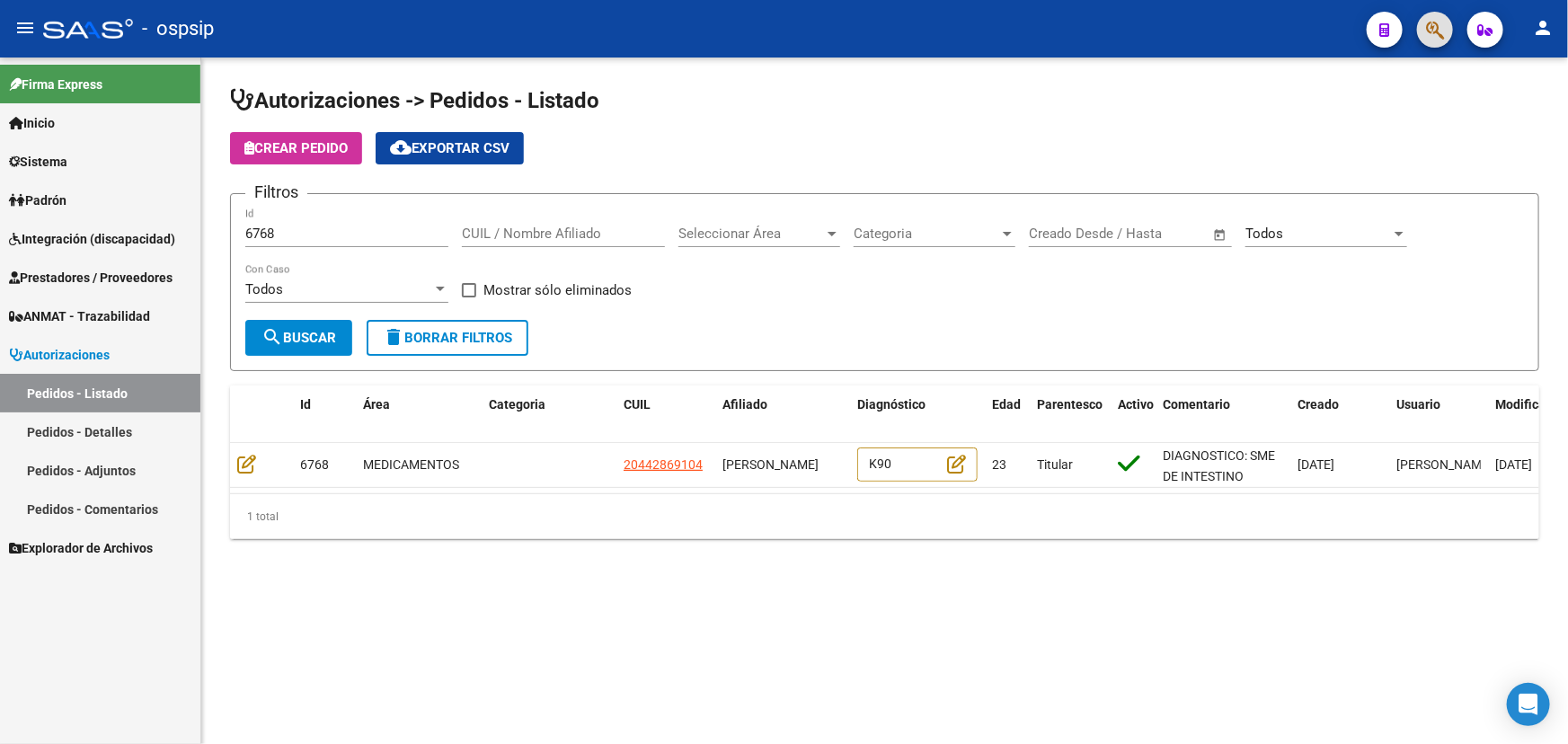
click at [252, 233] on input "6768" at bounding box center [347, 234] width 203 height 17
click at [252, 232] on input "6768" at bounding box center [347, 234] width 203 height 17
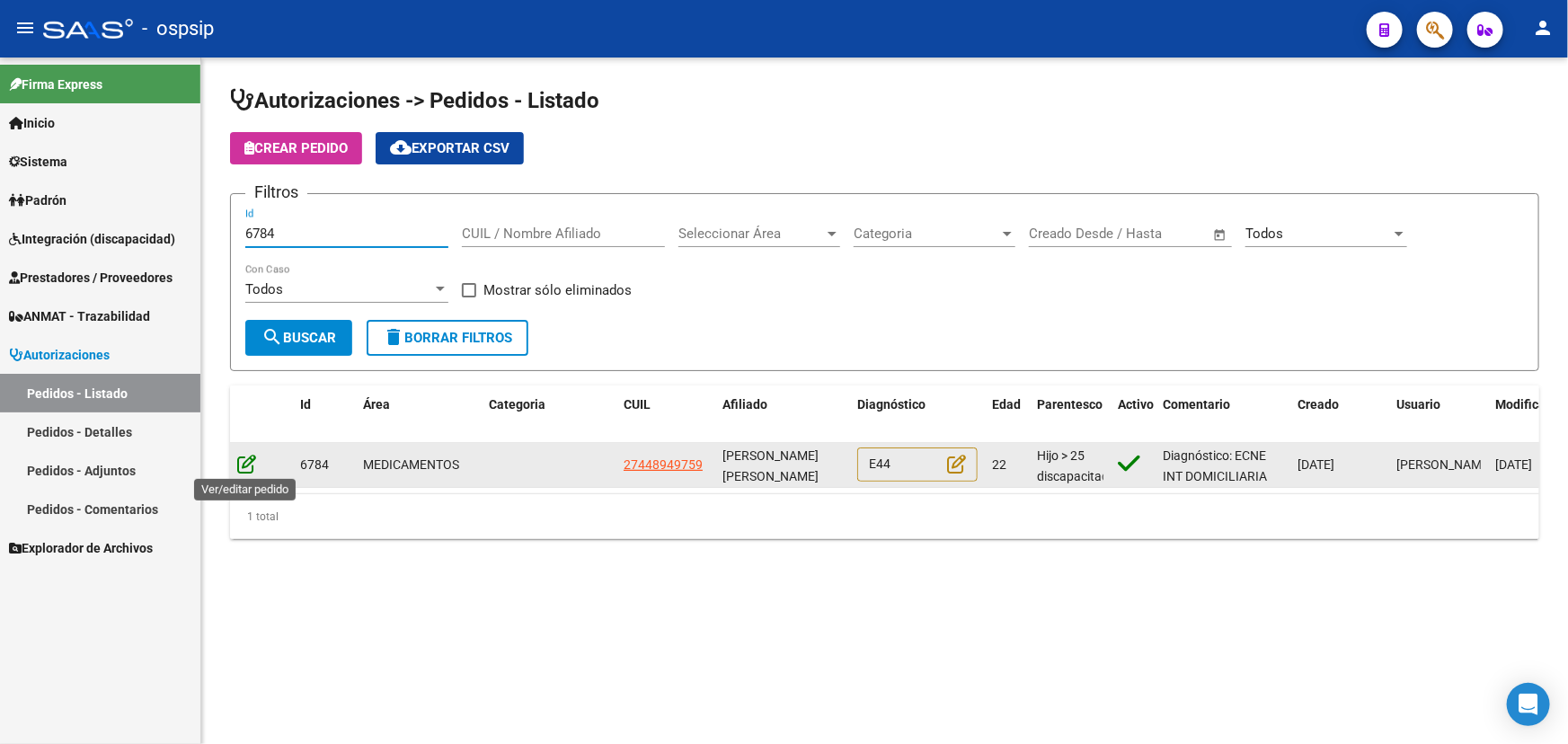
type input "6784"
click at [251, 455] on icon at bounding box center [246, 463] width 18 height 19
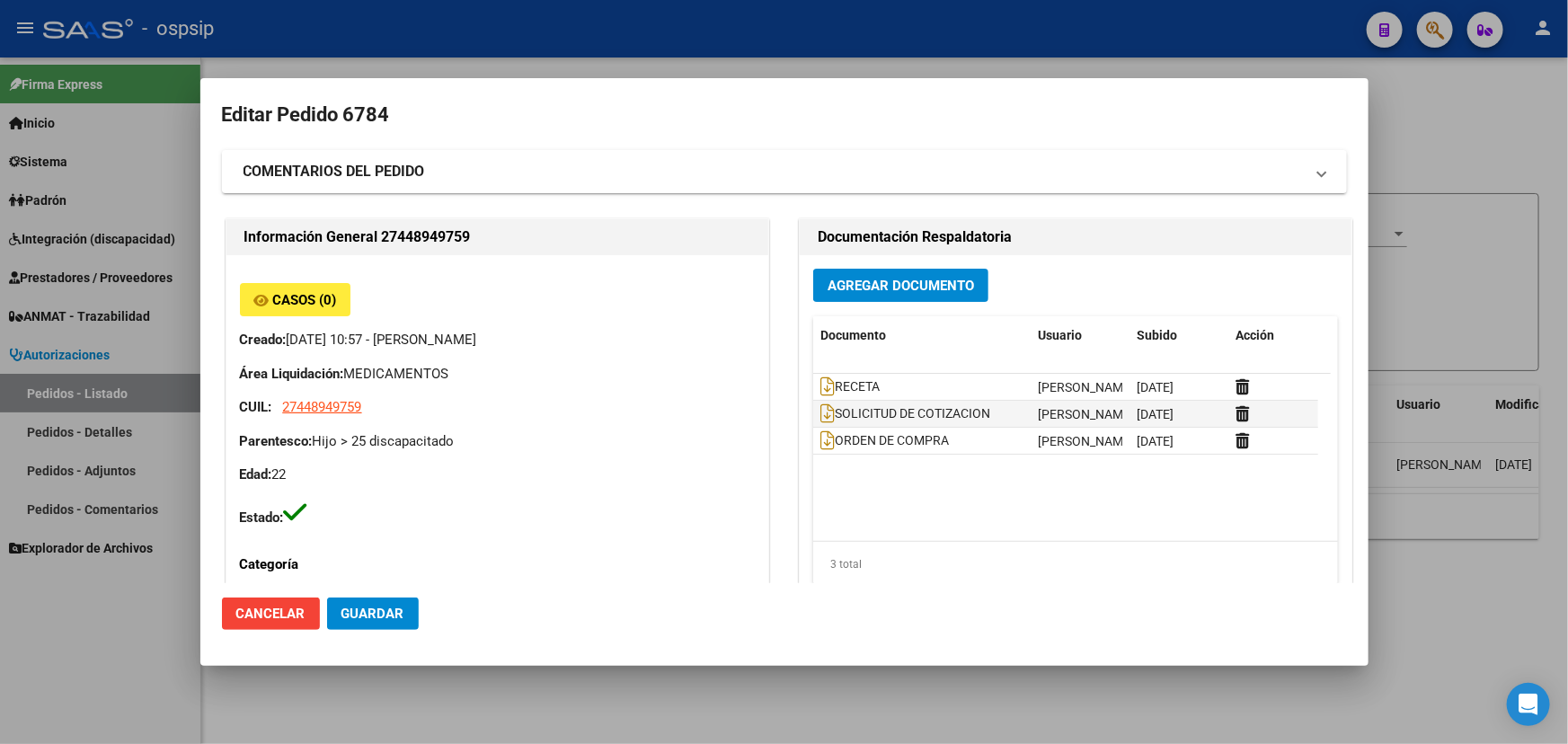
type input "[PERSON_NAME]"
type input "[GEOGRAPHIC_DATA], [GEOGRAPHIC_DATA], AV [PERSON_NAME] 950"
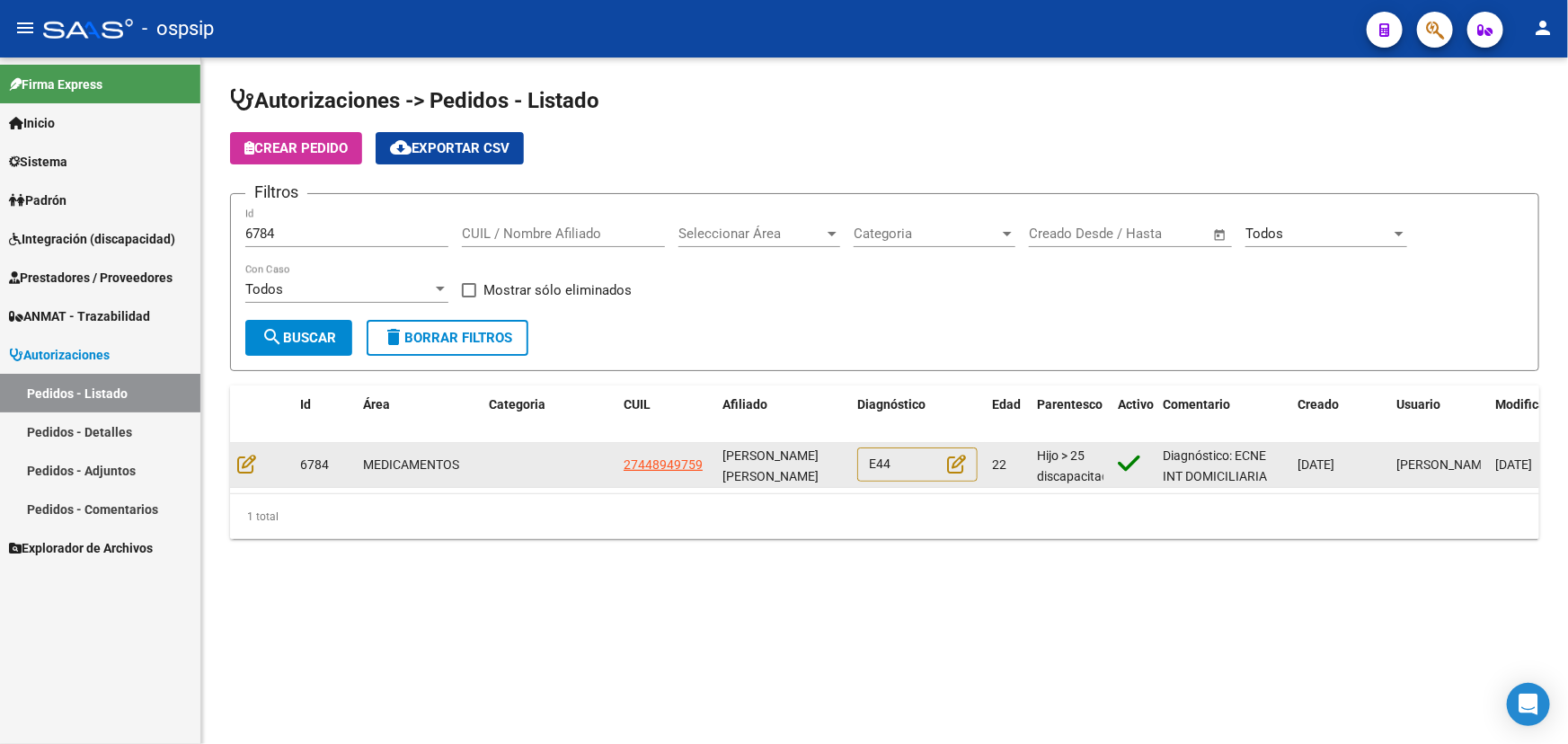
drag, startPoint x: 617, startPoint y: 462, endPoint x: 704, endPoint y: 458, distance: 87.1
click at [704, 458] on datatable-body-cell "27448949759" at bounding box center [665, 465] width 99 height 44
copy span "27448949759"
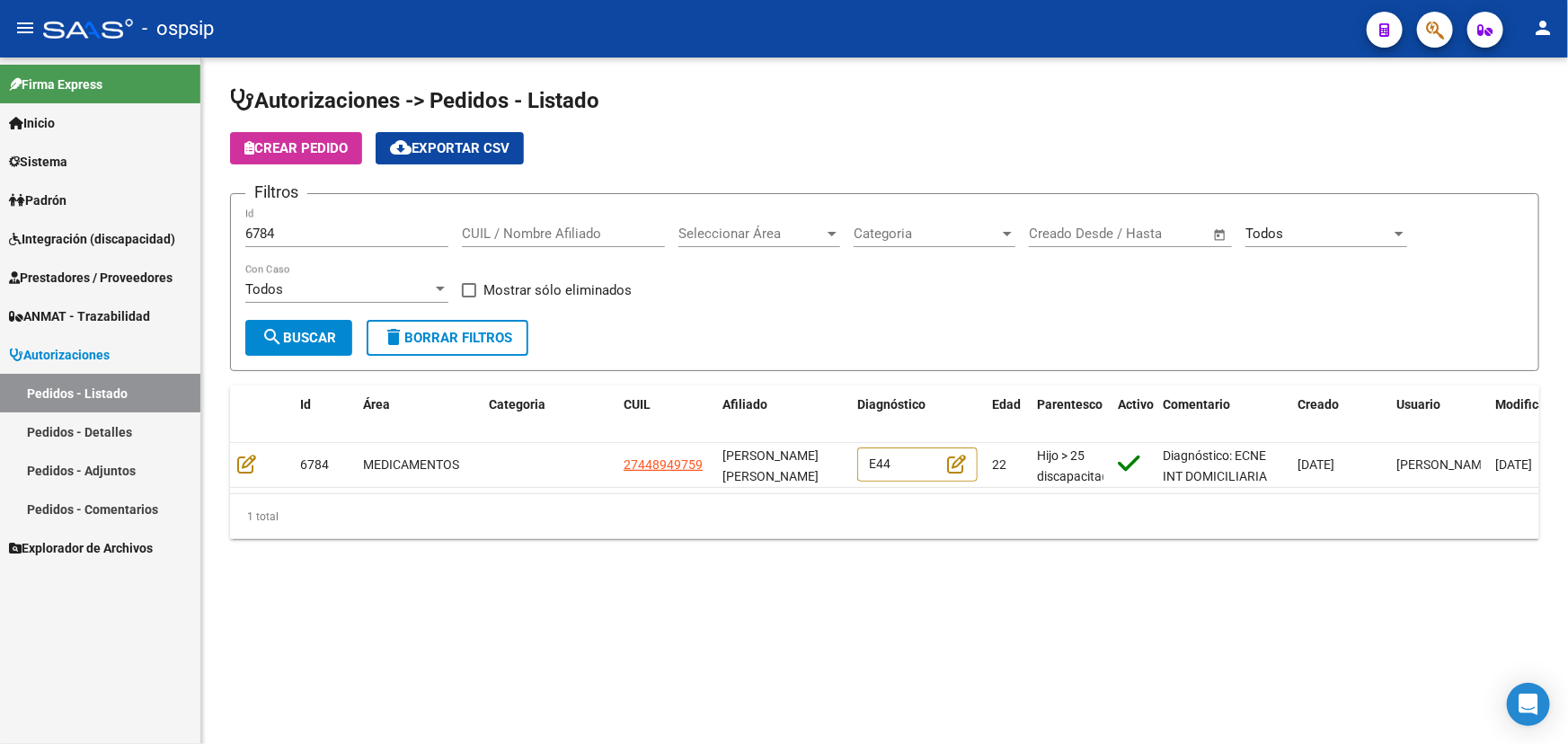
click at [508, 226] on input "CUIL / Nombre Afiliado" at bounding box center [564, 234] width 203 height 17
paste input "27448949759"
type input "27448949759"
click at [273, 234] on input "6784" at bounding box center [347, 234] width 203 height 17
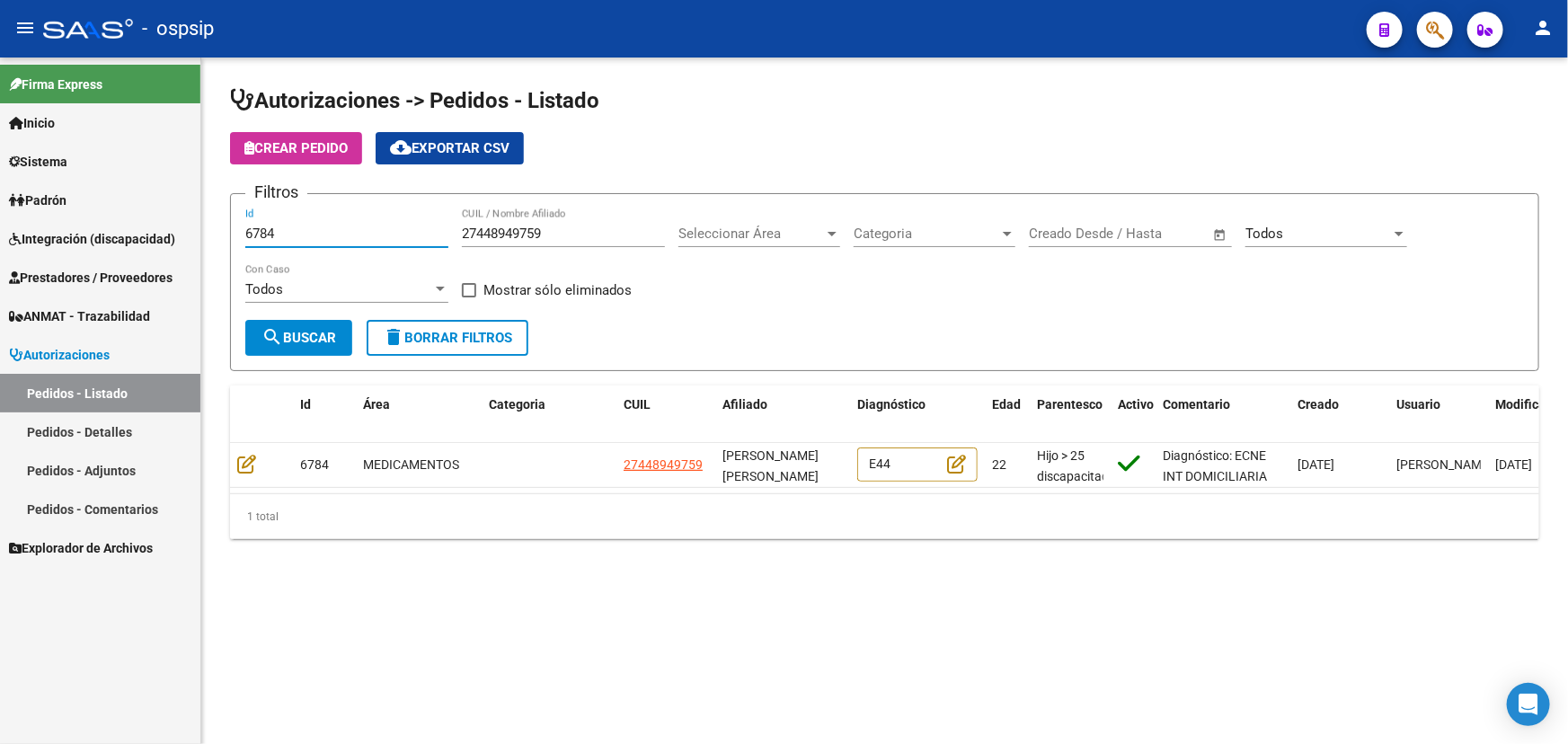
click at [245, 226] on input "6784" at bounding box center [347, 234] width 203 height 17
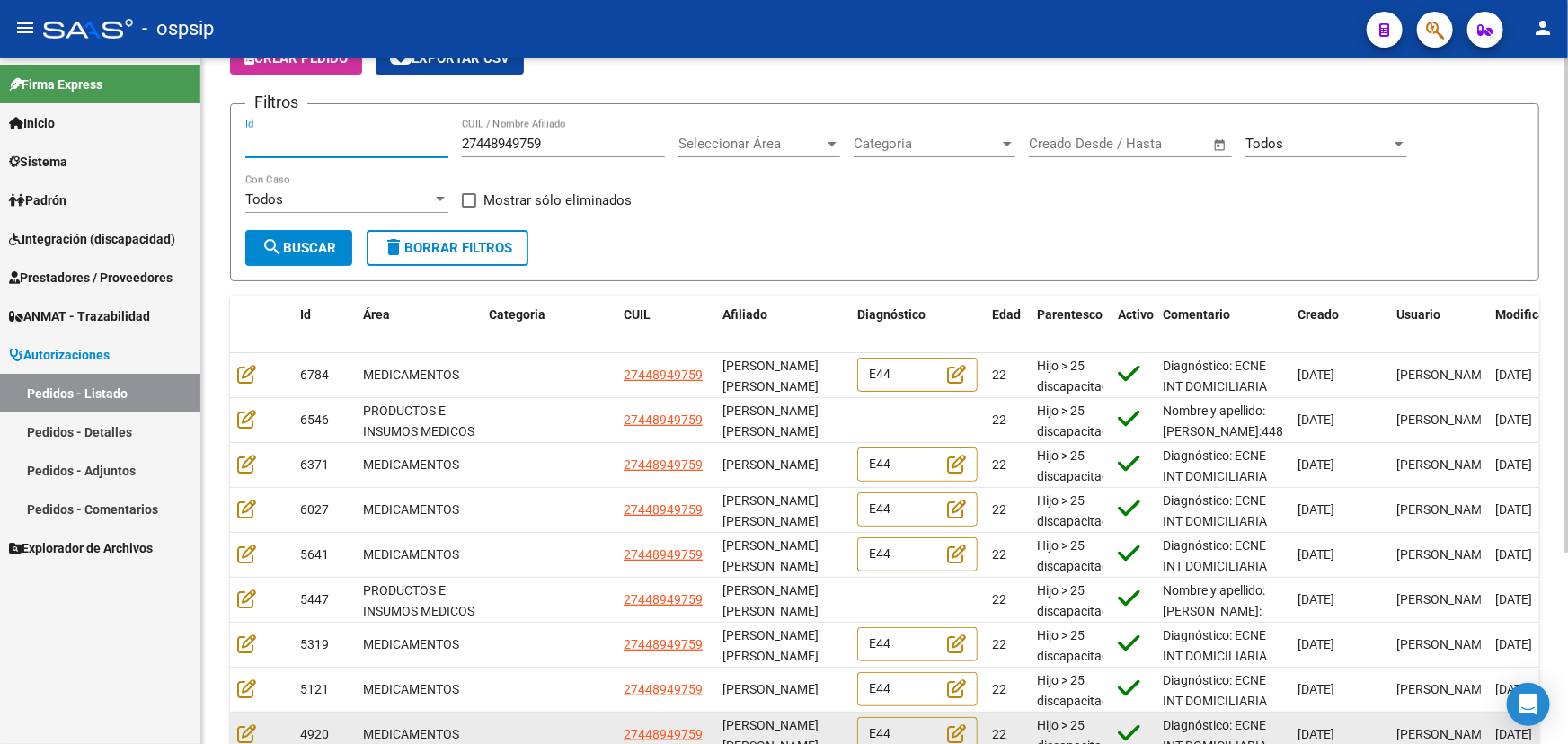
scroll to position [265, 0]
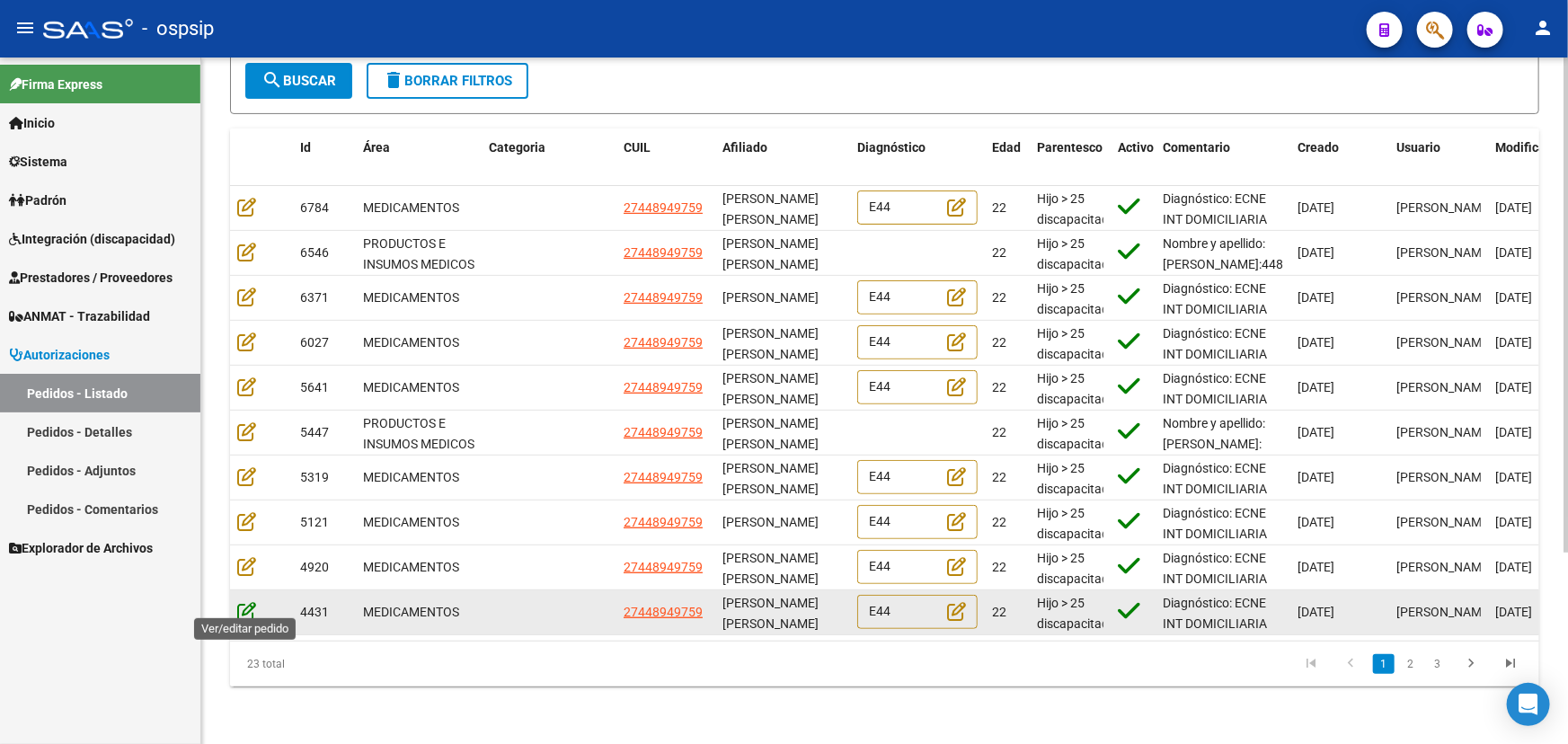
click at [237, 601] on icon at bounding box center [246, 610] width 18 height 19
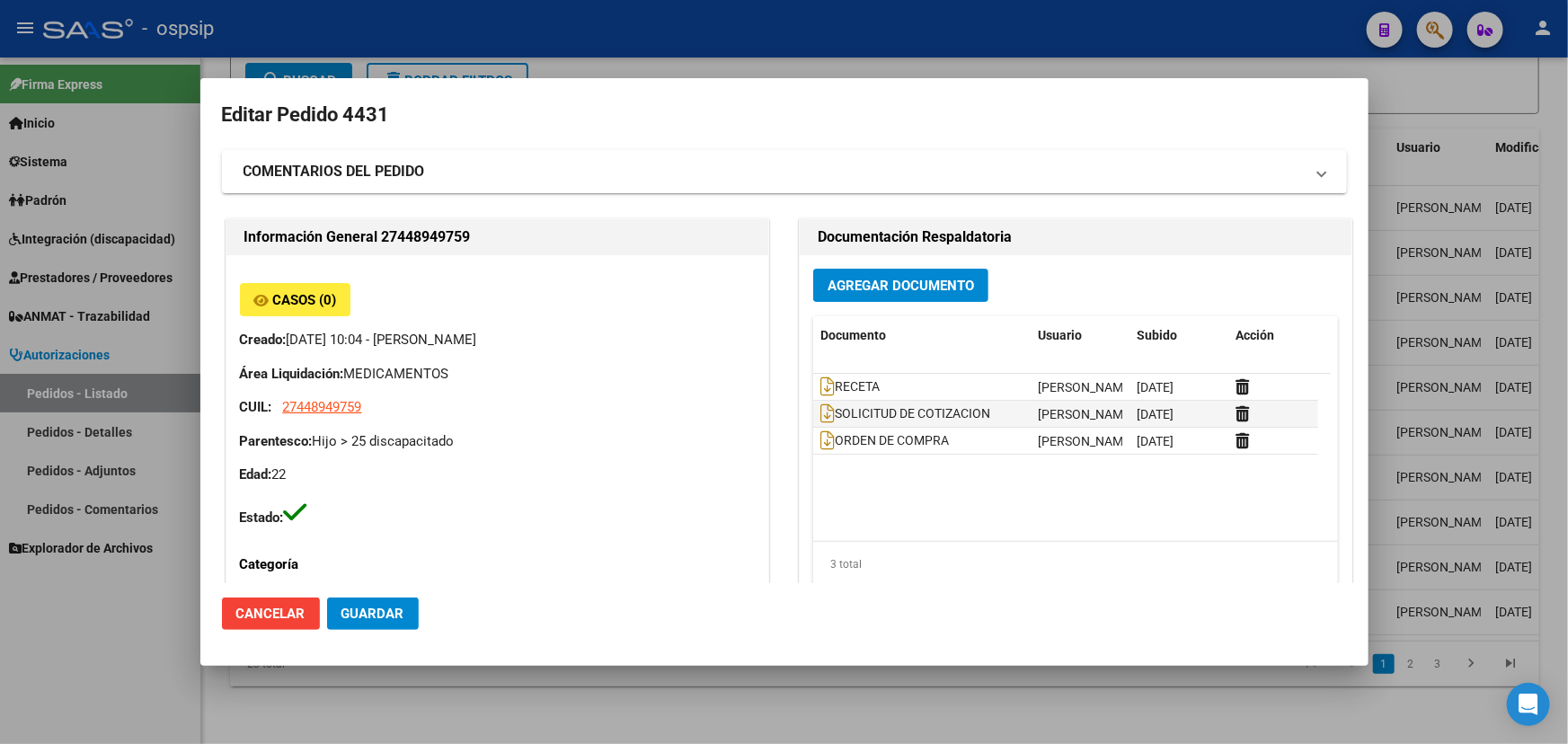
type input "[PERSON_NAME]"
type input "NO CORRESPONDE"
type input "[GEOGRAPHIC_DATA], [GEOGRAPHIC_DATA], AV [PERSON_NAME] 950"
type input "Particular: 20658365"
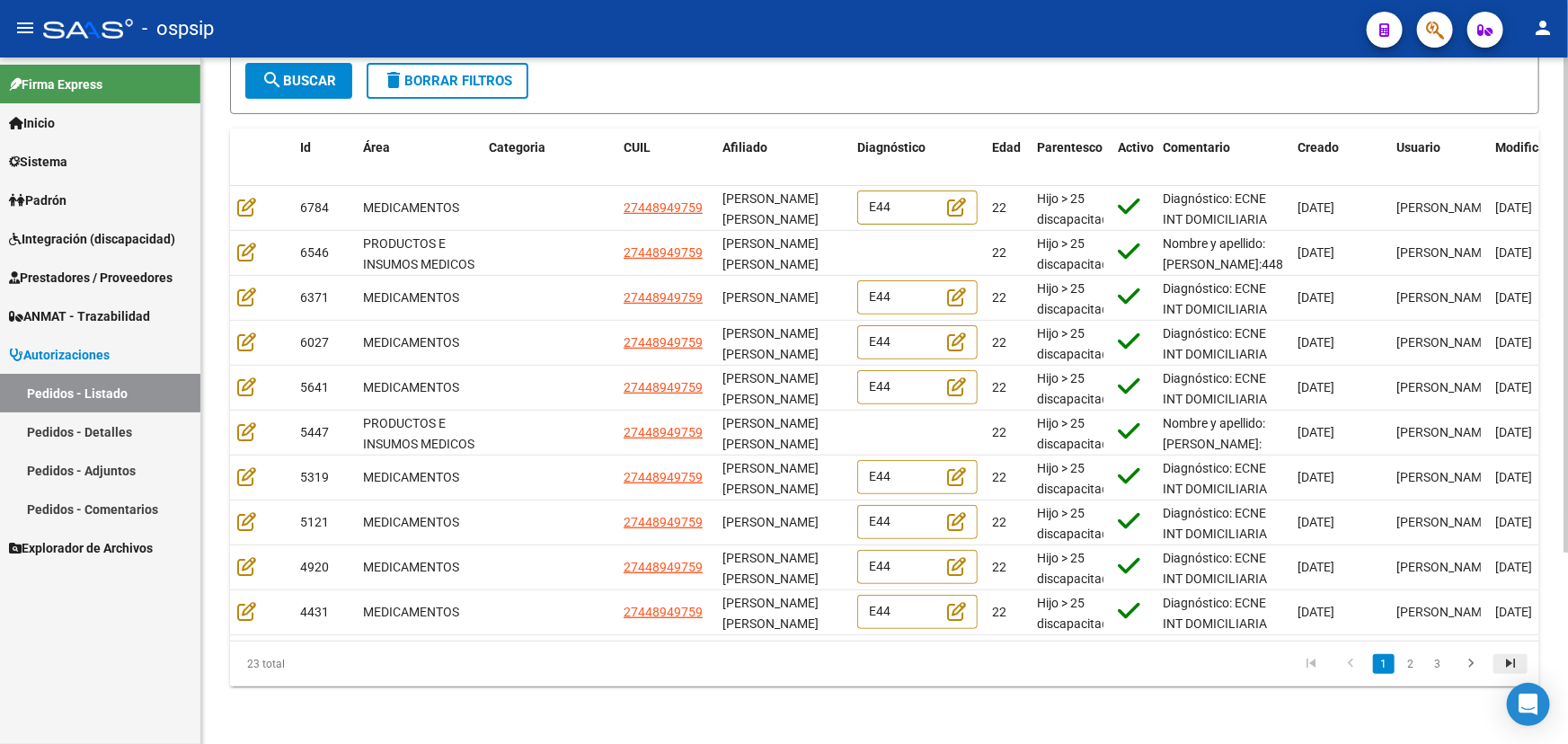
click at [1509, 665] on icon "go to last page" at bounding box center [1510, 665] width 23 height 21
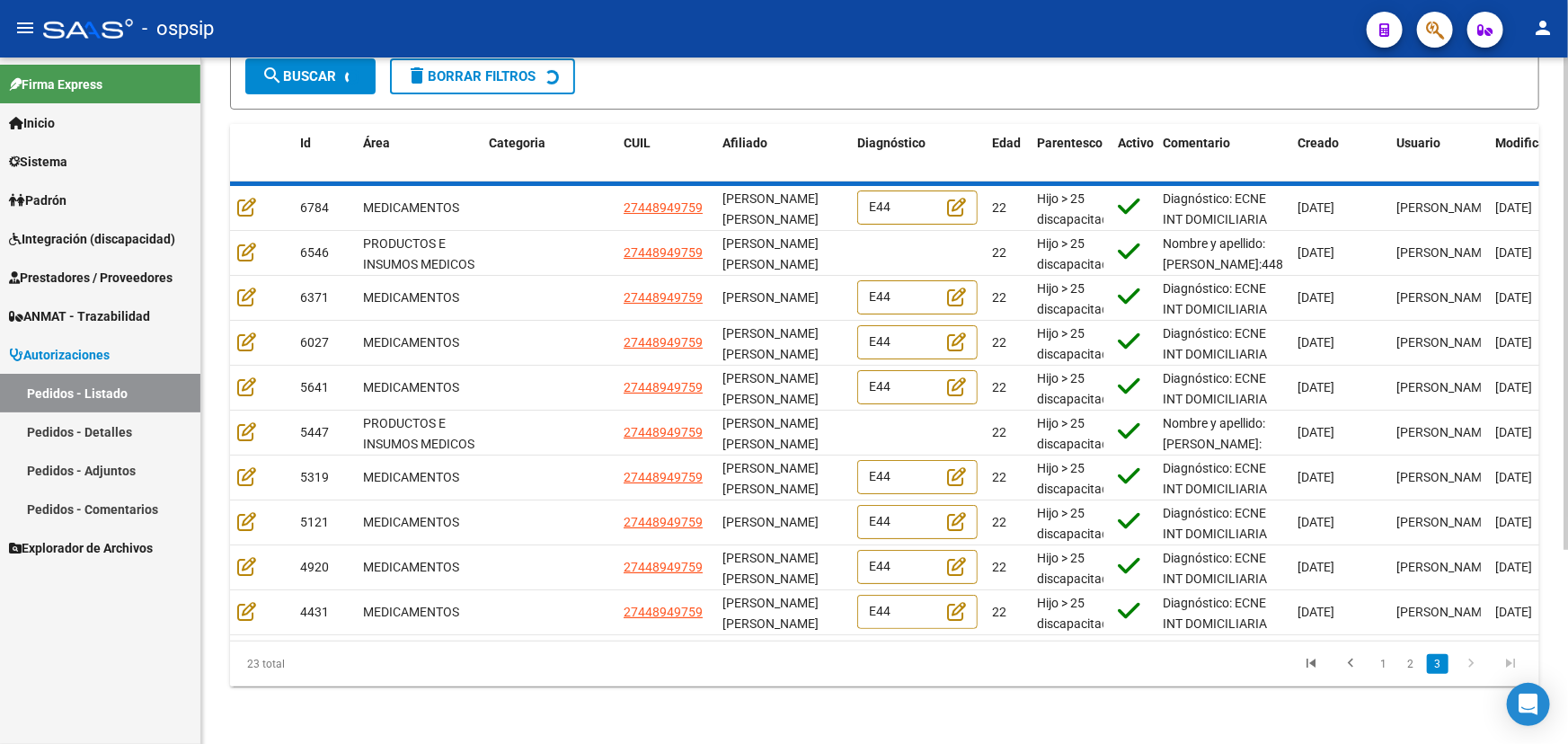
scroll to position [0, 0]
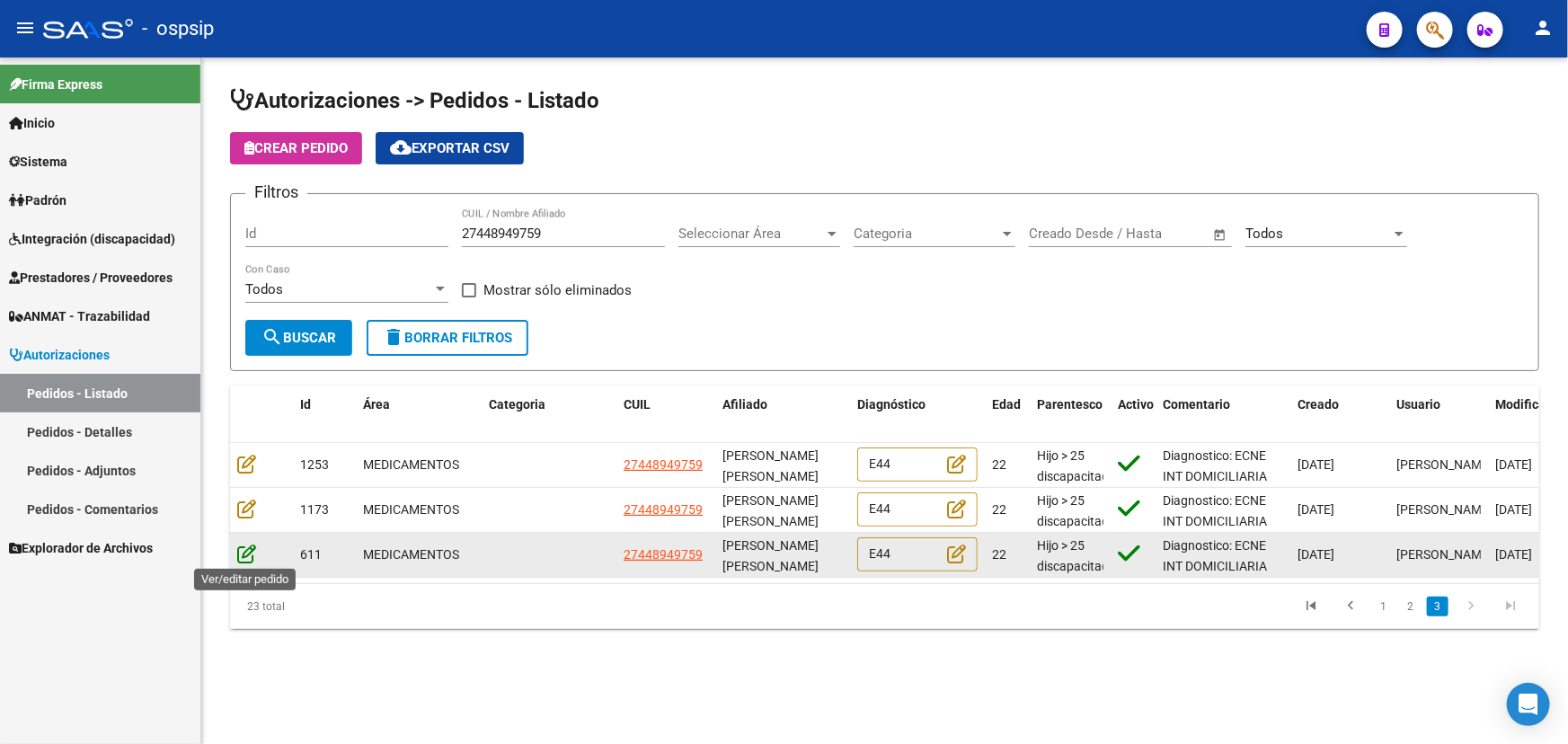
click at [247, 552] on icon at bounding box center [246, 552] width 18 height 19
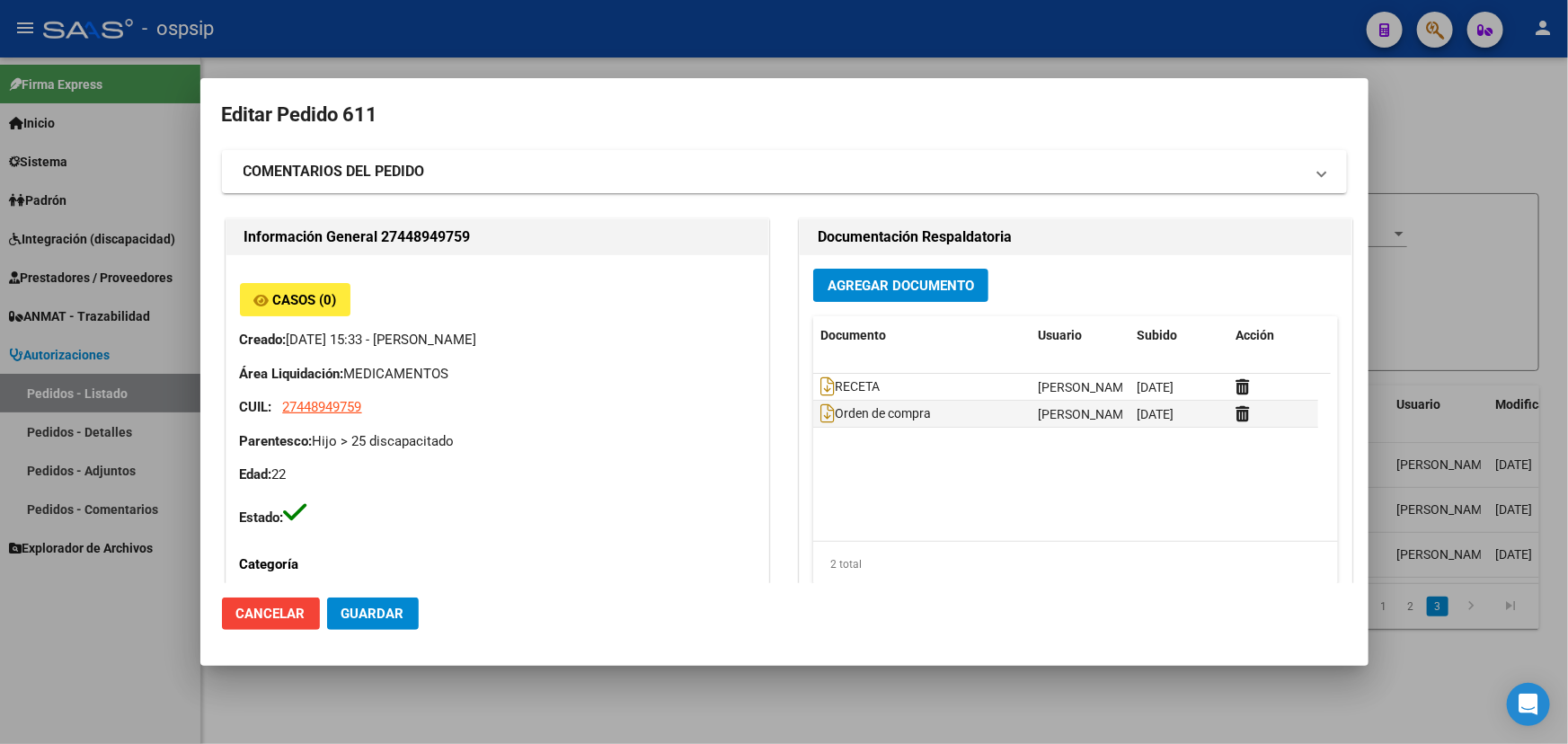
type input "[PERSON_NAME]"
type input "NO CORRESPONDE"
type input "[GEOGRAPHIC_DATA], [GEOGRAPHIC_DATA], AV [PERSON_NAME] 950"
type input "Particular: 20658365"
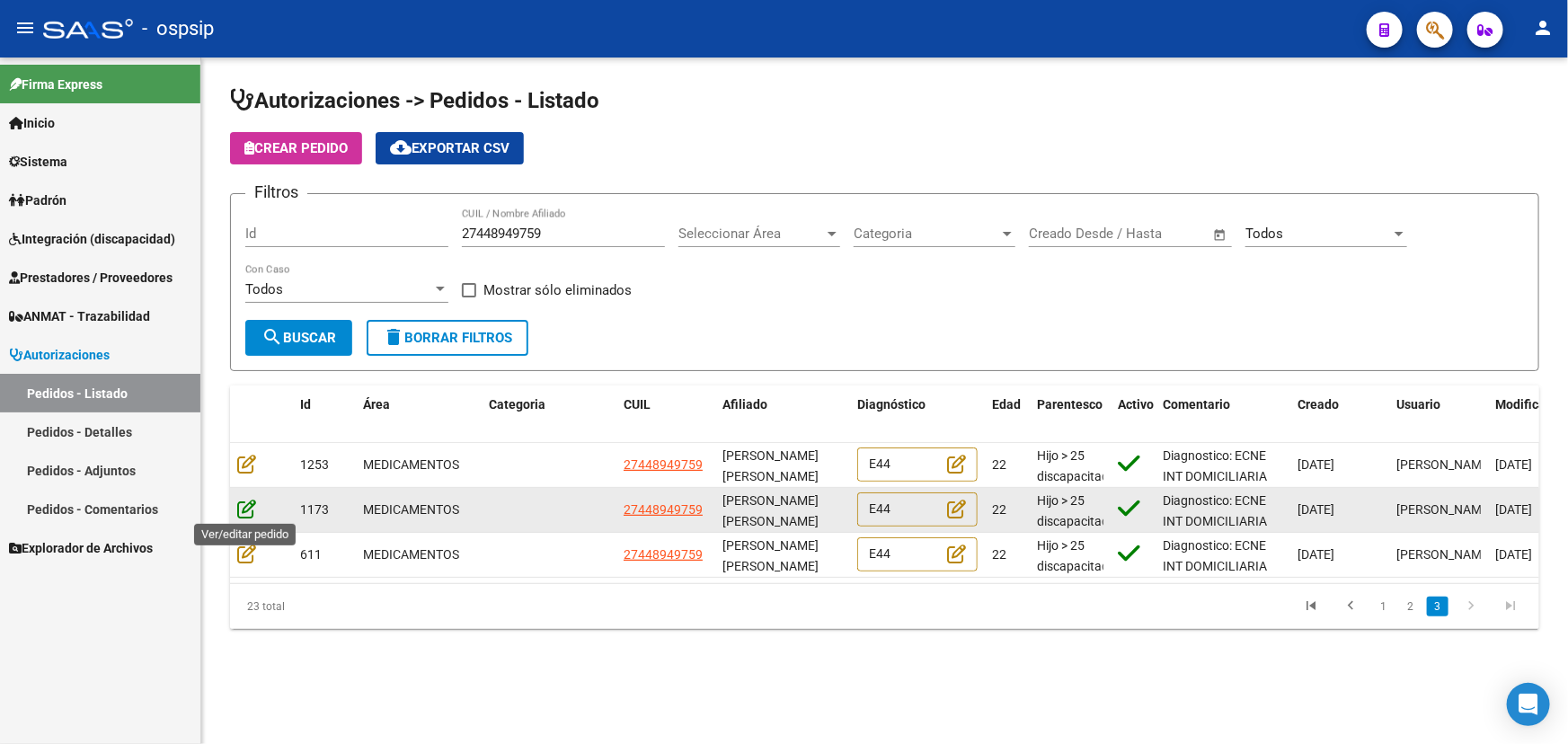
click at [245, 507] on icon at bounding box center [246, 508] width 18 height 19
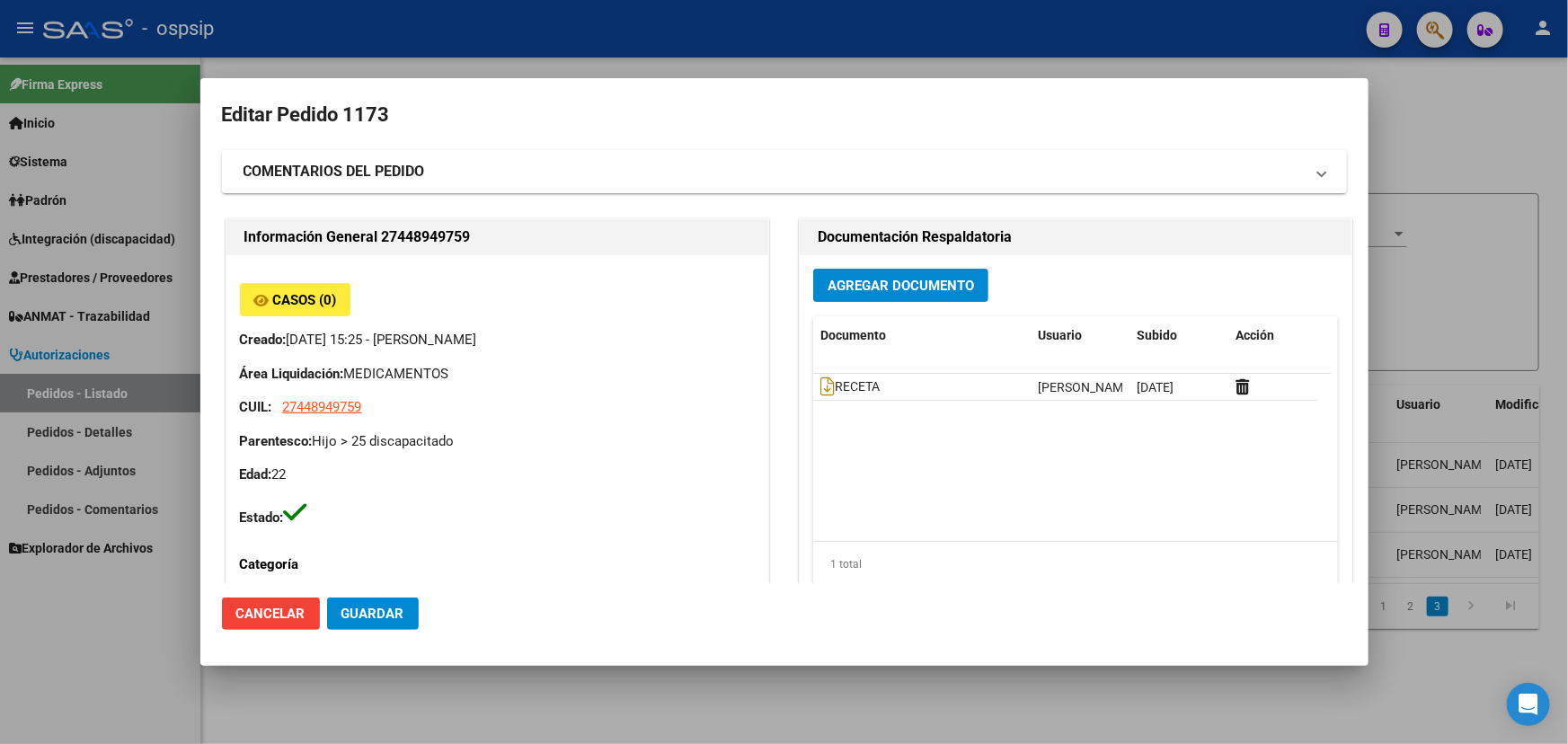
type input "[PERSON_NAME]"
type input "NO CORRESPONDE"
type input "[GEOGRAPHIC_DATA], [GEOGRAPHIC_DATA], AV [PERSON_NAME] 950"
type input "Particular: 20658365"
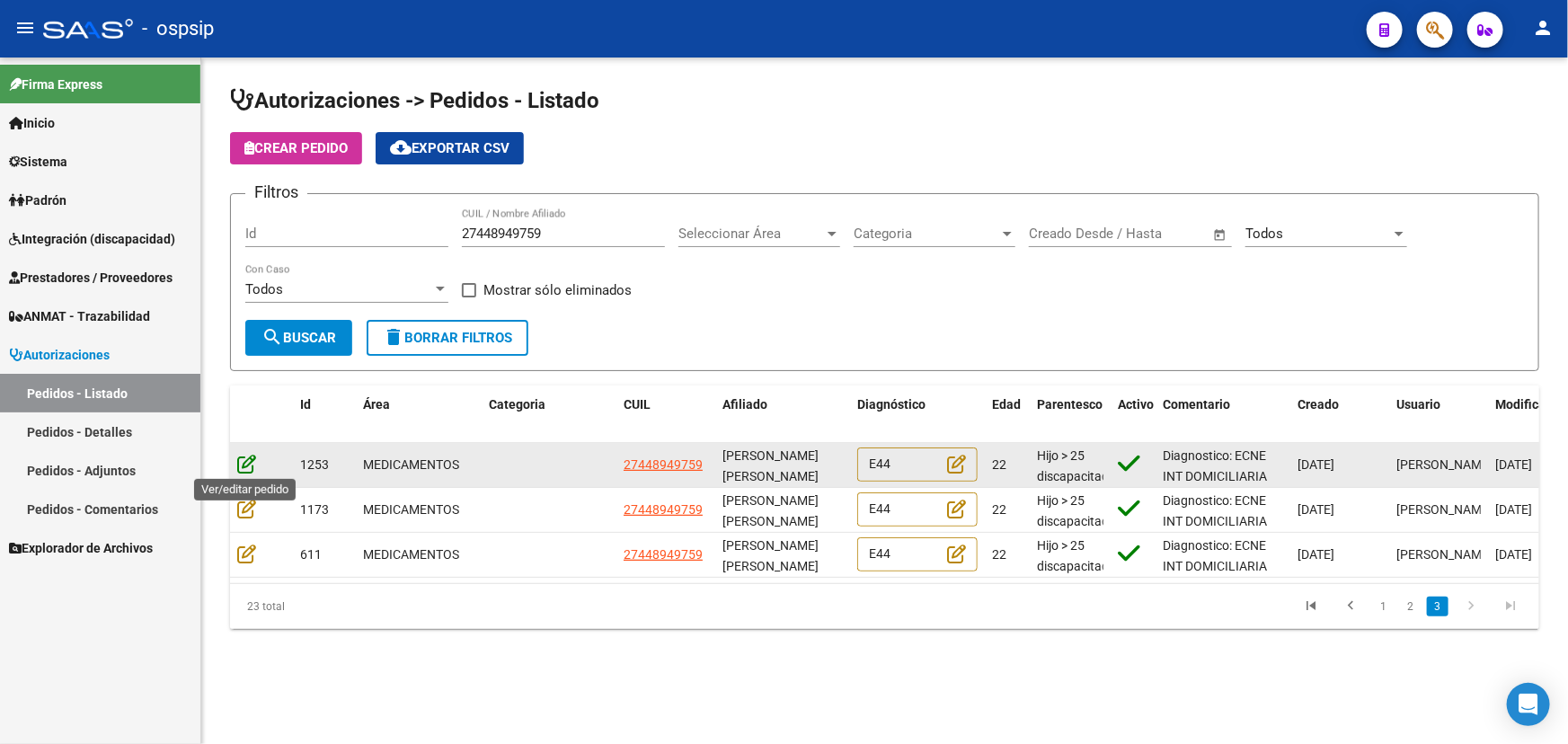
click at [252, 462] on icon at bounding box center [246, 463] width 18 height 19
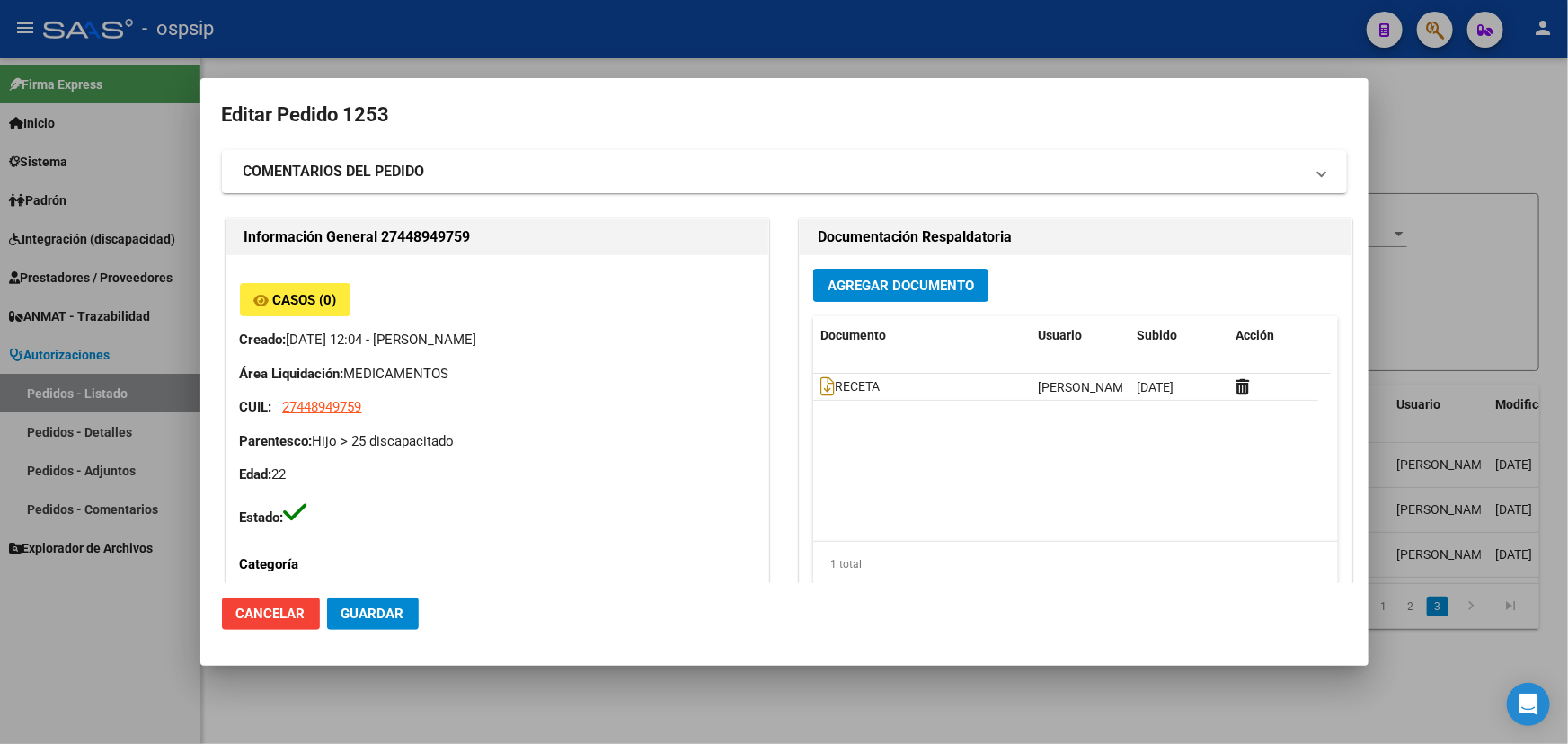
type input "[PERSON_NAME]"
type input "[GEOGRAPHIC_DATA], [GEOGRAPHIC_DATA], AV [PERSON_NAME] 950"
type input "Particular: 20658365"
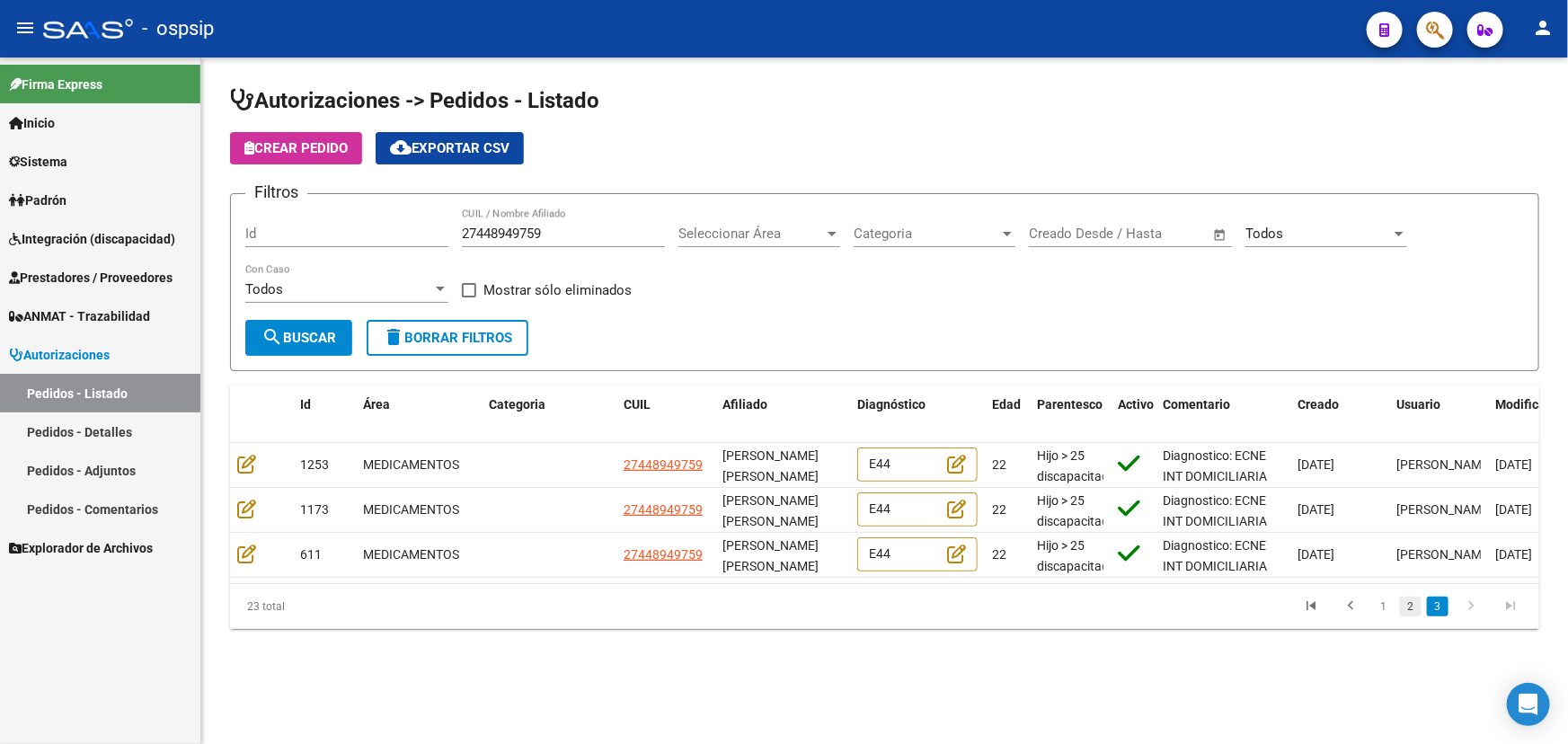
click at [1409, 616] on link "2" at bounding box center [1410, 606] width 21 height 19
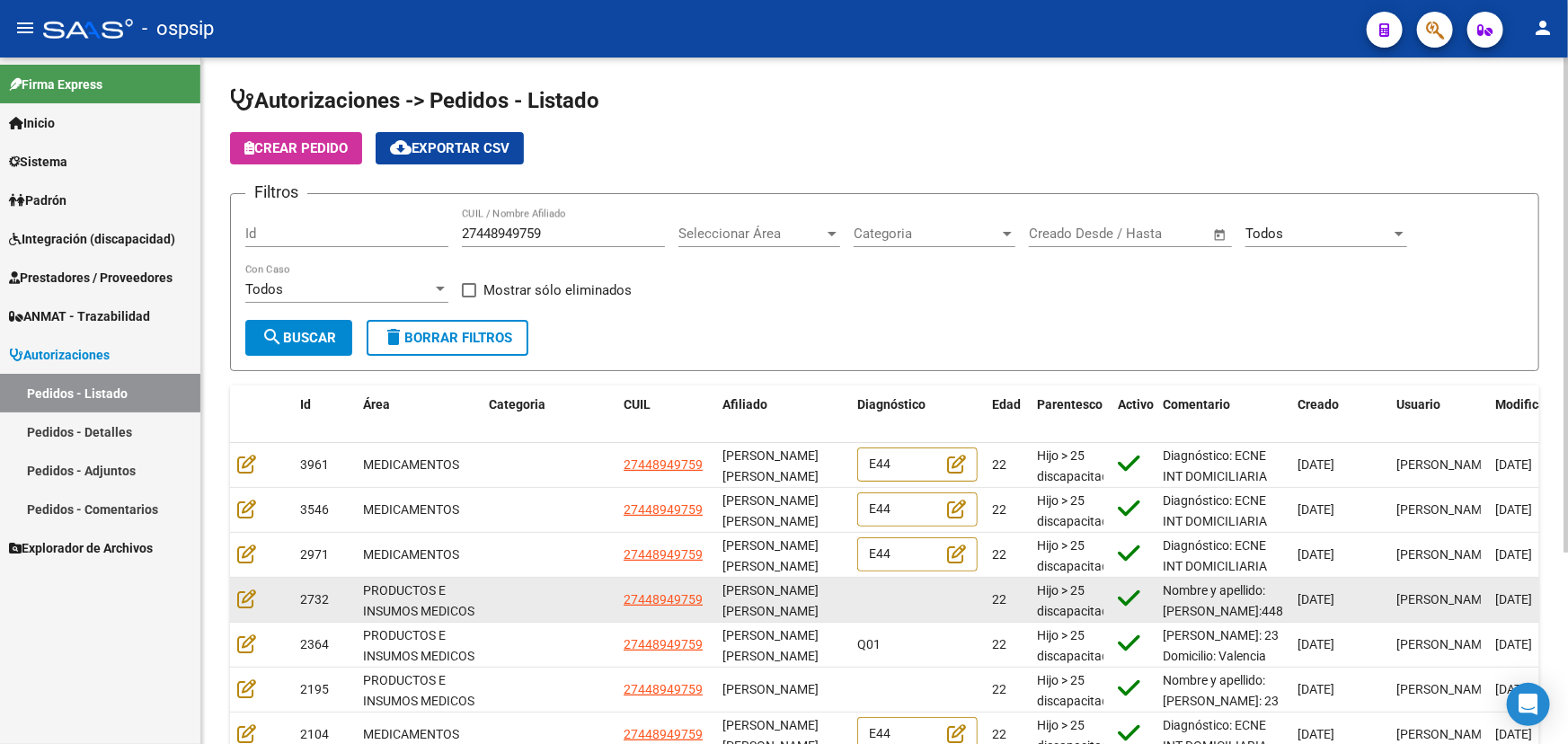
scroll to position [265, 0]
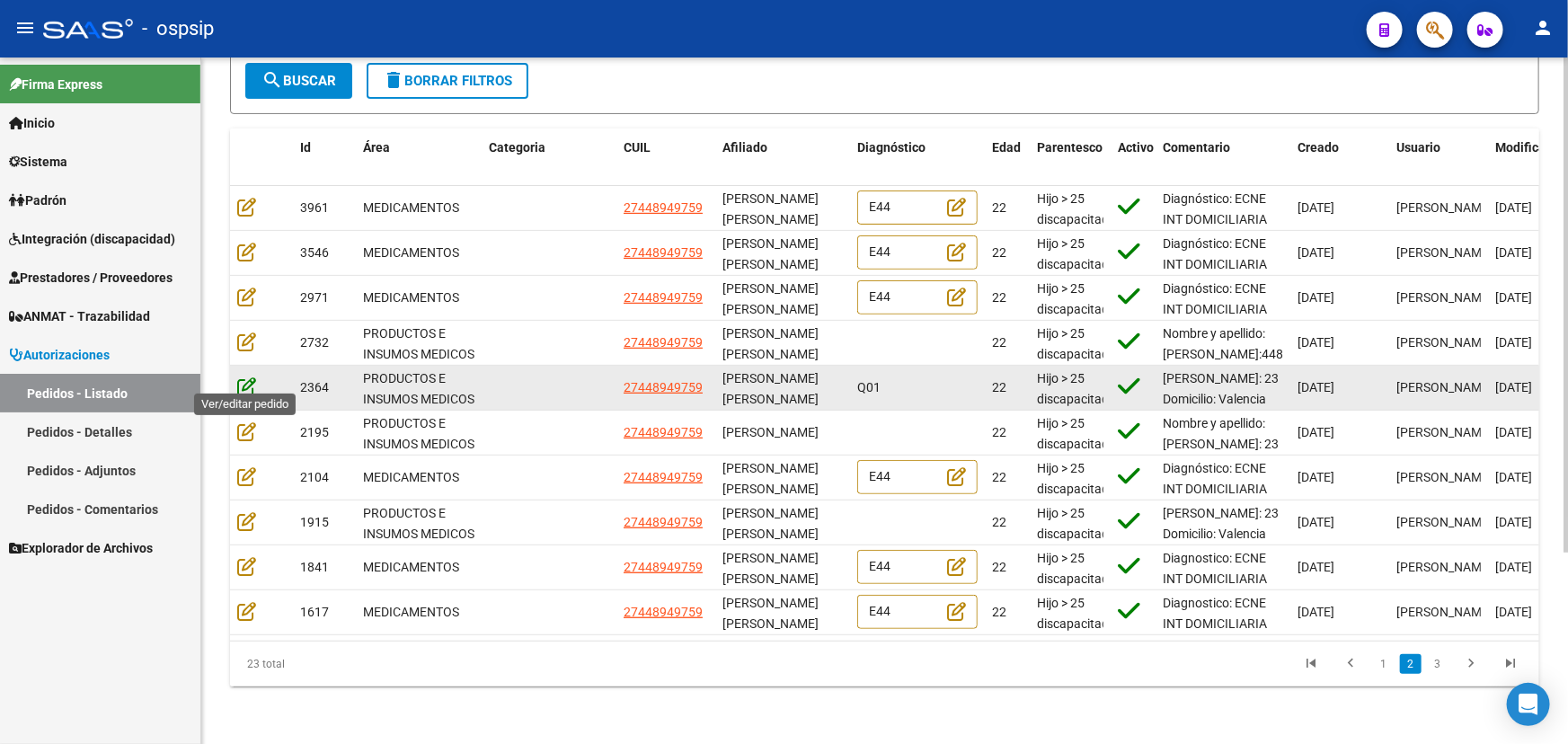
click at [245, 376] on icon at bounding box center [246, 385] width 18 height 19
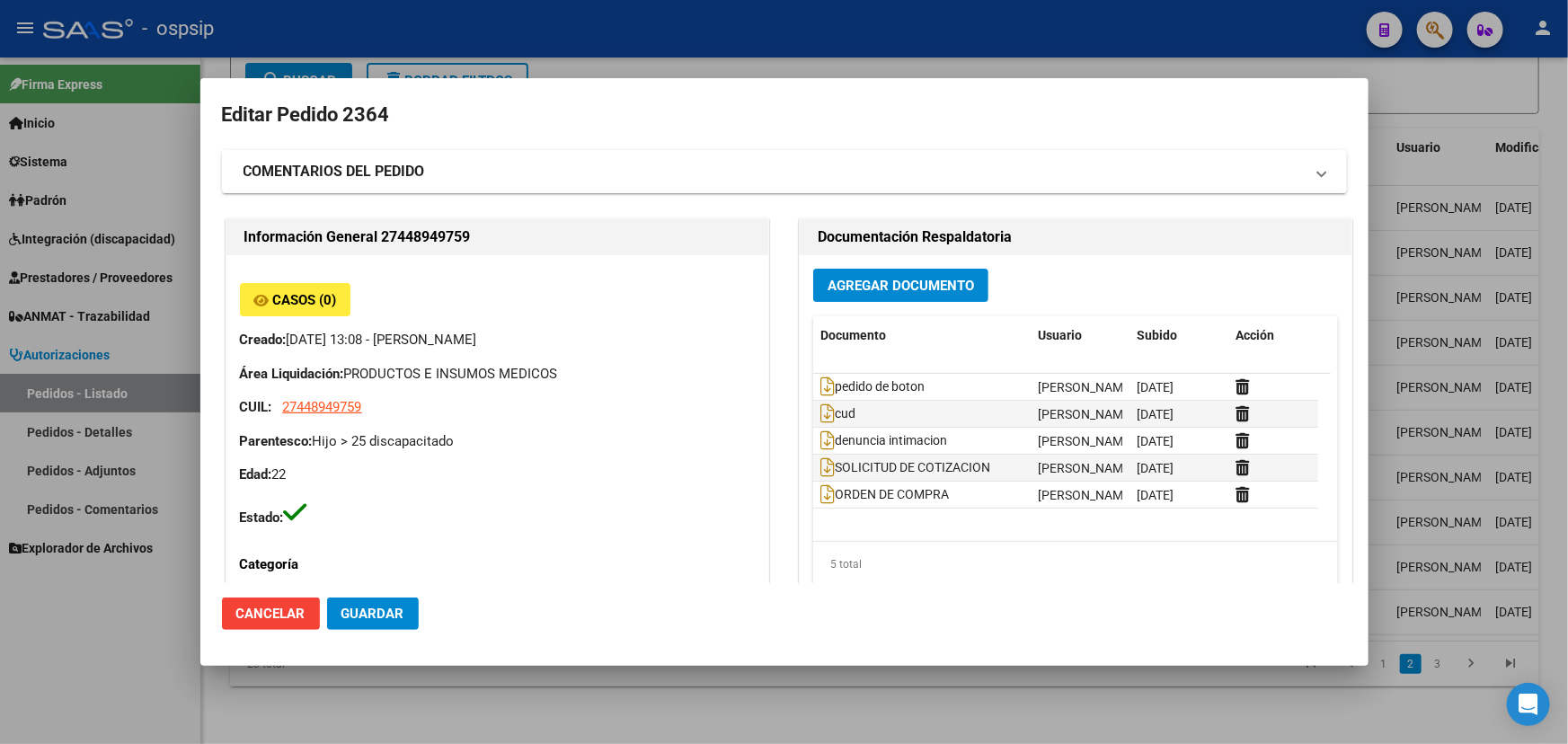
type input "[PERSON_NAME]"
type input "NO CORRESPONDE"
type input "[GEOGRAPHIC_DATA], [GEOGRAPHIC_DATA], AV [PERSON_NAME] 950"
type input "Particular: 20658365"
click at [824, 410] on icon at bounding box center [827, 412] width 15 height 19
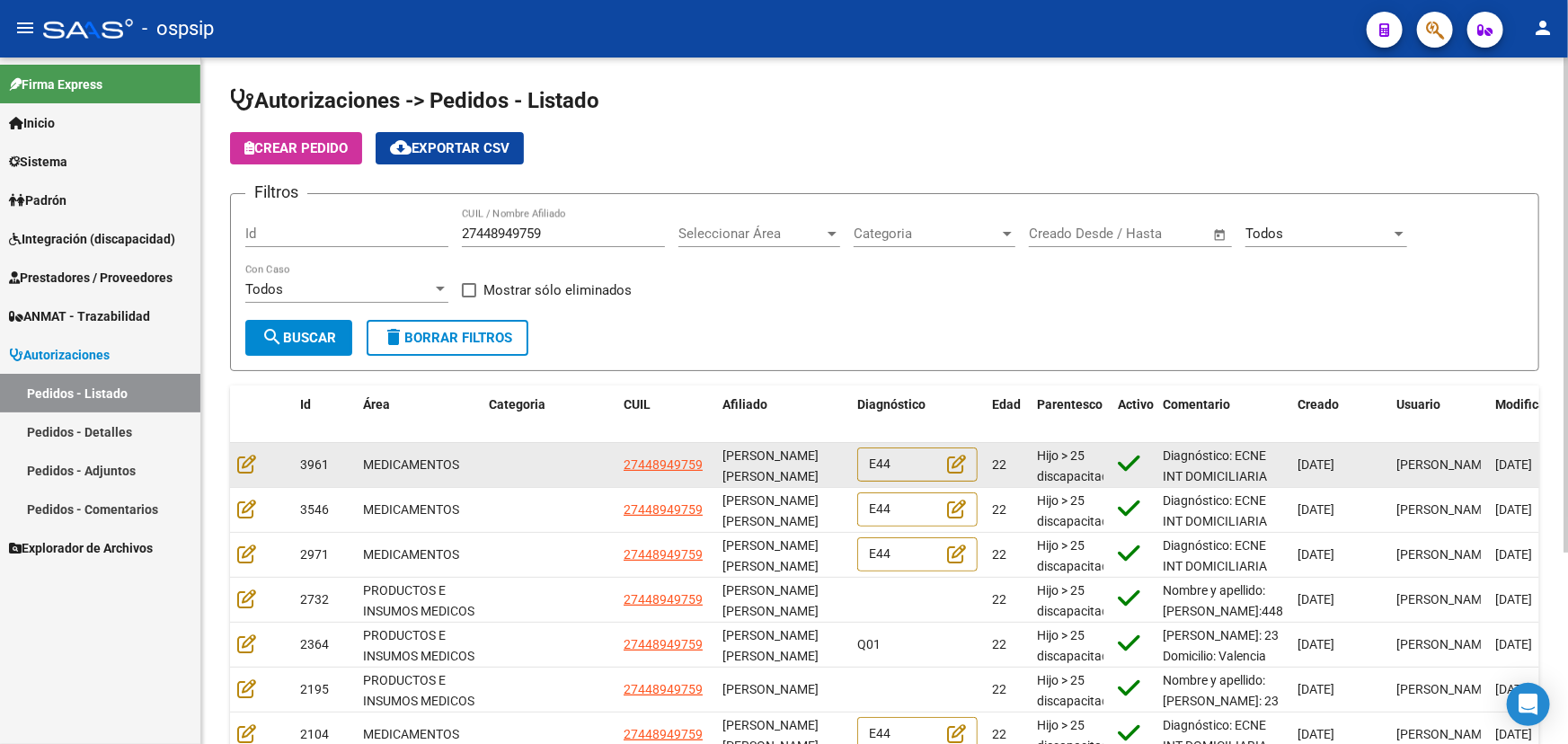
scroll to position [3, 0]
drag, startPoint x: 722, startPoint y: 451, endPoint x: 798, endPoint y: 468, distance: 77.9
click at [798, 468] on div "[PERSON_NAME] [PERSON_NAME]" at bounding box center [782, 464] width 121 height 38
copy span "[PERSON_NAME] [PERSON_NAME]"
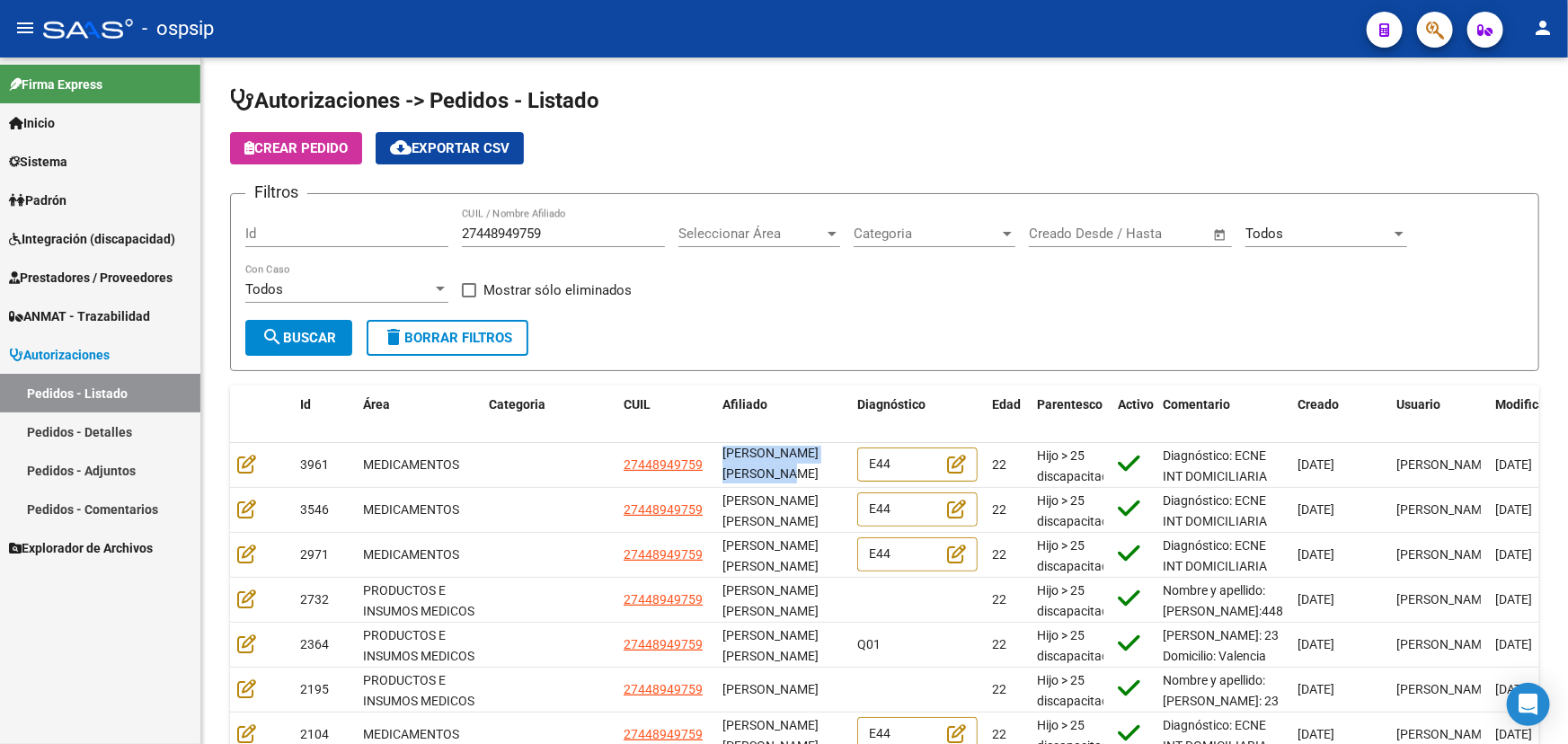
click at [1529, 26] on button "person" at bounding box center [1542, 29] width 36 height 36
click at [1515, 115] on button "exit_to_app Salir" at bounding box center [1505, 118] width 110 height 43
